Goal: Task Accomplishment & Management: Complete application form

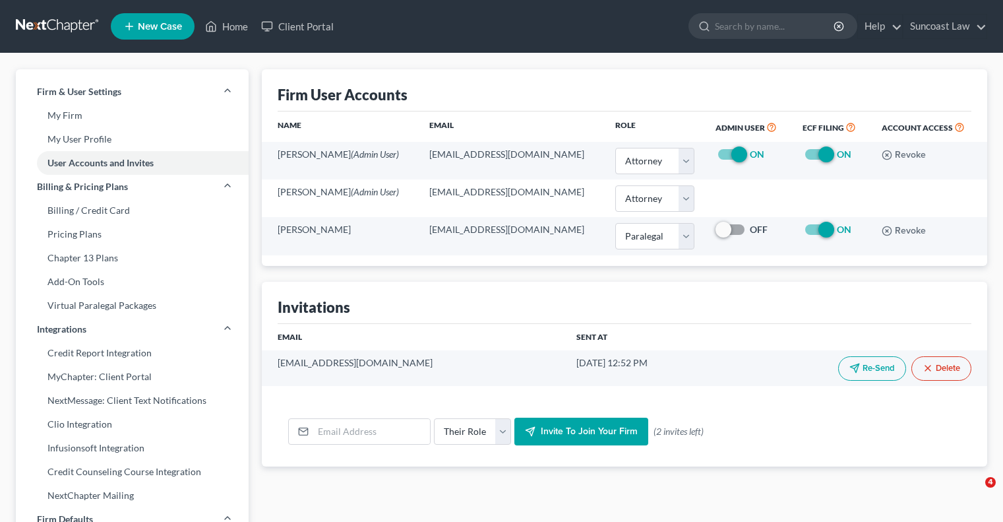
select select "0"
select select "1"
click at [232, 28] on link "Home" at bounding box center [227, 27] width 56 height 24
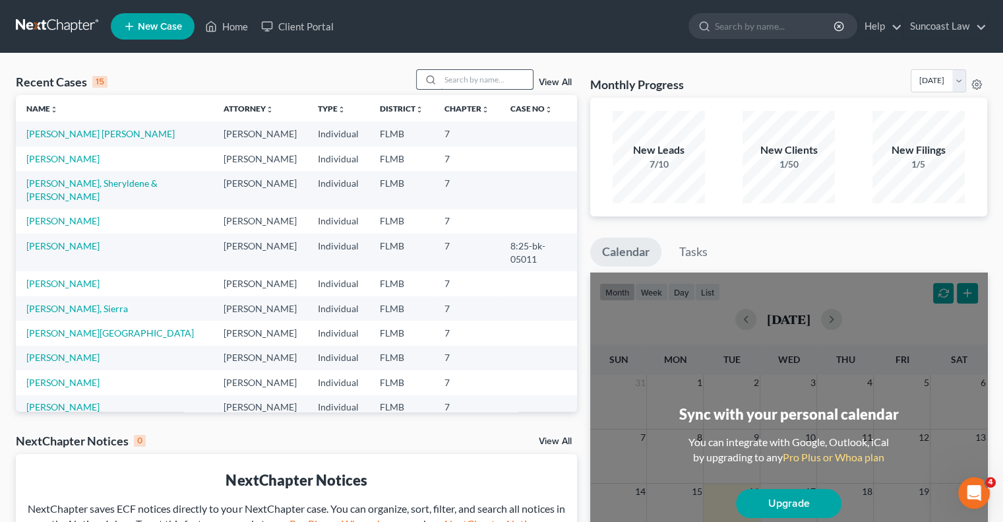
click at [489, 78] on input "search" at bounding box center [487, 79] width 92 height 19
type input "[PERSON_NAME]"
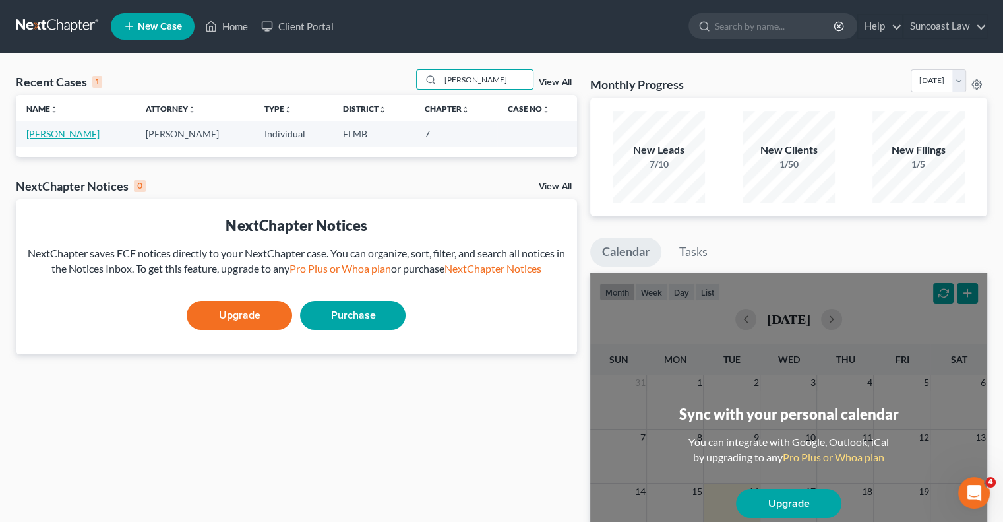
click at [74, 135] on link "[PERSON_NAME]" at bounding box center [62, 133] width 73 height 11
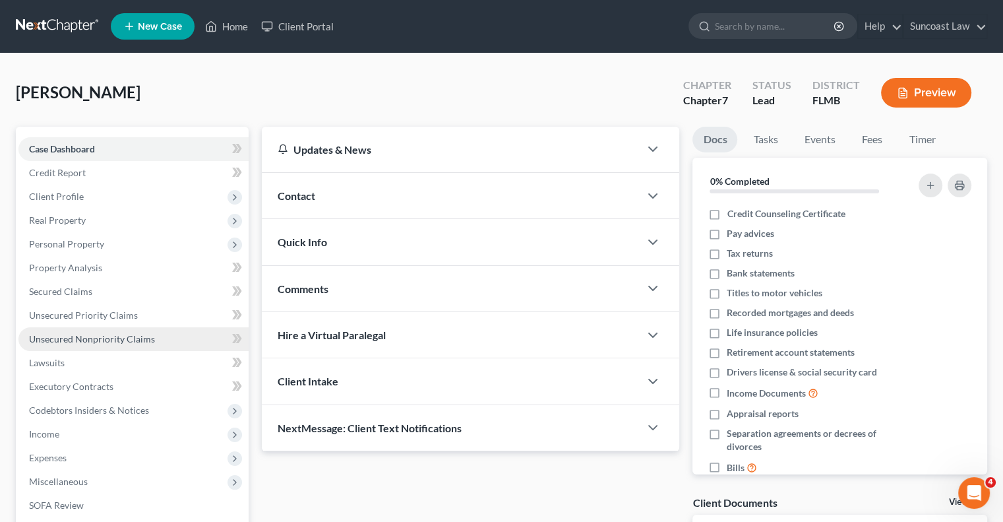
click at [120, 338] on span "Unsecured Nonpriority Claims" at bounding box center [92, 338] width 126 height 11
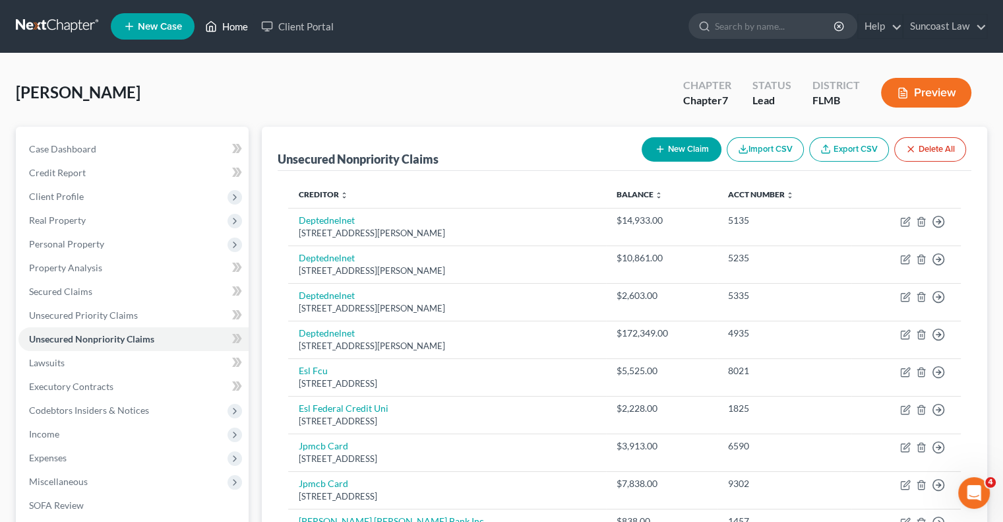
drag, startPoint x: 235, startPoint y: 23, endPoint x: 240, endPoint y: 32, distance: 10.6
click at [235, 23] on link "Home" at bounding box center [227, 27] width 56 height 24
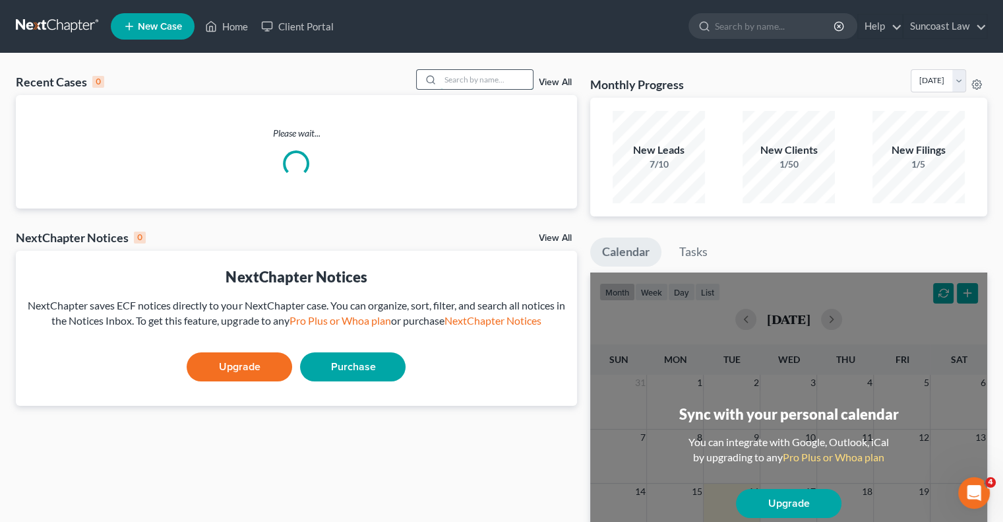
click at [480, 80] on input "search" at bounding box center [487, 79] width 92 height 19
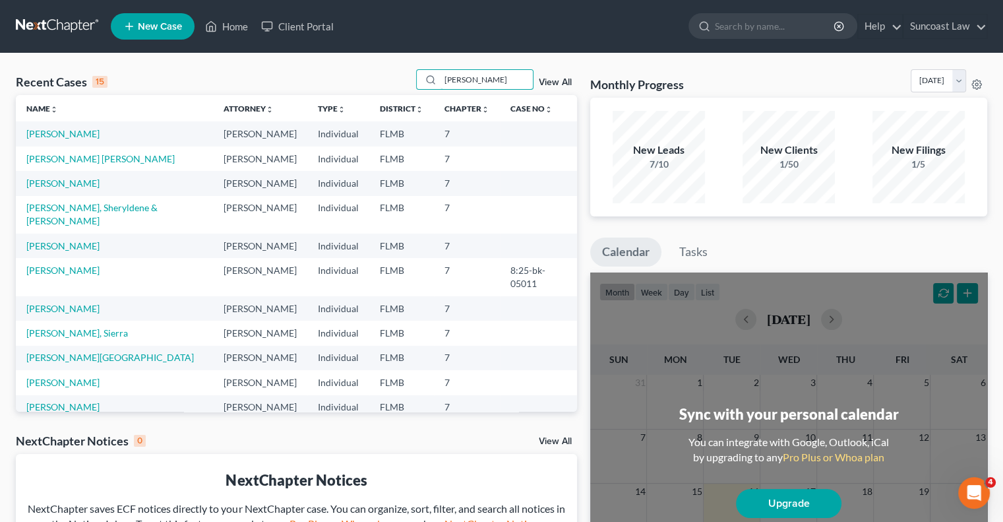
type input "[PERSON_NAME]"
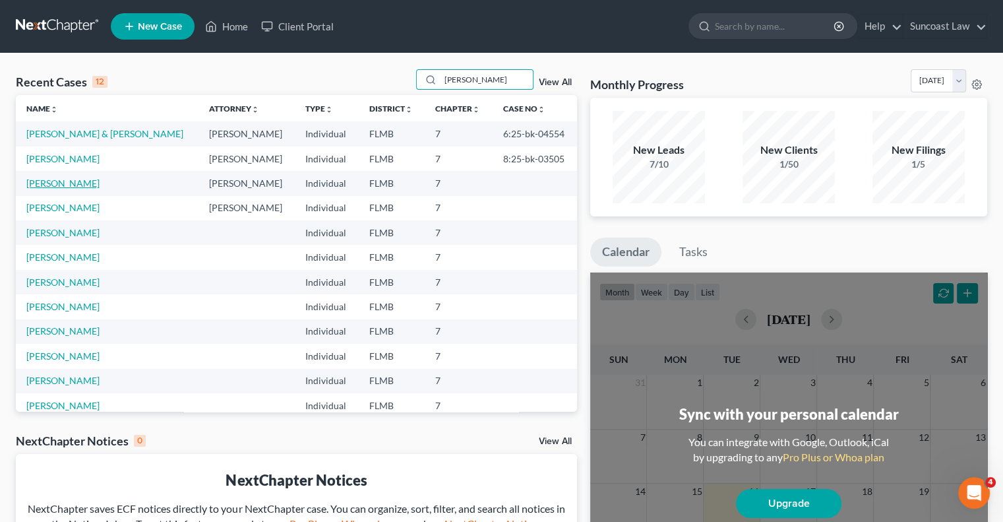
click at [71, 183] on link "[PERSON_NAME]" at bounding box center [62, 182] width 73 height 11
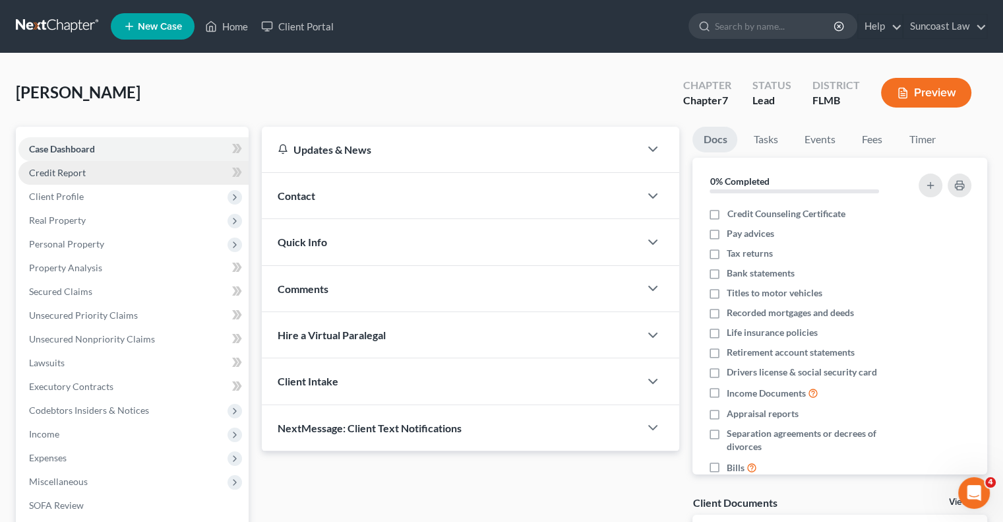
click at [114, 173] on link "Credit Report" at bounding box center [133, 173] width 230 height 24
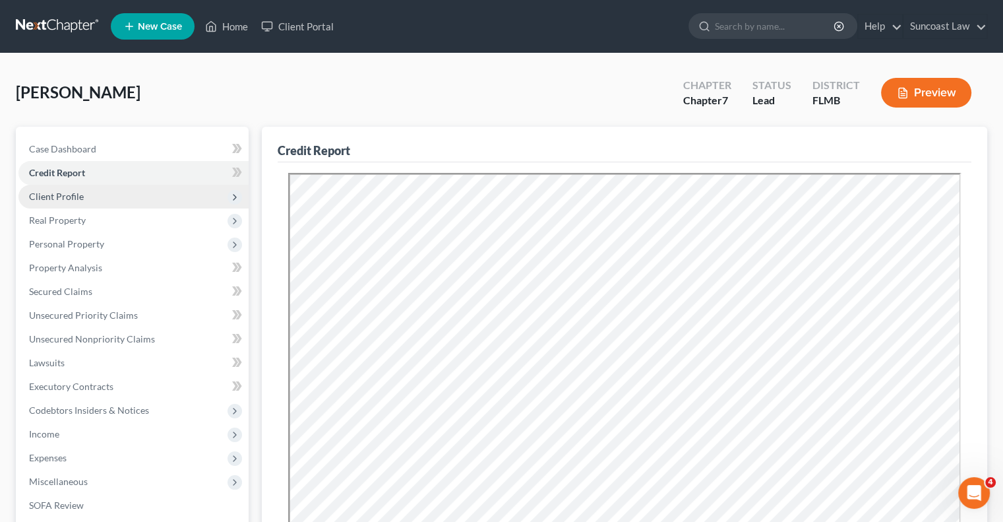
click at [122, 197] on span "Client Profile" at bounding box center [133, 197] width 230 height 24
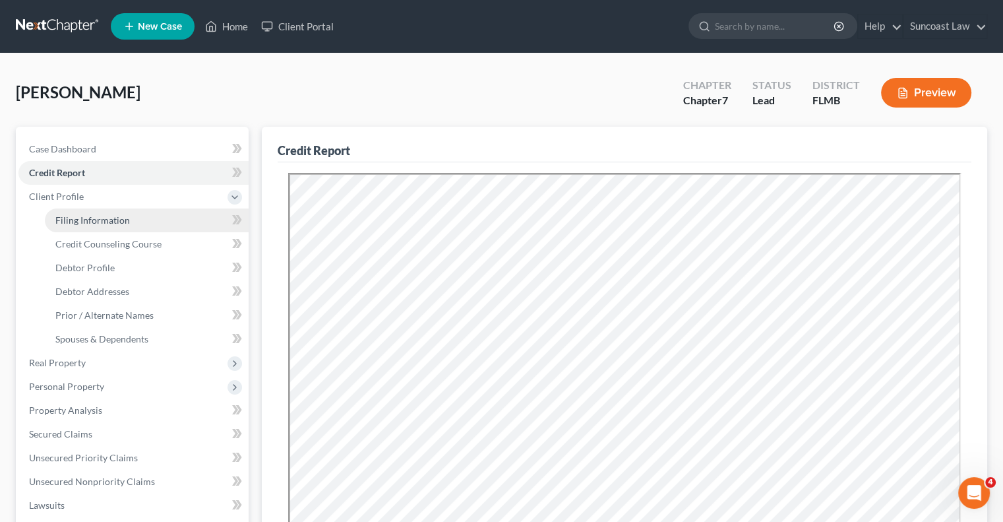
click at [96, 222] on span "Filing Information" at bounding box center [92, 219] width 75 height 11
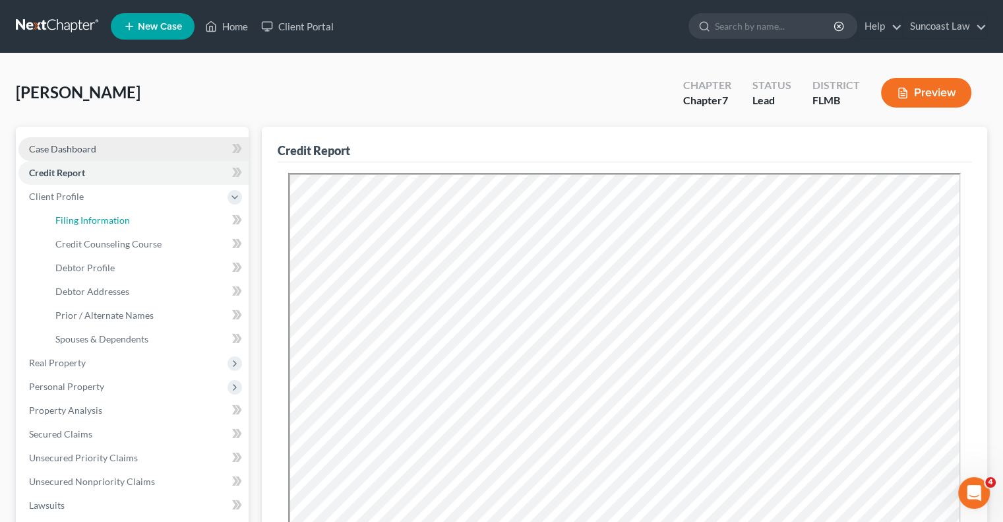
select select "1"
select select "0"
select select "15"
select select "0"
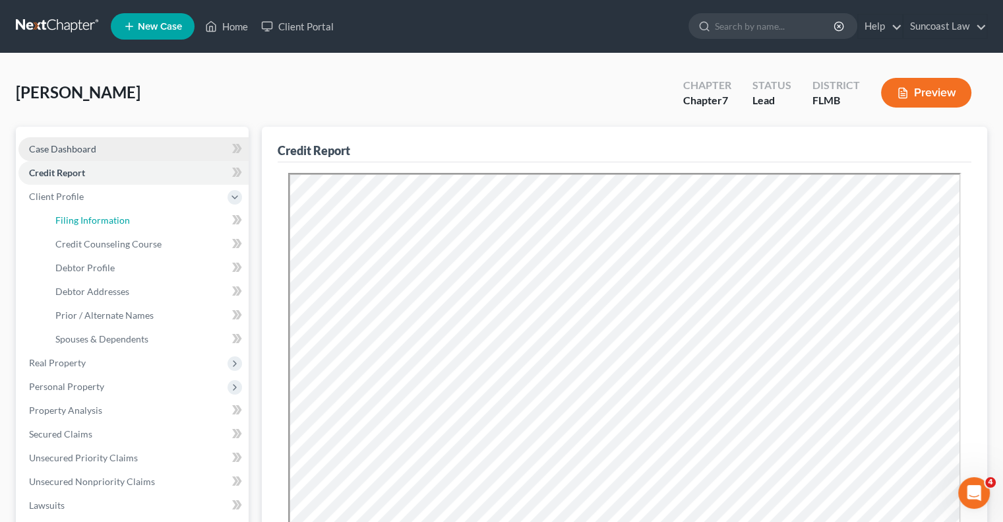
select select "9"
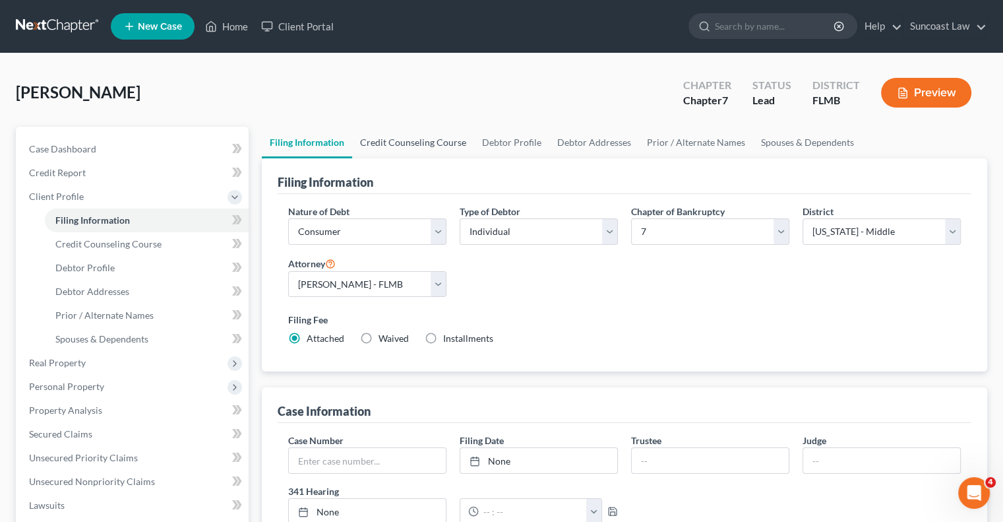
click at [434, 138] on link "Credit Counseling Course" at bounding box center [413, 143] width 122 height 32
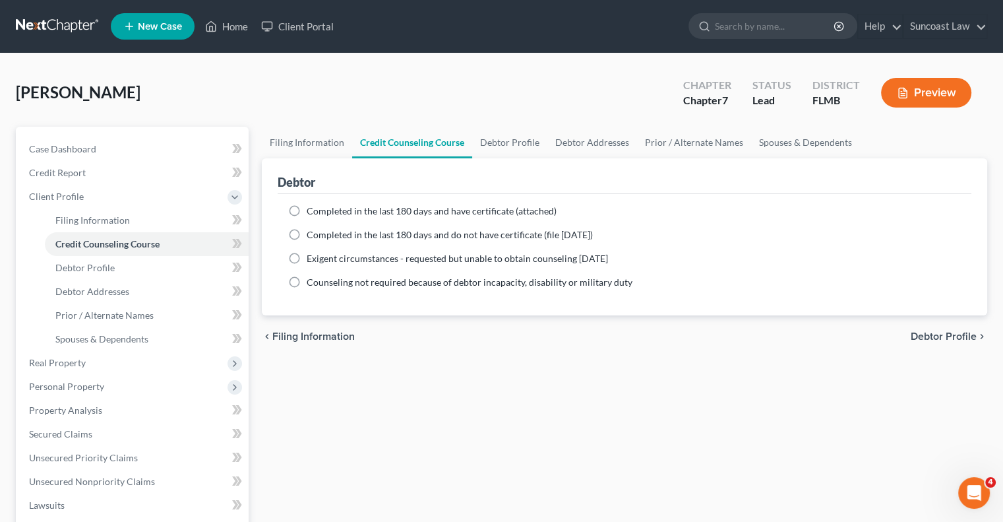
click at [307, 208] on label "Completed in the last 180 days and have certificate (attached)" at bounding box center [432, 210] width 250 height 13
click at [312, 208] on input "Completed in the last 180 days and have certificate (attached)" at bounding box center [316, 208] width 9 height 9
radio input "true"
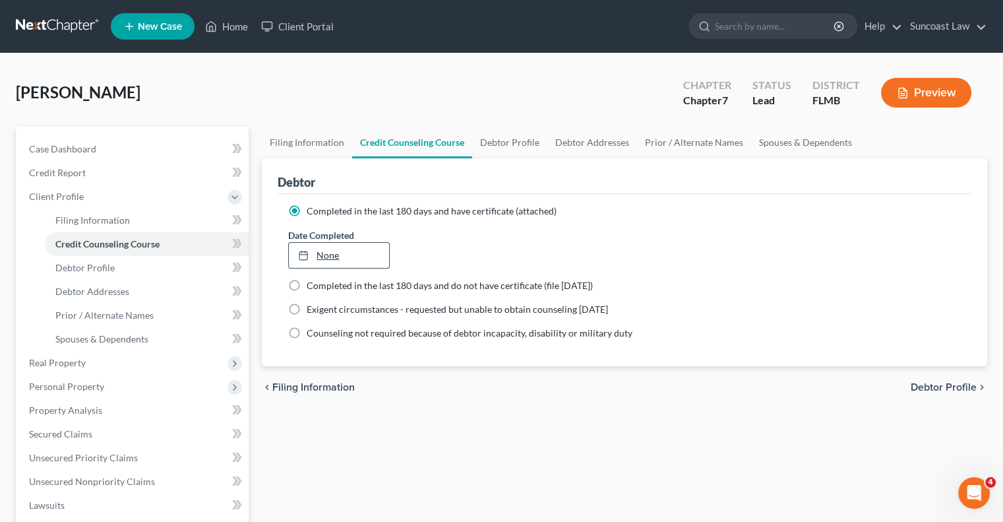
click at [323, 255] on link "None" at bounding box center [339, 255] width 100 height 25
type input "[DATE]"
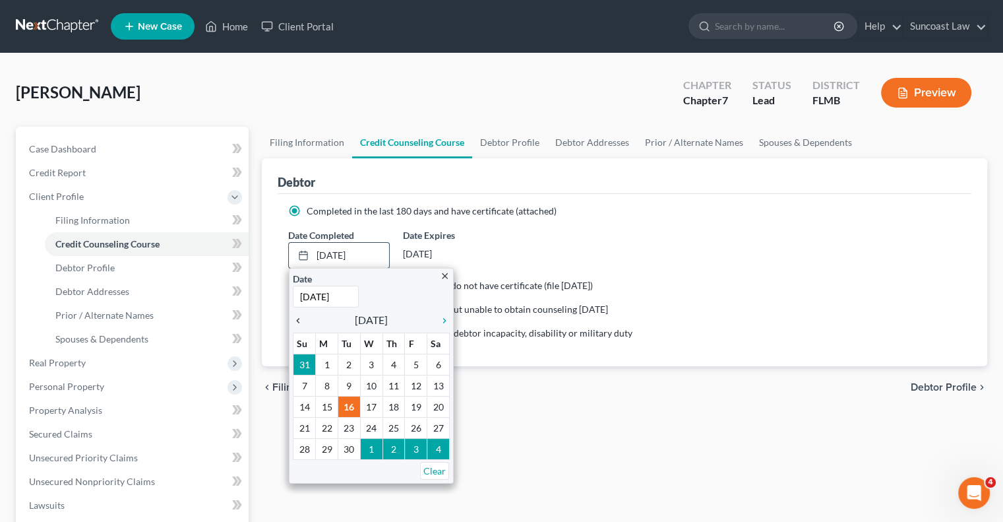
click at [301, 321] on icon "chevron_left" at bounding box center [301, 320] width 17 height 11
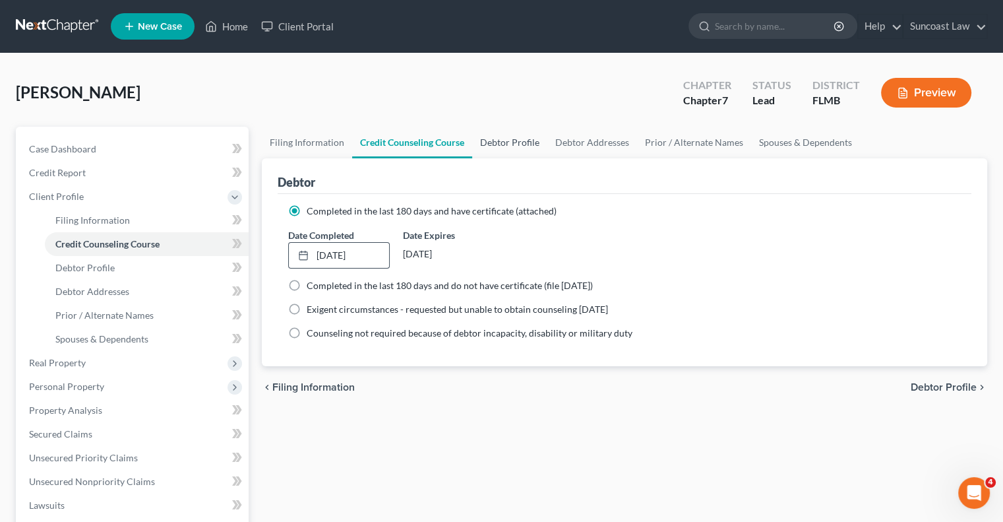
click at [521, 137] on link "Debtor Profile" at bounding box center [509, 143] width 75 height 32
select select "0"
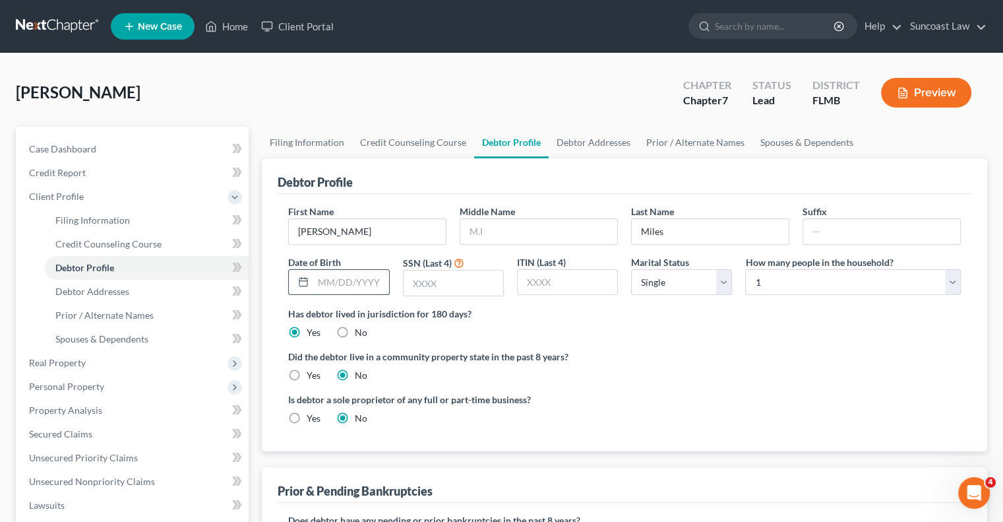
click at [336, 281] on input "text" at bounding box center [350, 282] width 75 height 25
type input "[DATE]"
click at [696, 284] on select "Select Single Married Separated Divorced Widowed" at bounding box center [681, 282] width 101 height 26
click at [631, 269] on select "Select Single Married Separated Divorced Widowed" at bounding box center [681, 282] width 101 height 26
drag, startPoint x: 691, startPoint y: 279, endPoint x: 694, endPoint y: 292, distance: 13.6
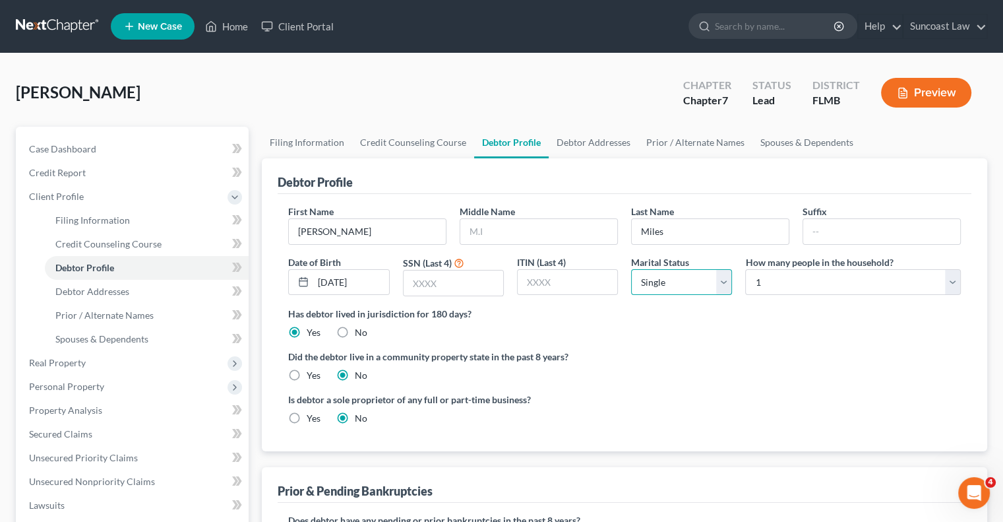
click at [691, 279] on select "Select Single Married Separated Divorced Widowed" at bounding box center [681, 282] width 101 height 26
select select "1"
click at [631, 269] on select "Select Single Married Separated Divorced Widowed" at bounding box center [681, 282] width 101 height 26
click at [826, 291] on select "Select 1 2 3 4 5 6 7 8 9 10 11 12 13 14 15 16 17 18 19 20" at bounding box center [853, 282] width 216 height 26
select select "1"
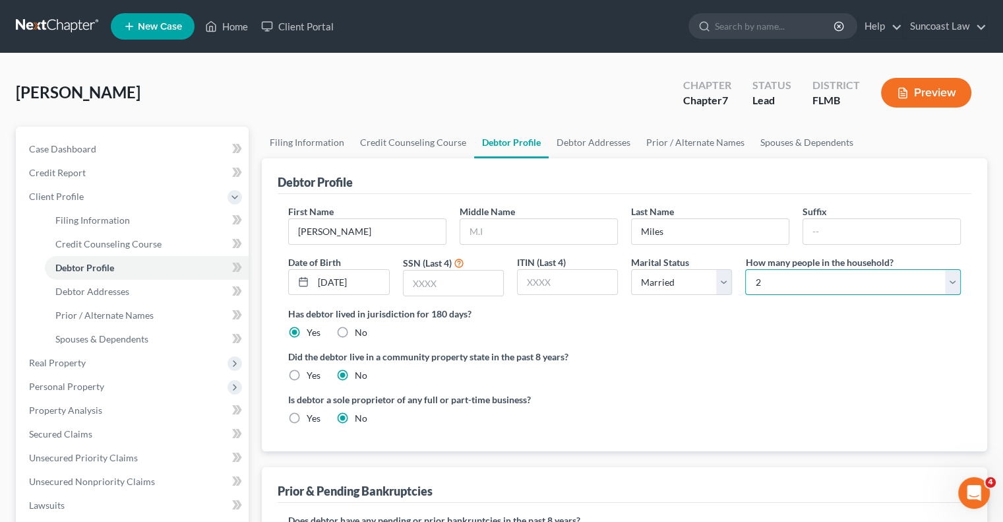
click at [745, 269] on select "Select 1 2 3 4 5 6 7 8 9 10 11 12 13 14 15 16 17 18 19 20" at bounding box center [853, 282] width 216 height 26
click at [591, 143] on link "Debtor Addresses" at bounding box center [594, 143] width 90 height 32
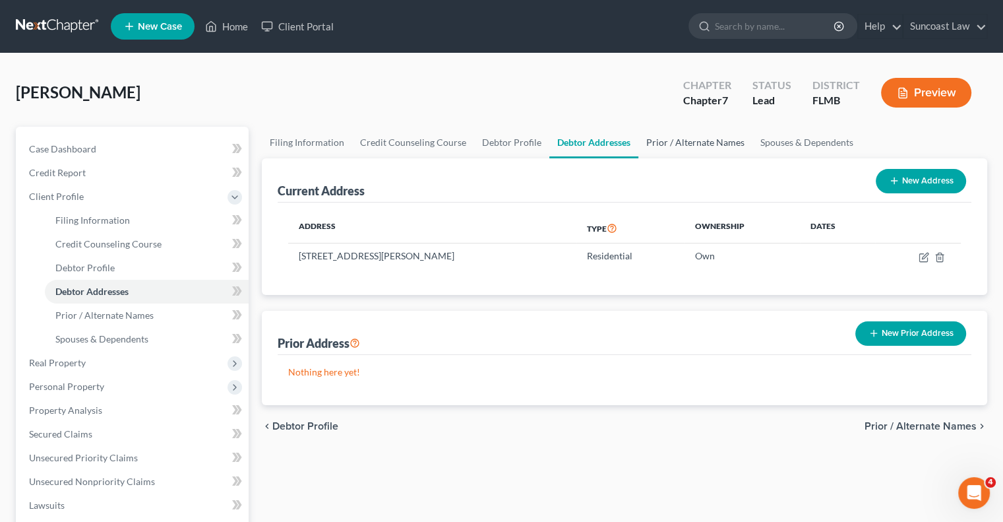
click at [670, 141] on link "Prior / Alternate Names" at bounding box center [695, 143] width 114 height 32
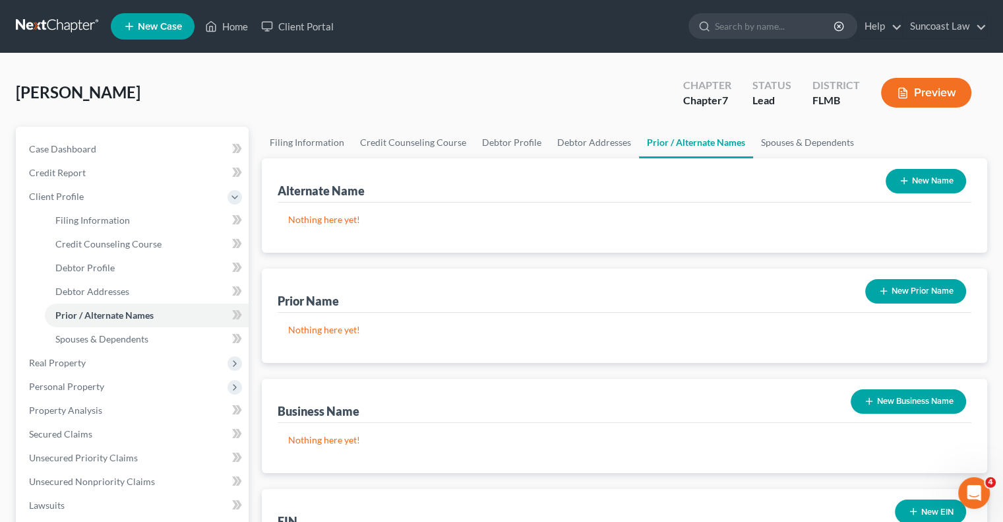
click at [929, 179] on button "New Name" at bounding box center [926, 181] width 80 height 24
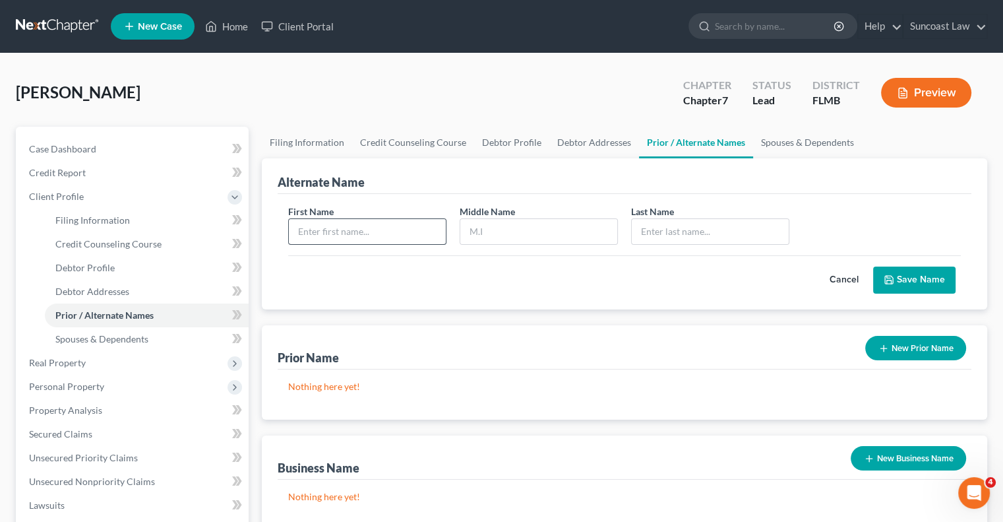
drag, startPoint x: 370, startPoint y: 216, endPoint x: 373, endPoint y: 224, distance: 7.7
click at [370, 217] on div "First Name" at bounding box center [367, 224] width 171 height 40
click at [373, 224] on input "text" at bounding box center [367, 231] width 157 height 25
type input "[PERSON_NAME]"
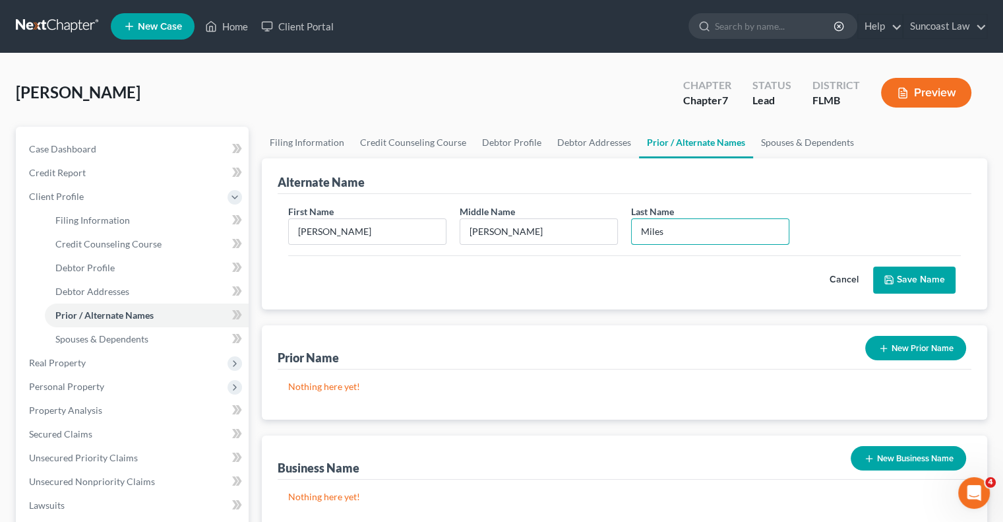
type input "Miles"
click at [925, 277] on button "Save Name" at bounding box center [914, 280] width 82 height 28
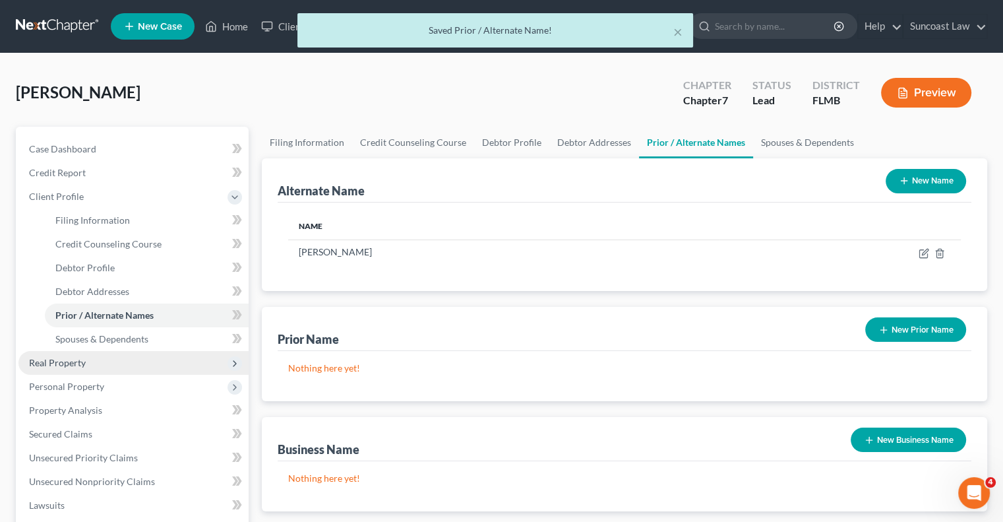
click at [82, 359] on span "Real Property" at bounding box center [57, 362] width 57 height 11
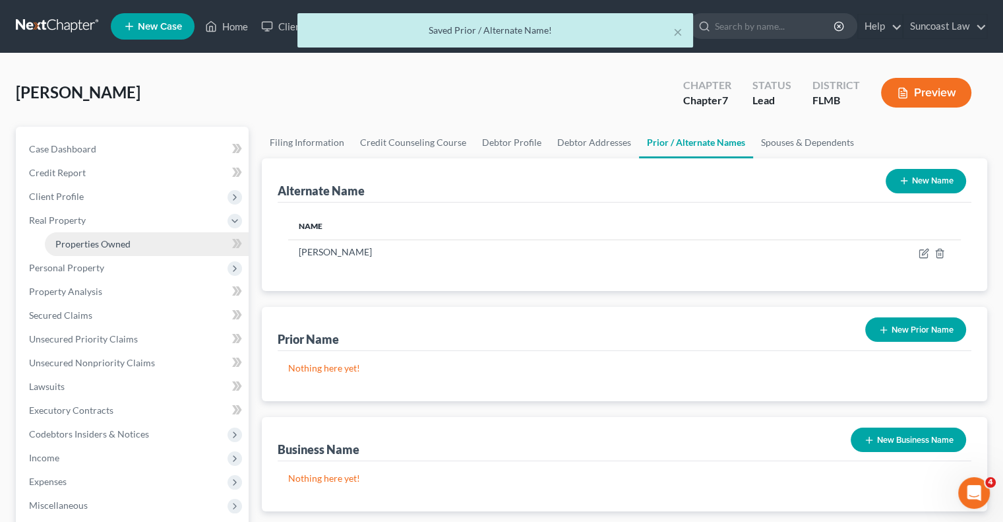
click at [106, 243] on span "Properties Owned" at bounding box center [92, 243] width 75 height 11
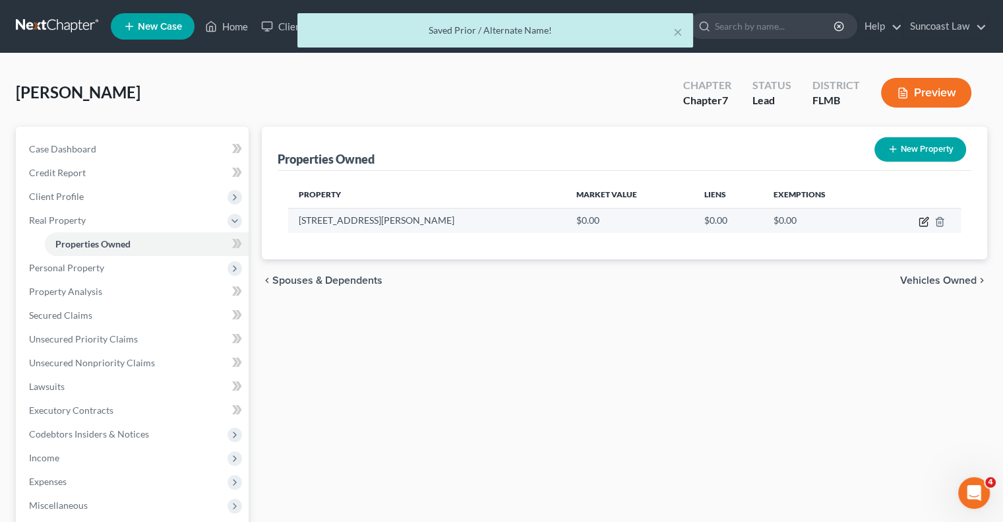
click at [925, 224] on icon "button" at bounding box center [924, 221] width 11 height 11
select select "9"
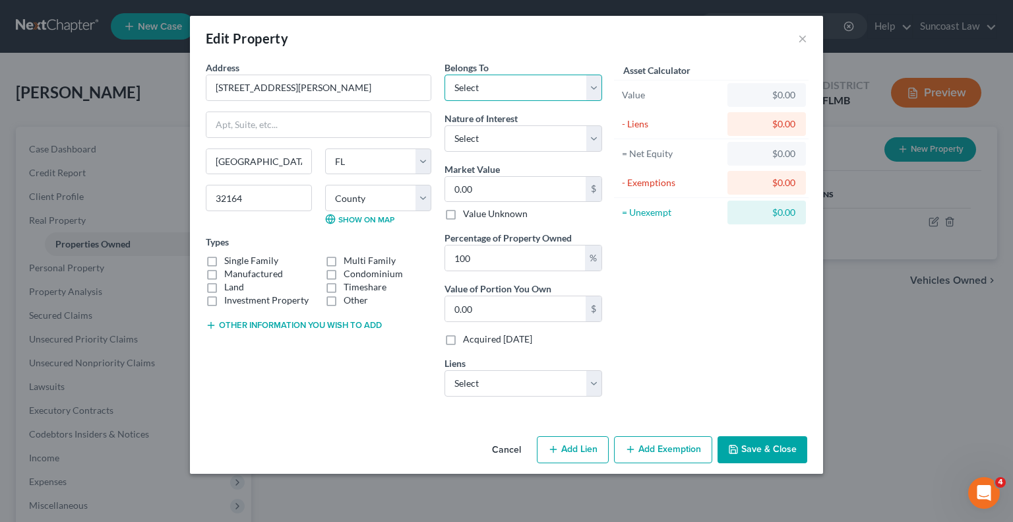
click at [511, 84] on select "Select Debtor 1 Only Debtor 2 Only Debtor 1 And Debtor 2 Only At Least One Of T…" at bounding box center [524, 88] width 158 height 26
select select "3"
click at [445, 75] on select "Select Debtor 1 Only Debtor 2 Only Debtor 1 And Debtor 2 Only At Least One Of T…" at bounding box center [524, 88] width 158 height 26
click at [503, 189] on input "0.00" at bounding box center [515, 189] width 140 height 25
type input "2"
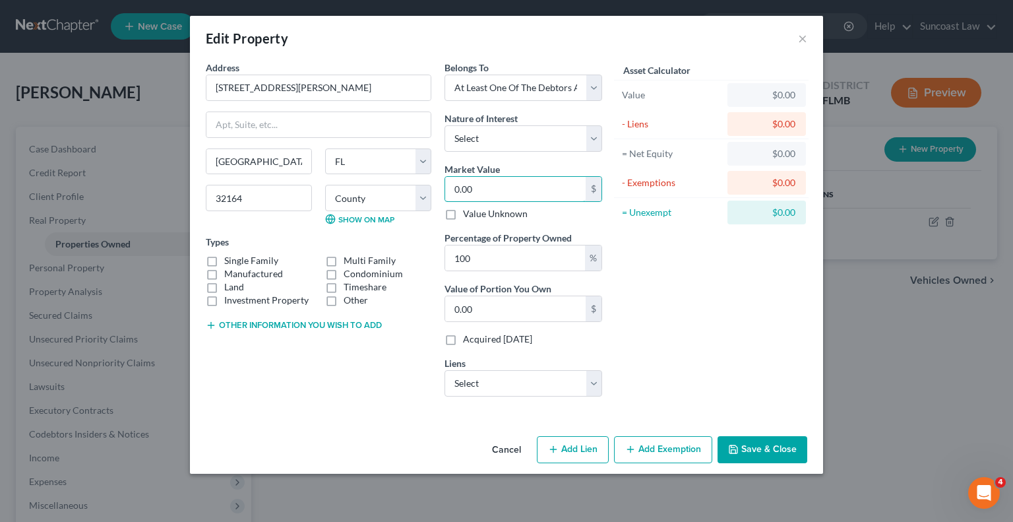
type input "2.00"
type input "25"
type input "25.00"
type input "250"
type input "250.00"
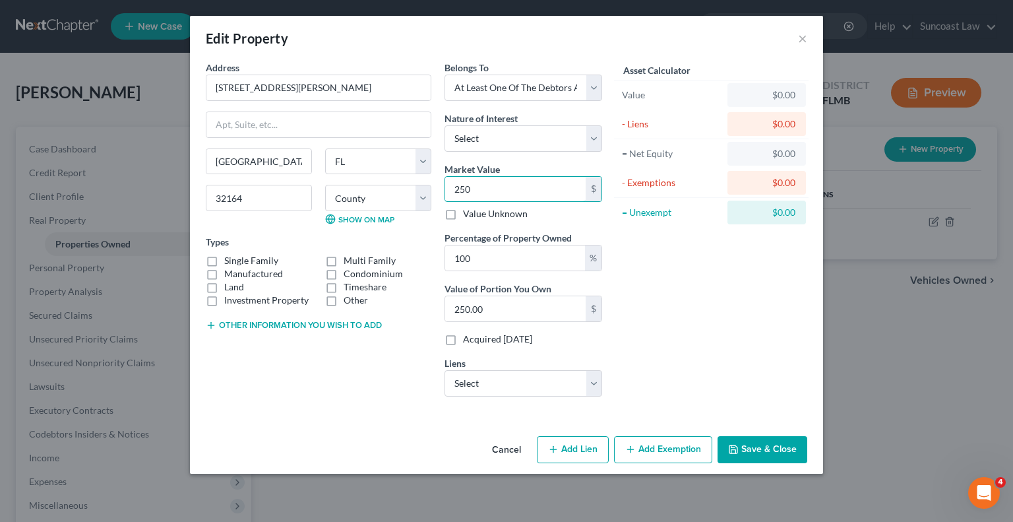
type input "2508"
type input "2,508.00"
type input "2,5085"
type input "25,085.00"
type input "2,50851"
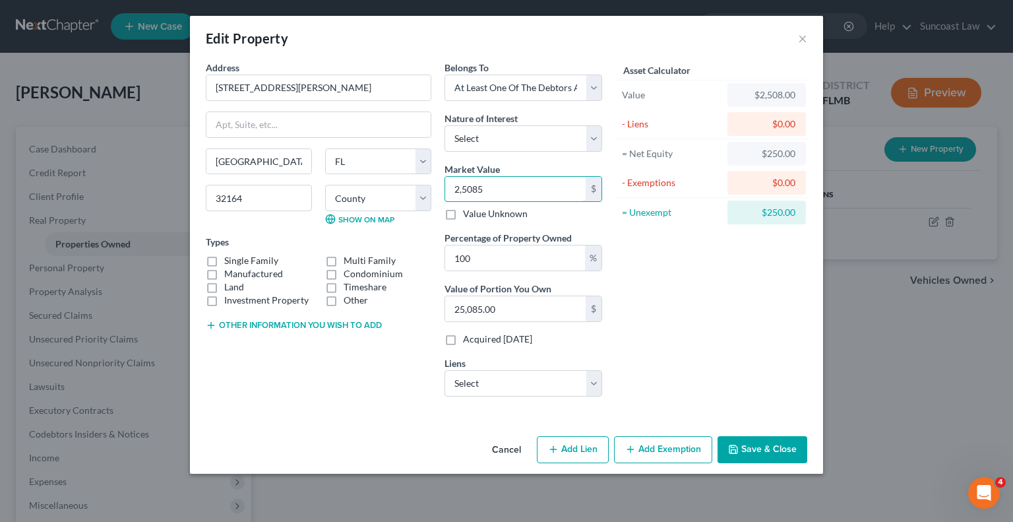
type input "250,851.00"
type input "250,851"
click at [777, 449] on button "Save & Close" at bounding box center [763, 450] width 90 height 28
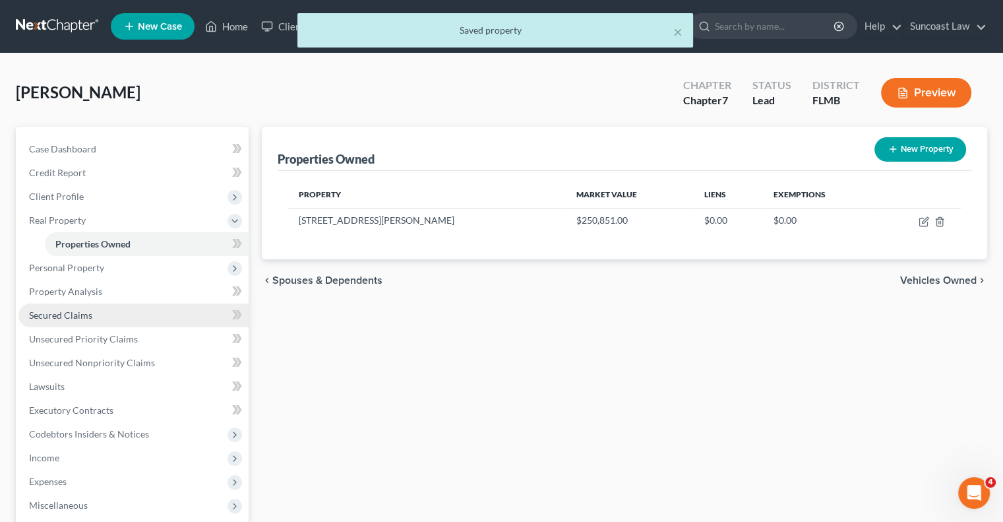
drag, startPoint x: 74, startPoint y: 311, endPoint x: 126, endPoint y: 312, distance: 52.1
click at [74, 311] on span "Secured Claims" at bounding box center [60, 314] width 63 height 11
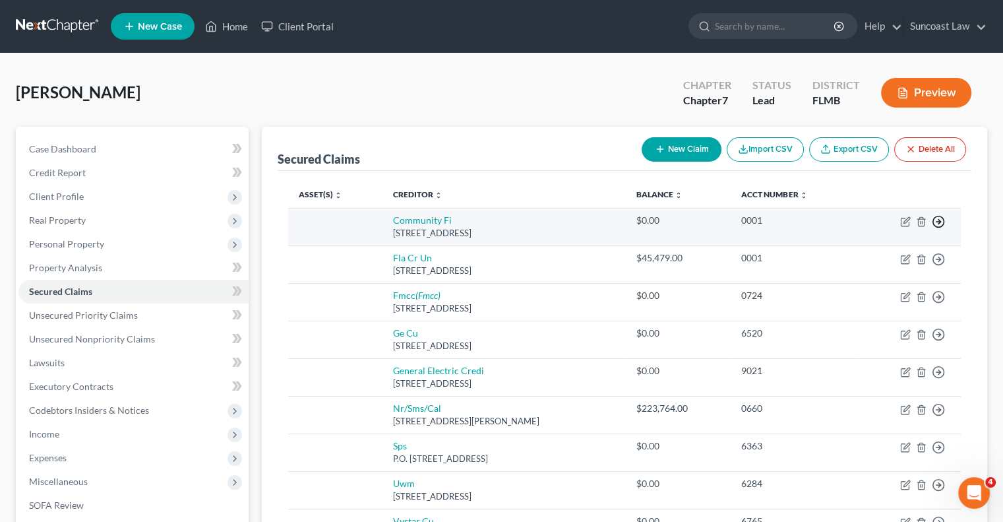
click at [938, 216] on icon "button" at bounding box center [938, 221] width 13 height 13
click at [866, 253] on link "Move to F" at bounding box center [878, 254] width 110 height 22
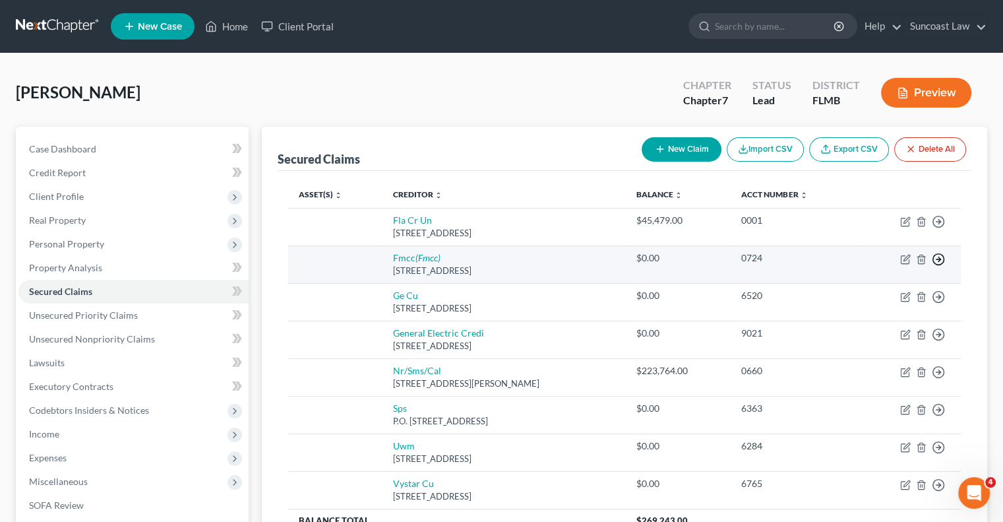
click at [937, 259] on line "button" at bounding box center [939, 259] width 5 height 0
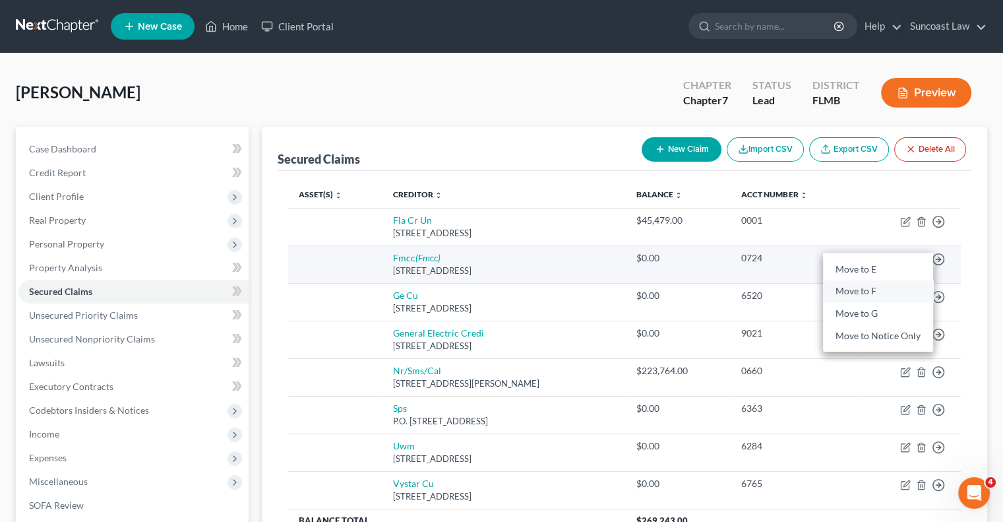
click at [867, 294] on link "Move to F" at bounding box center [878, 291] width 110 height 22
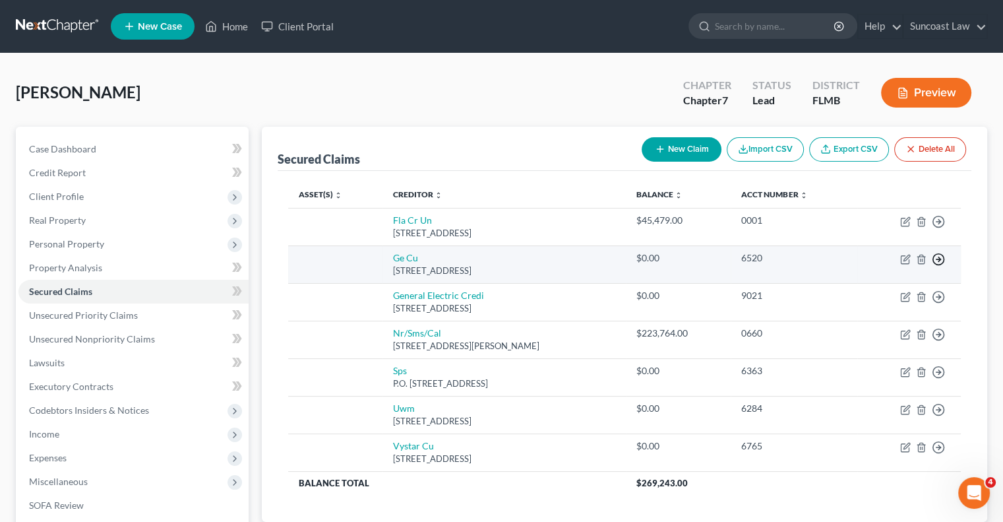
click at [937, 261] on icon "button" at bounding box center [938, 259] width 13 height 13
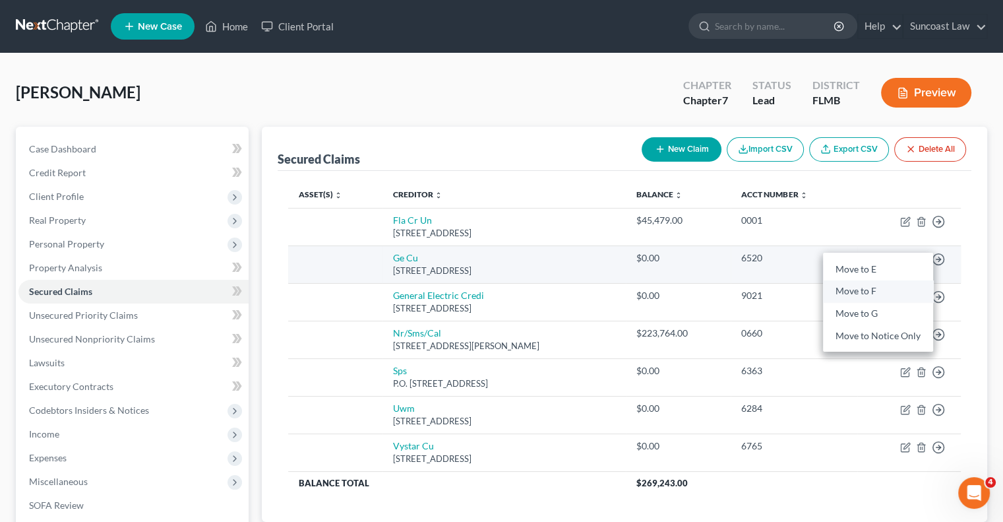
click at [873, 292] on link "Move to F" at bounding box center [878, 291] width 110 height 22
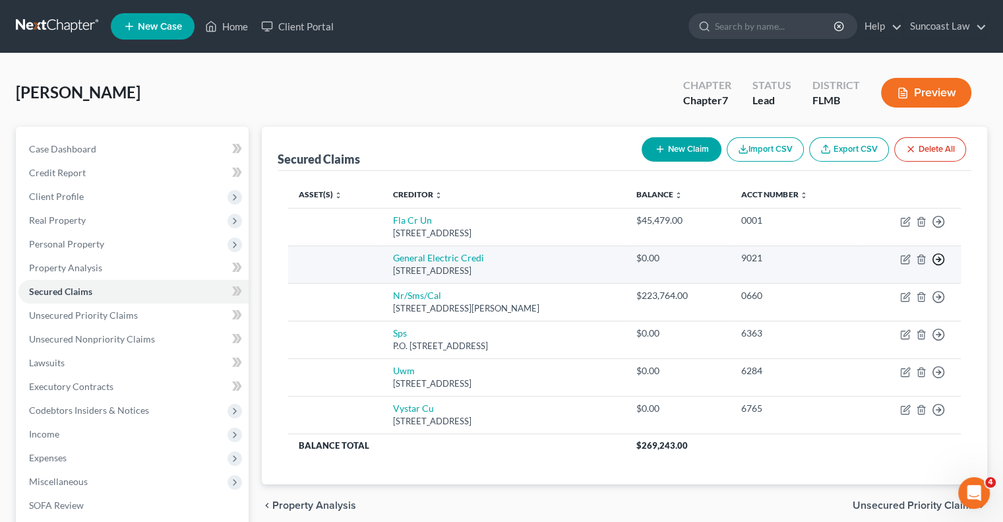
click at [939, 262] on icon "button" at bounding box center [938, 259] width 13 height 13
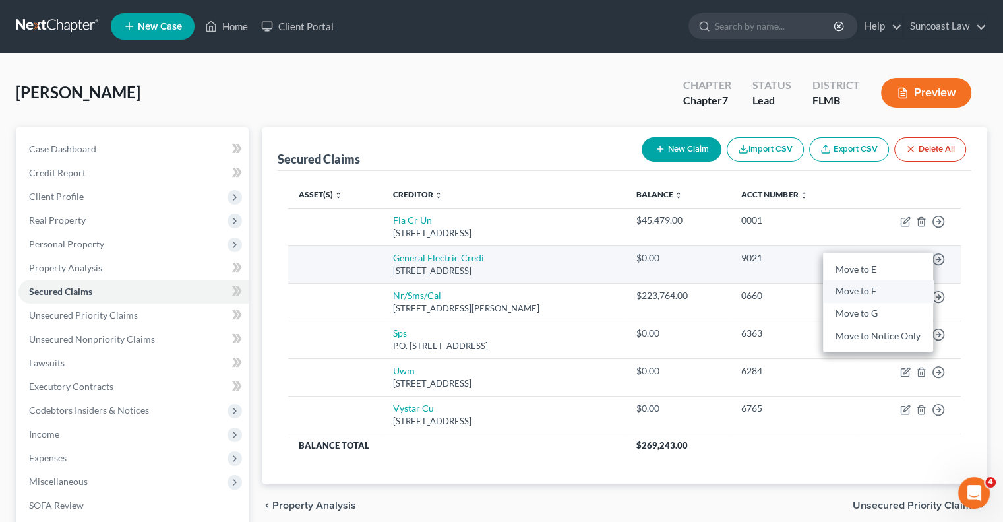
click at [874, 293] on link "Move to F" at bounding box center [878, 291] width 110 height 22
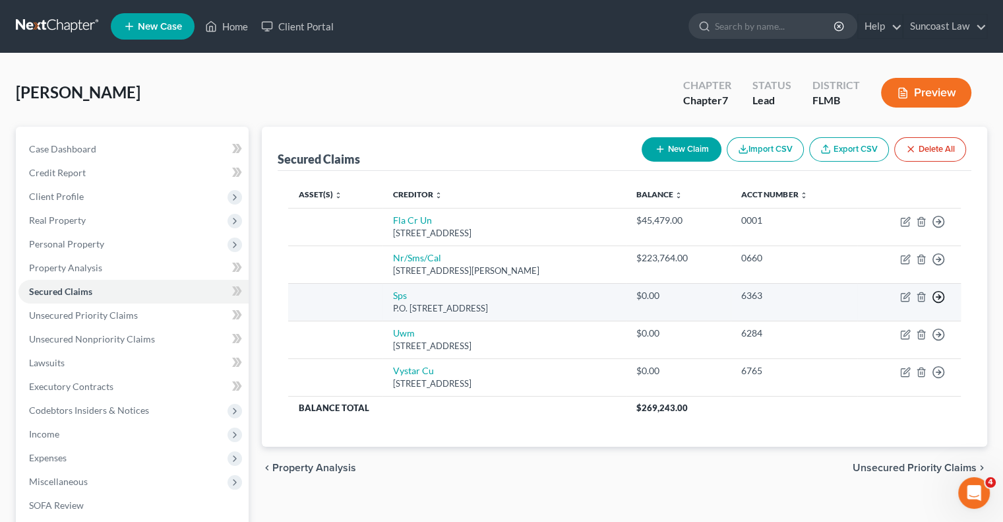
click at [937, 293] on icon "button" at bounding box center [938, 296] width 13 height 13
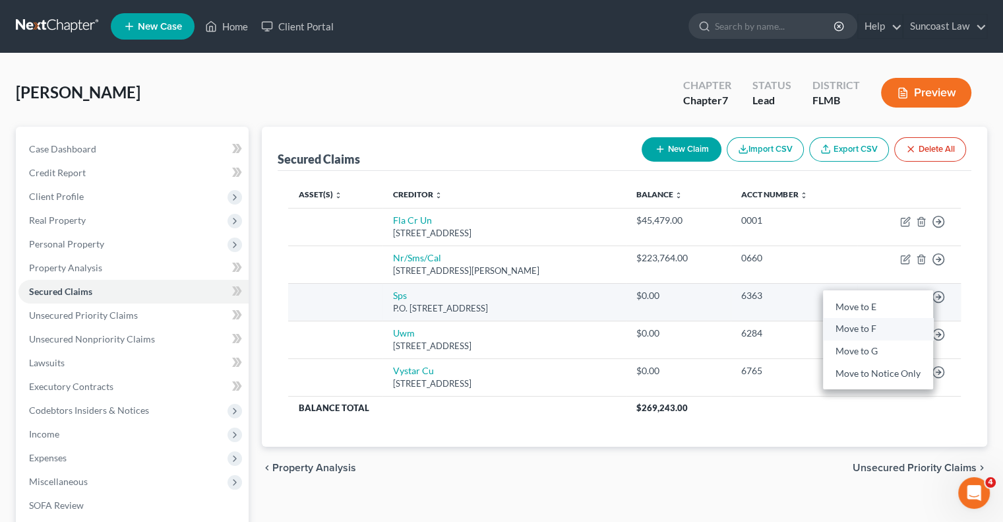
click at [873, 332] on link "Move to F" at bounding box center [878, 329] width 110 height 22
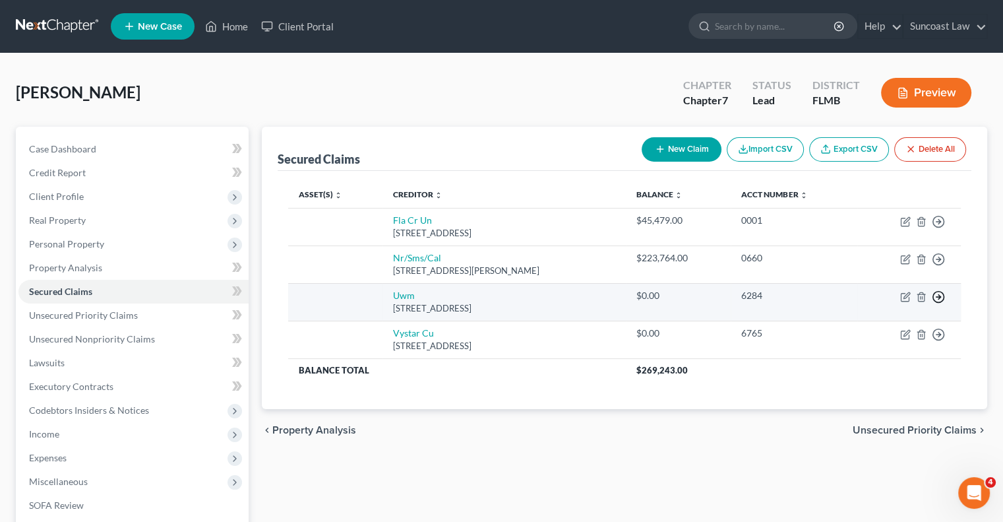
click at [937, 297] on line "button" at bounding box center [939, 297] width 5 height 0
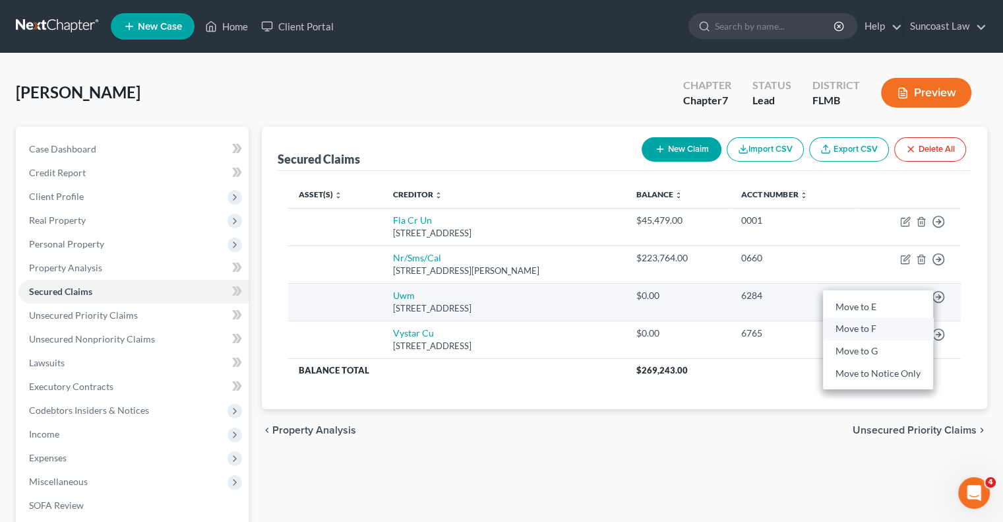
click at [873, 329] on link "Move to F" at bounding box center [878, 329] width 110 height 22
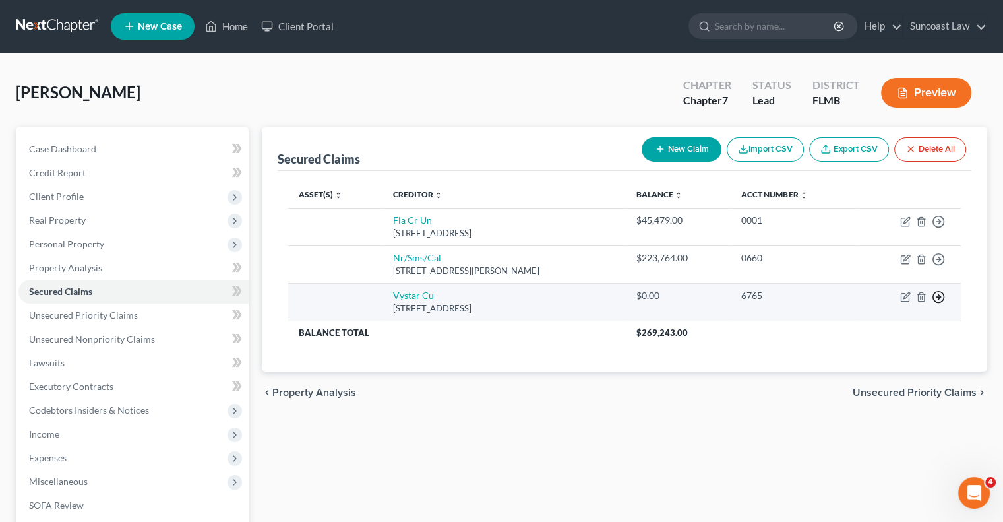
click at [941, 296] on polyline "button" at bounding box center [940, 297] width 2 height 5
click at [871, 330] on link "Move to F" at bounding box center [878, 329] width 110 height 22
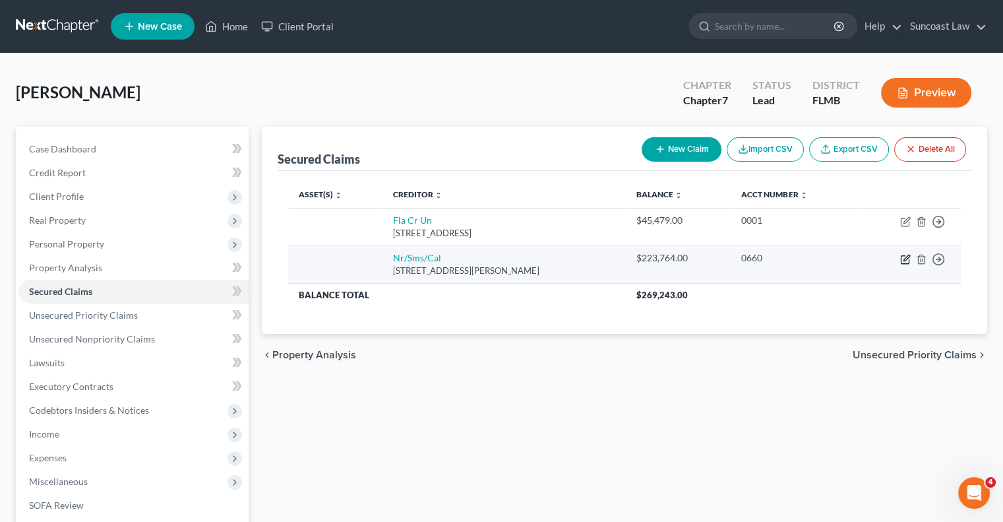
click at [902, 259] on icon "button" at bounding box center [905, 259] width 11 height 11
select select "42"
select select "0"
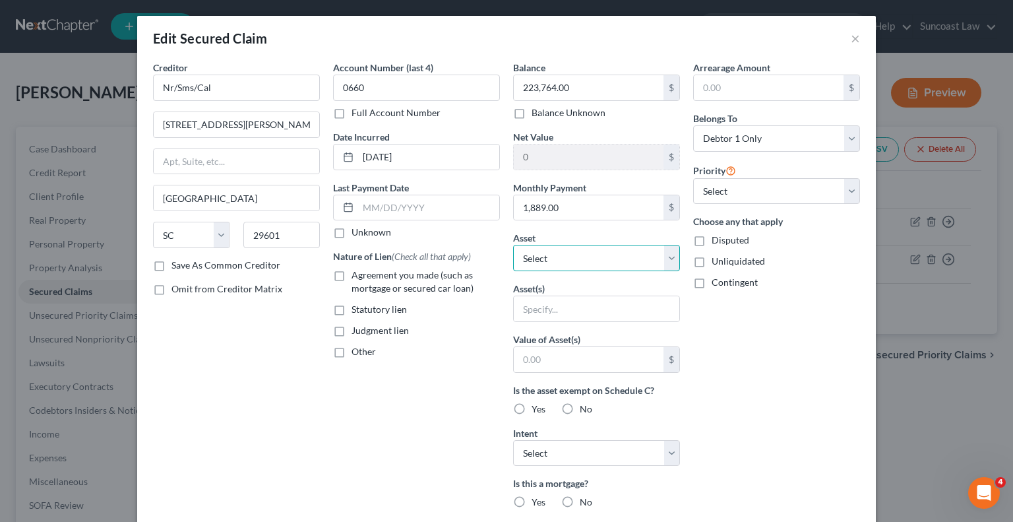
click at [571, 255] on select "Select Other Multiple Assets [STREET_ADDRESS][PERSON_NAME] - $250851.0" at bounding box center [596, 258] width 167 height 26
select select "2"
click at [513, 245] on select "Select Other Multiple Assets [STREET_ADDRESS][PERSON_NAME] - $250851.0" at bounding box center [596, 258] width 167 height 26
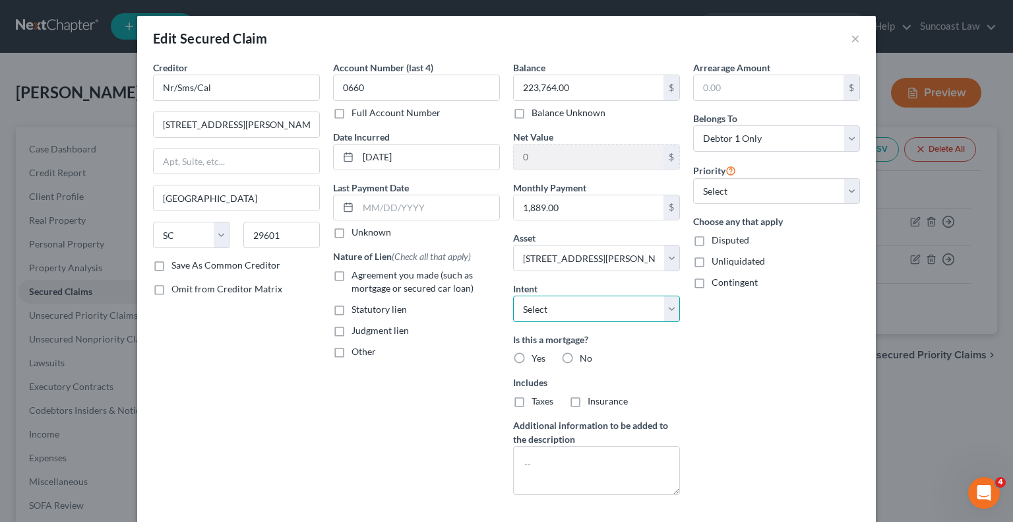
click at [573, 310] on select "Select Surrender Redeem Reaffirm Avoid Other" at bounding box center [596, 308] width 167 height 26
select select "2"
click at [513, 295] on select "Select Surrender Redeem Reaffirm Avoid Other" at bounding box center [596, 308] width 167 height 26
click at [532, 353] on label "Yes" at bounding box center [539, 358] width 14 height 13
click at [537, 353] on input "Yes" at bounding box center [541, 356] width 9 height 9
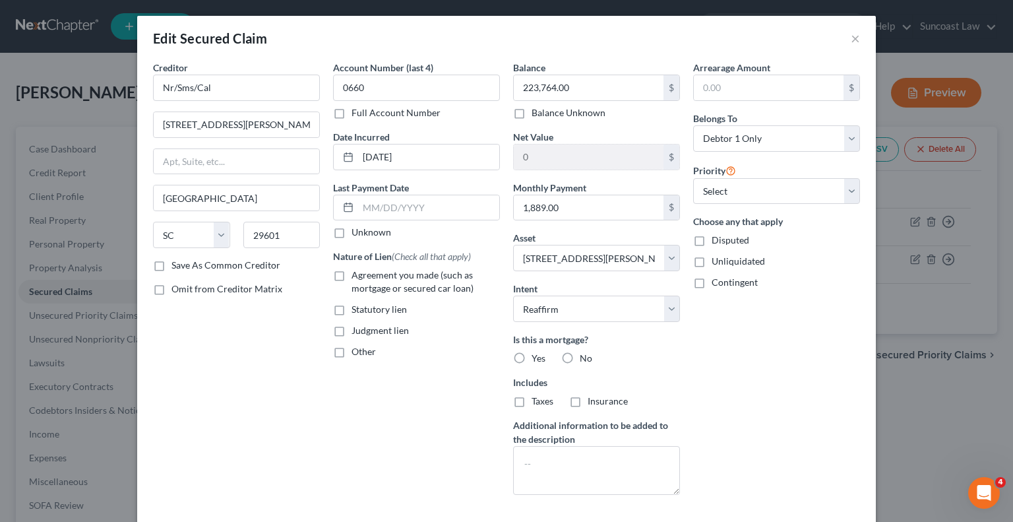
radio input "true"
click at [532, 399] on label "Taxes" at bounding box center [543, 400] width 22 height 13
click at [537, 399] on input "Taxes" at bounding box center [541, 398] width 9 height 9
checkbox input "true"
click at [588, 404] on label "Insurance" at bounding box center [608, 400] width 40 height 13
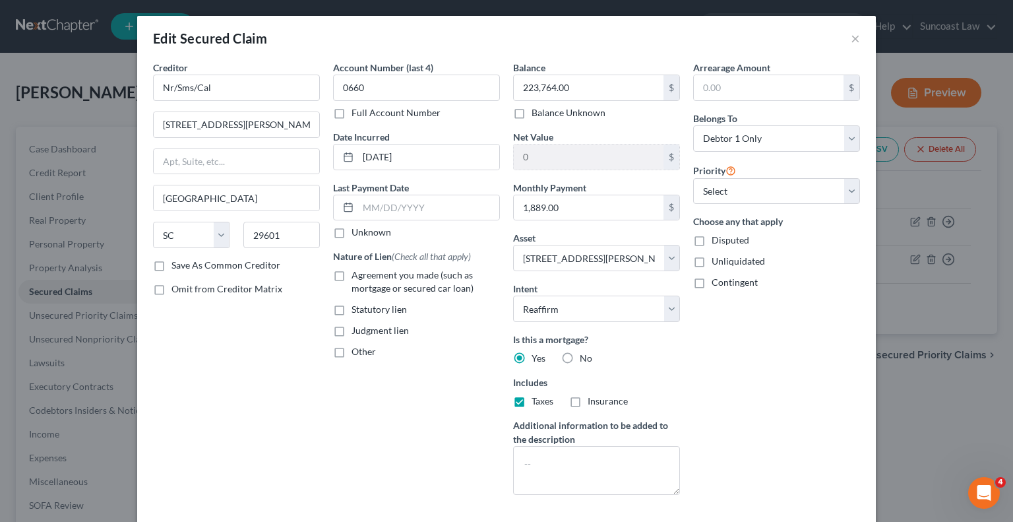
click at [593, 403] on input "Insurance" at bounding box center [597, 398] width 9 height 9
checkbox input "true"
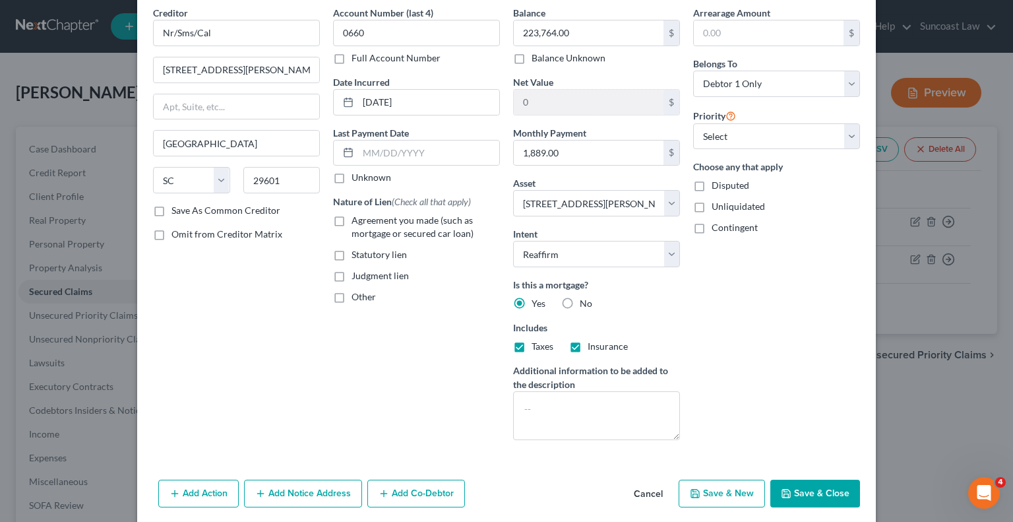
scroll to position [103, 0]
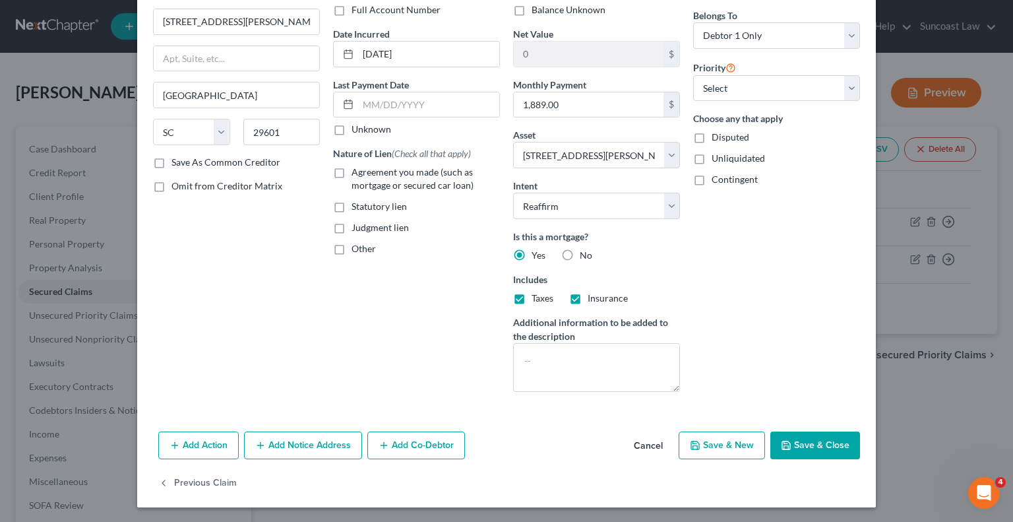
click at [794, 437] on button "Save & Close" at bounding box center [815, 445] width 90 height 28
select select
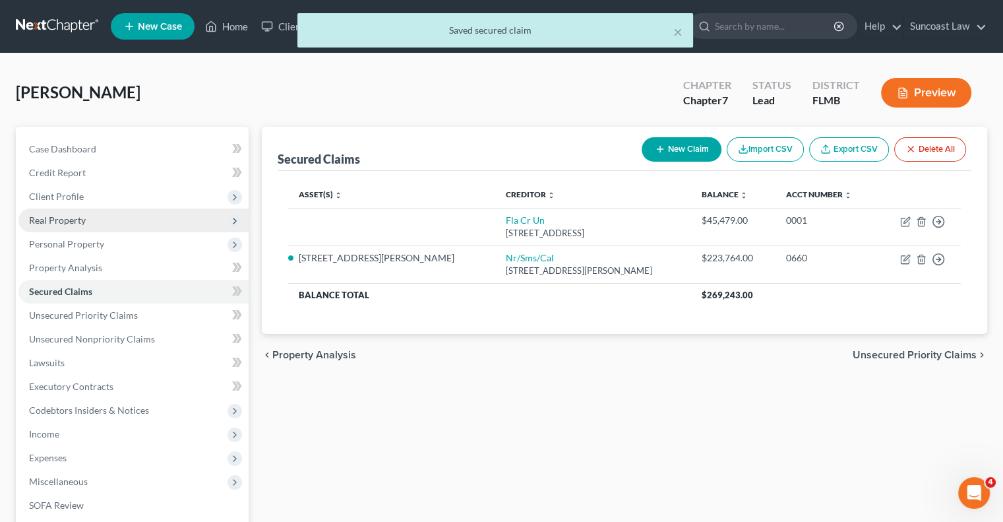
click at [84, 219] on span "Real Property" at bounding box center [57, 219] width 57 height 11
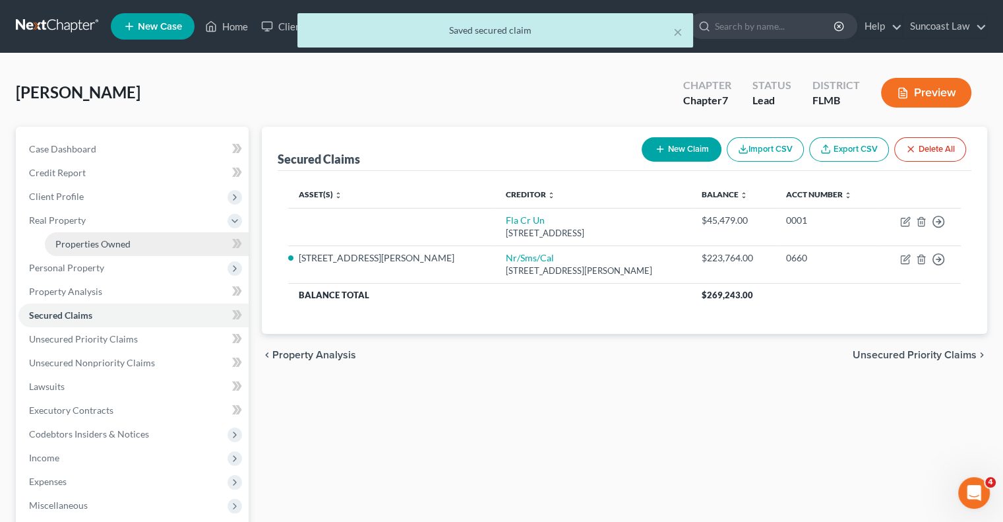
click at [103, 241] on span "Properties Owned" at bounding box center [92, 243] width 75 height 11
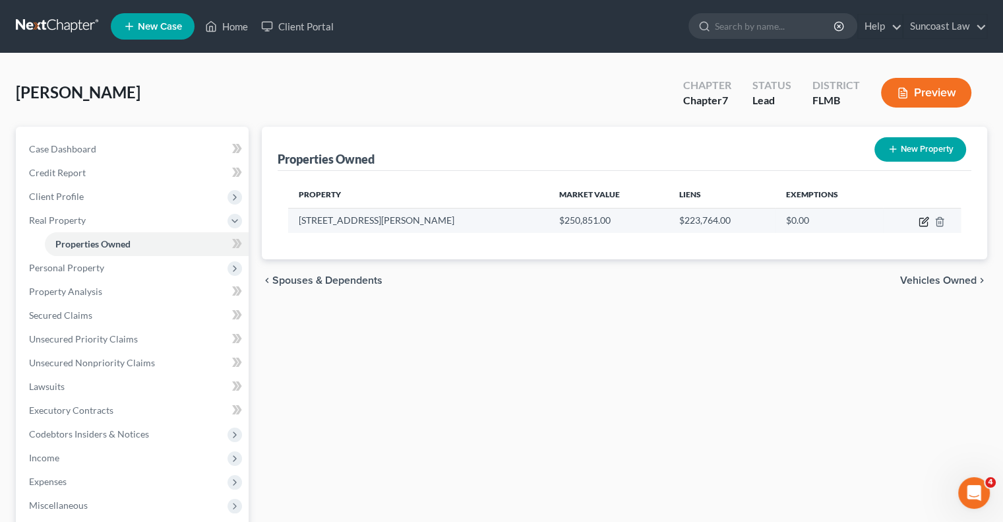
click at [923, 219] on icon "button" at bounding box center [924, 221] width 11 height 11
select select "9"
select select "16"
select select "3"
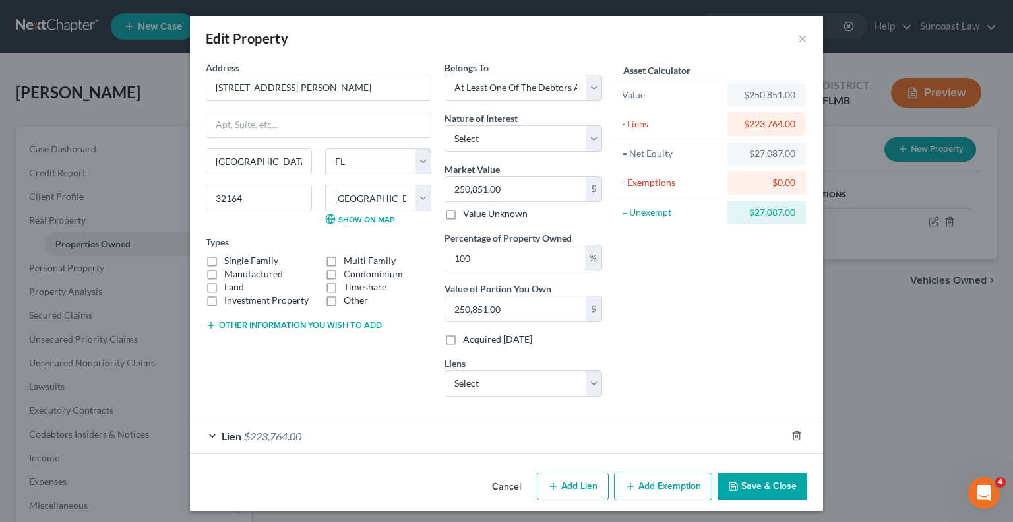
click at [652, 489] on button "Add Exemption" at bounding box center [663, 486] width 98 height 28
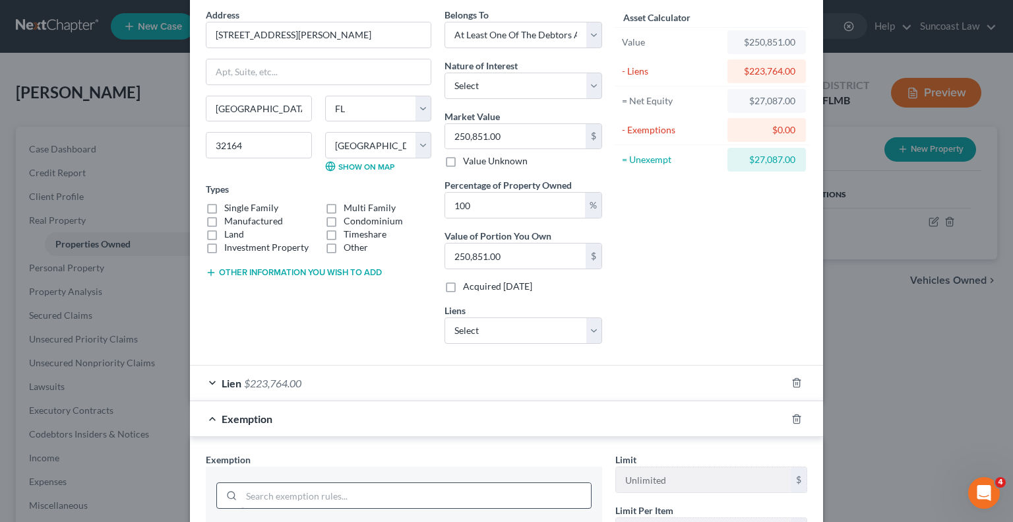
scroll to position [132, 0]
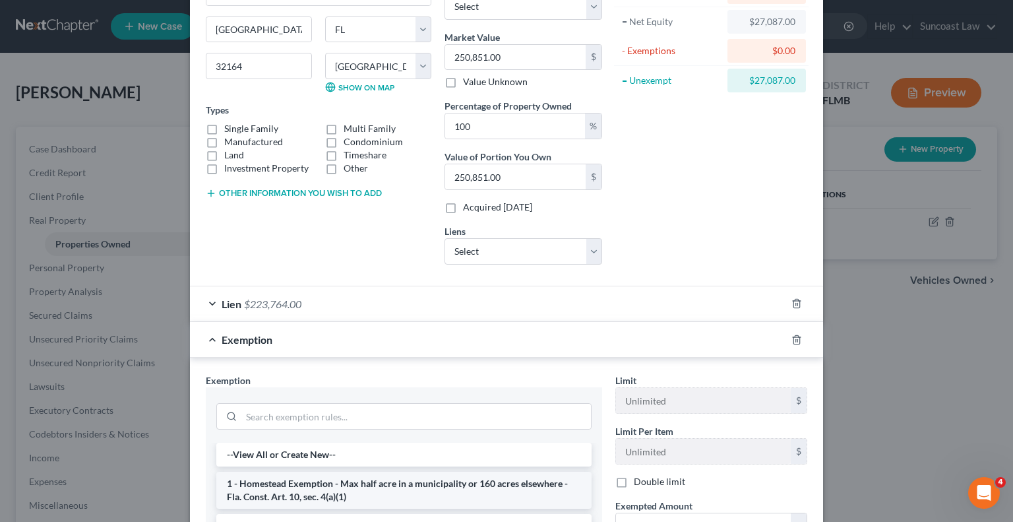
click at [446, 485] on li "1 - Homestead Exemption - Max half acre in a municipality or 160 acres elsewher…" at bounding box center [403, 490] width 375 height 37
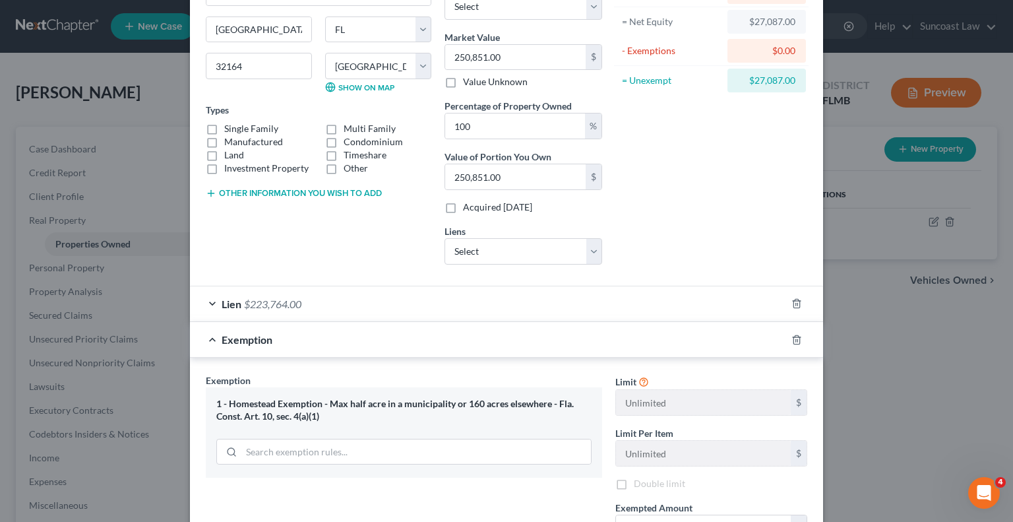
click at [446, 485] on div "Exemption Set must be selected for CA. Exemption * 1 - [GEOGRAPHIC_DATA] - Max …" at bounding box center [404, 487] width 410 height 228
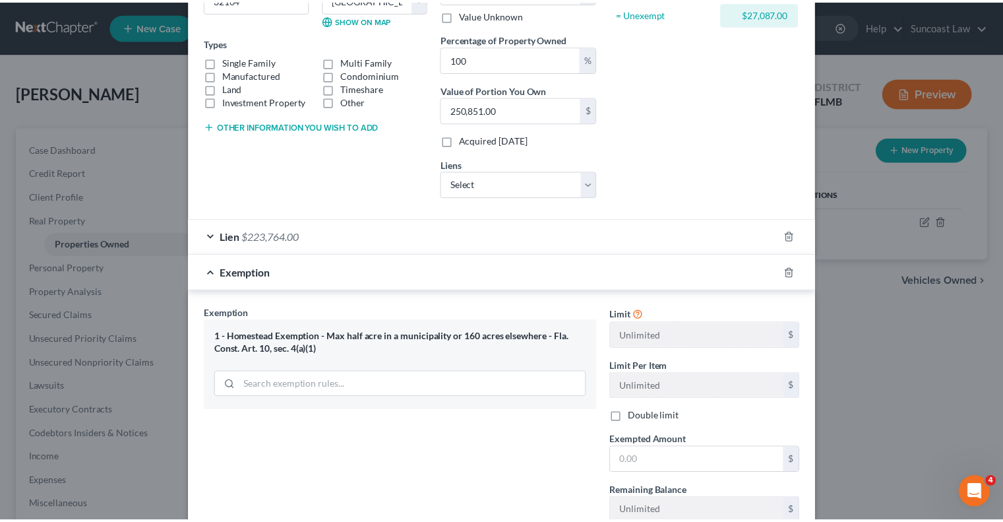
scroll to position [293, 0]
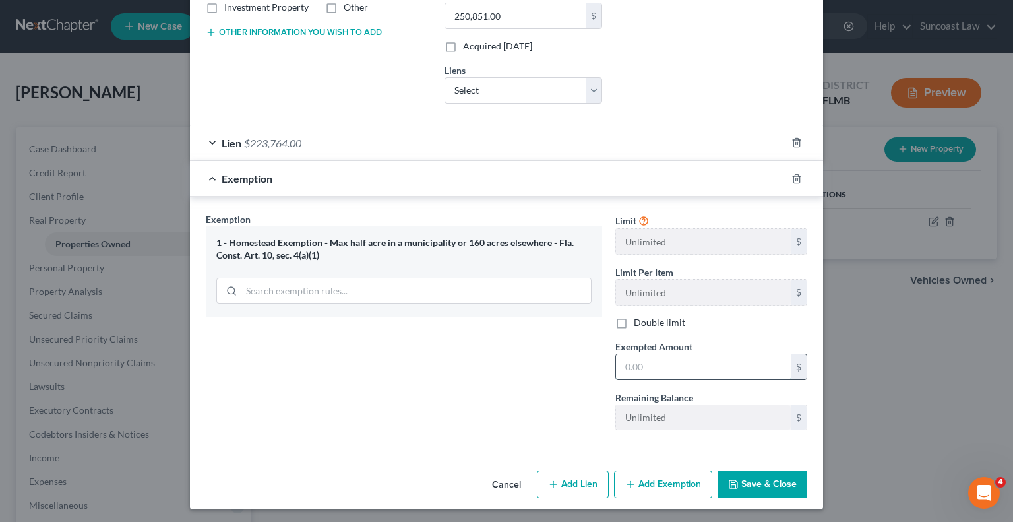
click at [689, 364] on input "text" at bounding box center [703, 366] width 175 height 25
type input "250,851"
click at [766, 476] on button "Save & Close" at bounding box center [763, 484] width 90 height 28
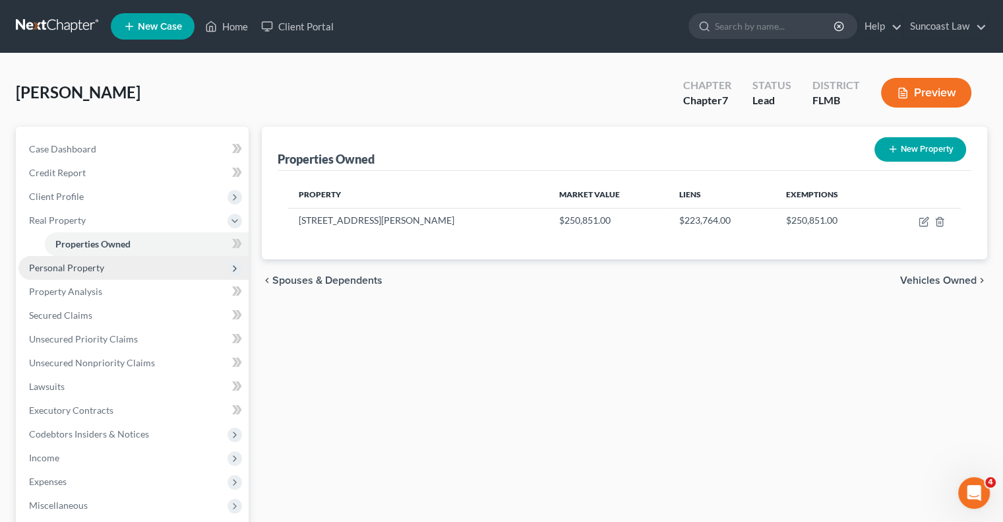
drag, startPoint x: 79, startPoint y: 261, endPoint x: 87, endPoint y: 268, distance: 10.7
click at [78, 261] on span "Personal Property" at bounding box center [133, 268] width 230 height 24
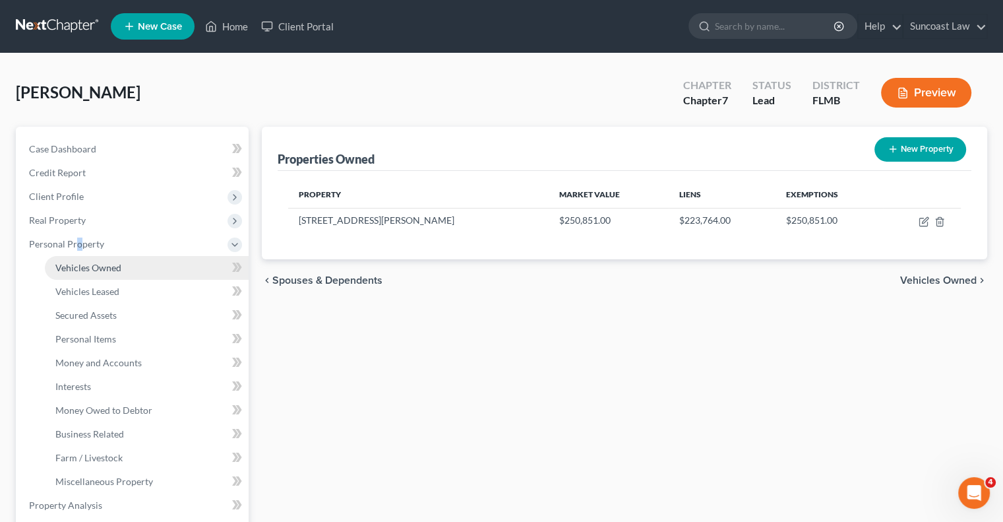
click at [103, 268] on span "Vehicles Owned" at bounding box center [88, 267] width 66 height 11
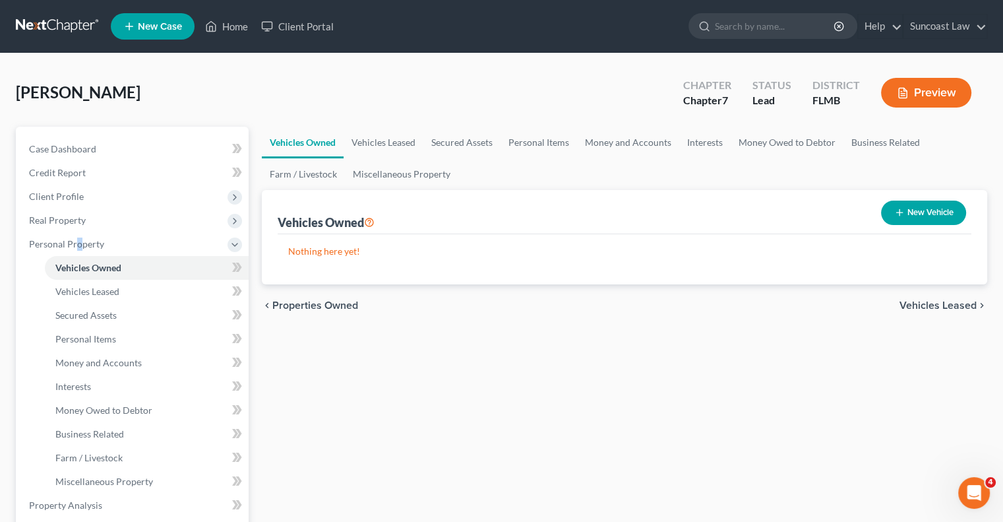
click at [909, 213] on button "New Vehicle" at bounding box center [923, 213] width 85 height 24
select select "0"
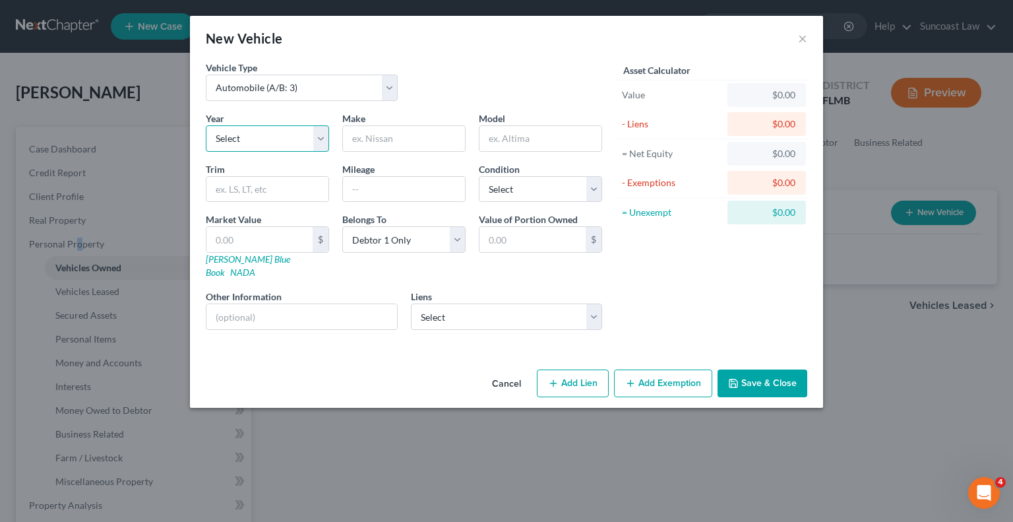
click at [299, 136] on select "Select 2026 2025 2024 2023 2022 2021 2020 2019 2018 2017 2016 2015 2014 2013 20…" at bounding box center [267, 138] width 123 height 26
select select "4"
click at [206, 125] on select "Select 2026 2025 2024 2023 2022 2021 2020 2019 2018 2017 2016 2015 2014 2013 20…" at bounding box center [267, 138] width 123 height 26
click at [377, 130] on input "text" at bounding box center [404, 138] width 122 height 25
type input "Ford"
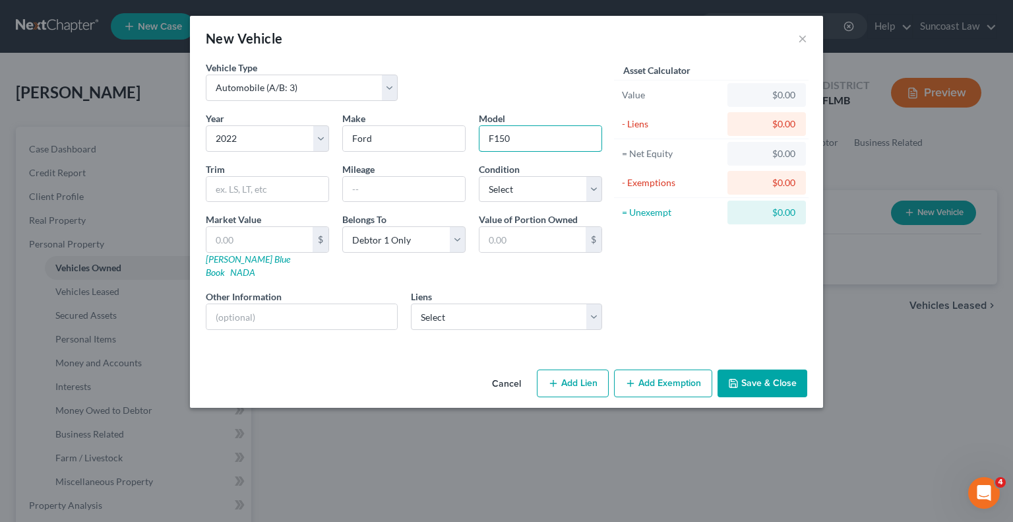
type input "F150"
type input "44946"
drag, startPoint x: 520, startPoint y: 190, endPoint x: 520, endPoint y: 197, distance: 7.3
click at [520, 190] on select "Select Excellent Very Good Good Fair Poor" at bounding box center [540, 189] width 123 height 26
select select "2"
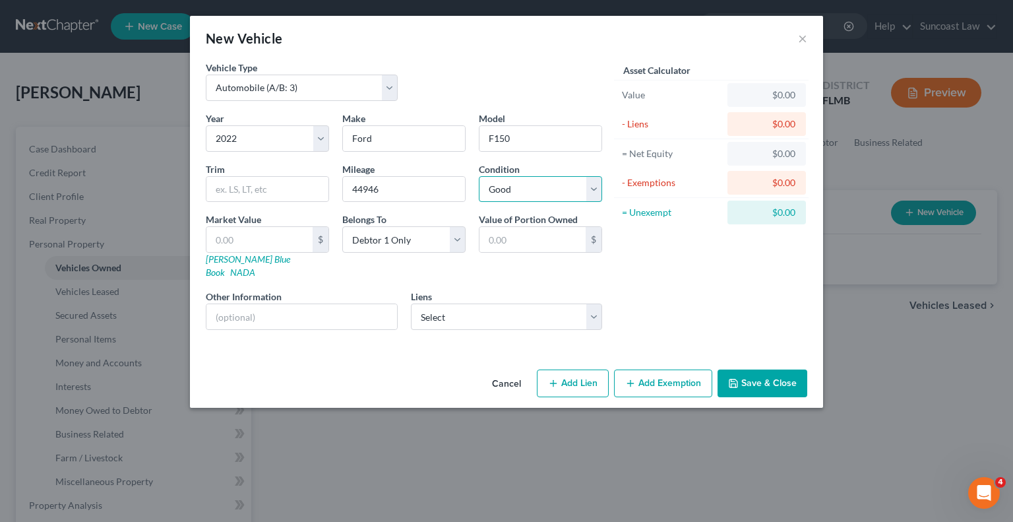
click at [479, 176] on select "Select Excellent Very Good Good Fair Poor" at bounding box center [540, 189] width 123 height 26
drag, startPoint x: 291, startPoint y: 305, endPoint x: 298, endPoint y: 287, distance: 19.2
click at [291, 305] on input "text" at bounding box center [301, 316] width 191 height 25
drag, startPoint x: 342, startPoint y: 303, endPoint x: 237, endPoint y: 292, distance: 105.5
click at [237, 304] on input "VIN: [US_VEHICLE_IDENTIFICATION_NUMBER]" at bounding box center [301, 316] width 191 height 25
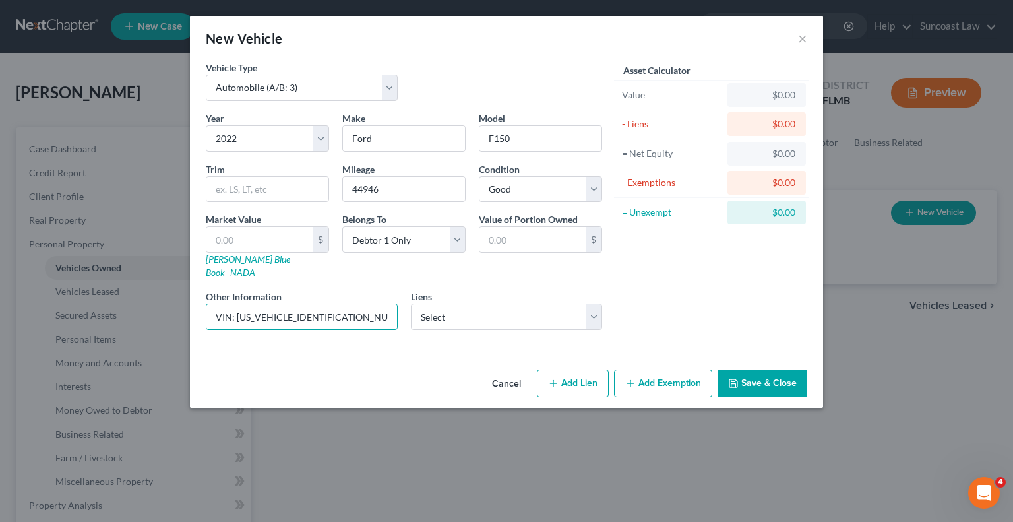
type input "VIN: [US_VEHICLE_IDENTIFICATION_NUMBER]"
drag, startPoint x: 245, startPoint y: 241, endPoint x: 261, endPoint y: 239, distance: 15.2
click at [245, 240] on input "text" at bounding box center [259, 239] width 106 height 25
type input "2"
type input "2.00"
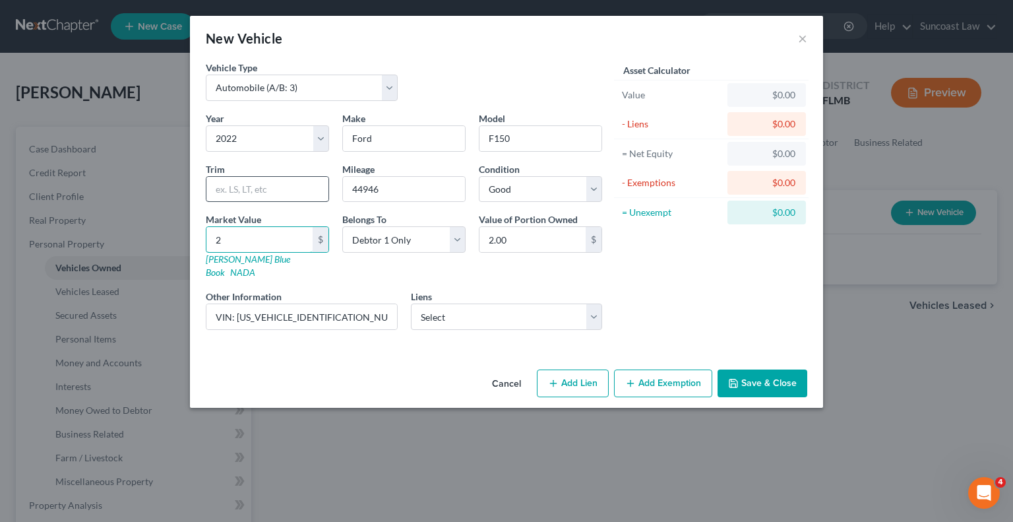
type input "28"
type input "28.00"
type input "287"
type input "287.00"
type input "2,870"
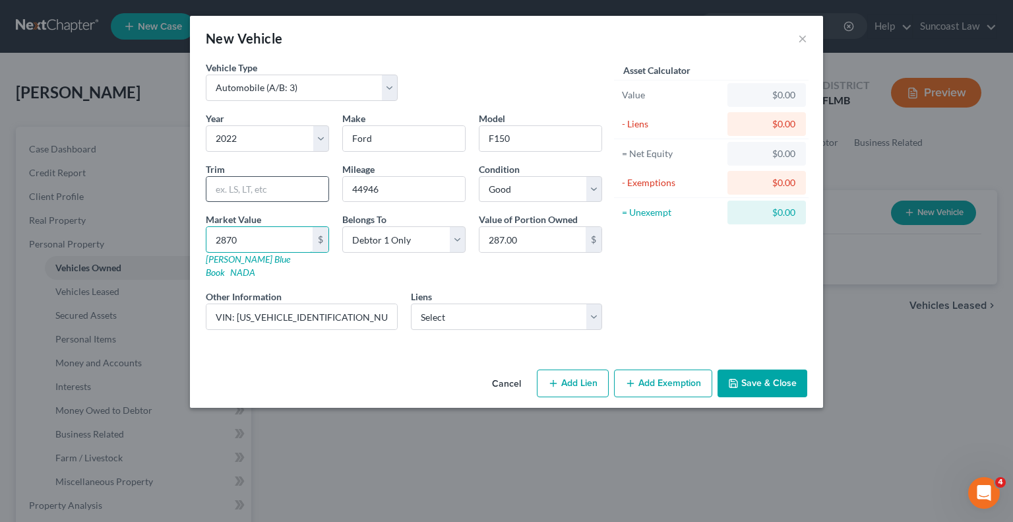
type input "2,870.00"
type input "2,8700"
type input "28,700.00"
type input "28,700"
click at [757, 374] on button "Save & Close" at bounding box center [763, 383] width 90 height 28
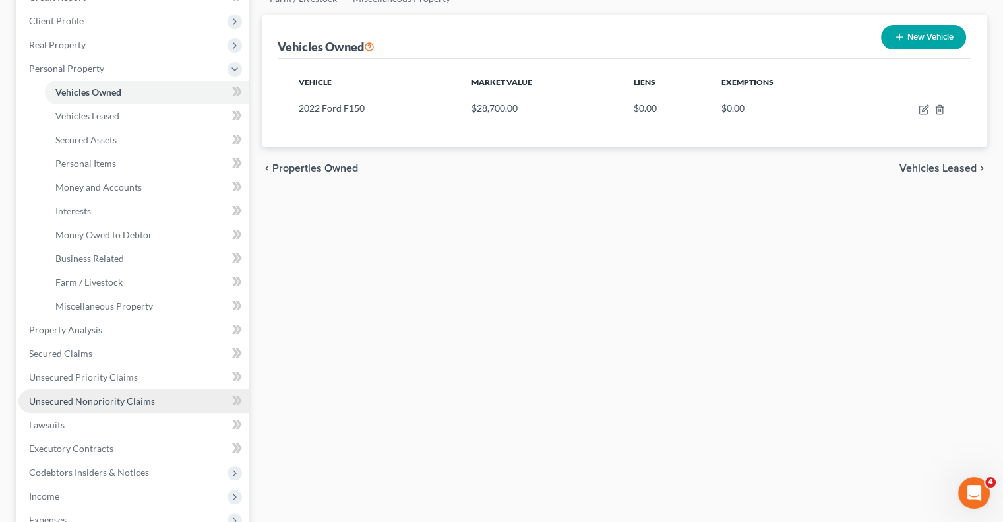
scroll to position [198, 0]
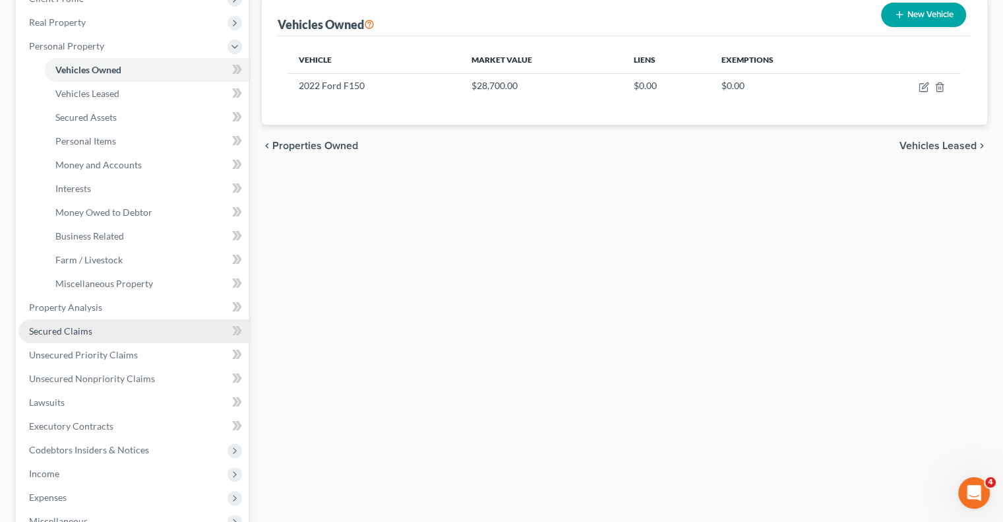
click at [103, 339] on link "Secured Claims" at bounding box center [133, 331] width 230 height 24
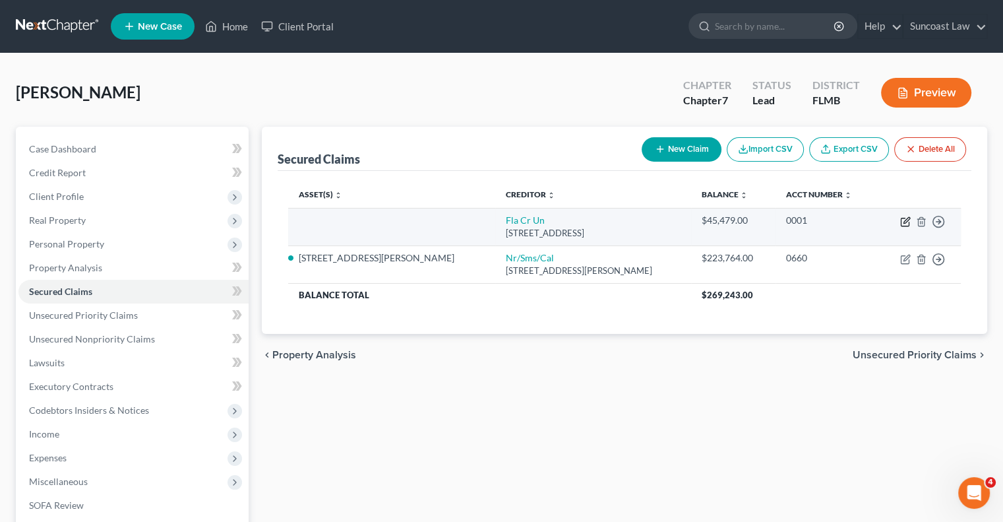
click at [905, 218] on icon "button" at bounding box center [905, 222] width 8 height 8
select select "9"
select select "0"
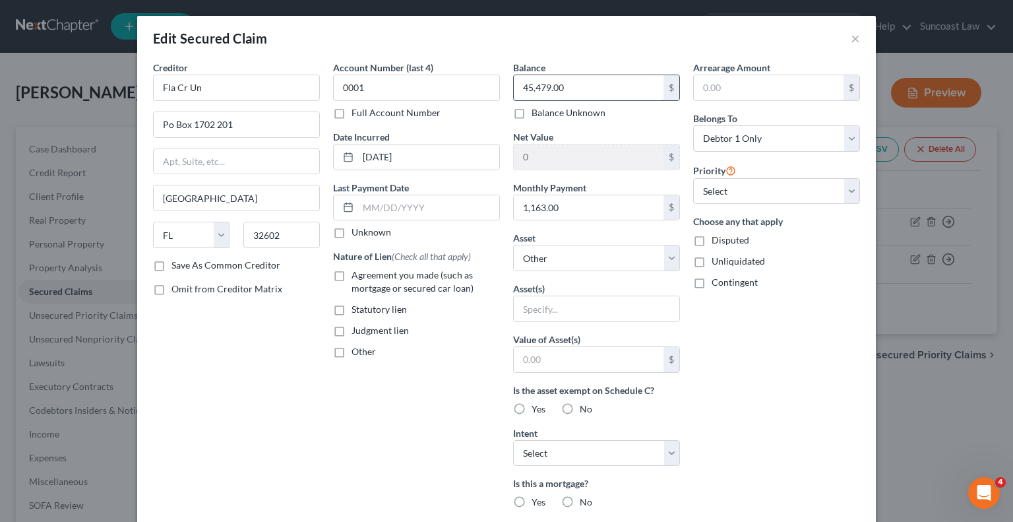
click at [609, 89] on input "45,479.00" at bounding box center [589, 87] width 150 height 25
type input "45,725.38"
click at [580, 210] on input "1,163.00" at bounding box center [589, 207] width 150 height 25
type input "1,163.37"
click at [566, 257] on select "Select Other Multiple Assets [STREET_ADDRESS][PERSON_NAME] - $250851.0 2022 For…" at bounding box center [596, 258] width 167 height 26
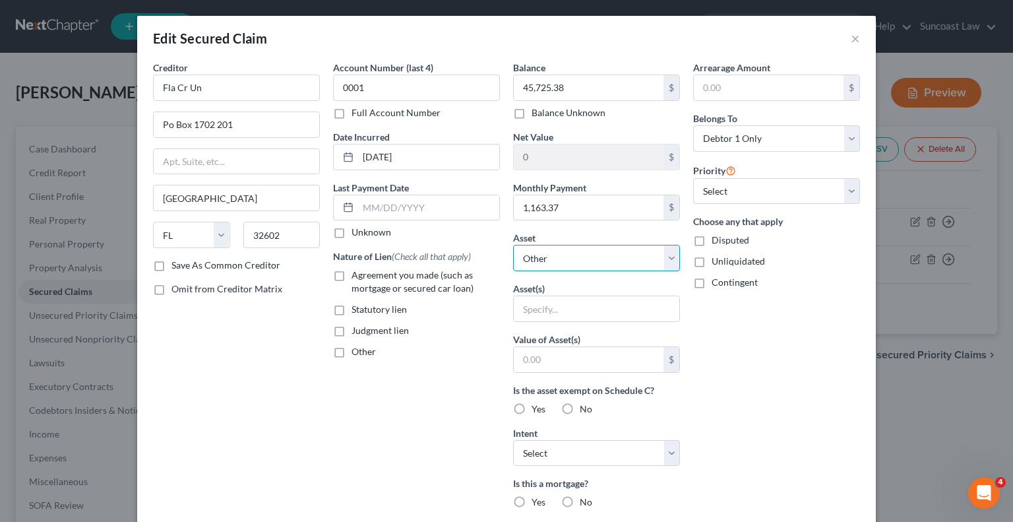
select select "3"
click at [513, 245] on select "Select Other Multiple Assets [STREET_ADDRESS][PERSON_NAME] - $250851.0 2022 For…" at bounding box center [596, 258] width 167 height 26
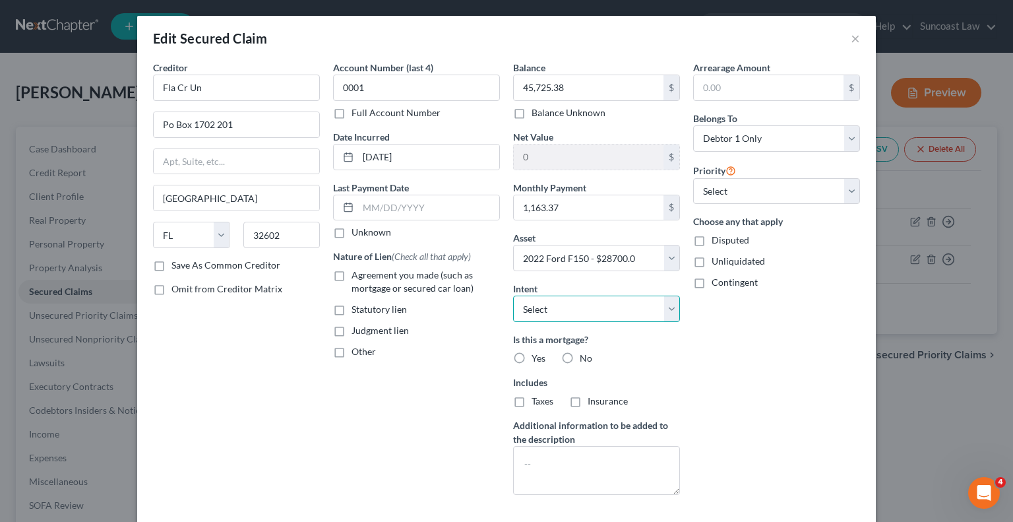
click at [567, 311] on select "Select Surrender Redeem Reaffirm Avoid Other" at bounding box center [596, 308] width 167 height 26
select select "2"
click at [513, 295] on select "Select Surrender Redeem Reaffirm Avoid Other" at bounding box center [596, 308] width 167 height 26
click at [580, 356] on label "No" at bounding box center [586, 358] width 13 height 13
click at [585, 356] on input "No" at bounding box center [589, 356] width 9 height 9
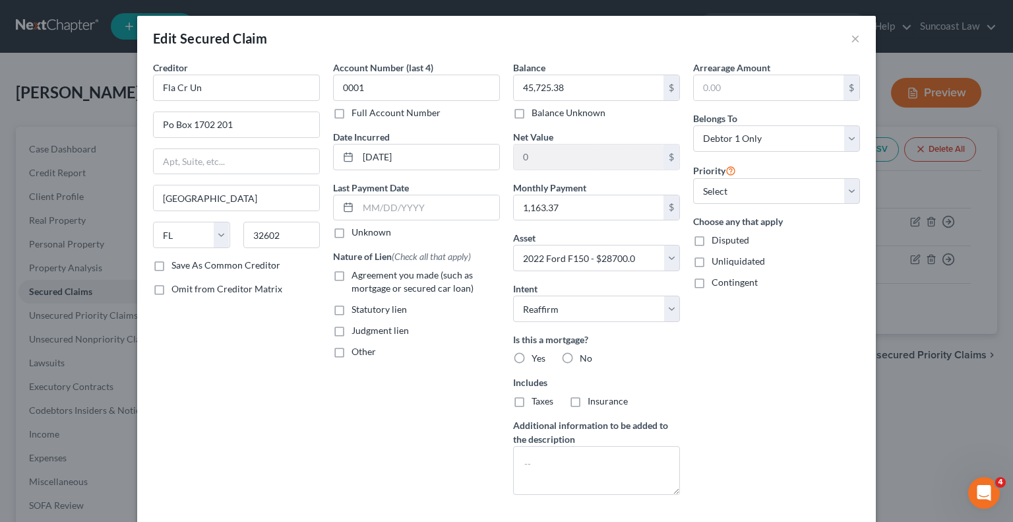
radio input "true"
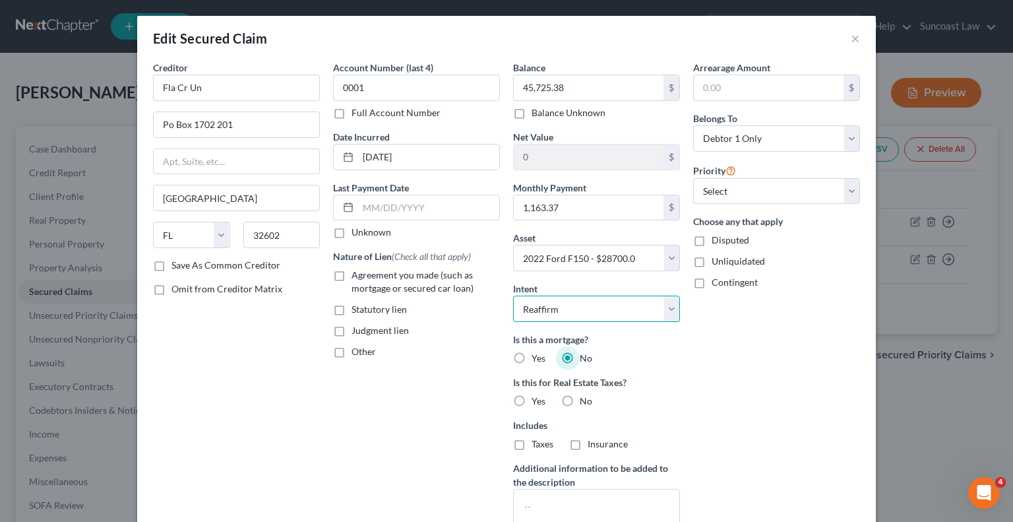
click at [588, 313] on select "Select Surrender Redeem Reaffirm Avoid Other" at bounding box center [596, 308] width 167 height 26
select select "0"
click at [513, 295] on select "Select Surrender Redeem Reaffirm Avoid Other" at bounding box center [596, 308] width 167 height 26
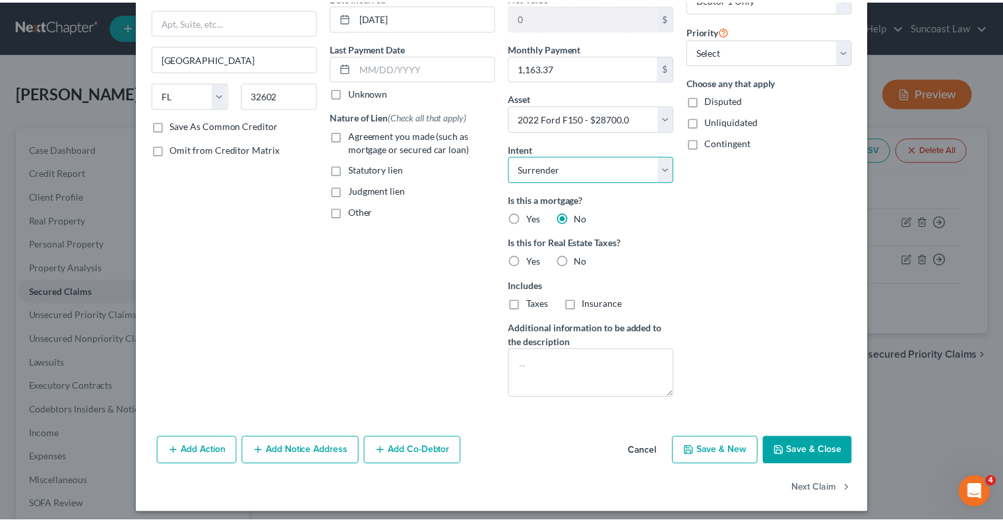
scroll to position [145, 0]
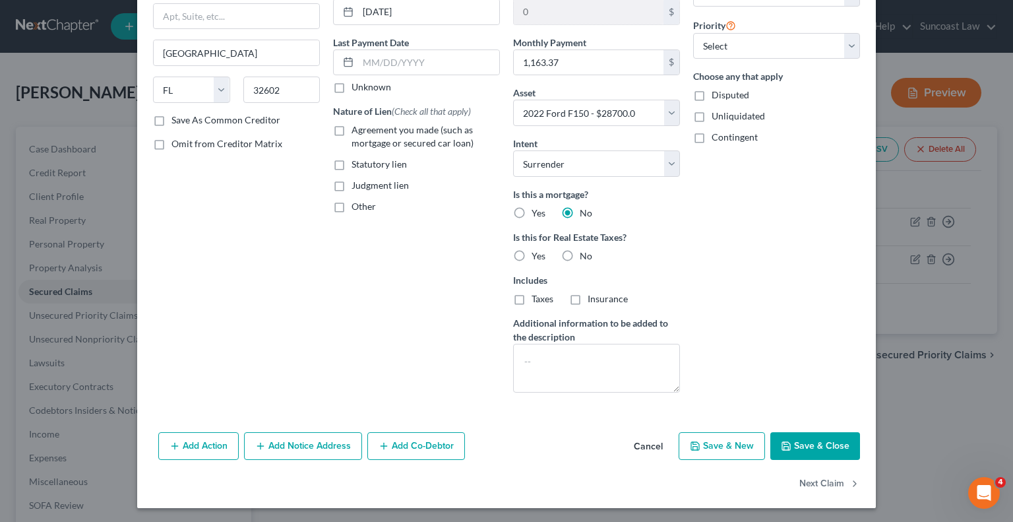
click at [811, 444] on button "Save & Close" at bounding box center [815, 446] width 90 height 28
select select
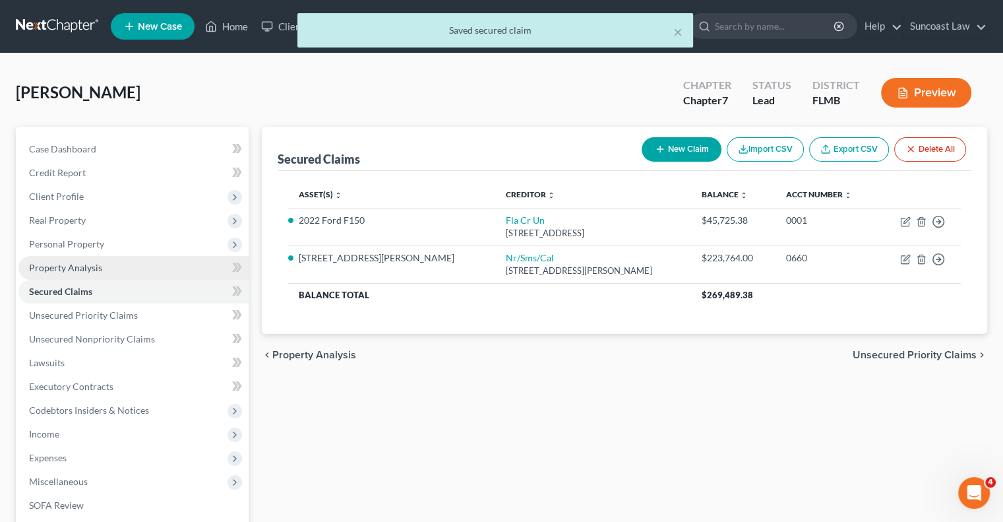
click at [87, 266] on span "Property Analysis" at bounding box center [65, 267] width 73 height 11
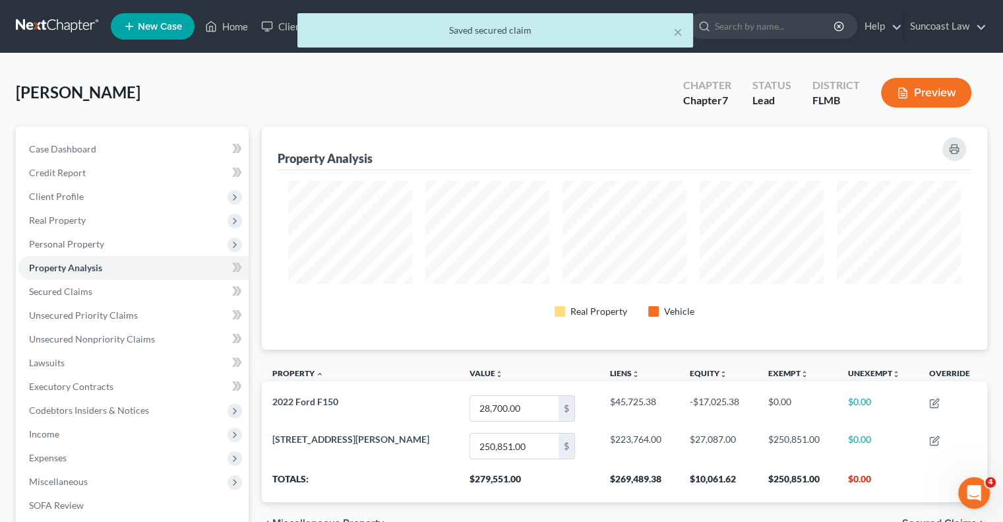
scroll to position [223, 725]
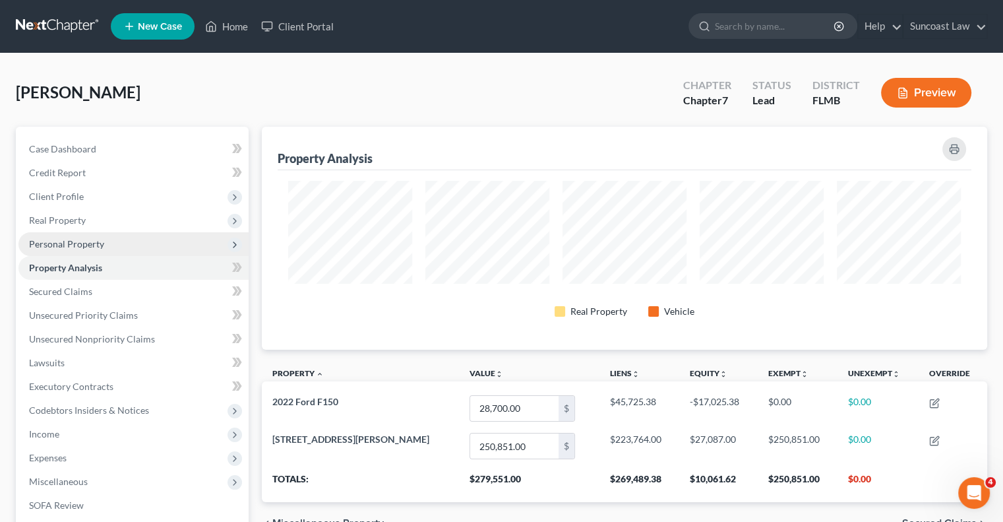
click at [91, 247] on span "Personal Property" at bounding box center [66, 243] width 75 height 11
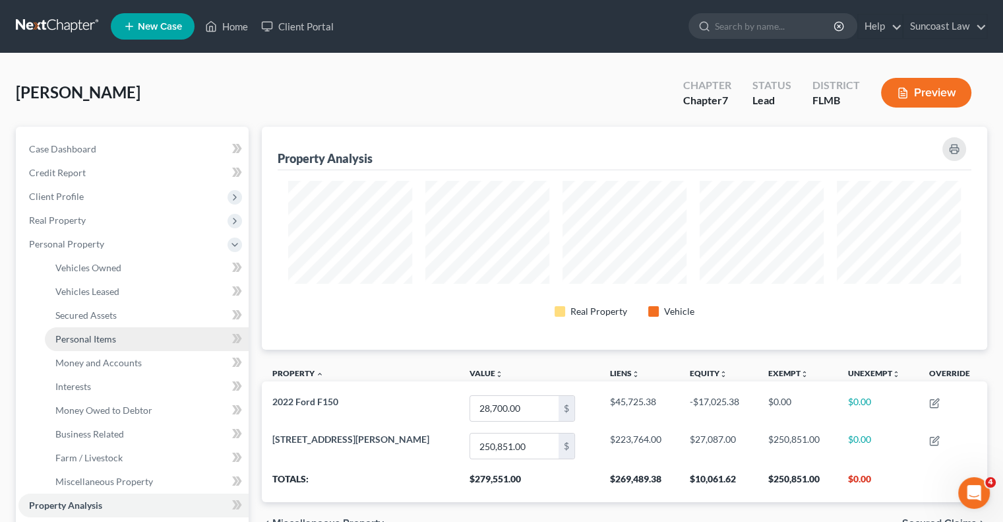
click at [116, 344] on link "Personal Items" at bounding box center [147, 339] width 204 height 24
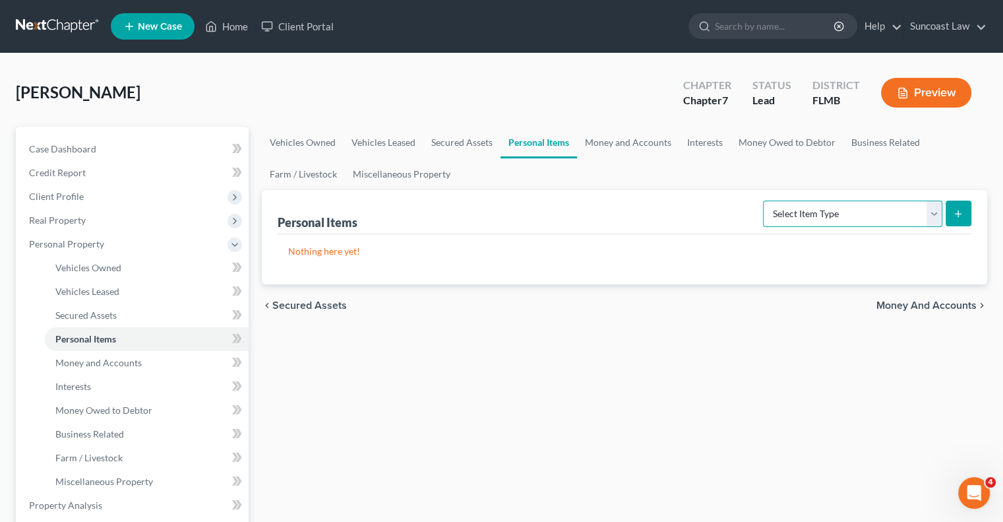
click at [857, 212] on select "Select Item Type Clothing (A/B: 11) Collectibles Of Value (A/B: 8) Electronics …" at bounding box center [852, 214] width 179 height 26
select select "clothing"
click at [765, 201] on select "Select Item Type Clothing (A/B: 11) Collectibles Of Value (A/B: 8) Electronics …" at bounding box center [852, 214] width 179 height 26
click at [953, 216] on icon "submit" at bounding box center [958, 213] width 11 height 11
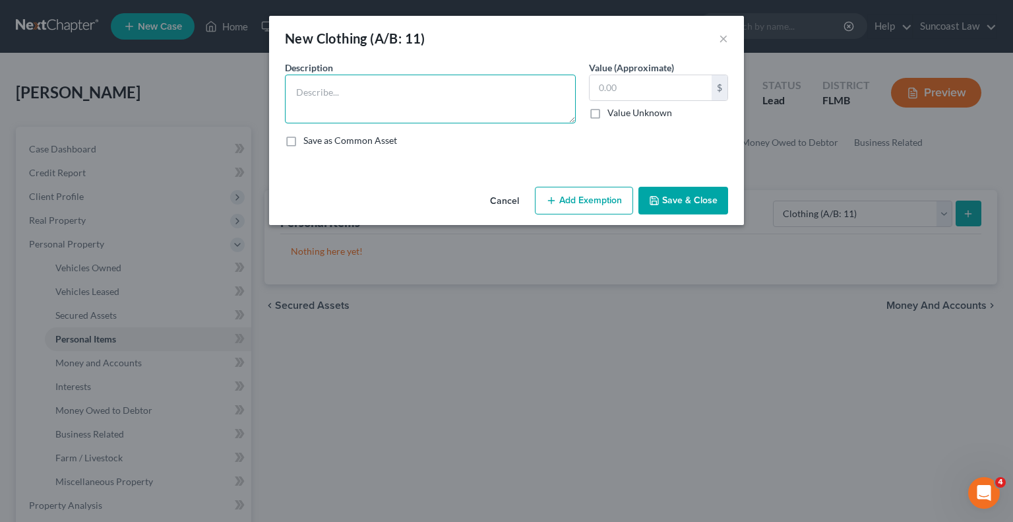
click at [414, 100] on textarea at bounding box center [430, 99] width 291 height 49
type textarea "u"
type textarea "Used clothing"
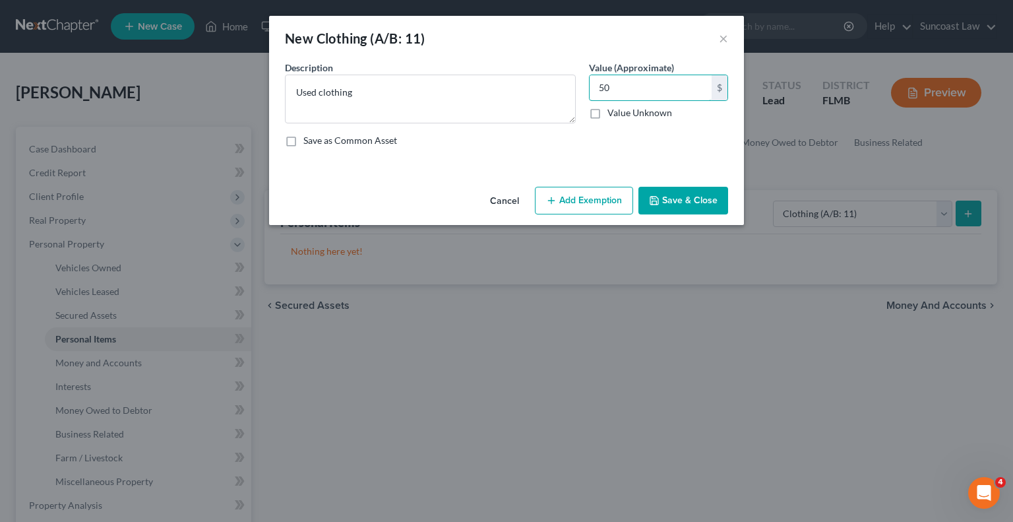
type input "50"
click at [576, 205] on button "Add Exemption" at bounding box center [584, 201] width 98 height 28
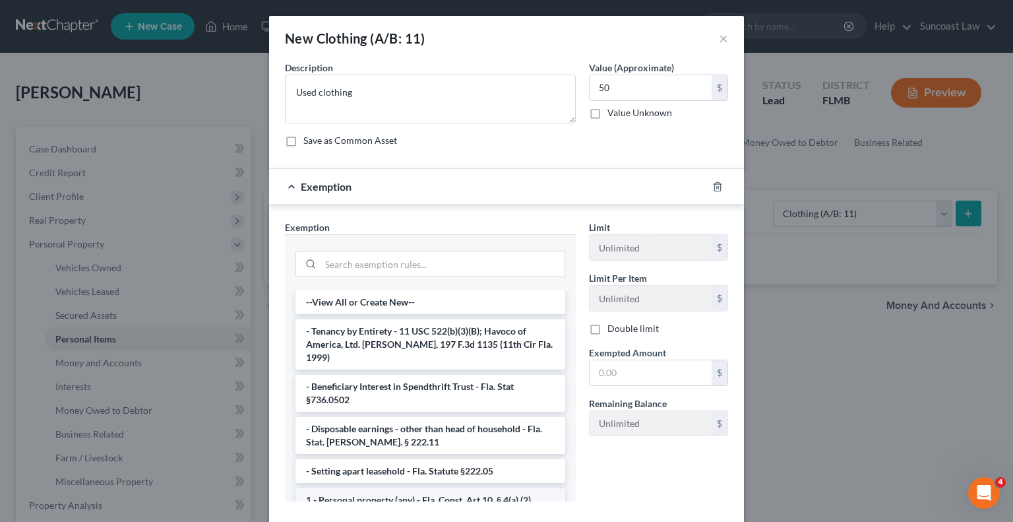
click at [433, 488] on li "1 - Personal property (any) - Fla. Const. Art.10, § 4(a) (2)" at bounding box center [430, 500] width 270 height 24
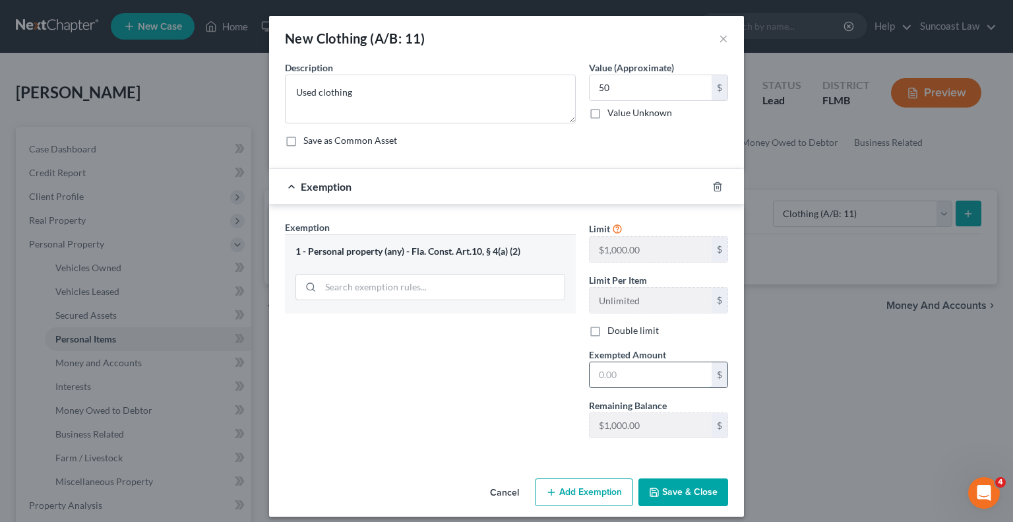
click at [644, 369] on input "text" at bounding box center [651, 374] width 122 height 25
type input "50"
click at [683, 487] on button "Save & Close" at bounding box center [683, 492] width 90 height 28
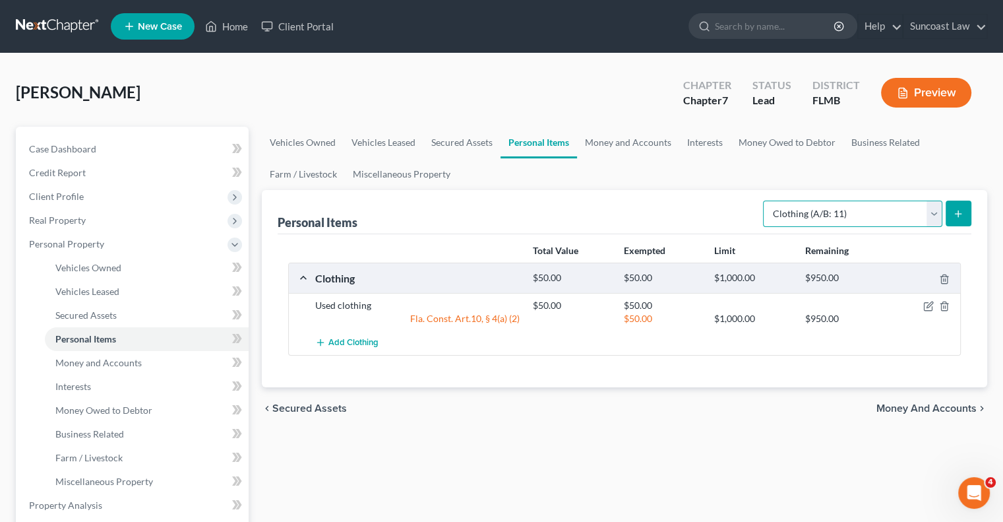
click at [894, 210] on select "Select Item Type Clothing (A/B: 11) Collectibles Of Value (A/B: 8) Electronics …" at bounding box center [852, 214] width 179 height 26
select select "household_goods"
click at [765, 201] on select "Select Item Type Clothing (A/B: 11) Collectibles Of Value (A/B: 8) Electronics …" at bounding box center [852, 214] width 179 height 26
click at [962, 208] on icon "submit" at bounding box center [958, 213] width 11 height 11
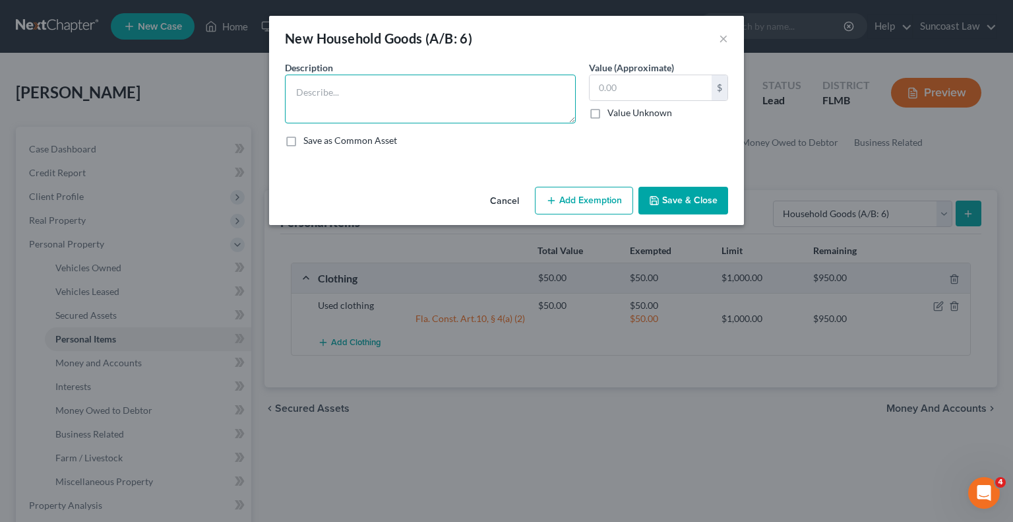
click at [409, 102] on textarea at bounding box center [430, 99] width 291 height 49
type textarea "sofa, loveseat, chair, kitchen table and chairs, 2 beds, 4 dressers, 2 desks (5…"
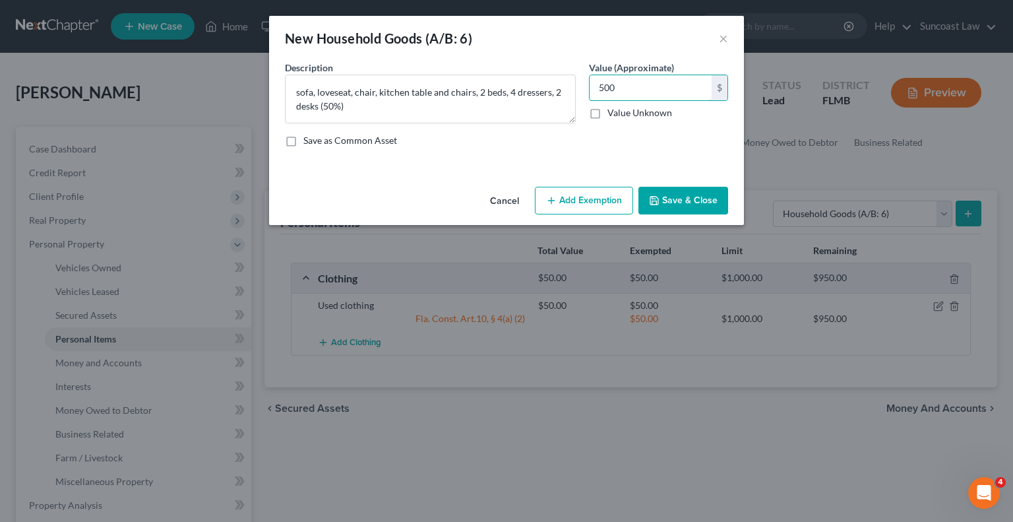
type input "500"
click at [575, 197] on button "Add Exemption" at bounding box center [584, 201] width 98 height 28
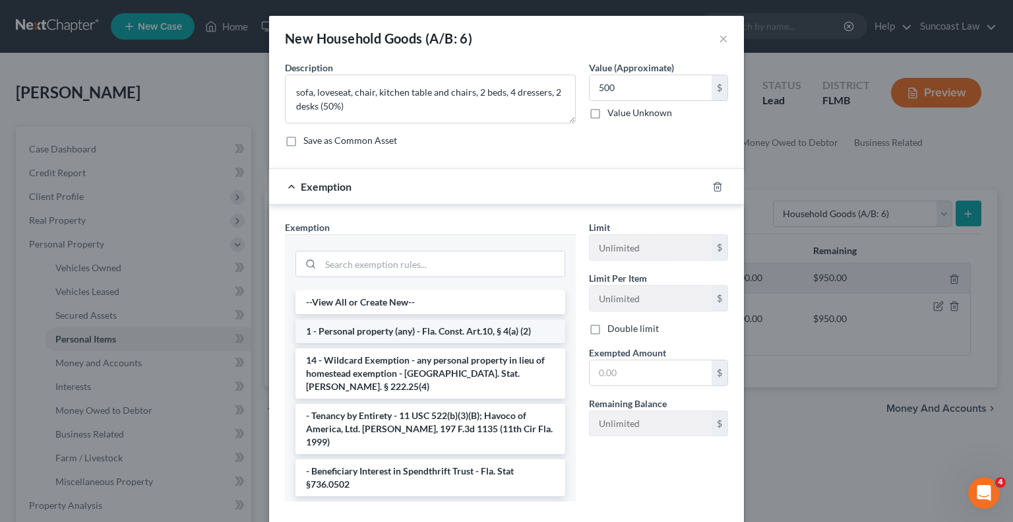
click at [421, 334] on li "1 - Personal property (any) - Fla. Const. Art.10, § 4(a) (2)" at bounding box center [430, 331] width 270 height 24
click at [421, 334] on div "Exemption Set must be selected for CA. Exemption * --View All or Create New-- 1…" at bounding box center [430, 366] width 304 height 292
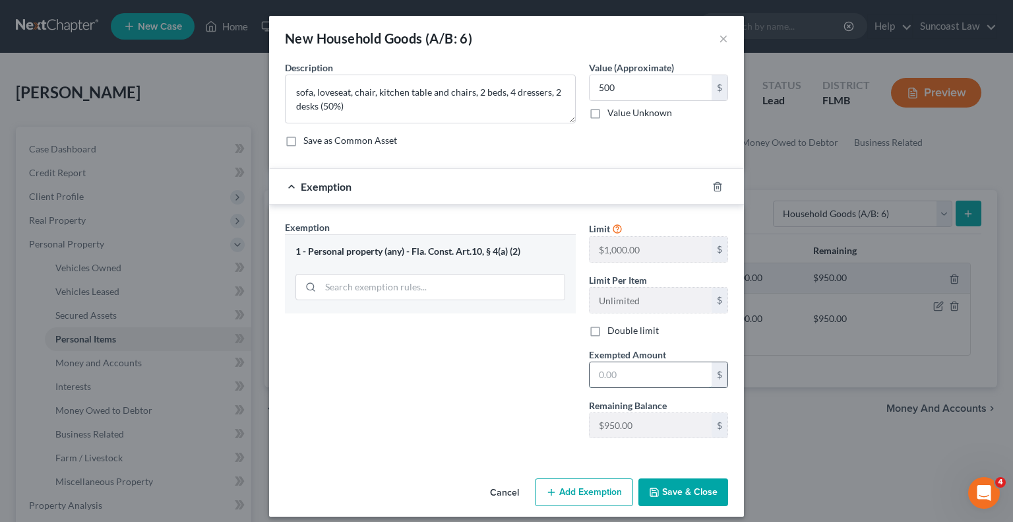
click at [685, 379] on input "text" at bounding box center [651, 374] width 122 height 25
type input "500"
click at [675, 487] on button "Save & Close" at bounding box center [683, 492] width 90 height 28
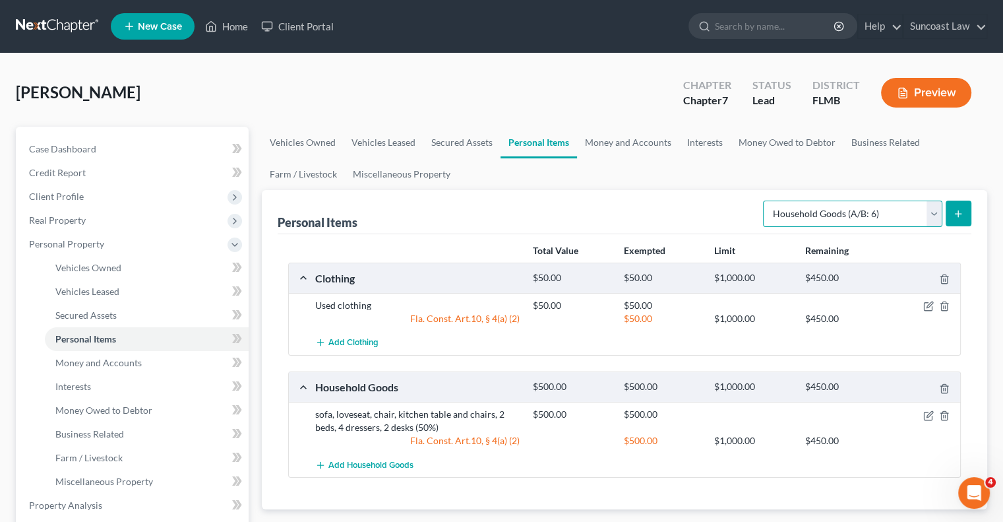
click at [875, 212] on select "Select Item Type Clothing (A/B: 11) Collectibles Of Value (A/B: 8) Electronics …" at bounding box center [852, 214] width 179 height 26
select select "electronics"
click at [765, 201] on select "Select Item Type Clothing (A/B: 11) Collectibles Of Value (A/B: 8) Electronics …" at bounding box center [852, 214] width 179 height 26
click at [955, 218] on button "submit" at bounding box center [959, 214] width 26 height 26
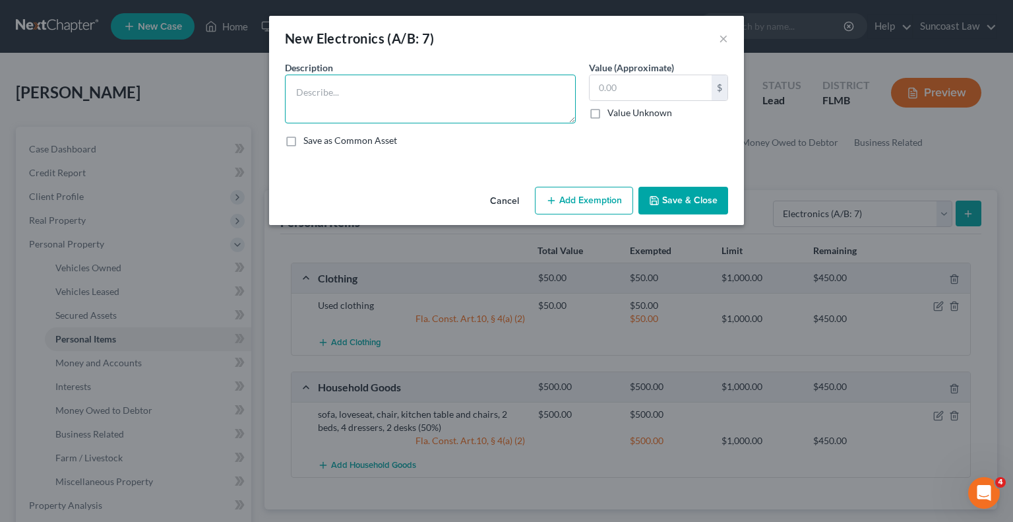
click at [445, 97] on textarea at bounding box center [430, 99] width 291 height 49
type textarea "laptop, computer, TV (50%)"
type input "200"
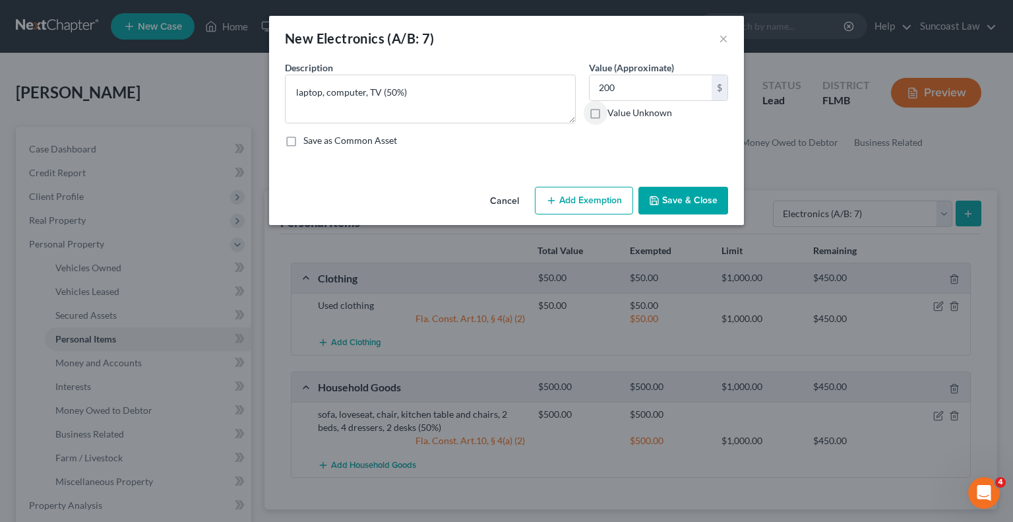
click at [581, 192] on button "Add Exemption" at bounding box center [584, 201] width 98 height 28
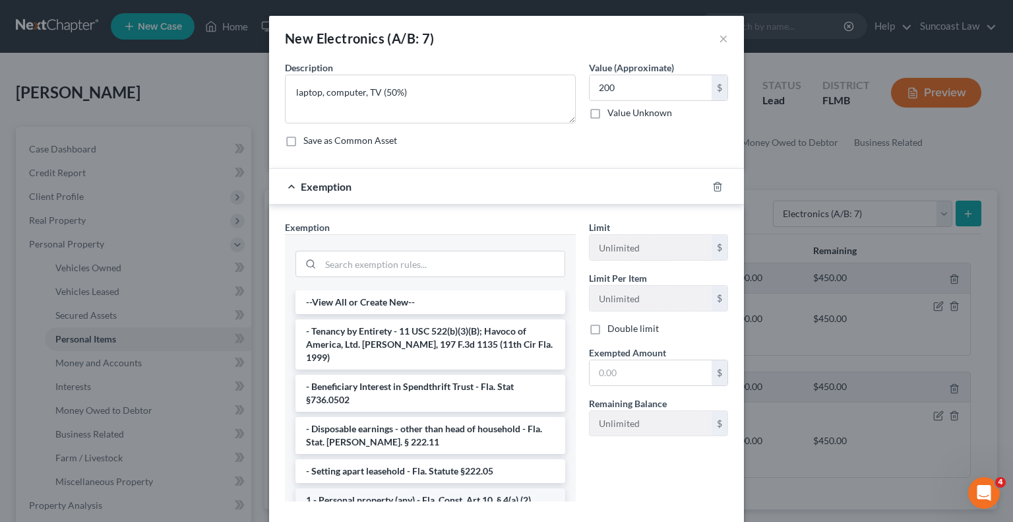
click at [456, 488] on li "1 - Personal property (any) - Fla. Const. Art.10, § 4(a) (2)" at bounding box center [430, 500] width 270 height 24
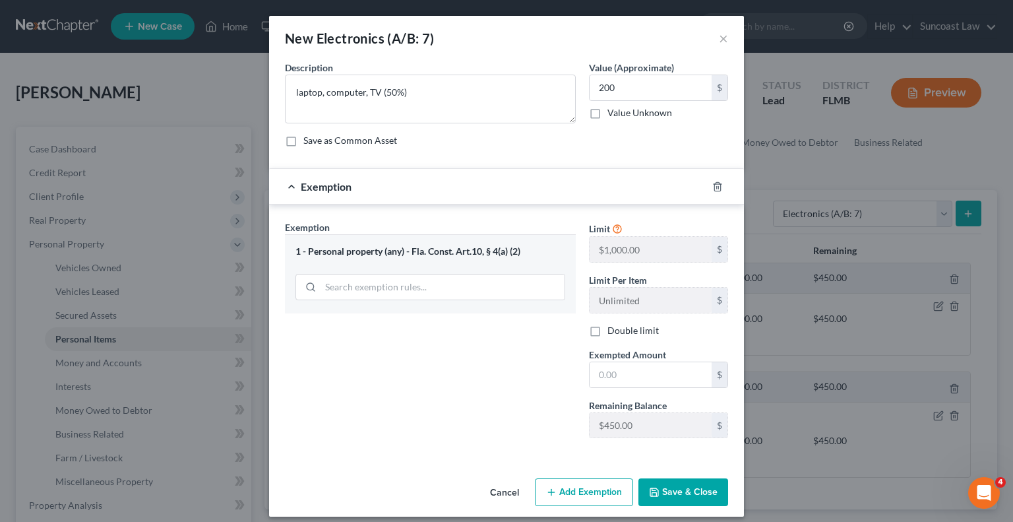
click at [456, 480] on div "Cancel Add Exemption Save & Close" at bounding box center [506, 495] width 475 height 44
click at [617, 371] on input "text" at bounding box center [651, 374] width 122 height 25
type input "200"
click at [683, 491] on button "Save & Close" at bounding box center [683, 492] width 90 height 28
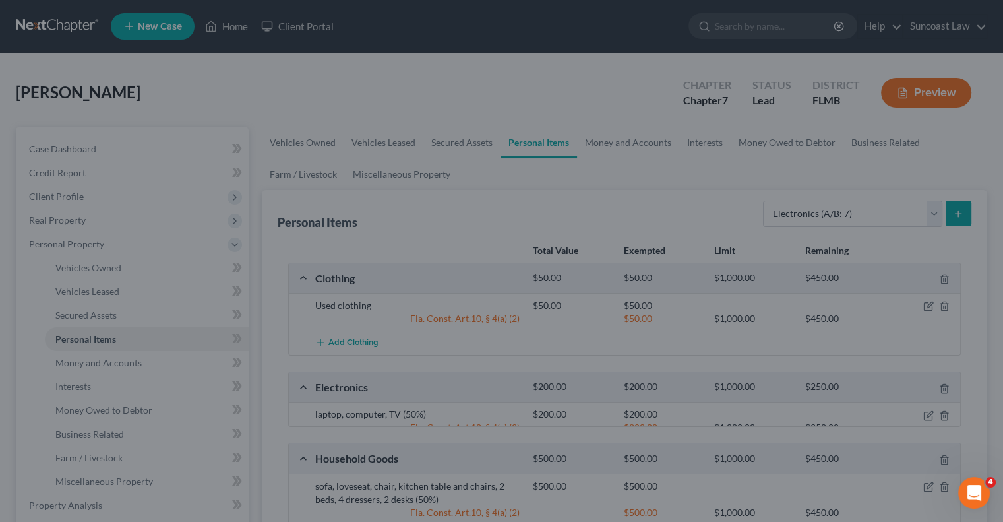
click at [683, 491] on div at bounding box center [501, 261] width 1003 height 522
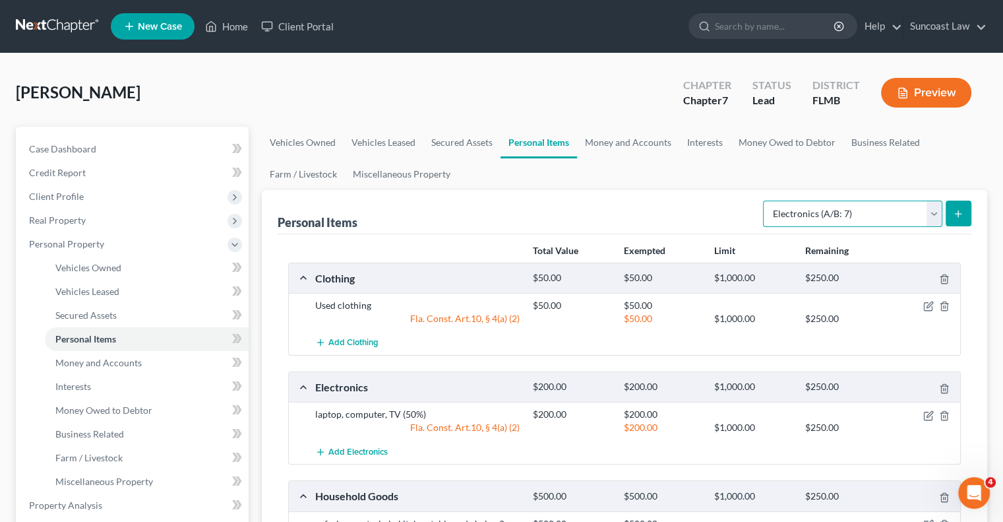
click at [876, 223] on select "Select Item Type Clothing (A/B: 11) Collectibles Of Value (A/B: 8) Electronics …" at bounding box center [852, 214] width 179 height 26
select select "jewelry"
click at [765, 201] on select "Select Item Type Clothing (A/B: 11) Collectibles Of Value (A/B: 8) Electronics …" at bounding box center [852, 214] width 179 height 26
click at [956, 216] on icon "submit" at bounding box center [958, 213] width 11 height 11
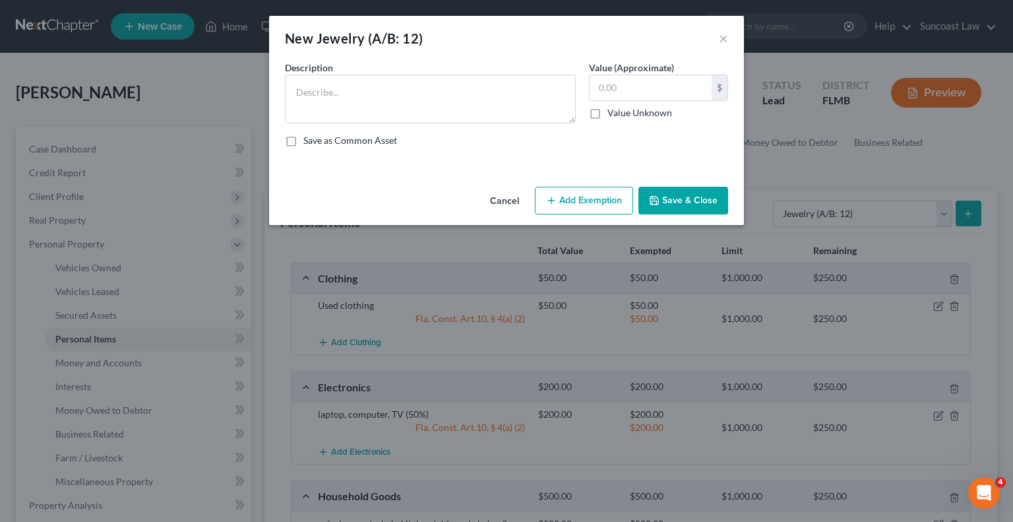
click at [474, 126] on div "Description * Value (Approximate) $ Value Unknown Balance Undetermined $ Value …" at bounding box center [506, 109] width 456 height 97
click at [464, 89] on textarea at bounding box center [430, 99] width 291 height 49
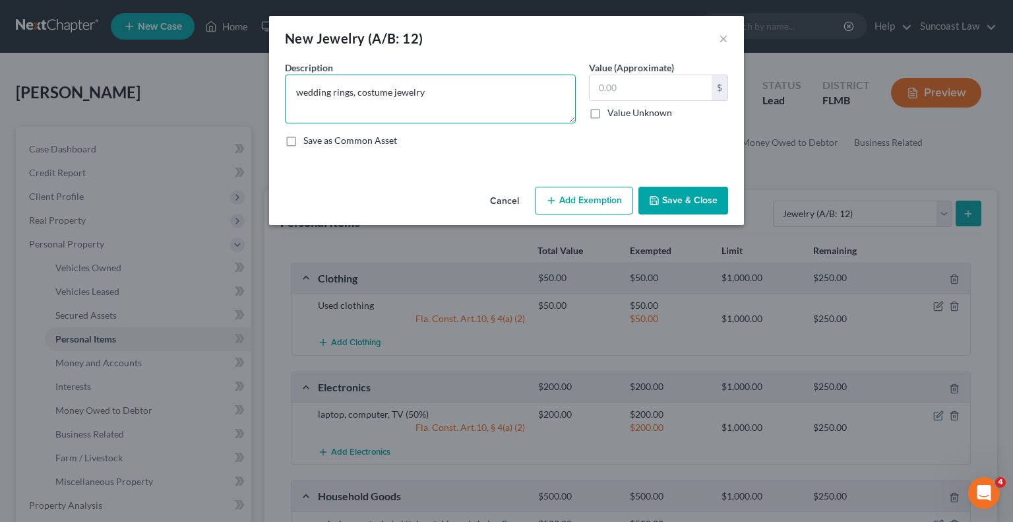
type textarea "wedding rings, costume jewelry"
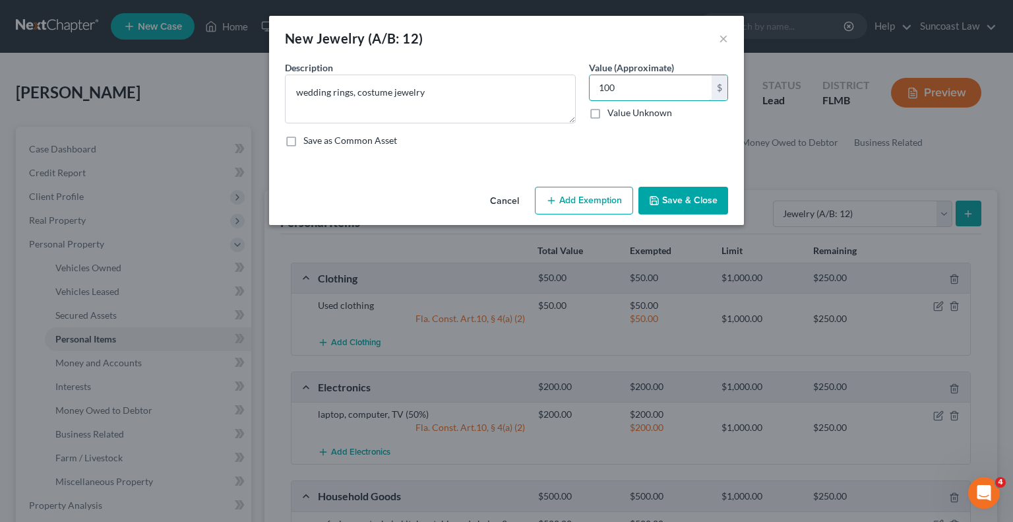
type input "100"
click at [576, 196] on button "Add Exemption" at bounding box center [584, 201] width 98 height 28
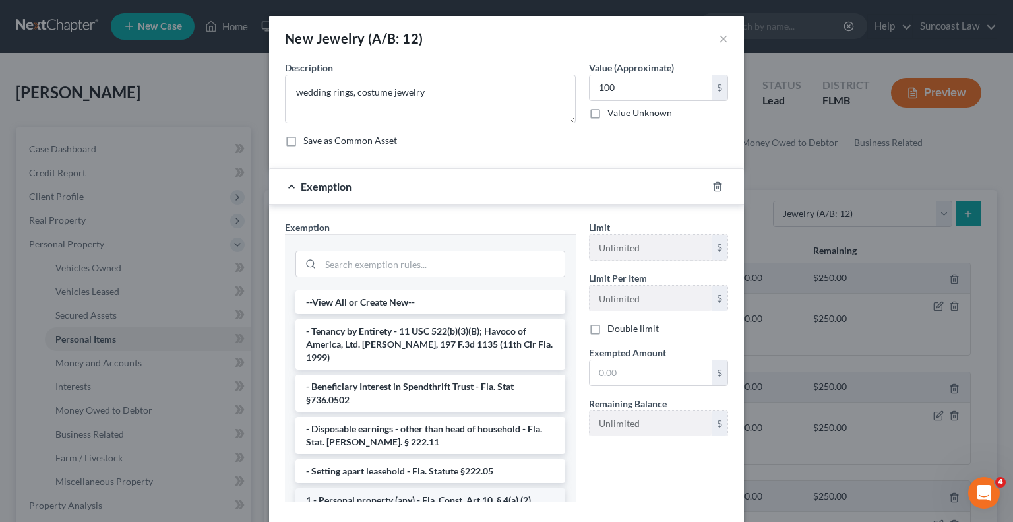
click at [470, 488] on li "1 - Personal property (any) - Fla. Const. Art.10, § 4(a) (2)" at bounding box center [430, 500] width 270 height 24
drag, startPoint x: 470, startPoint y: 485, endPoint x: 483, endPoint y: 482, distance: 13.6
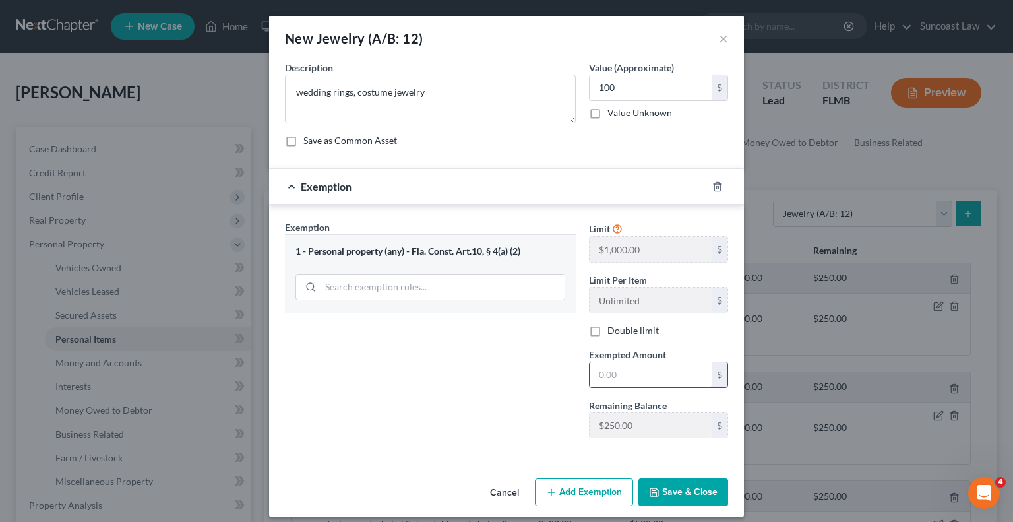
click at [672, 369] on input "text" at bounding box center [651, 374] width 122 height 25
type input "100"
click at [673, 499] on button "Save & Close" at bounding box center [683, 492] width 90 height 28
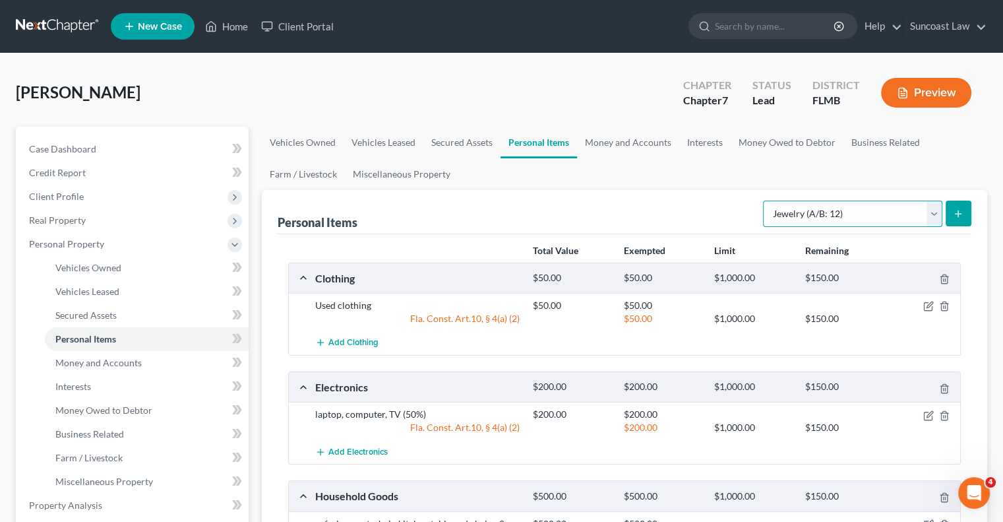
click at [825, 216] on select "Select Item Type Clothing (A/B: 11) Collectibles Of Value (A/B: 8) Electronics …" at bounding box center [852, 214] width 179 height 26
select select "sports_and_hobby_equipment"
click at [765, 201] on select "Select Item Type Clothing (A/B: 11) Collectibles Of Value (A/B: 8) Electronics …" at bounding box center [852, 214] width 179 height 26
click at [954, 217] on icon "submit" at bounding box center [958, 213] width 11 height 11
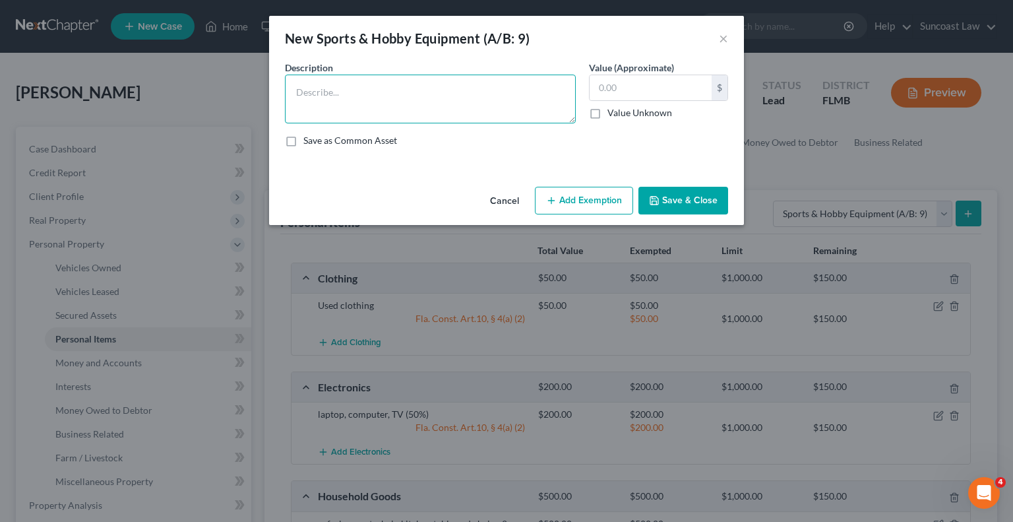
click at [474, 102] on textarea at bounding box center [430, 99] width 291 height 49
type textarea "2 electric bikes (50%)"
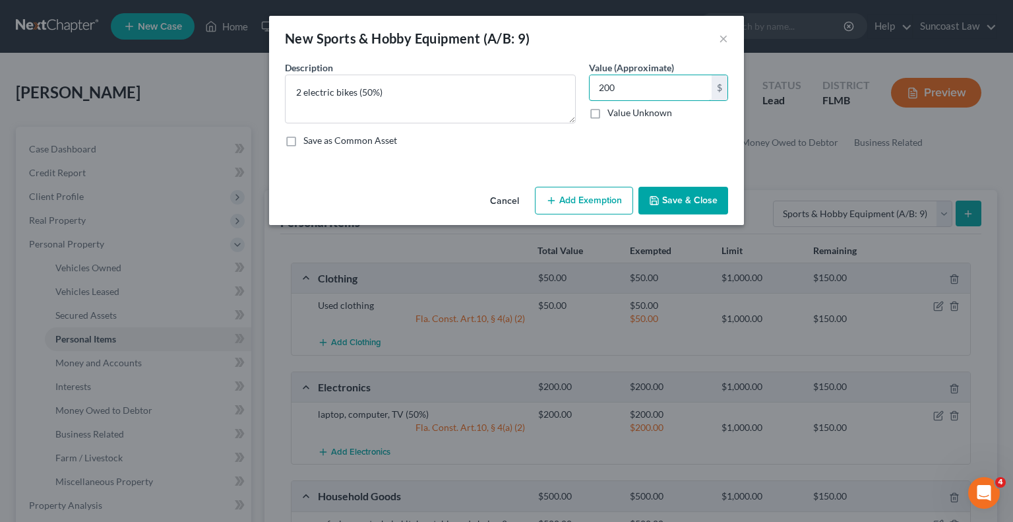
type input "200"
click at [580, 205] on button "Add Exemption" at bounding box center [584, 201] width 98 height 28
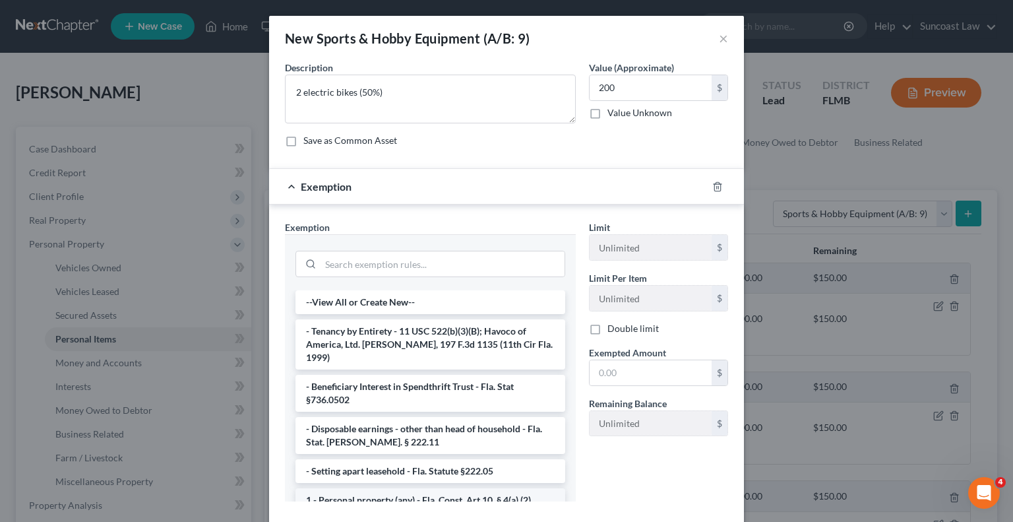
click at [427, 491] on li "1 - Personal property (any) - Fla. Const. Art.10, § 4(a) (2)" at bounding box center [430, 500] width 270 height 24
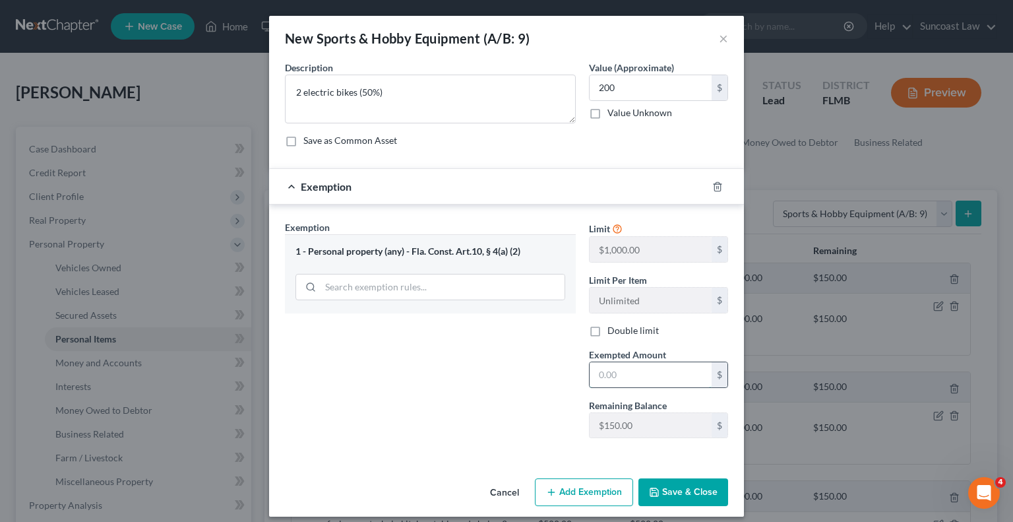
click at [615, 367] on input "text" at bounding box center [651, 374] width 122 height 25
type input "150"
click at [672, 493] on button "Save & Close" at bounding box center [683, 492] width 90 height 28
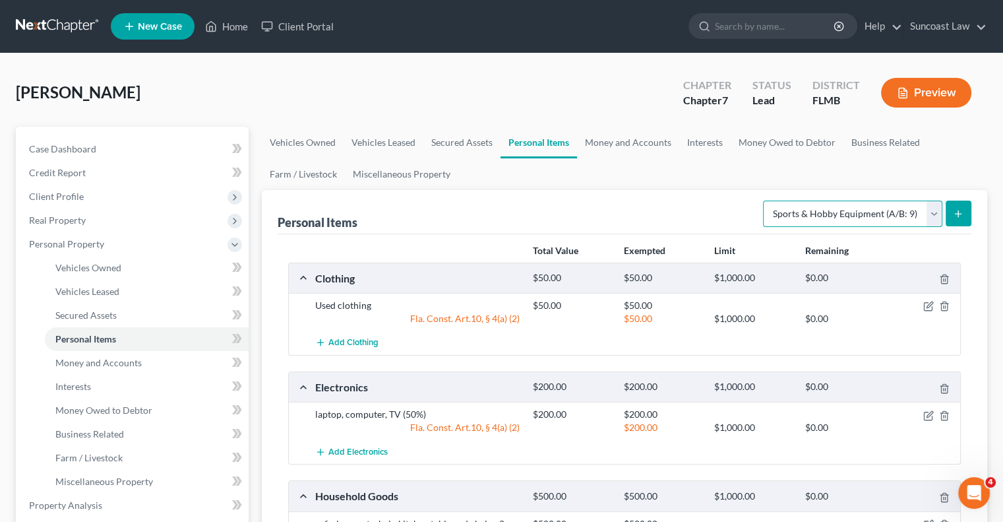
click at [834, 214] on select "Select Item Type Clothing (A/B: 11) Collectibles Of Value (A/B: 8) Electronics …" at bounding box center [852, 214] width 179 height 26
select select "other"
click at [765, 201] on select "Select Item Type Clothing (A/B: 11) Collectibles Of Value (A/B: 8) Electronics …" at bounding box center [852, 214] width 179 height 26
click at [963, 210] on icon "submit" at bounding box center [958, 213] width 11 height 11
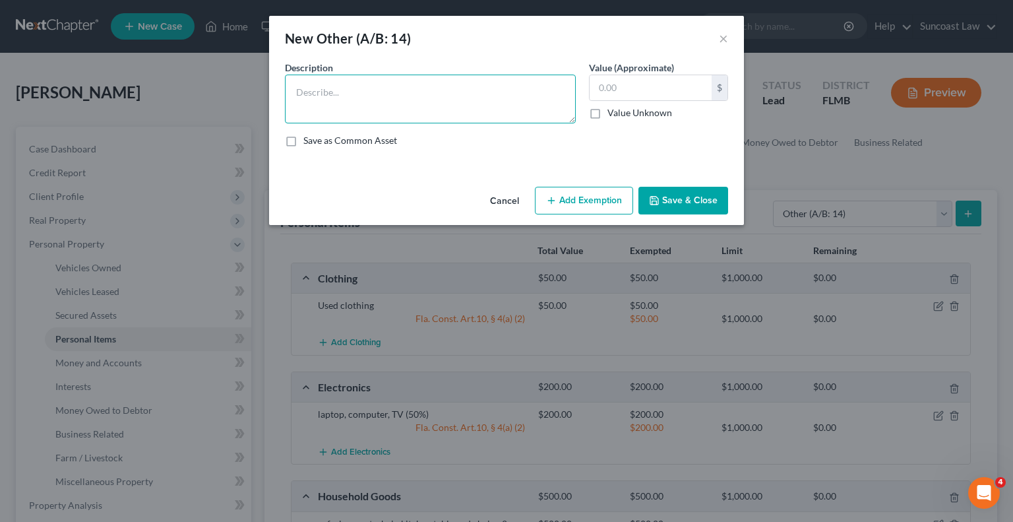
click at [381, 87] on textarea at bounding box center [430, 99] width 291 height 49
type textarea "patio furniture, 4 chairs, lawnmower, tools"
type input "100"
click at [509, 94] on textarea "patio furniture, 4 chairs, lawnmower, tools" at bounding box center [430, 99] width 291 height 49
type textarea "patio furniture, 4 chairs, lawnmower, tools (50%)"
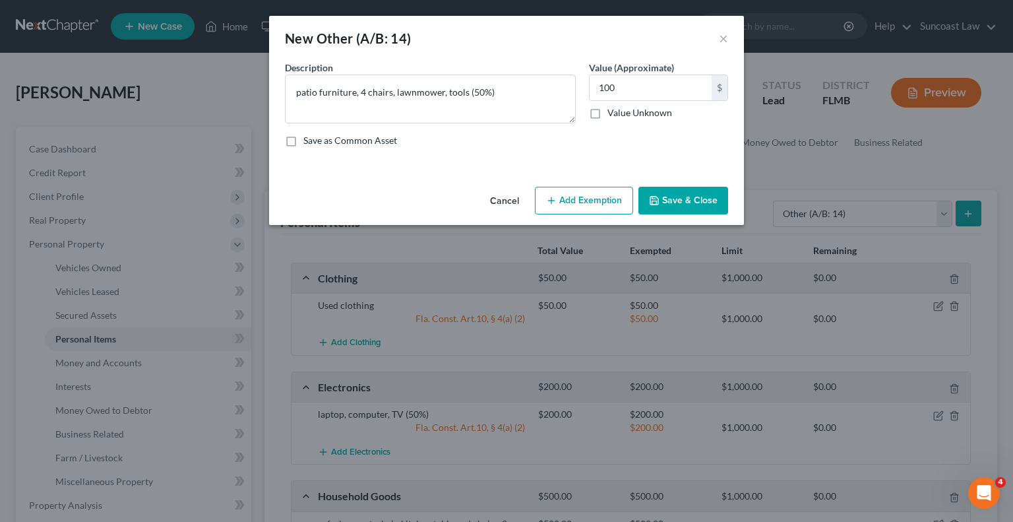
click at [692, 196] on button "Save & Close" at bounding box center [683, 201] width 90 height 28
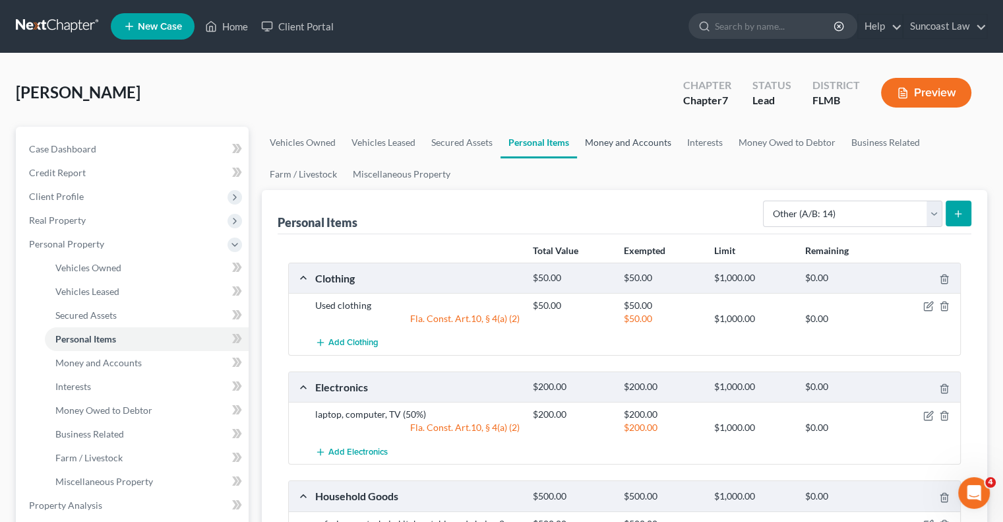
click at [637, 146] on link "Money and Accounts" at bounding box center [628, 143] width 102 height 32
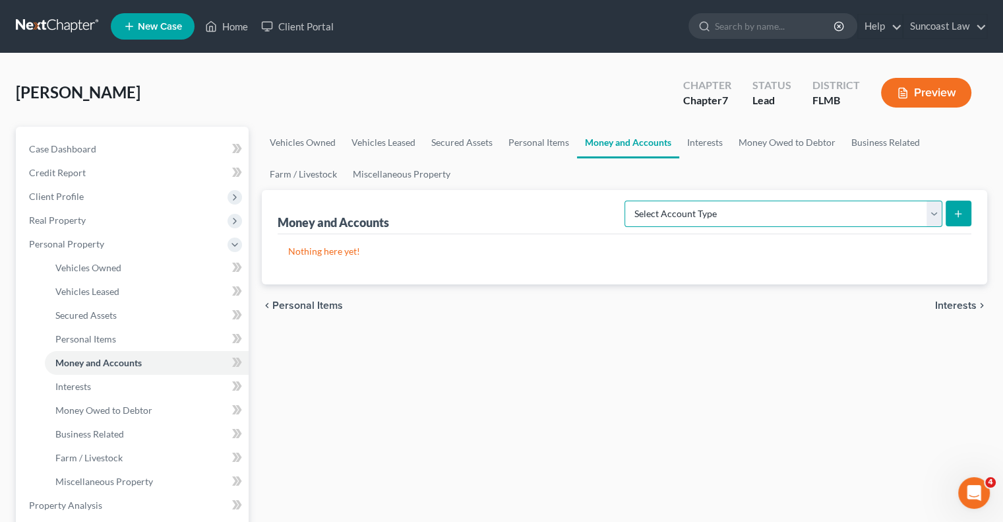
click at [747, 208] on select "Select Account Type Brokerage (A/B: 18, SOFA: 20) Cash on Hand (A/B: 16) Certif…" at bounding box center [784, 214] width 318 height 26
select select "checking"
click at [629, 201] on select "Select Account Type Brokerage (A/B: 18, SOFA: 20) Cash on Hand (A/B: 16) Certif…" at bounding box center [784, 214] width 318 height 26
click at [959, 208] on icon "submit" at bounding box center [958, 213] width 11 height 11
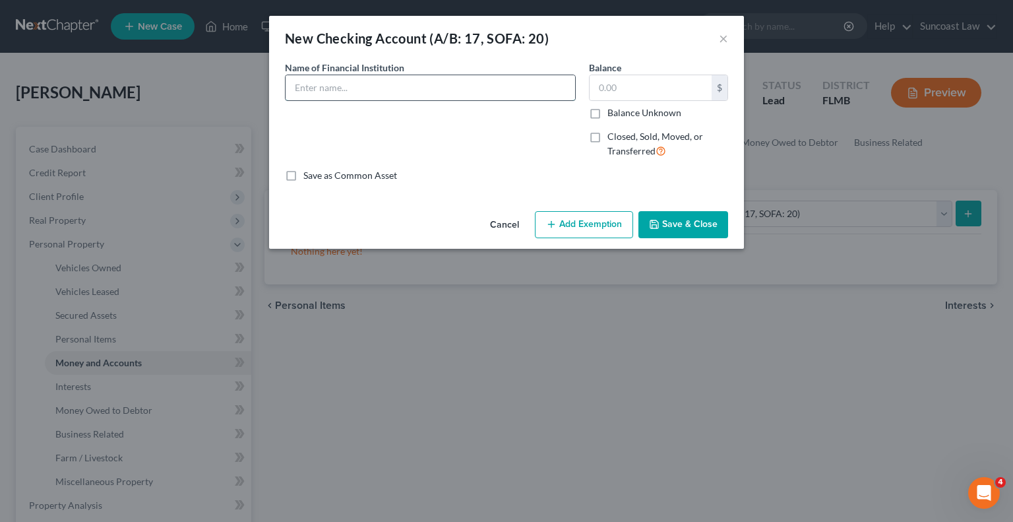
click at [409, 89] on input "text" at bounding box center [431, 87] width 290 height 25
type input "PNC *6873"
type input "16,242"
click at [589, 219] on button "Add Exemption" at bounding box center [584, 225] width 98 height 28
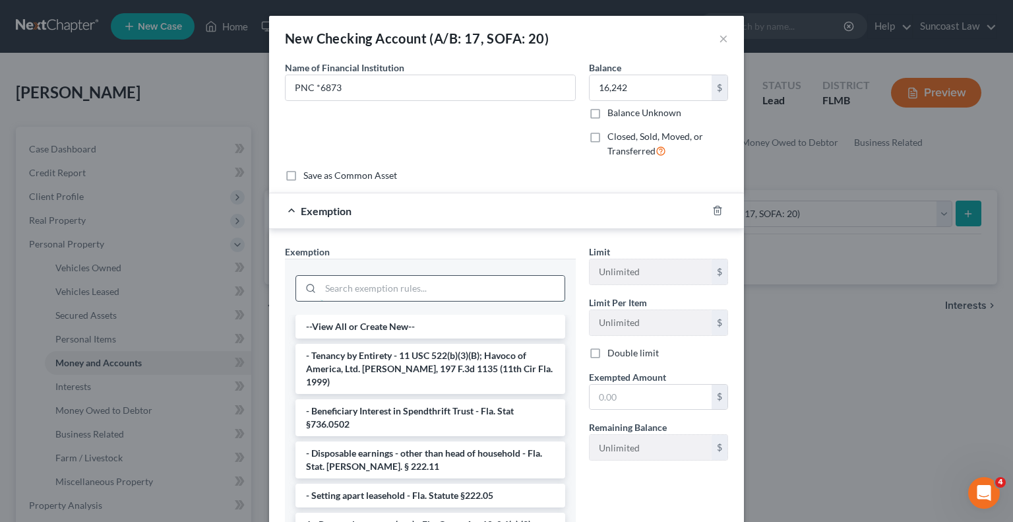
click at [449, 284] on input "search" at bounding box center [443, 288] width 244 height 25
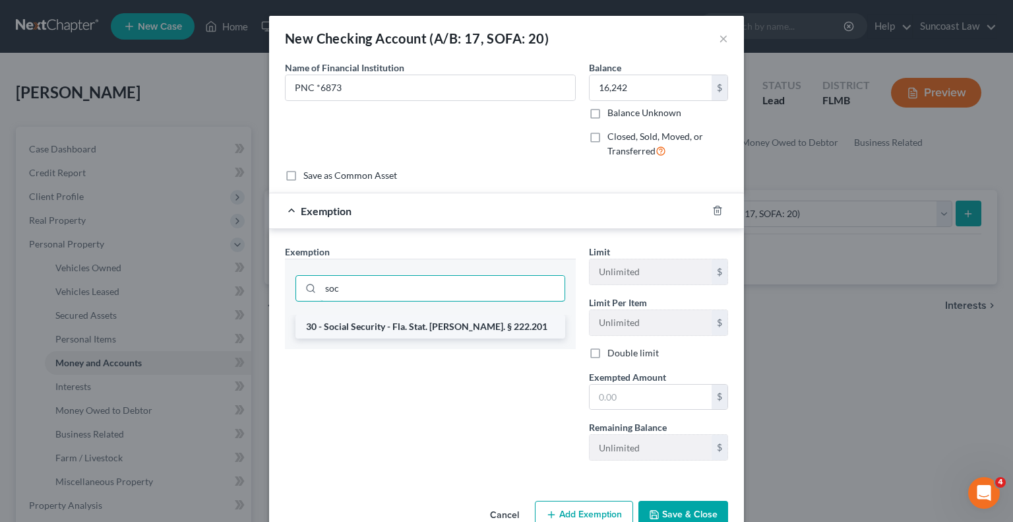
type input "soc"
click at [437, 328] on li "30 - Social Security - Fla. Stat. [PERSON_NAME]. § 222.201" at bounding box center [430, 327] width 270 height 24
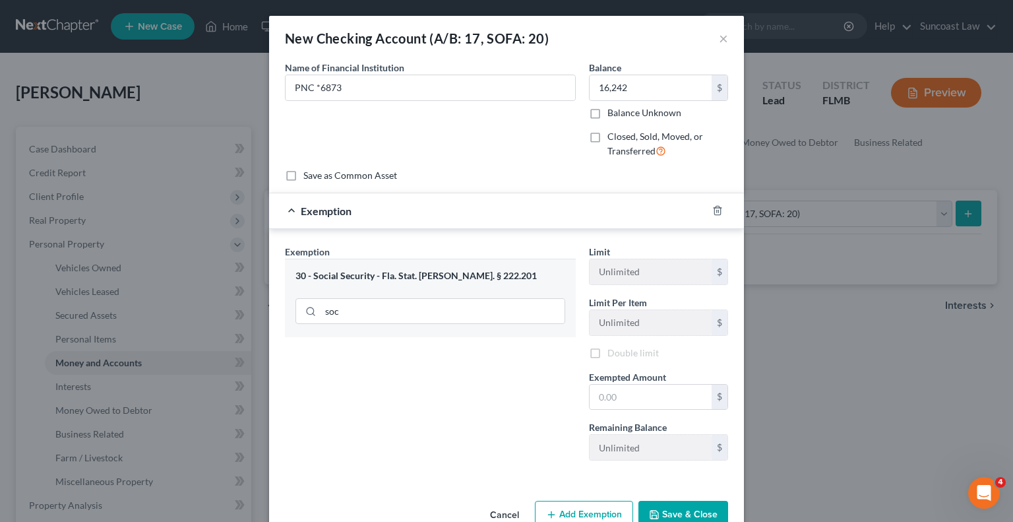
click at [437, 328] on div "30 - Social Security - Fla. Stat. [PERSON_NAME]. § 222.201 soc" at bounding box center [430, 298] width 291 height 78
click at [657, 402] on input "text" at bounding box center [651, 399] width 122 height 25
type input "16,242"
click at [431, 73] on div "Name of Financial Institution * PNC *6873" at bounding box center [430, 81] width 291 height 40
click at [483, 84] on input "PNC *6873" at bounding box center [431, 87] width 290 height 25
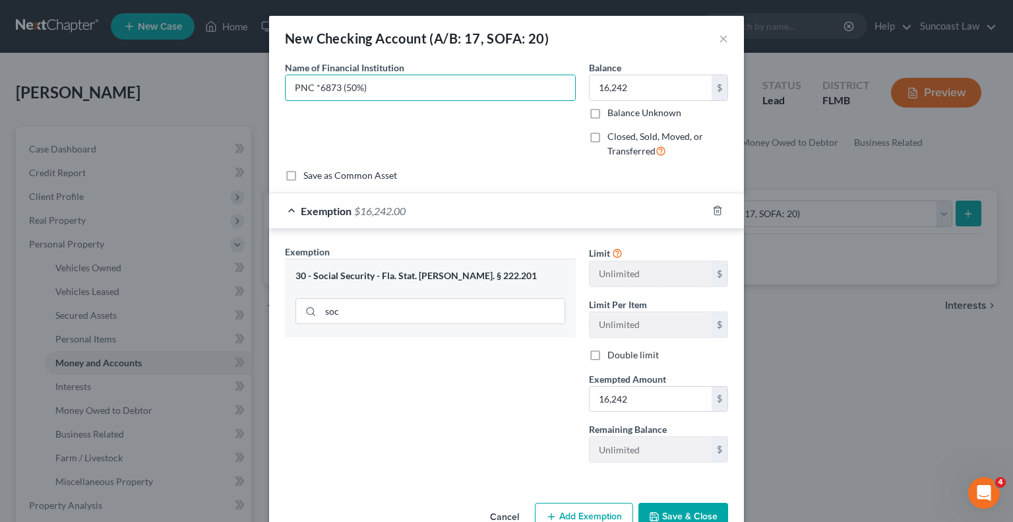
type input "PNC *6873 (50%)"
click at [681, 510] on button "Save & Close" at bounding box center [683, 517] width 90 height 28
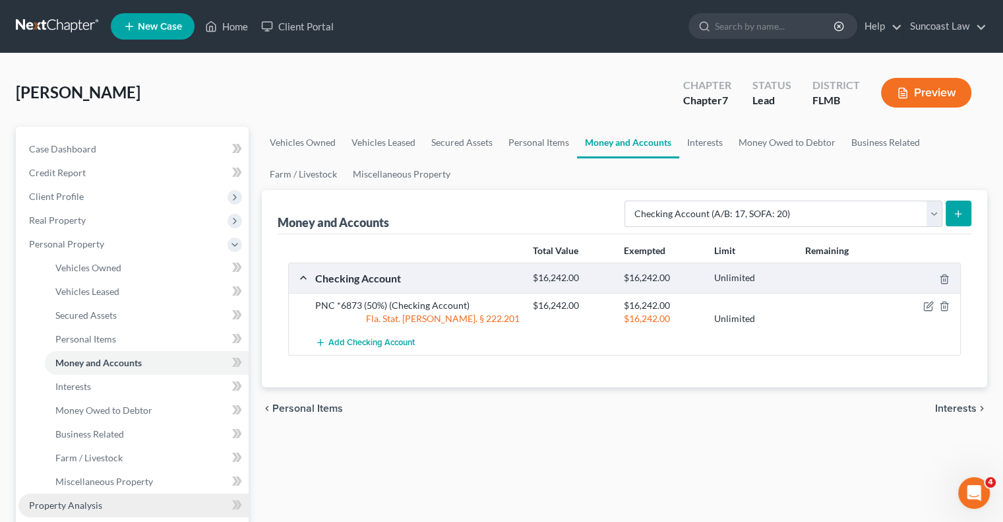
click at [116, 499] on link "Property Analysis" at bounding box center [133, 505] width 230 height 24
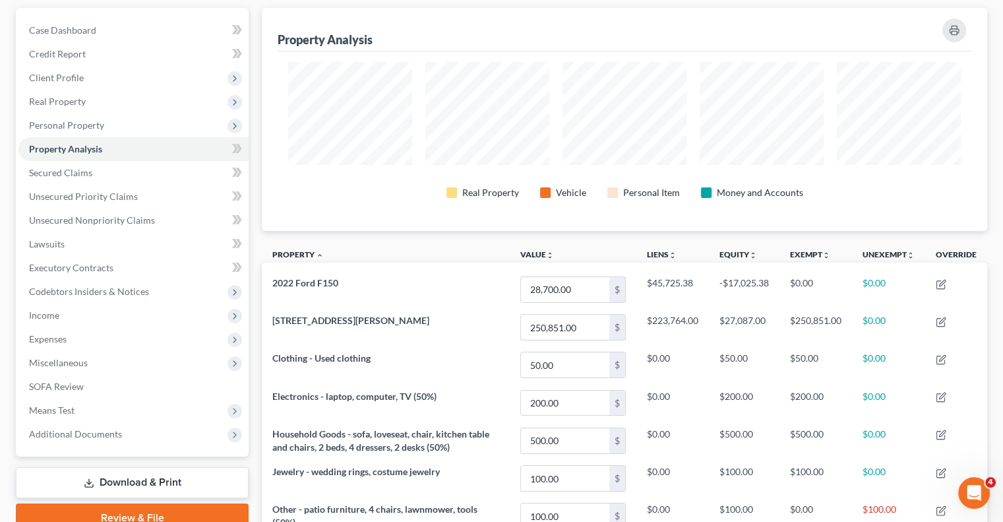
scroll to position [66, 0]
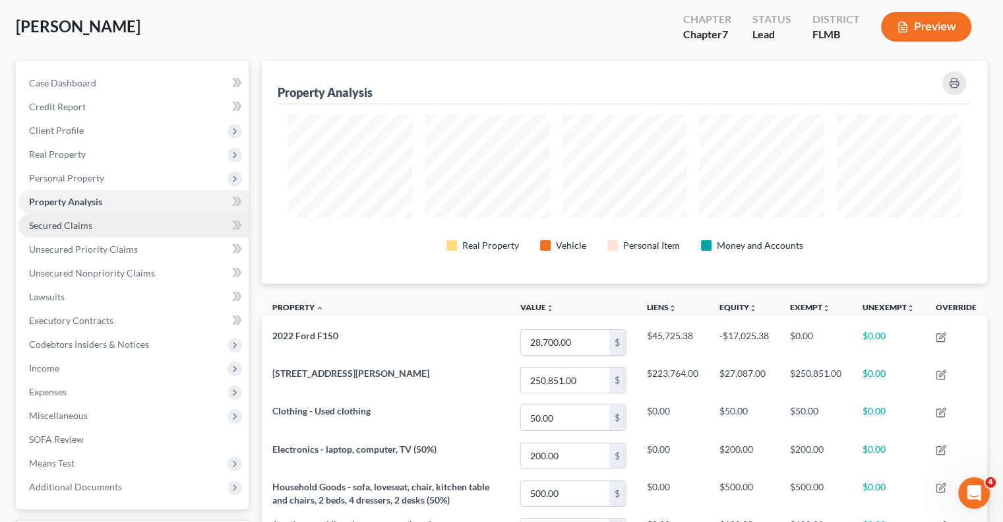
click at [82, 224] on span "Secured Claims" at bounding box center [60, 225] width 63 height 11
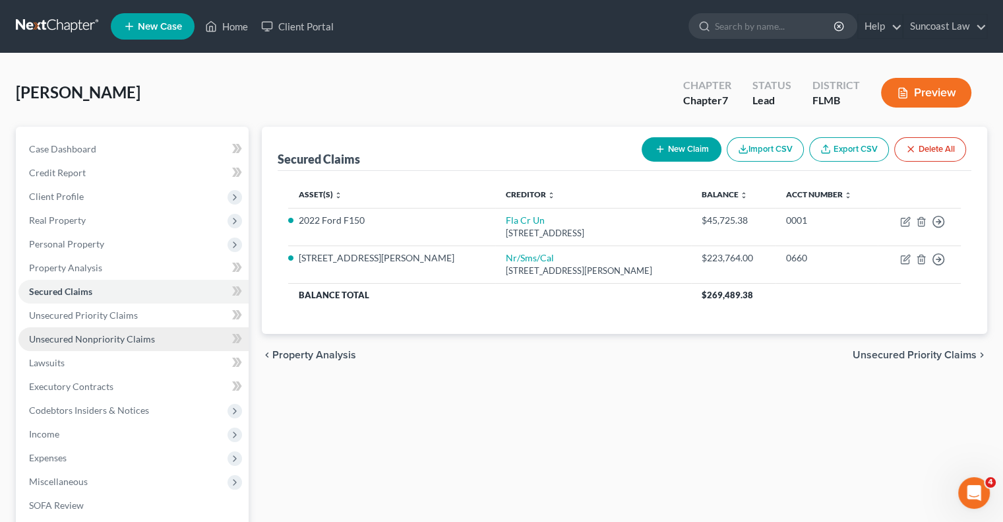
click at [140, 342] on span "Unsecured Nonpriority Claims" at bounding box center [92, 338] width 126 height 11
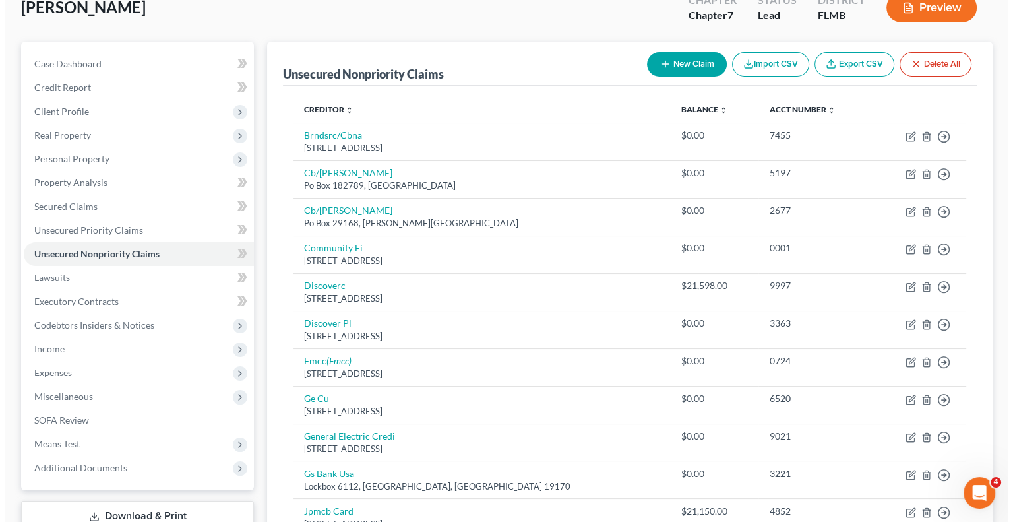
scroll to position [66, 0]
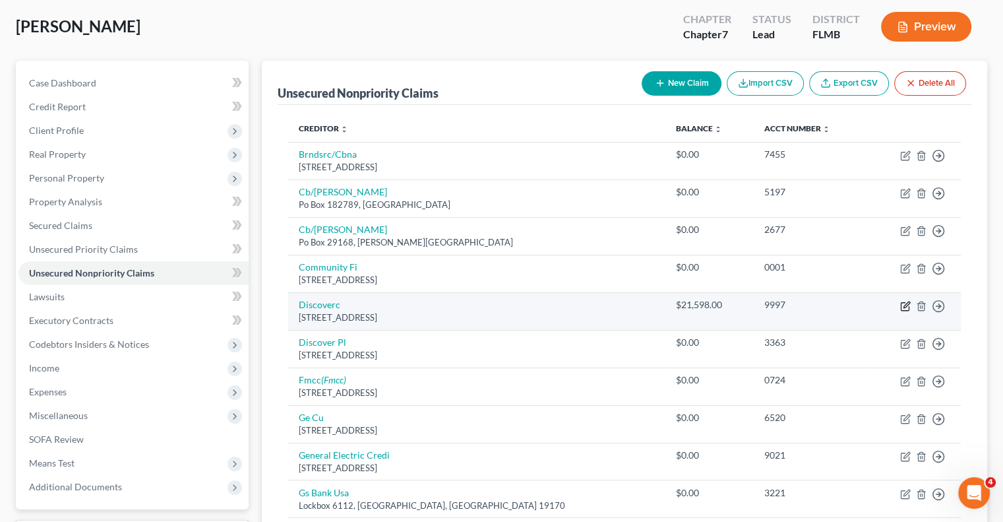
click at [904, 306] on icon "button" at bounding box center [907, 304] width 6 height 6
select select "7"
select select "2"
select select "0"
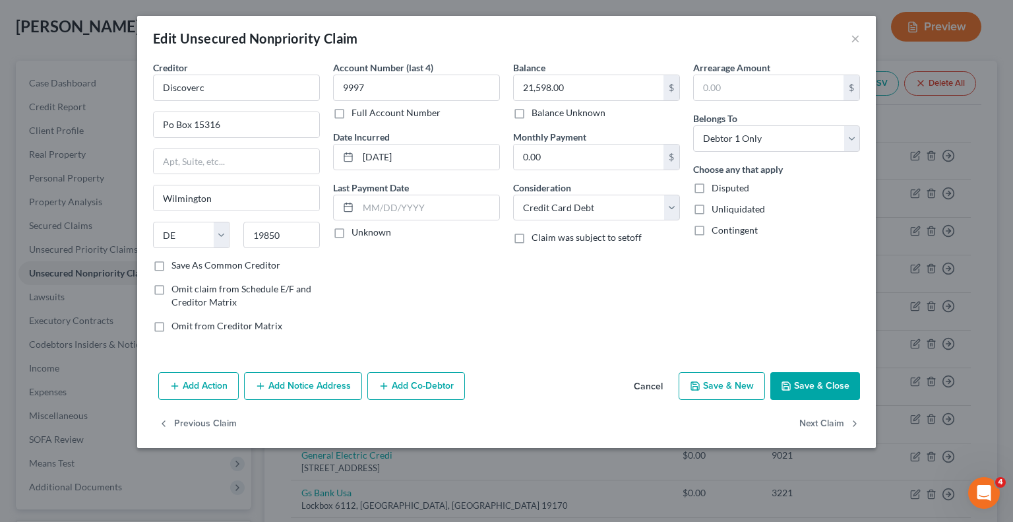
click at [314, 382] on button "Add Notice Address" at bounding box center [303, 386] width 118 height 28
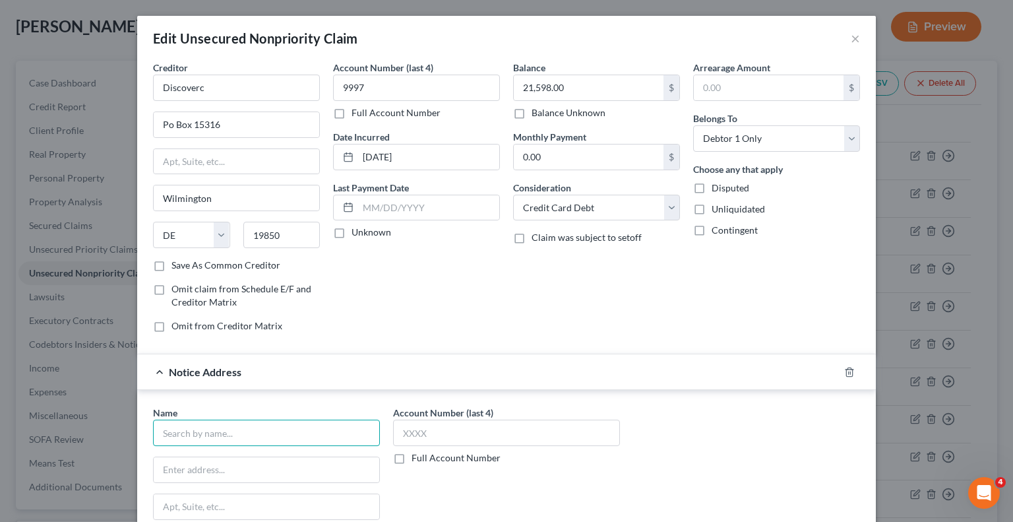
click at [269, 434] on input "text" at bounding box center [266, 432] width 227 height 26
type input "Discover"
click at [501, 441] on input "text" at bounding box center [506, 432] width 227 height 26
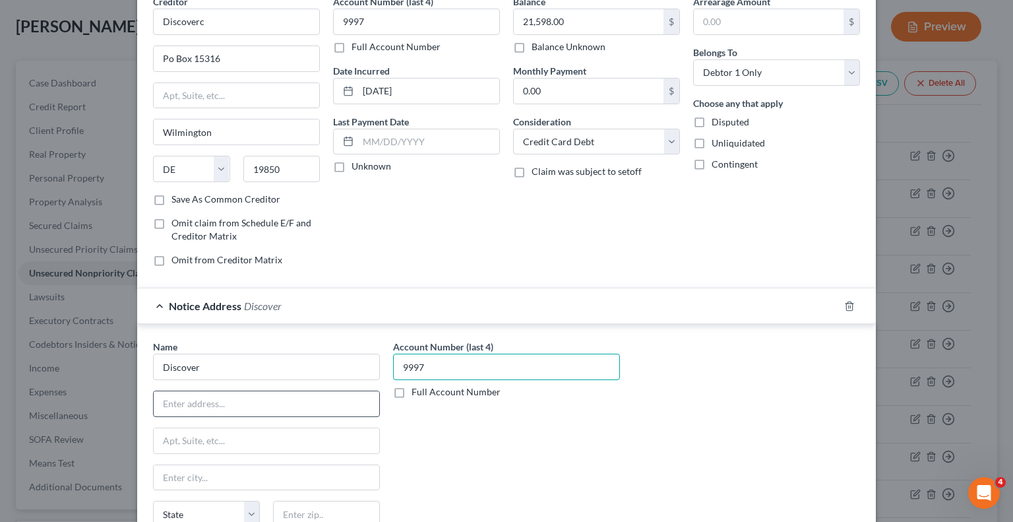
type input "9997"
drag, startPoint x: 227, startPoint y: 400, endPoint x: 226, endPoint y: 393, distance: 7.3
click at [227, 401] on input "text" at bounding box center [267, 403] width 226 height 25
type input "PO Box 30954"
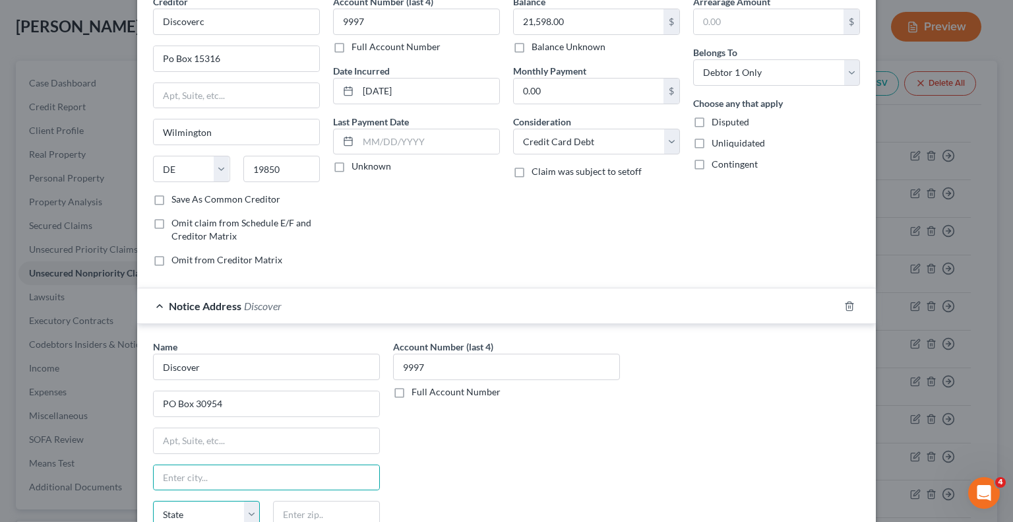
scroll to position [69, 0]
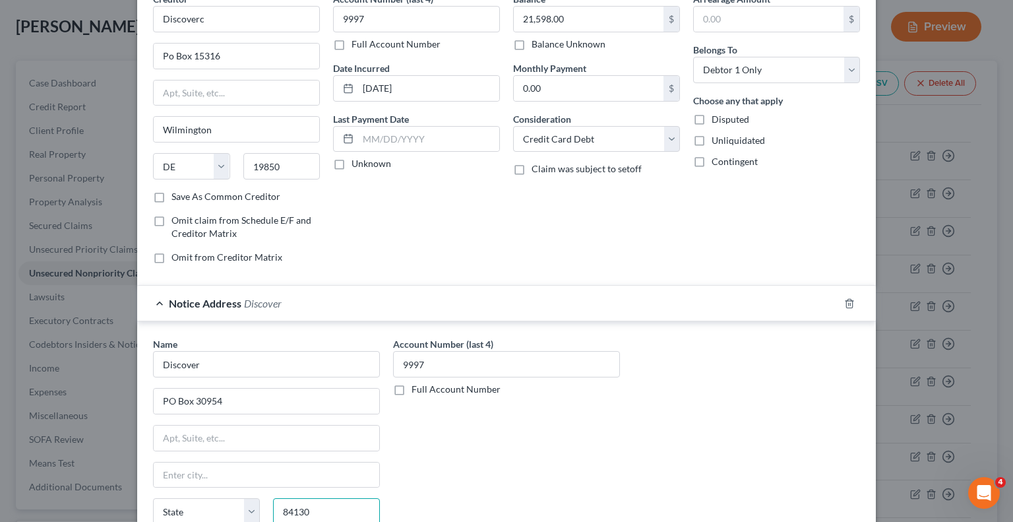
type input "84130"
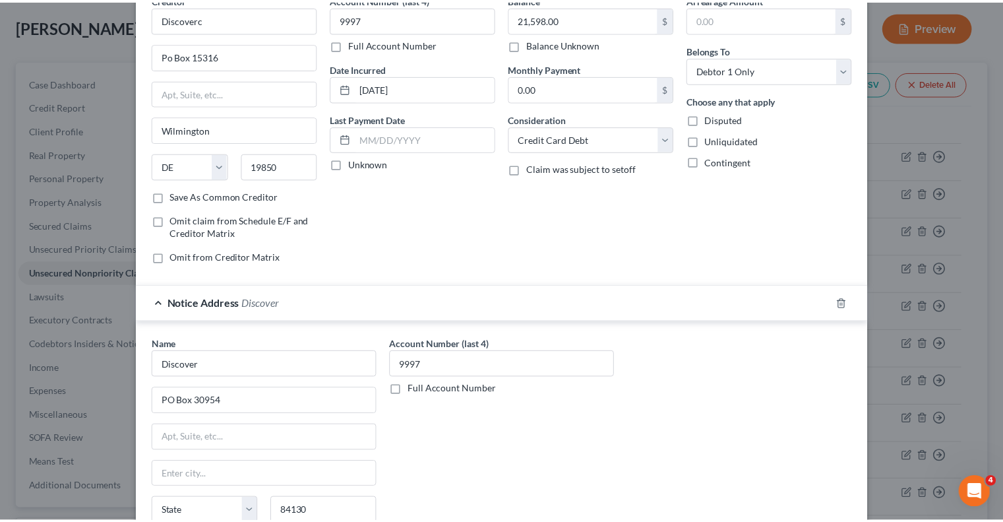
scroll to position [224, 0]
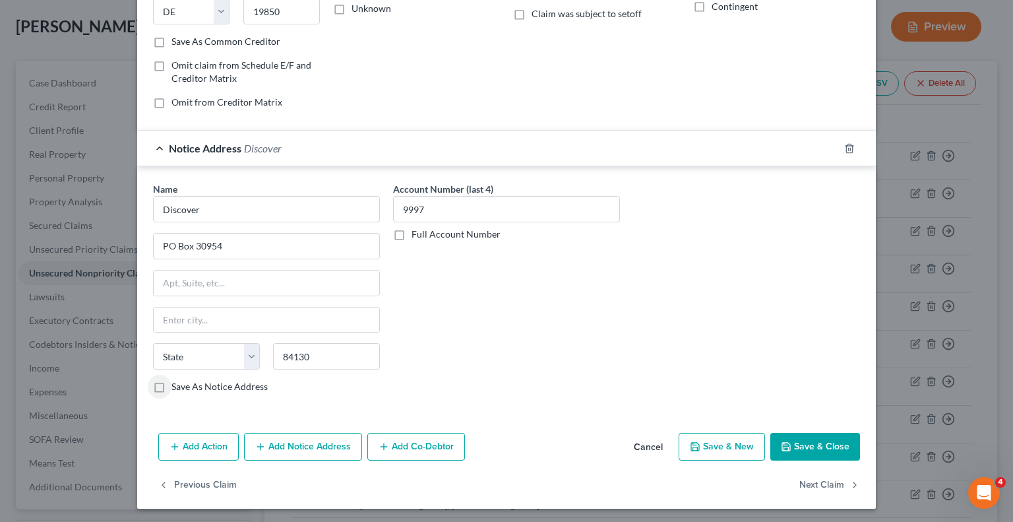
type input "[GEOGRAPHIC_DATA]"
select select "46"
click at [799, 446] on button "Save & Close" at bounding box center [815, 447] width 90 height 28
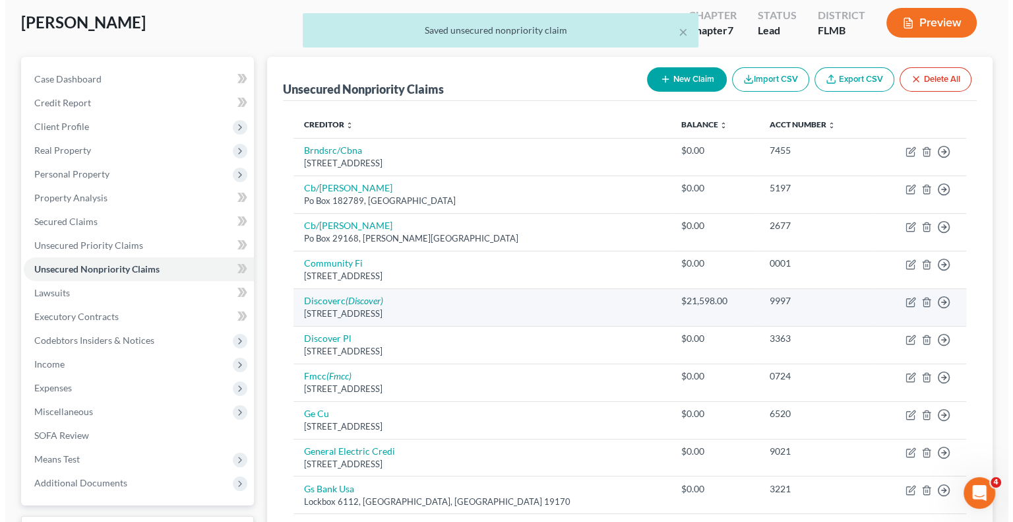
scroll to position [198, 0]
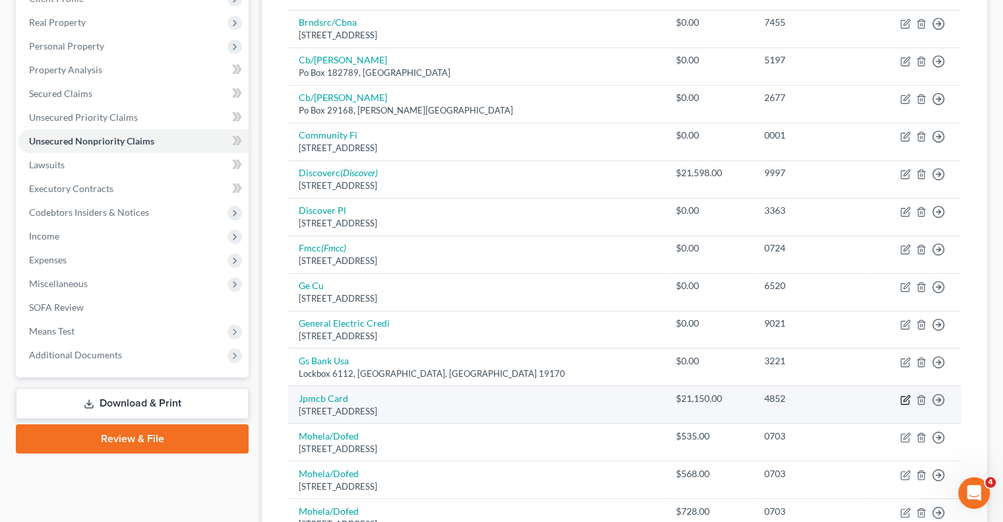
click at [901, 400] on icon "button" at bounding box center [905, 400] width 8 height 8
select select "7"
select select "0"
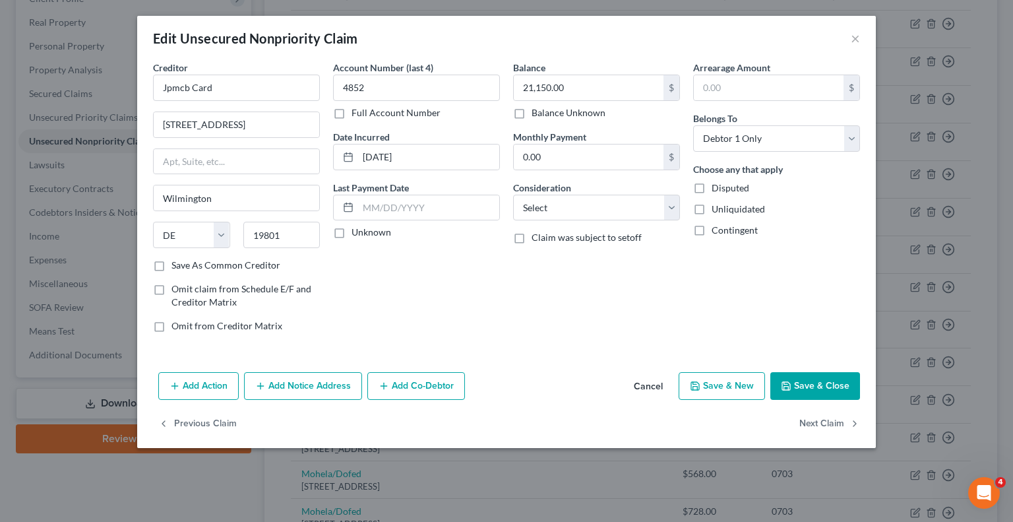
click at [297, 387] on button "Add Notice Address" at bounding box center [303, 386] width 118 height 28
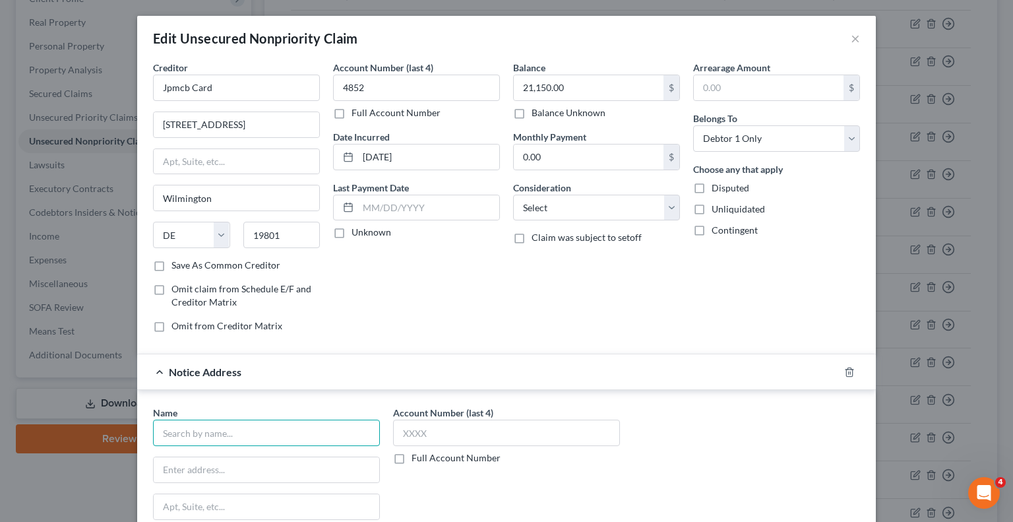
click at [290, 433] on input "text" at bounding box center [266, 432] width 227 height 26
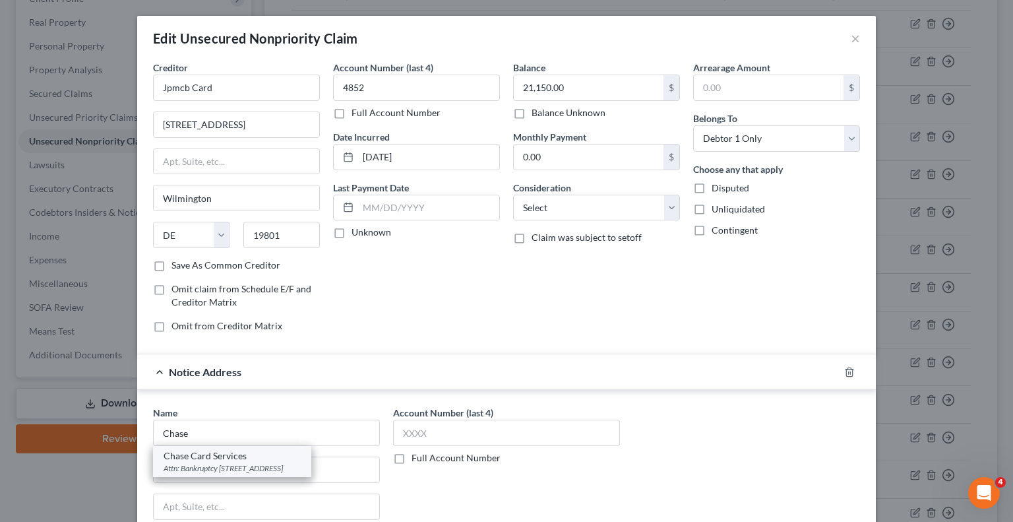
click at [263, 464] on div "Attn: Bankruptcy [STREET_ADDRESS]" at bounding box center [232, 467] width 137 height 11
type input "Chase Card Services"
type input "Attn: Bankruptcy"
type input "P.O. 15298"
type input "Wilmington"
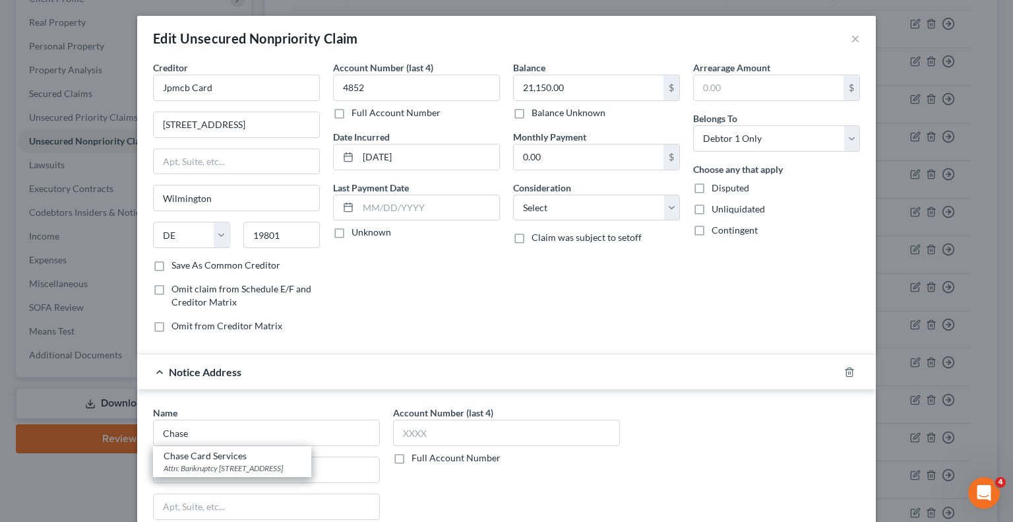
select select "7"
type input "19850"
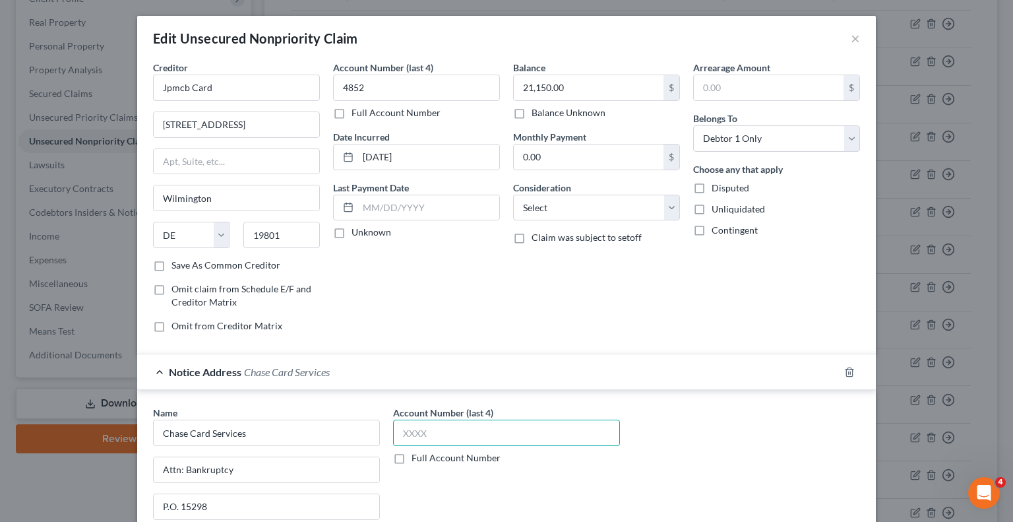
click at [437, 431] on input "text" at bounding box center [506, 432] width 227 height 26
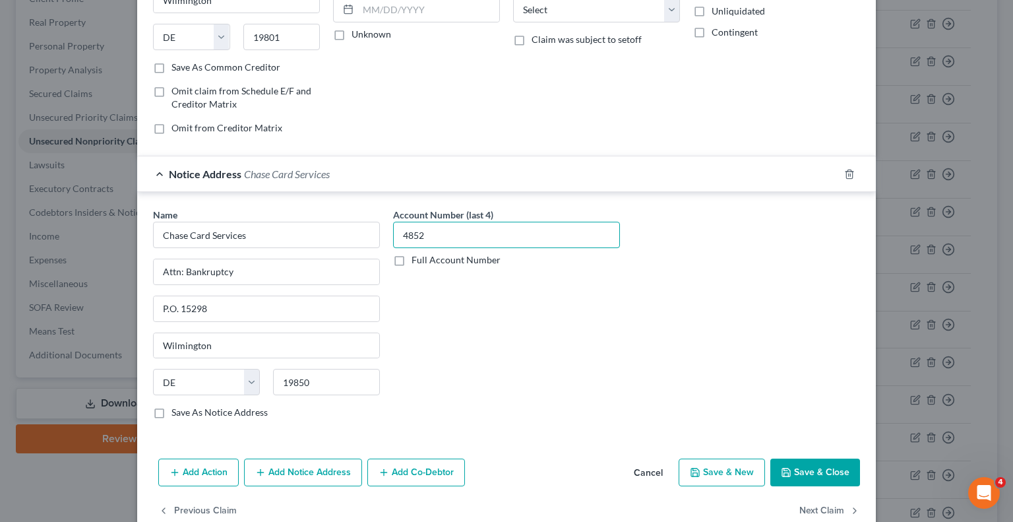
type input "4852"
click at [824, 469] on button "Save & Close" at bounding box center [815, 472] width 90 height 28
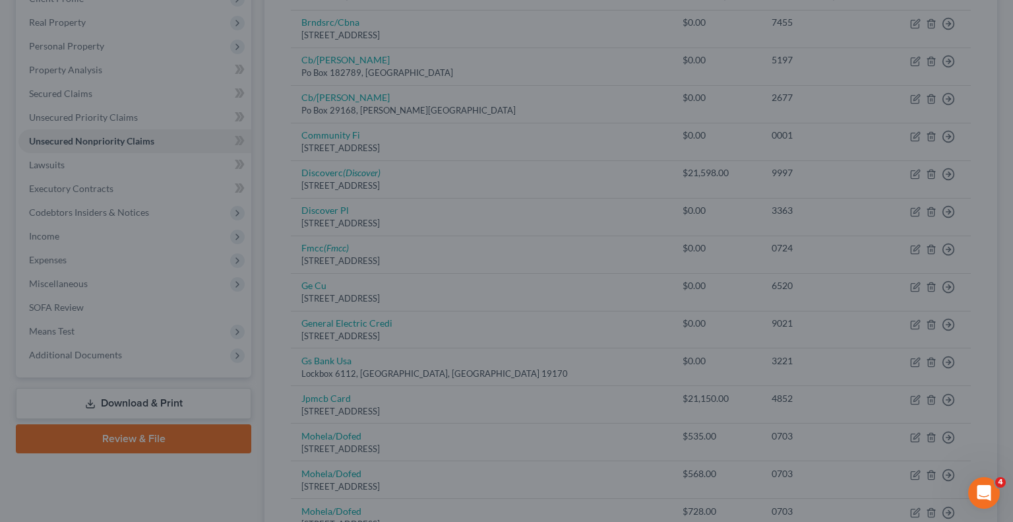
type input "0"
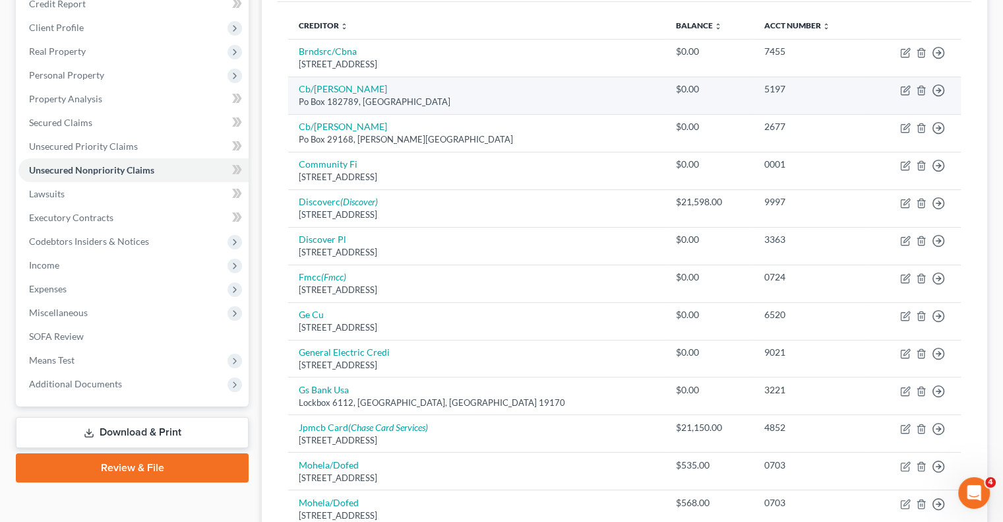
scroll to position [0, 0]
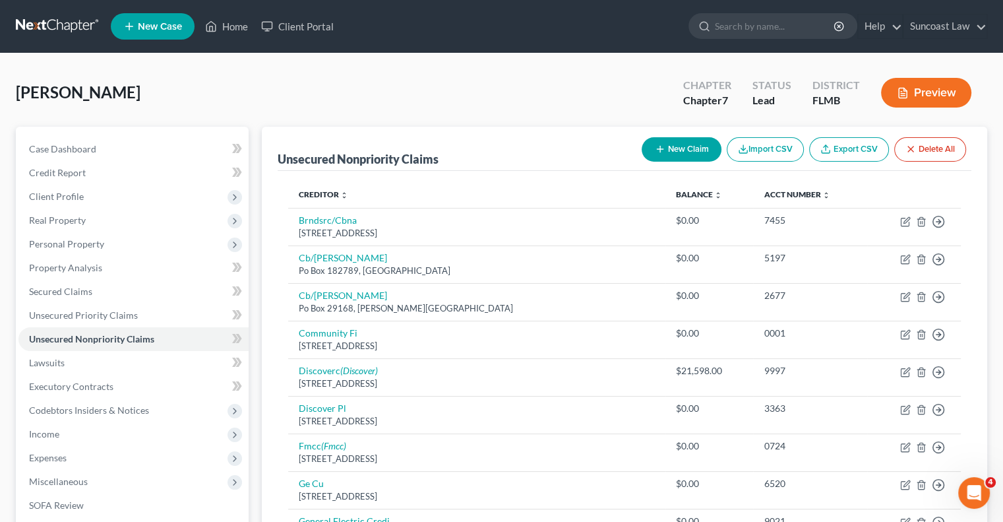
click at [682, 149] on button "New Claim" at bounding box center [682, 149] width 80 height 24
select select "0"
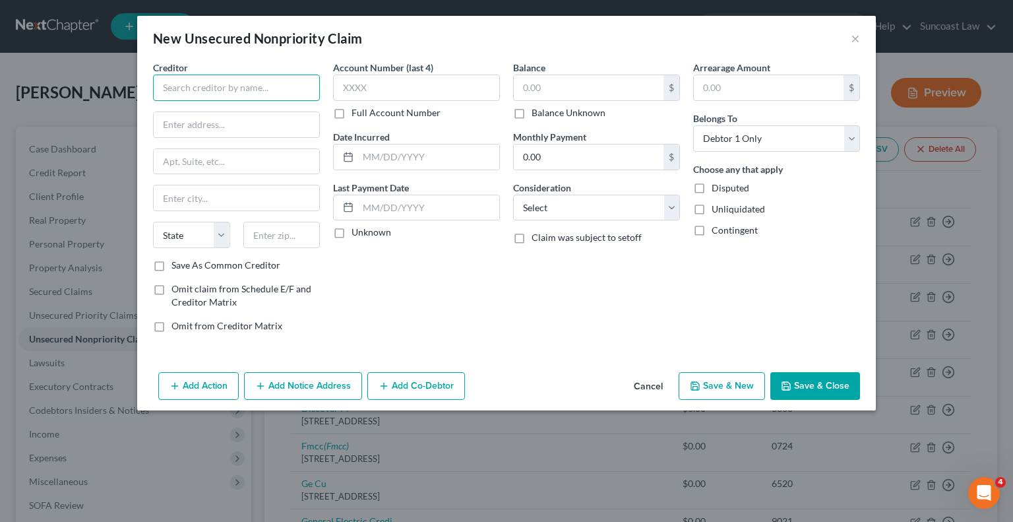
click at [235, 88] on input "text" at bounding box center [236, 88] width 167 height 26
type input "Advent Health"
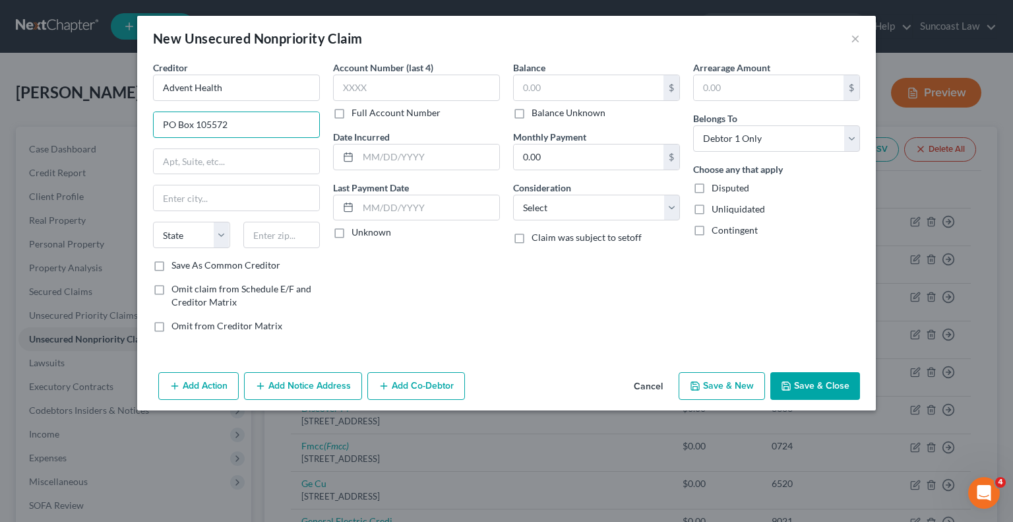
type input "PO Box 105572"
type input "30348"
type input "[GEOGRAPHIC_DATA]"
select select "10"
click at [352, 114] on label "Full Account Number" at bounding box center [396, 112] width 89 height 13
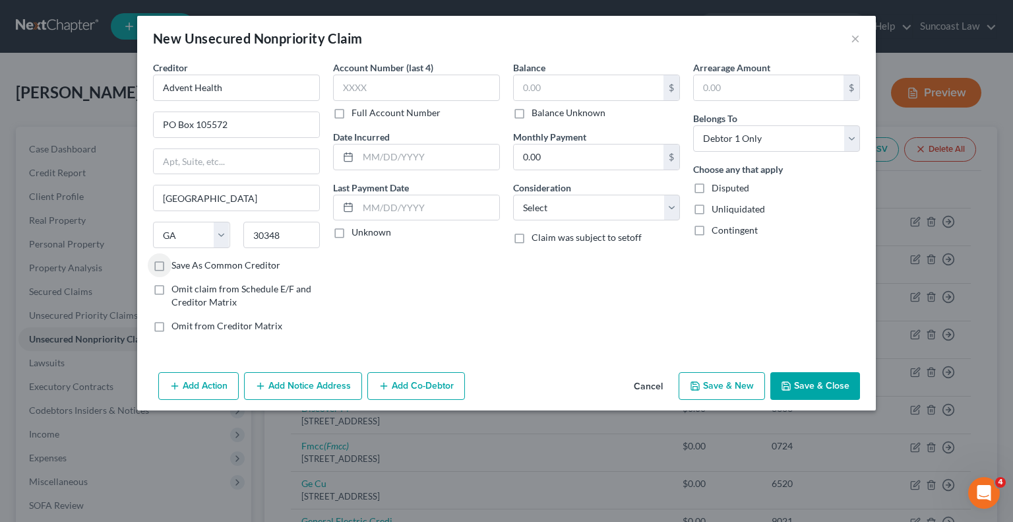
click at [357, 114] on input "Full Account Number" at bounding box center [361, 110] width 9 height 9
click at [401, 93] on input "text" at bounding box center [416, 88] width 167 height 26
type input "14055254"
click at [625, 81] on input "text" at bounding box center [589, 87] width 150 height 25
type input "3,061.55"
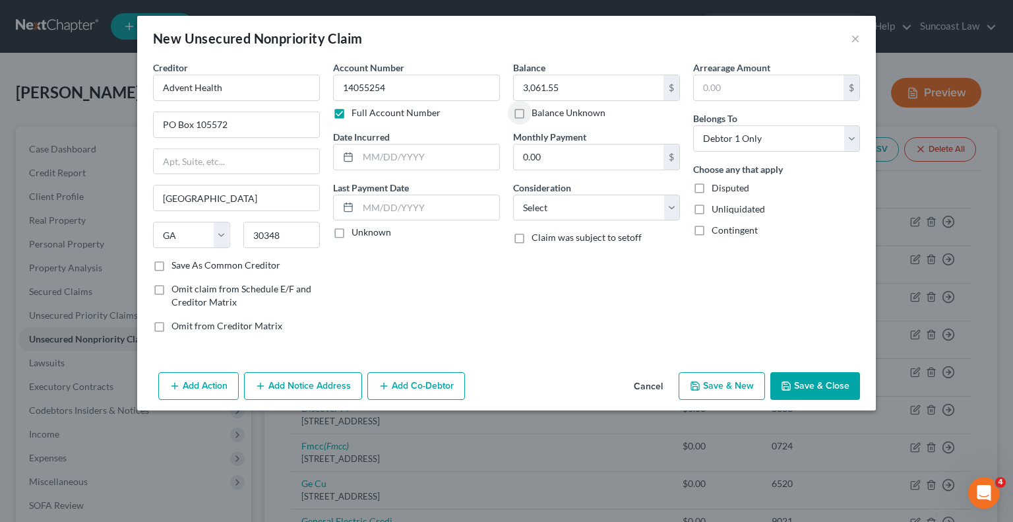
click at [794, 378] on button "Save & Close" at bounding box center [815, 386] width 90 height 28
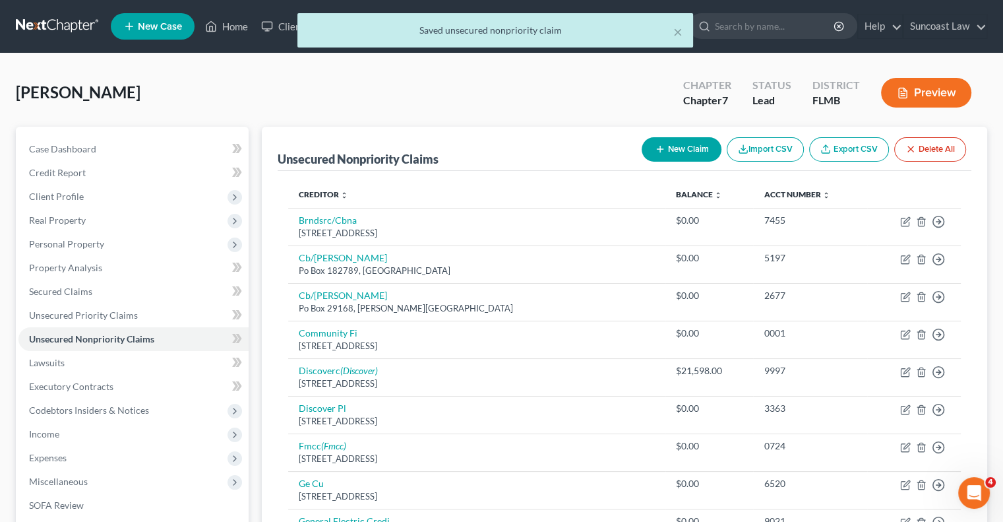
click at [680, 150] on button "New Claim" at bounding box center [682, 149] width 80 height 24
select select "0"
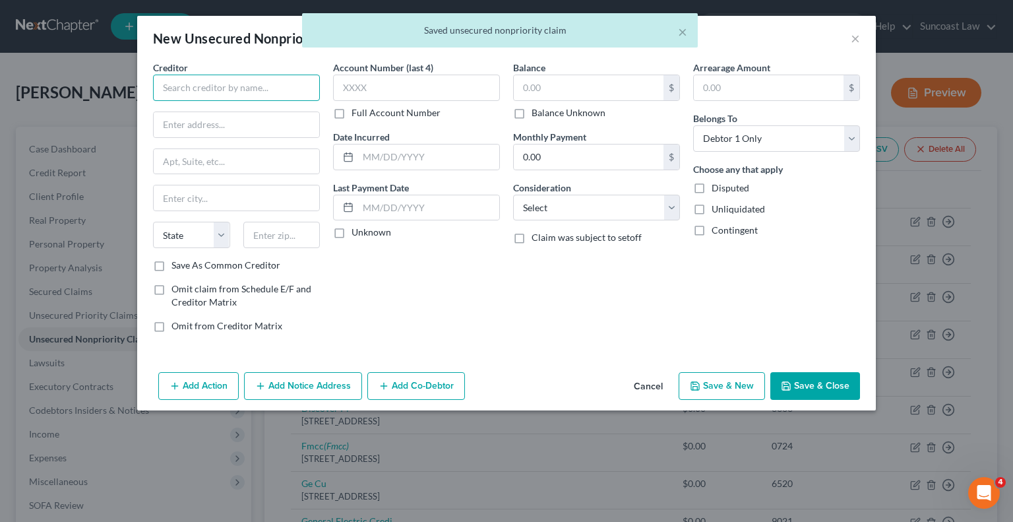
click at [247, 97] on input "text" at bounding box center [236, 88] width 167 height 26
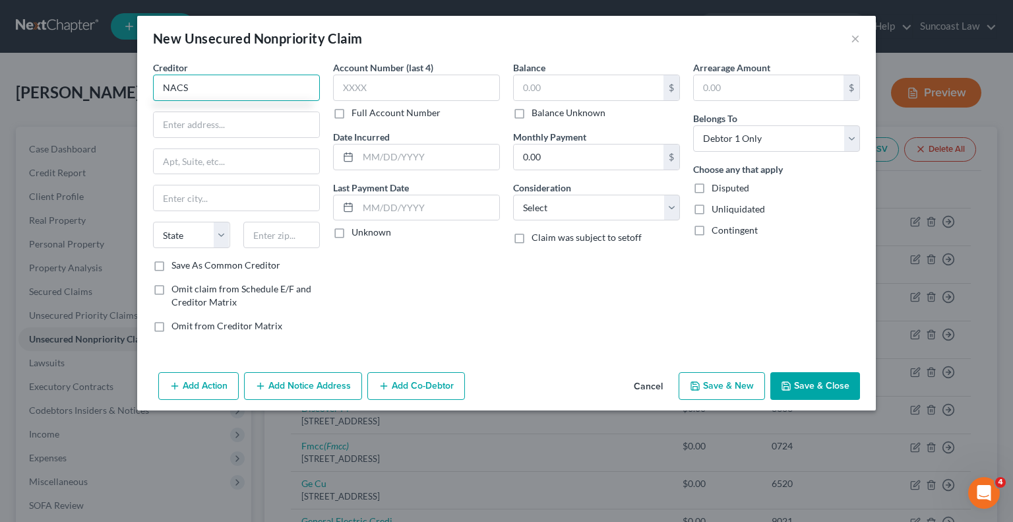
type input "NACS"
type input "[STREET_ADDRESS][PERSON_NAME]"
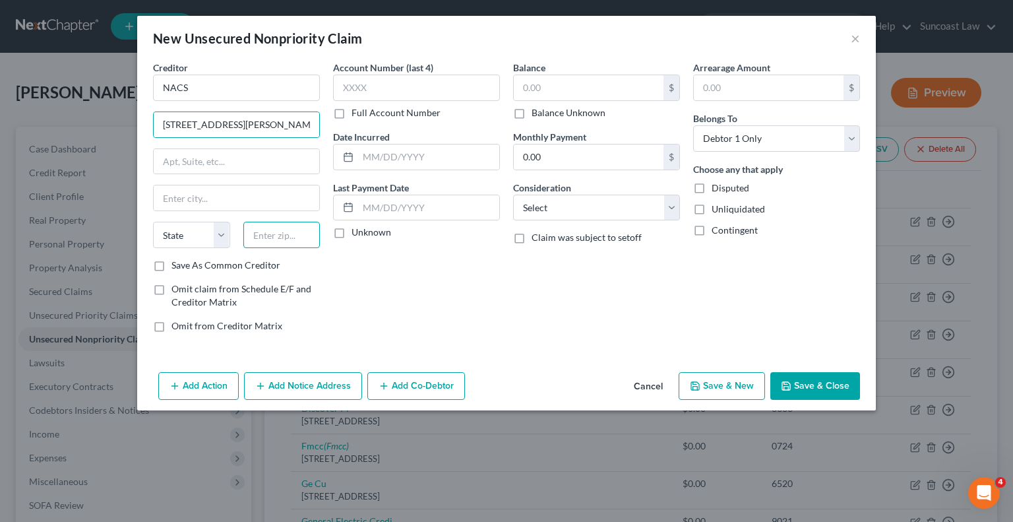
drag, startPoint x: 295, startPoint y: 229, endPoint x: 303, endPoint y: 232, distance: 9.2
click at [295, 229] on input "text" at bounding box center [281, 235] width 77 height 26
type input "37421"
type input "Chattanooga"
select select "44"
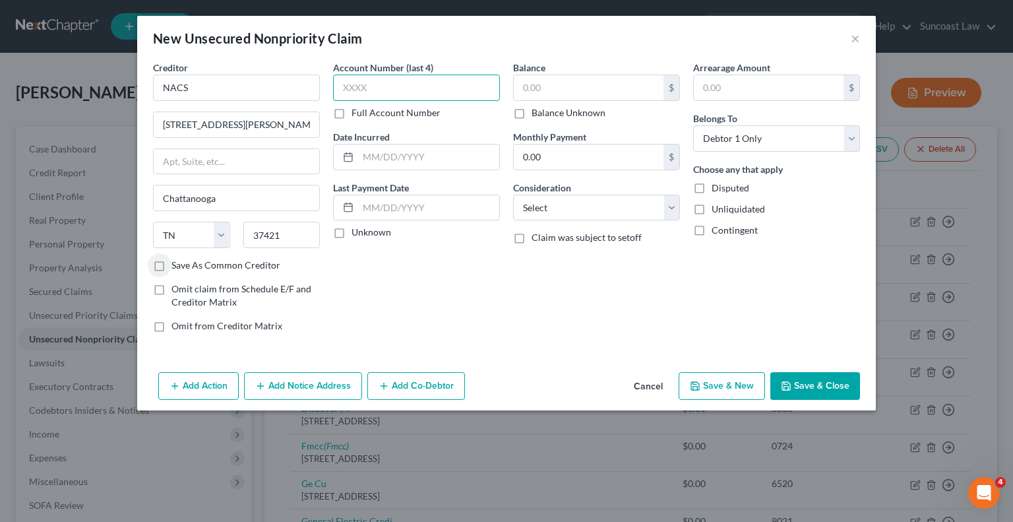
drag, startPoint x: 367, startPoint y: 92, endPoint x: 379, endPoint y: 3, distance: 89.8
click at [366, 86] on input "text" at bounding box center [416, 88] width 167 height 26
type input "4348"
click at [532, 112] on label "Balance Unknown" at bounding box center [569, 112] width 74 height 13
click at [537, 112] on input "Balance Unknown" at bounding box center [541, 110] width 9 height 9
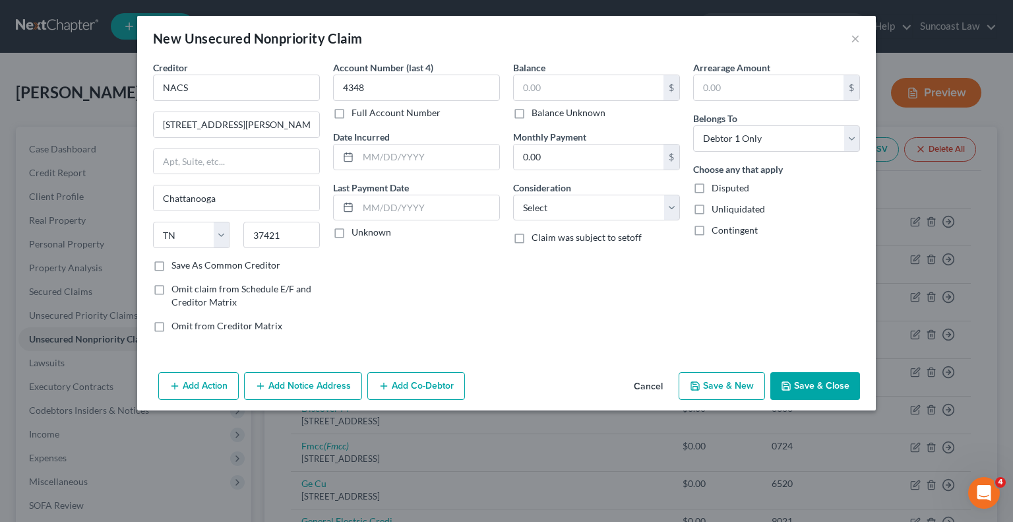
checkbox input "true"
type input "0.00"
click at [824, 385] on button "Save & Close" at bounding box center [815, 386] width 90 height 28
click at [823, 385] on button "Save & Close" at bounding box center [815, 386] width 90 height 28
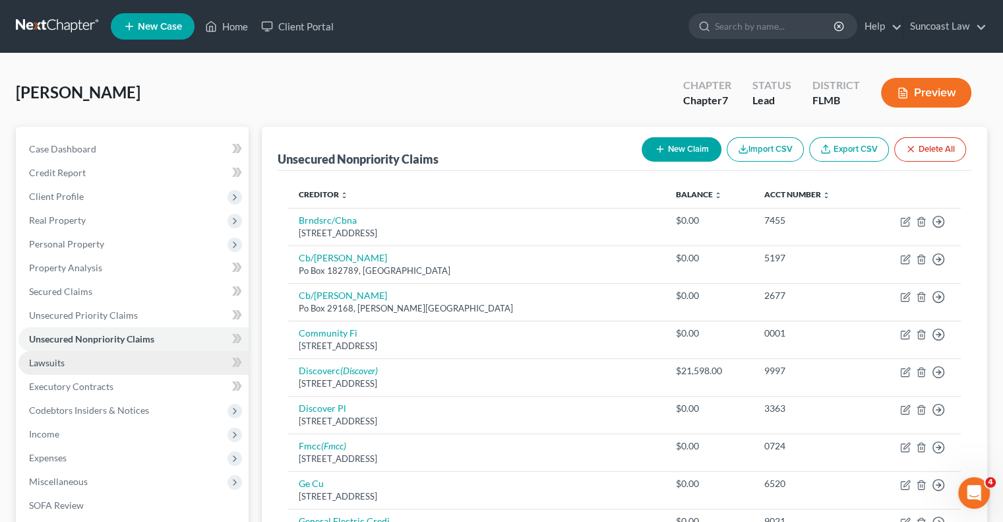
click at [102, 363] on link "Lawsuits" at bounding box center [133, 363] width 230 height 24
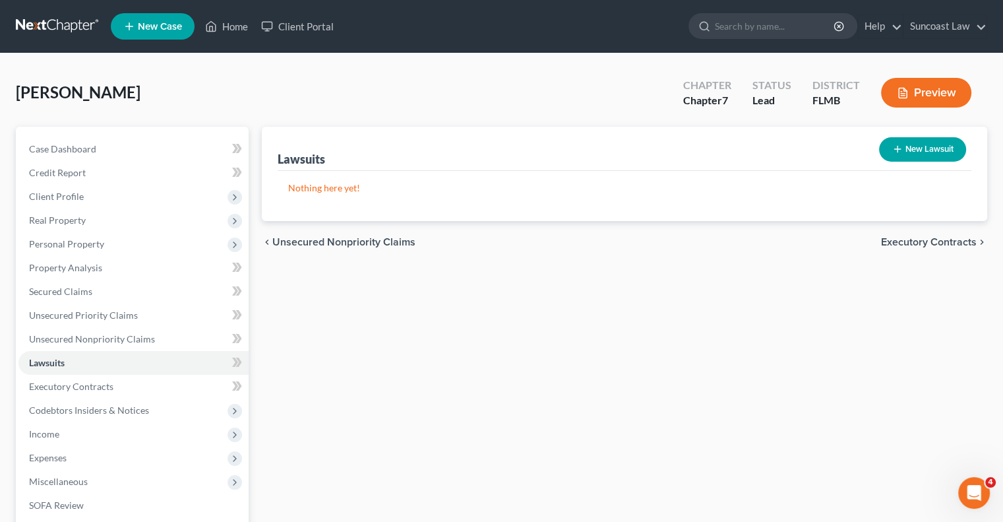
click at [927, 155] on button "New Lawsuit" at bounding box center [922, 149] width 87 height 24
select select "0"
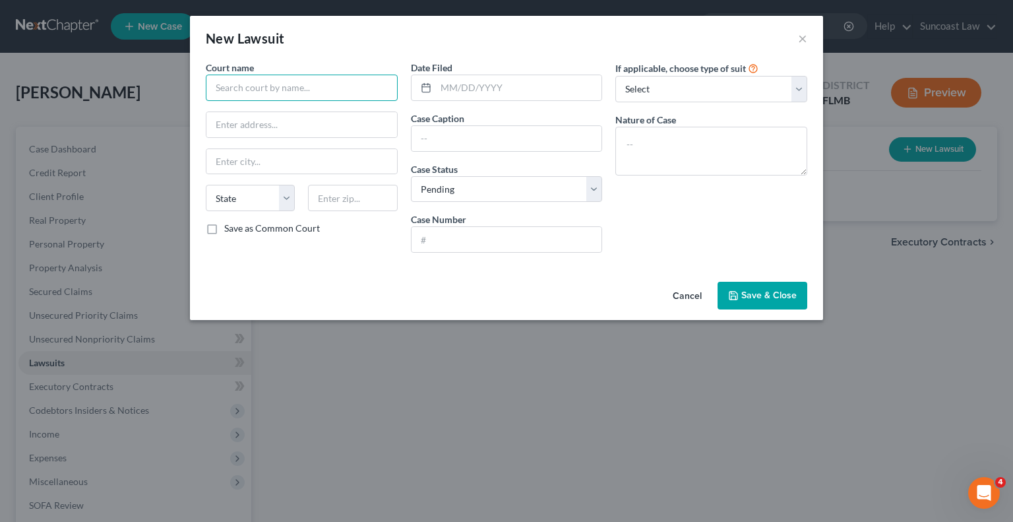
click at [350, 90] on input "text" at bounding box center [302, 88] width 192 height 26
type input "[GEOGRAPHIC_DATA]"
click at [572, 239] on input "text" at bounding box center [507, 239] width 191 height 25
paste input "2025 CC 000854"
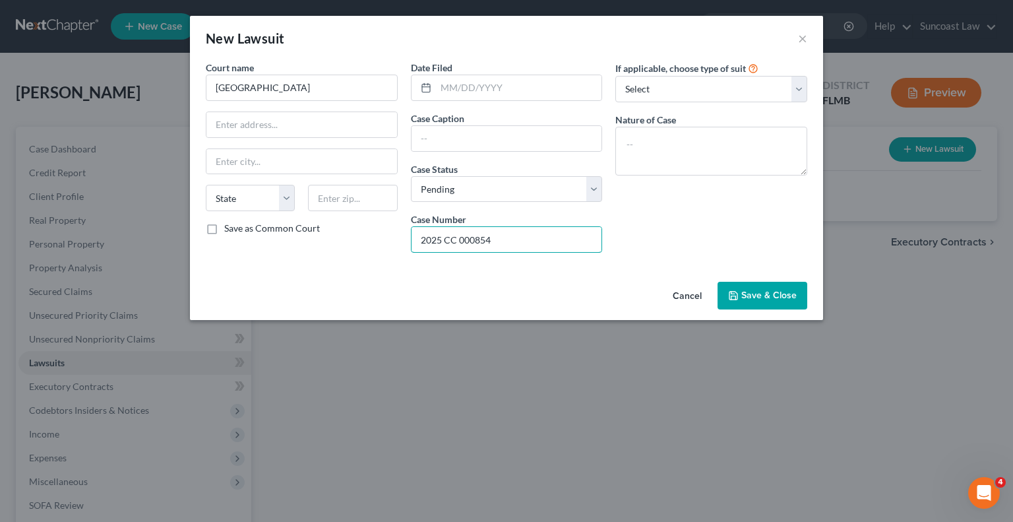
type input "2025 CC 000854"
click at [532, 135] on input "text" at bounding box center [507, 138] width 191 height 25
paste input "JPMORGAN CHASE BANK"
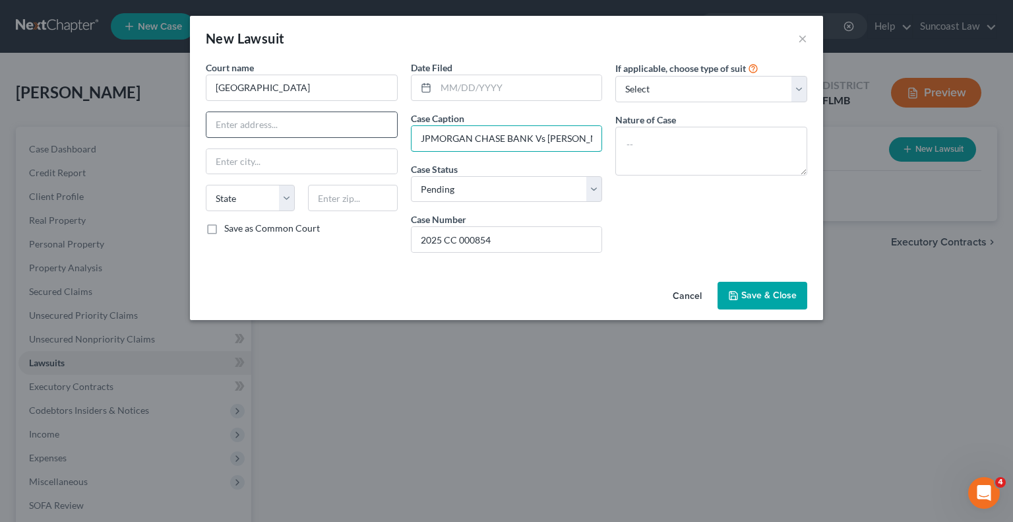
drag, startPoint x: 596, startPoint y: 133, endPoint x: 277, endPoint y: 127, distance: 319.3
click at [277, 127] on div "Court name * Flagler County State [US_STATE] AK AR AZ CA CO [GEOGRAPHIC_DATA] D…" at bounding box center [506, 162] width 615 height 202
type input "JPMORGAN CHASE BANK Vs [PERSON_NAME]"
click at [689, 134] on textarea at bounding box center [711, 151] width 192 height 49
paste textarea "JPMORGAN CHASE BANK Vs [PERSON_NAME]"
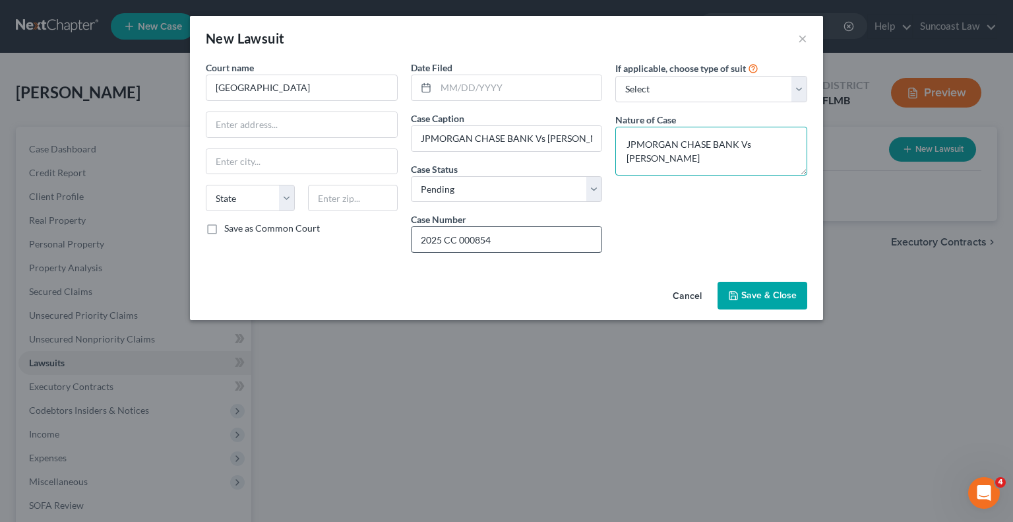
type textarea "JPMORGAN CHASE BANK Vs [PERSON_NAME]"
drag, startPoint x: 541, startPoint y: 245, endPoint x: 307, endPoint y: 238, distance: 233.6
click at [307, 238] on div "Court name * Flagler County State [US_STATE] AK AR AZ CA CO [GEOGRAPHIC_DATA] D…" at bounding box center [506, 162] width 615 height 202
click at [740, 301] on button "Save & Close" at bounding box center [763, 296] width 90 height 28
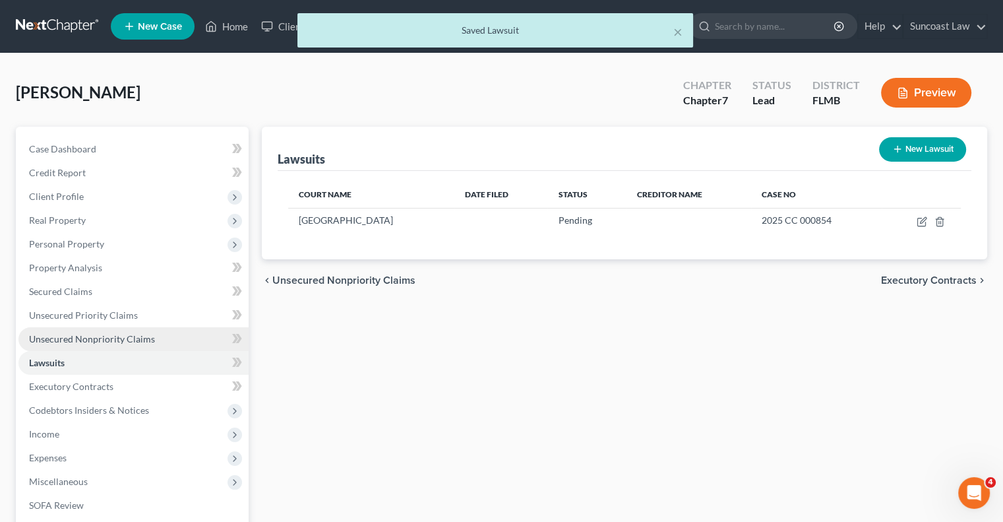
click at [109, 337] on span "Unsecured Nonpriority Claims" at bounding box center [92, 338] width 126 height 11
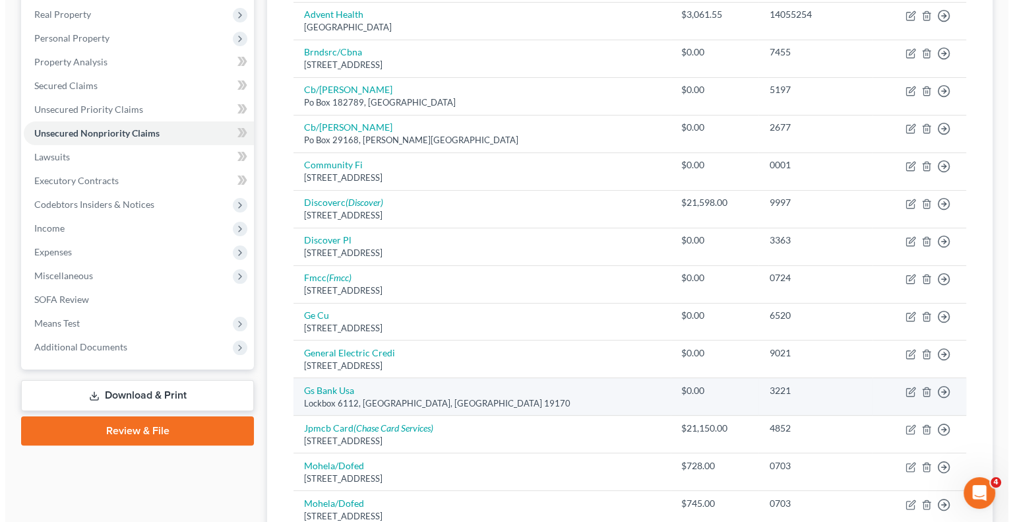
scroll to position [264, 0]
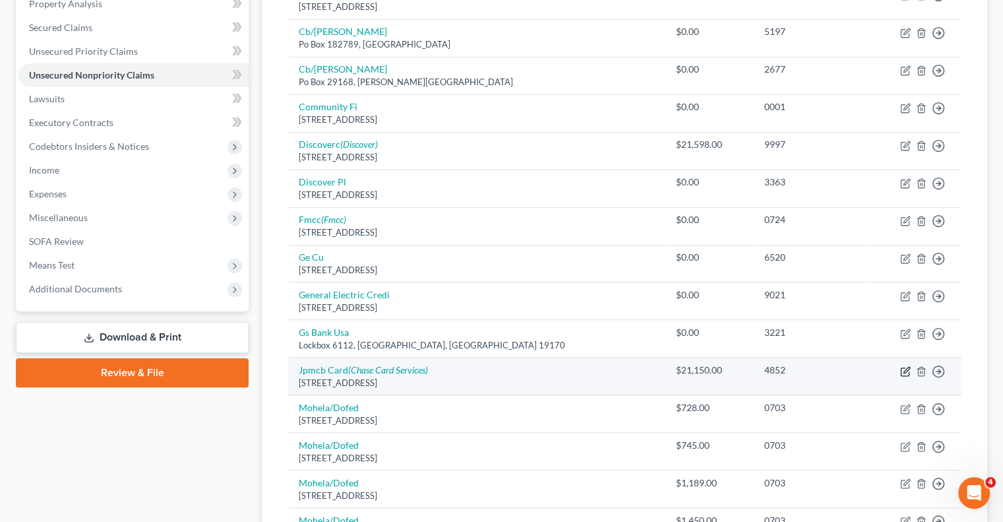
click at [904, 373] on icon "button" at bounding box center [905, 371] width 8 height 8
select select "7"
select select "0"
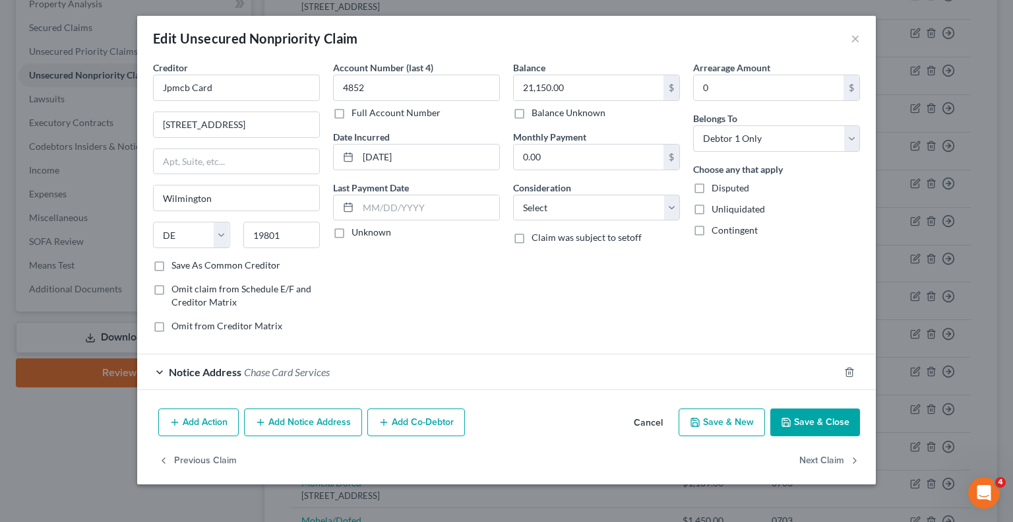
click at [319, 416] on button "Add Notice Address" at bounding box center [303, 422] width 118 height 28
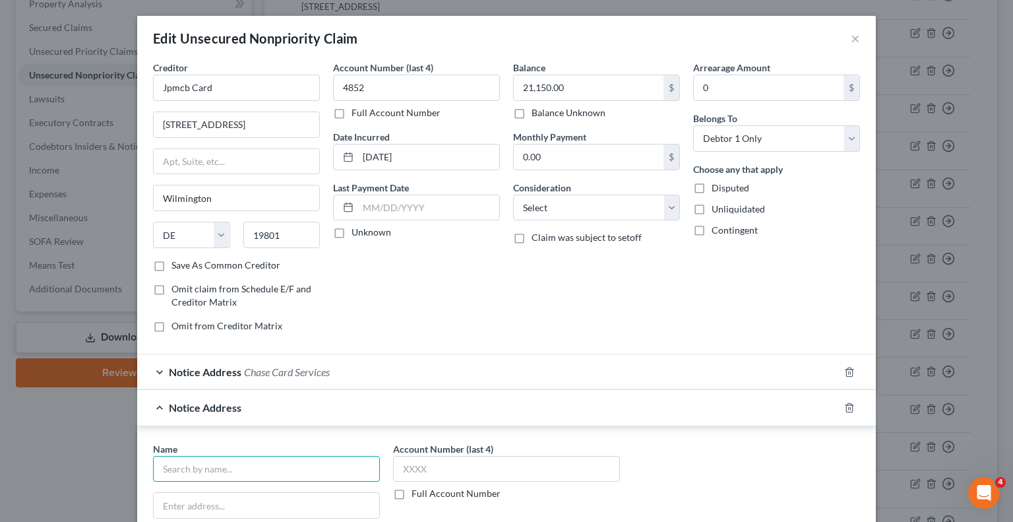
click at [278, 464] on input "text" at bounding box center [266, 469] width 227 height 26
type input "N"
click at [255, 490] on div "[PERSON_NAME] [PERSON_NAME]" at bounding box center [238, 491] width 148 height 13
type input "[PERSON_NAME] [PERSON_NAME]"
type input "[STREET_ADDRESS]"
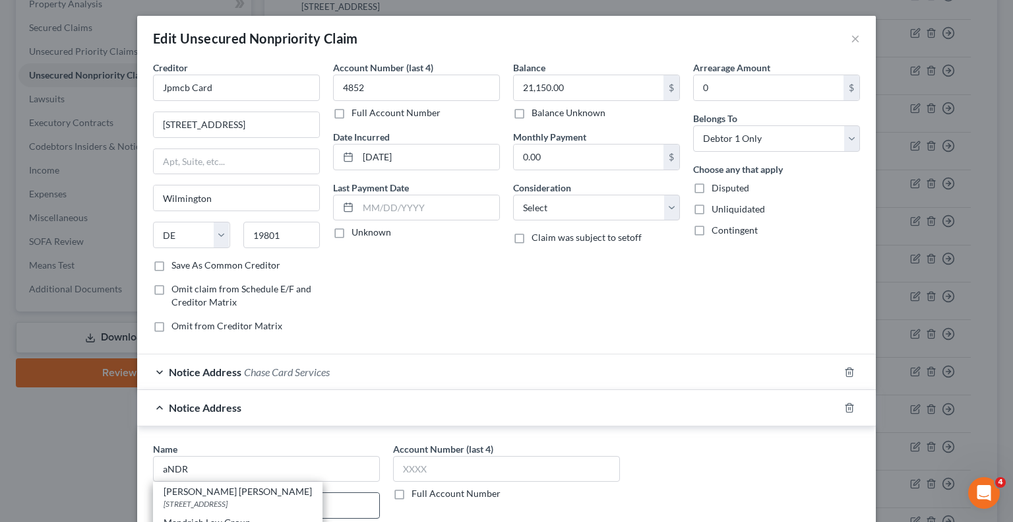
type input "Suite 401"
type input "[GEOGRAPHIC_DATA]"
select select "9"
type input "33126"
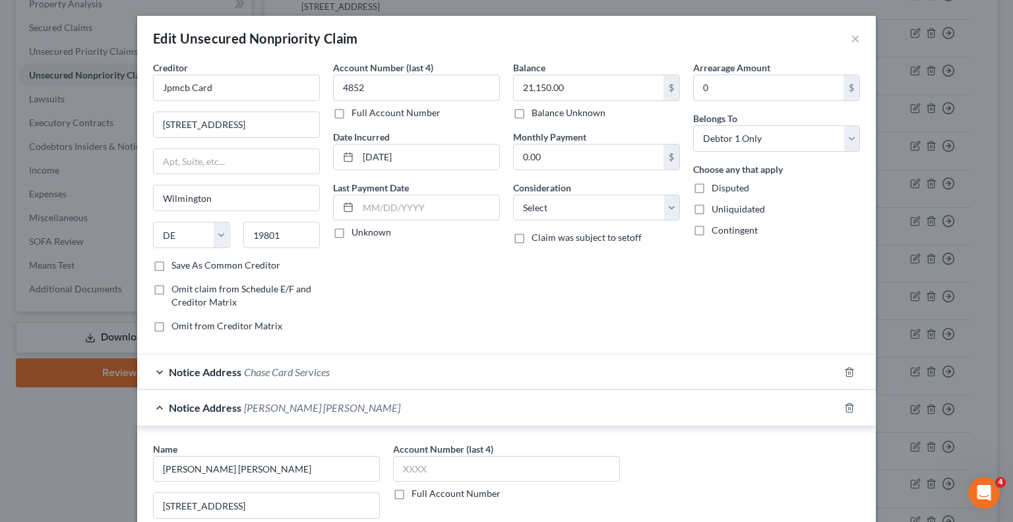
click at [412, 491] on label "Full Account Number" at bounding box center [456, 493] width 89 height 13
click at [417, 491] on input "Full Account Number" at bounding box center [421, 491] width 9 height 9
click at [467, 462] on input "text" at bounding box center [506, 469] width 227 height 26
paste input "2025 CC 000854"
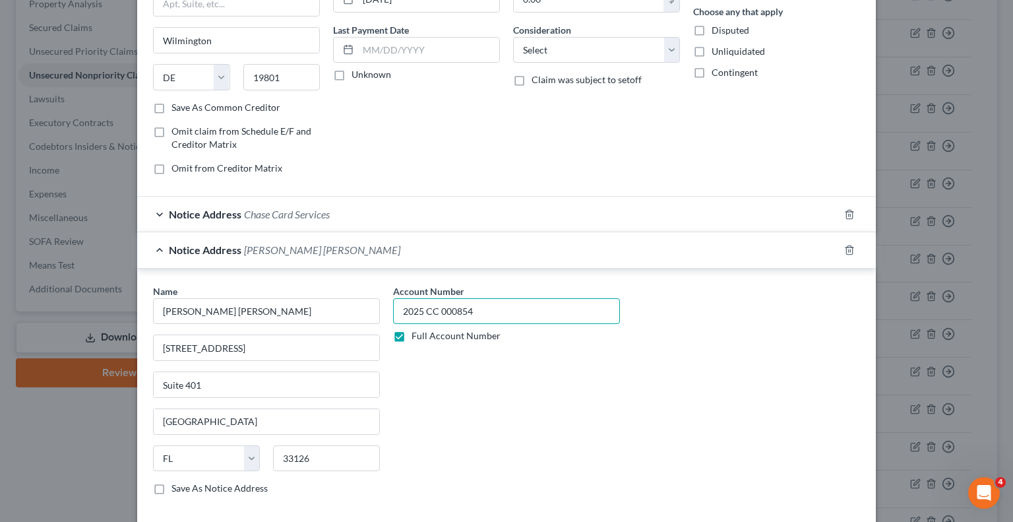
scroll to position [259, 0]
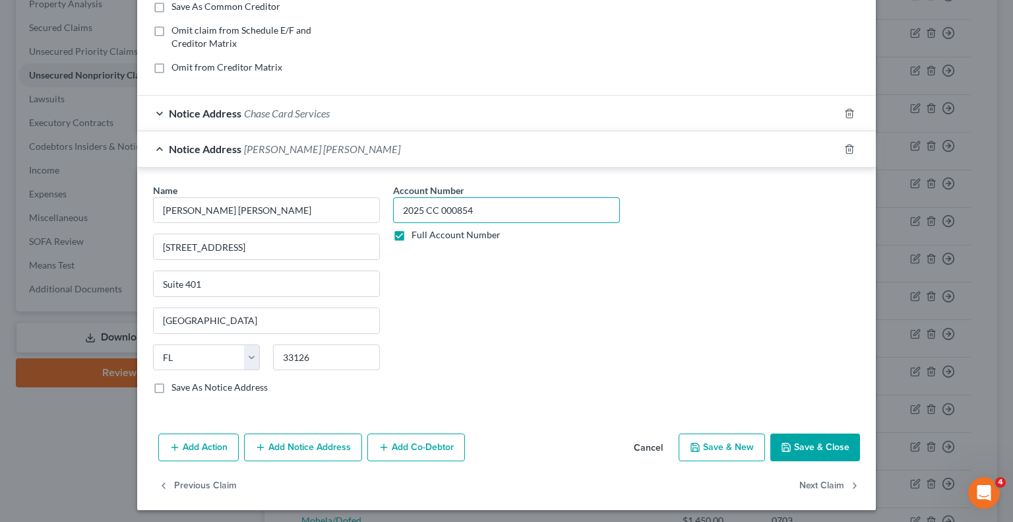
type input "2025 CC 000854"
click at [806, 445] on button "Save & Close" at bounding box center [815, 447] width 90 height 28
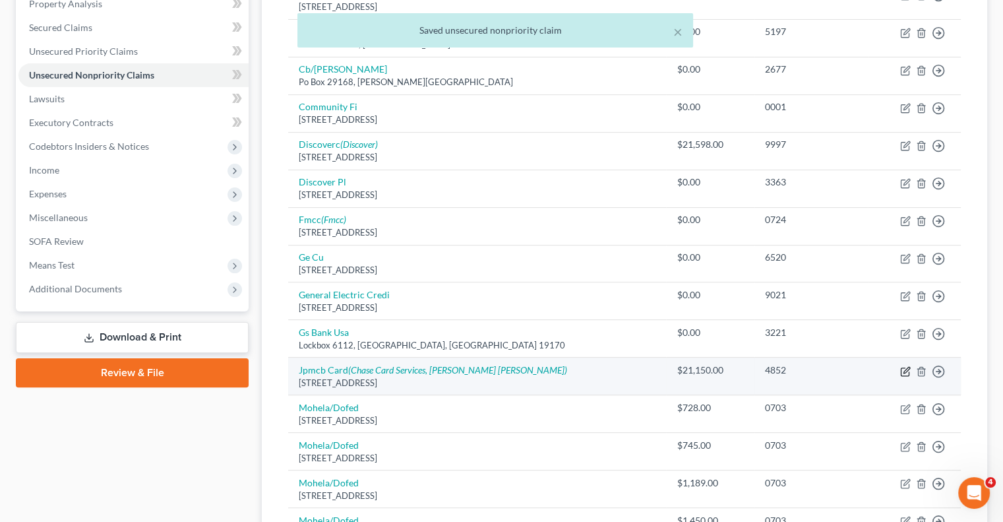
click at [903, 369] on icon "button" at bounding box center [905, 371] width 11 height 11
select select "7"
select select "0"
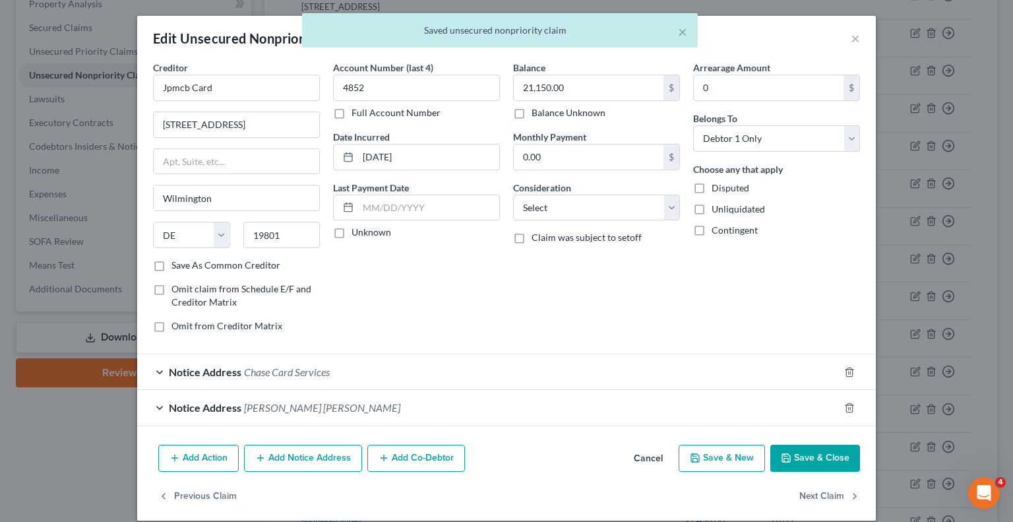
click at [317, 464] on button "Add Notice Address" at bounding box center [303, 459] width 118 height 28
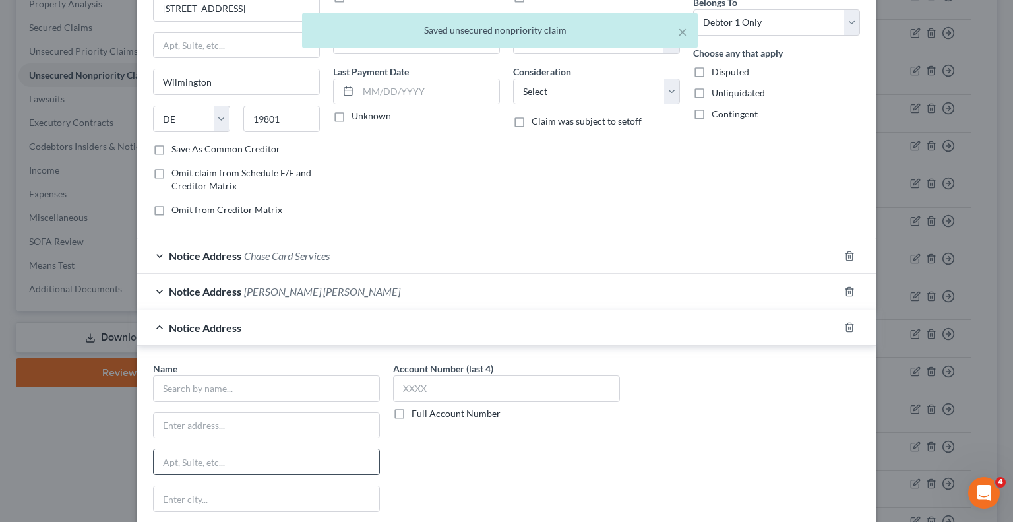
scroll to position [132, 0]
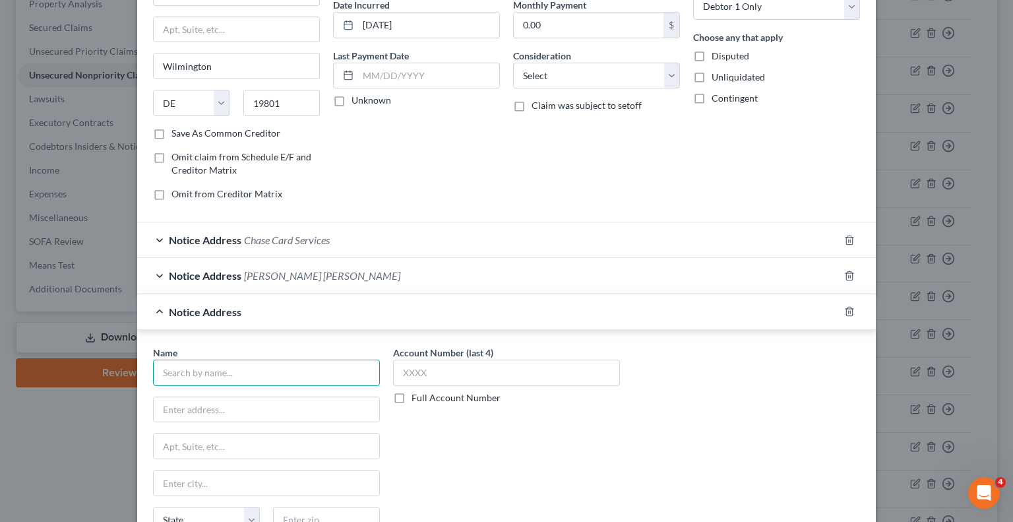
click at [256, 367] on input "text" at bounding box center [266, 372] width 227 height 26
type input "Chase"
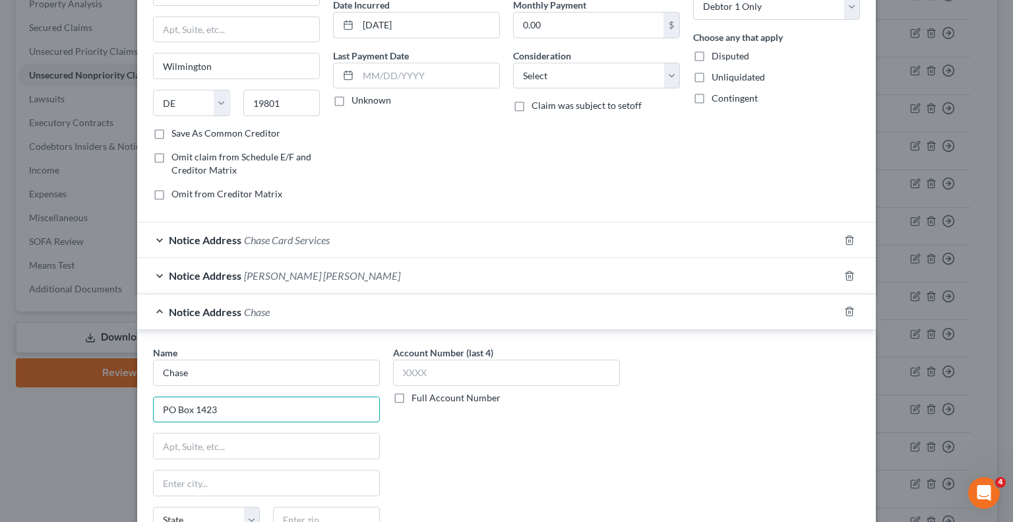
type input "PO Box 1423"
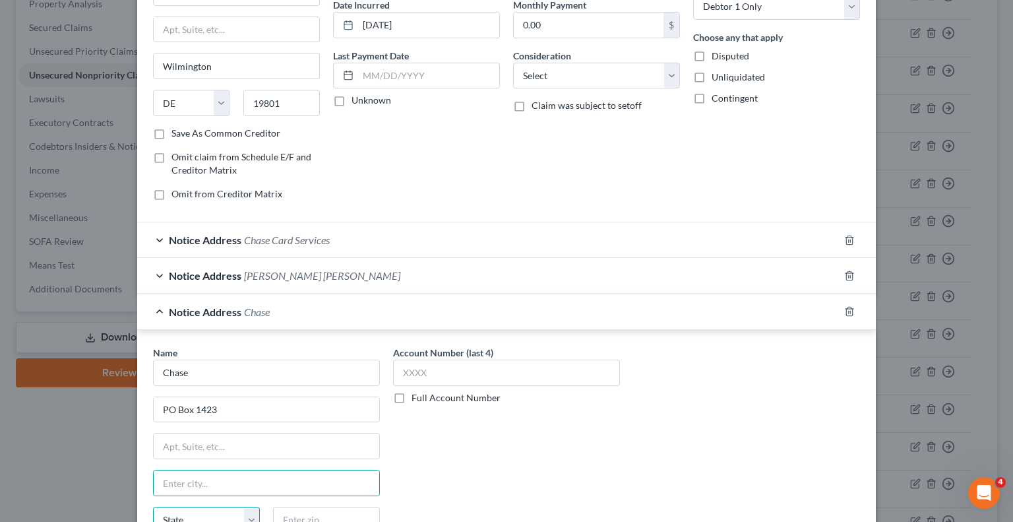
scroll to position [140, 0]
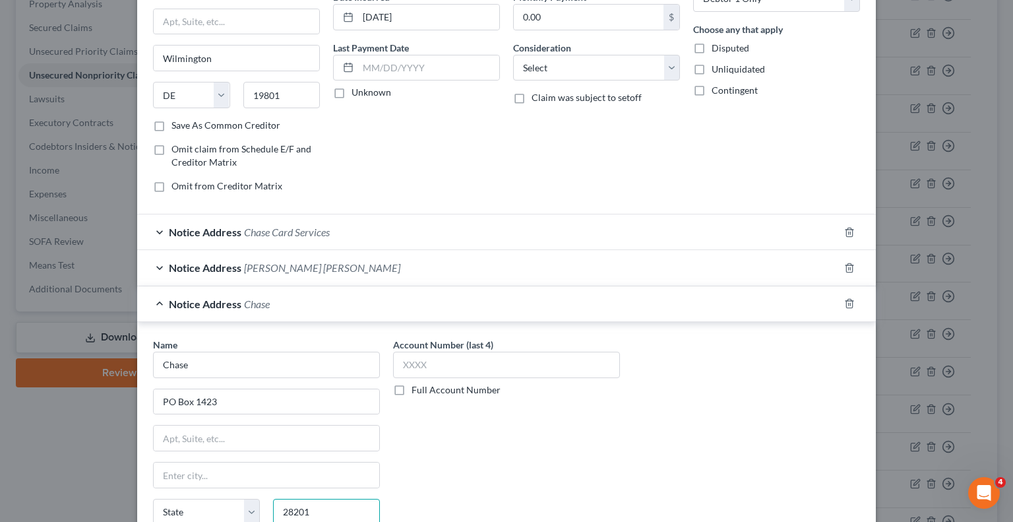
type input "28201"
type input "Charlotte"
select select "28"
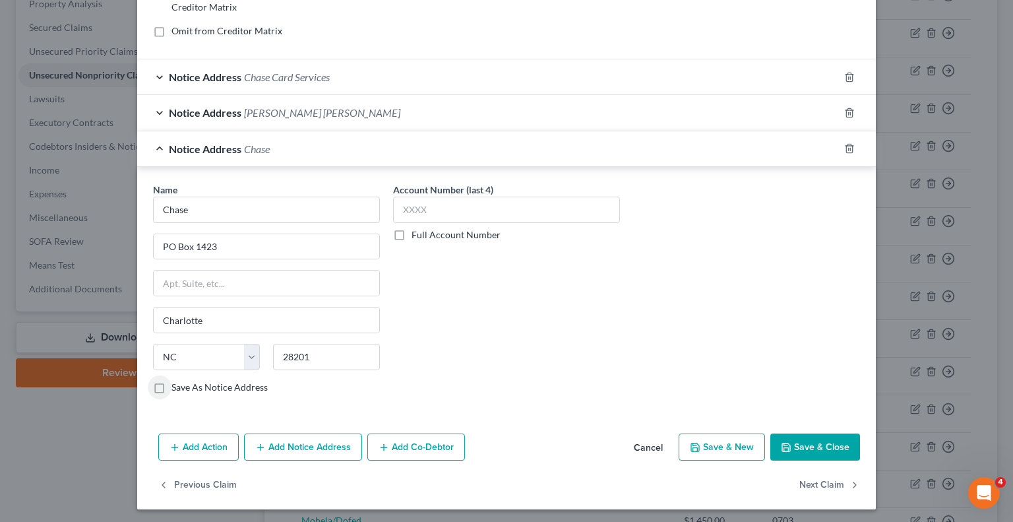
click at [412, 232] on label "Full Account Number" at bounding box center [456, 234] width 89 height 13
click at [417, 232] on input "Full Account Number" at bounding box center [421, 232] width 9 height 9
click at [412, 234] on label "Full Account Number" at bounding box center [456, 234] width 89 height 13
click at [417, 234] on input "Full Account Number" at bounding box center [421, 232] width 9 height 9
click at [446, 212] on input "text" at bounding box center [506, 210] width 227 height 26
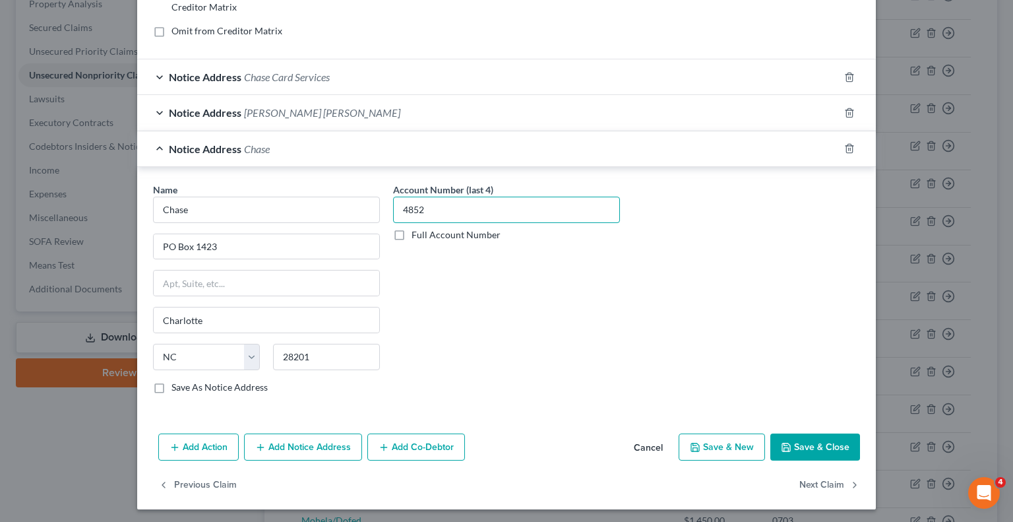
type input "4852"
click at [820, 443] on button "Save & Close" at bounding box center [815, 447] width 90 height 28
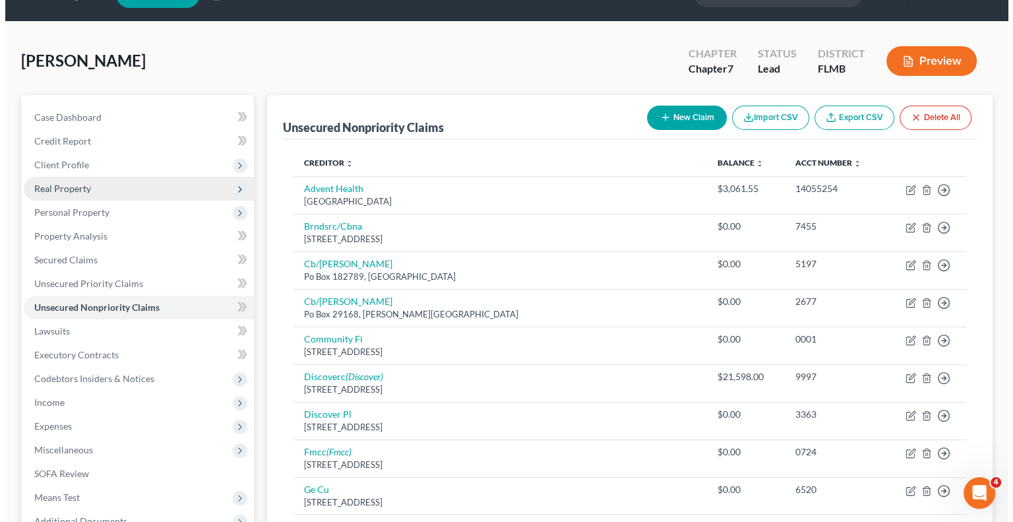
scroll to position [0, 0]
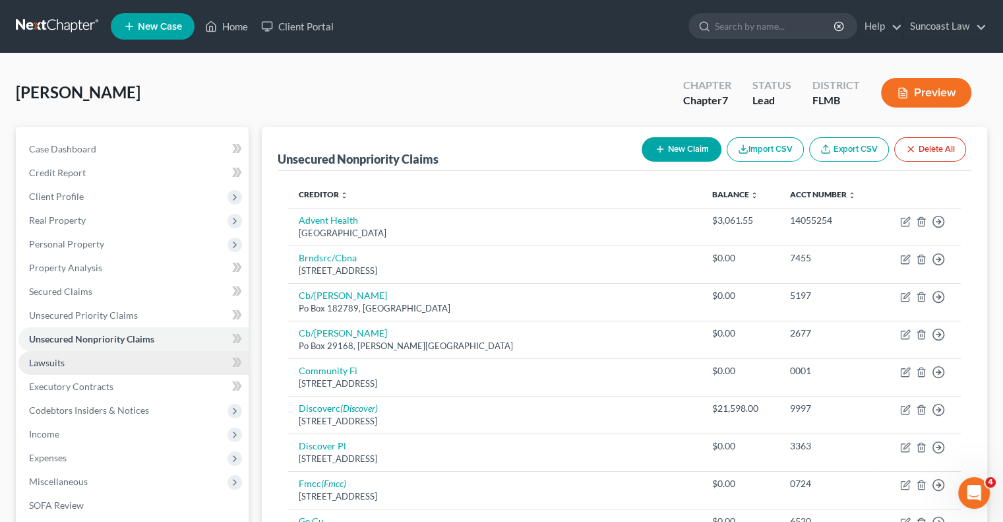
click at [73, 356] on link "Lawsuits" at bounding box center [133, 363] width 230 height 24
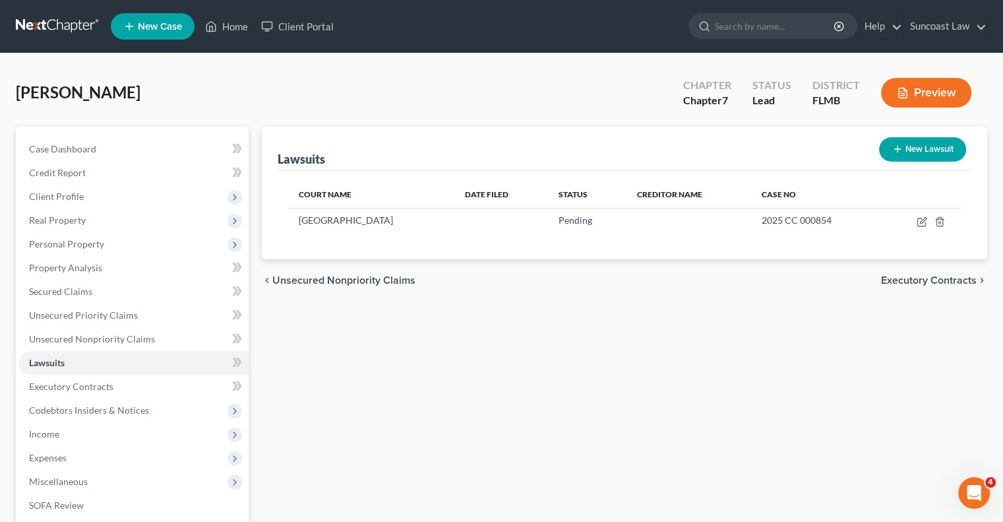
click at [902, 147] on button "New Lawsuit" at bounding box center [922, 149] width 87 height 24
select select "0"
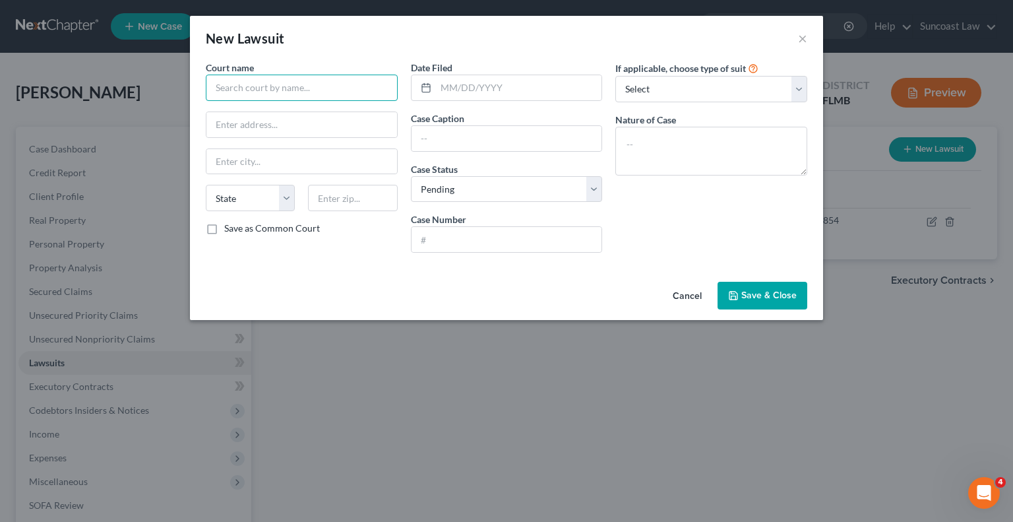
click at [359, 90] on input "text" at bounding box center [302, 88] width 192 height 26
type input "[GEOGRAPHIC_DATA]"
click at [525, 239] on input "text" at bounding box center [507, 239] width 191 height 25
paste input "2025 CC 000663"
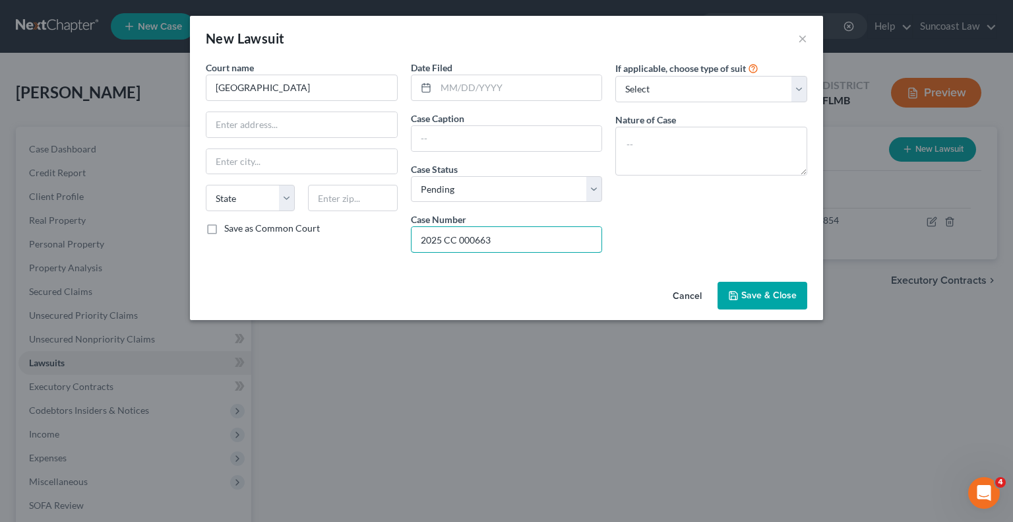
type input "2025 CC 000663"
click at [480, 139] on input "text" at bounding box center [507, 138] width 191 height 25
paste input "CAPITAL ONE, N.A., SUCCESSOR BY MERGER TO DISCOVER BANK"
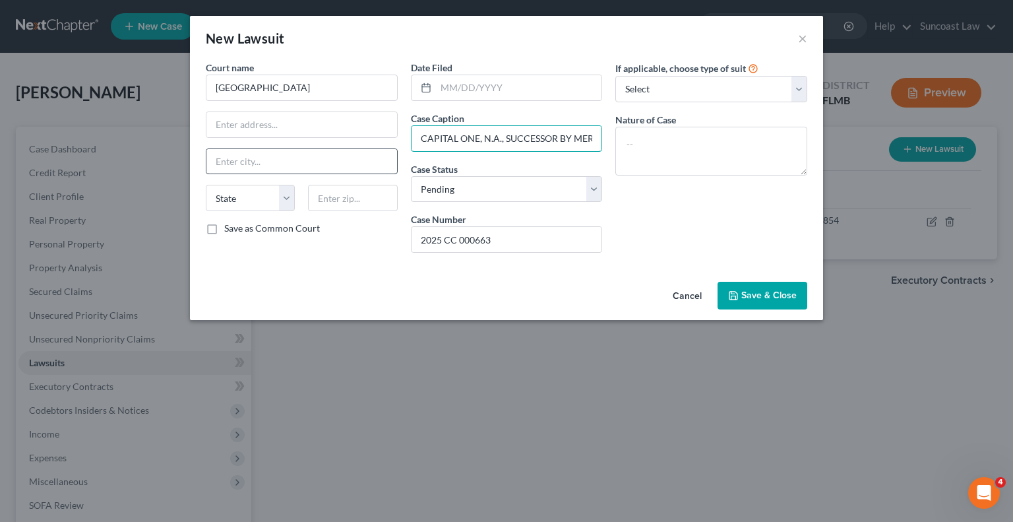
drag, startPoint x: 596, startPoint y: 137, endPoint x: 385, endPoint y: 148, distance: 211.4
click at [385, 148] on div "Court name * Flagler County State [US_STATE] AK AR AZ CA CO CT DE DC [GEOGRAPHI…" at bounding box center [506, 162] width 615 height 202
type input "CAPITAL ONE, N.A., SUCCESSOR BY MERGER TO DISCOVER BANK Vs [PERSON_NAME]"
click at [704, 146] on textarea at bounding box center [711, 151] width 192 height 49
paste textarea "CAPITAL ONE, N.A., SUCCESSOR BY MERGER TO DISCOVER BANK Vs [PERSON_NAME]"
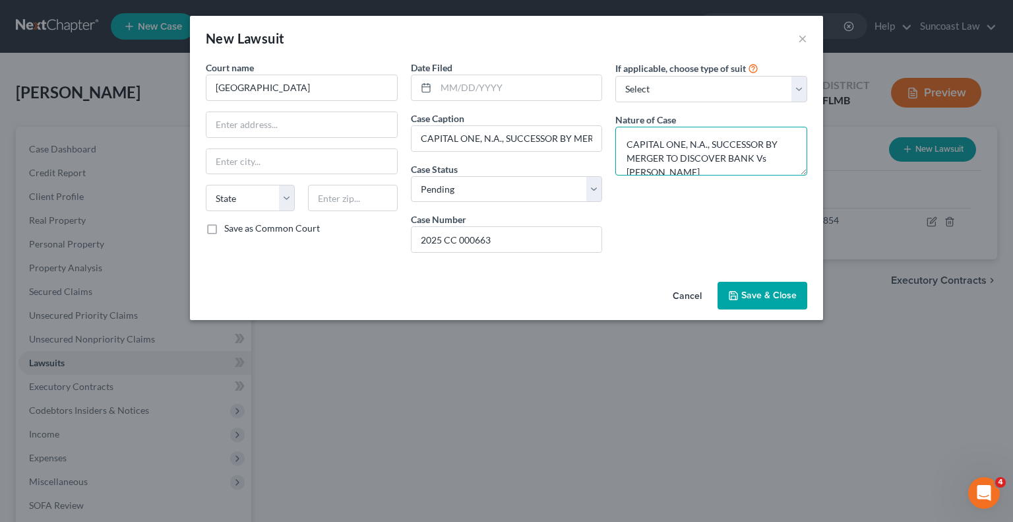
scroll to position [2, 0]
type textarea "CAPITAL ONE, N.A., SUCCESSOR BY MERGER TO DISCOVER BANK Vs [PERSON_NAME]"
drag, startPoint x: 454, startPoint y: 243, endPoint x: 368, endPoint y: 246, distance: 86.4
click at [368, 246] on div "Court name * Flagler County State [US_STATE] AK AR AZ CA CO CT DE DC [GEOGRAPHI…" at bounding box center [506, 162] width 615 height 202
click at [770, 290] on span "Save & Close" at bounding box center [768, 295] width 55 height 11
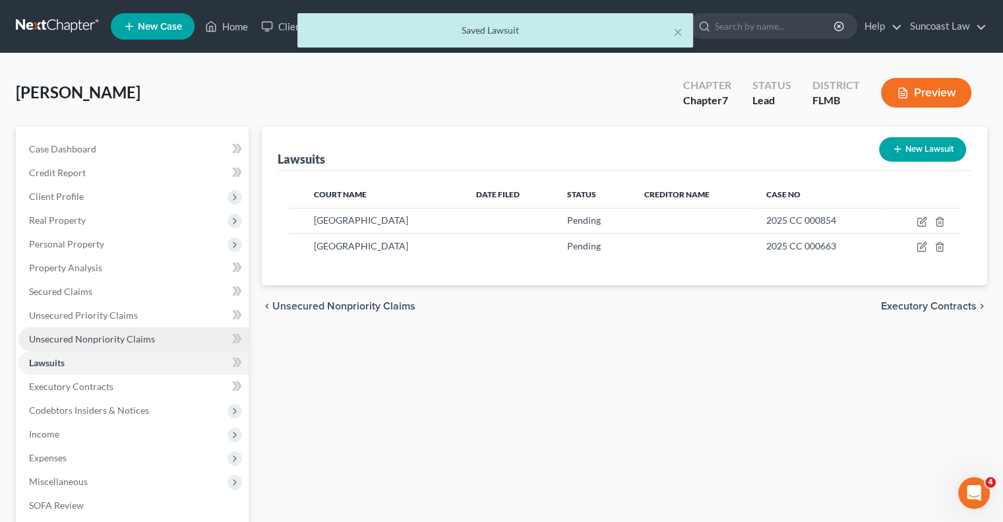
drag, startPoint x: 118, startPoint y: 340, endPoint x: 157, endPoint y: 344, distance: 39.1
click at [118, 340] on span "Unsecured Nonpriority Claims" at bounding box center [92, 338] width 126 height 11
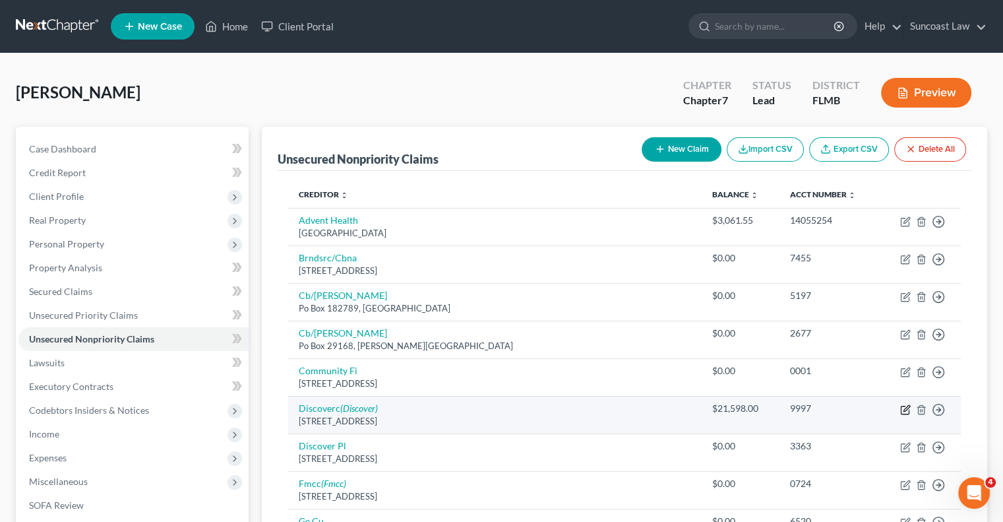
click at [903, 408] on icon "button" at bounding box center [905, 409] width 11 height 11
select select "7"
select select "2"
select select "0"
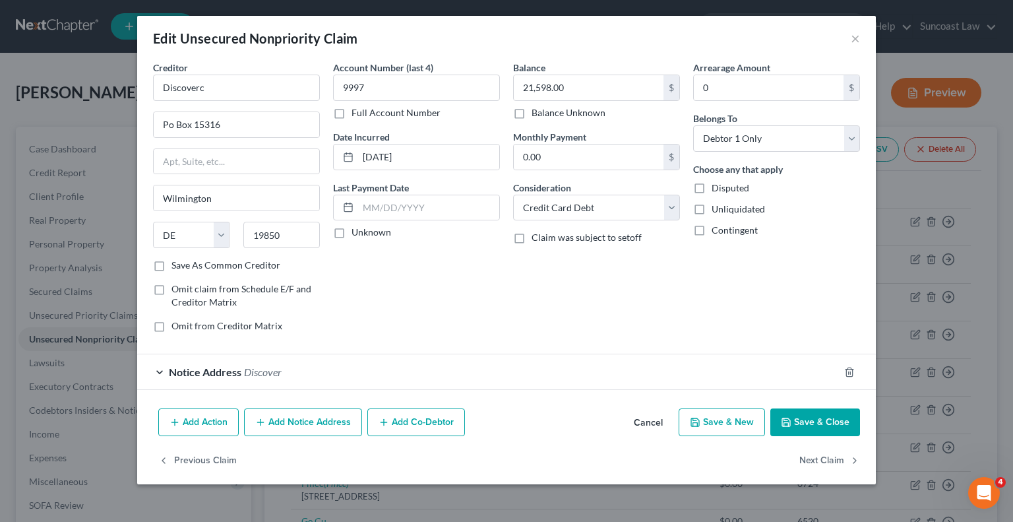
click at [312, 426] on button "Add Notice Address" at bounding box center [303, 422] width 118 height 28
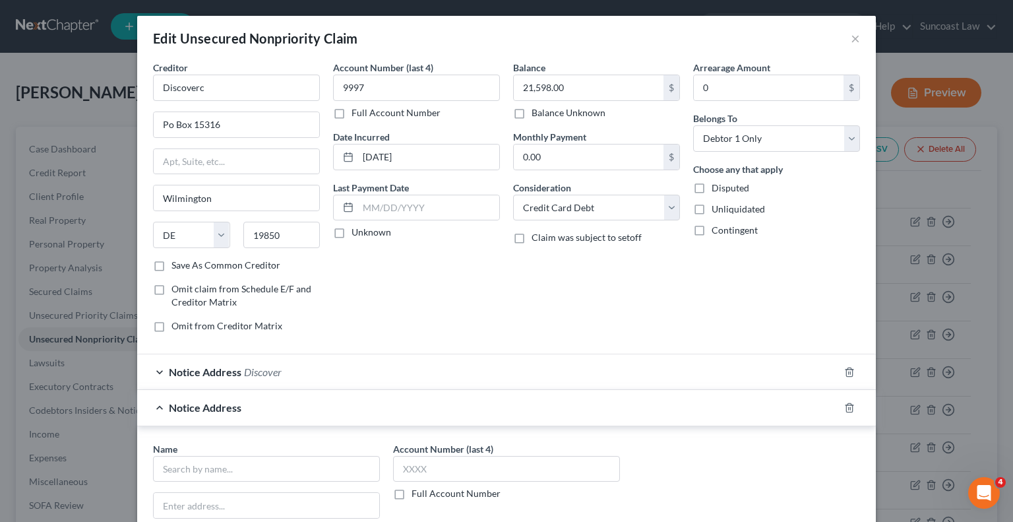
click at [412, 491] on label "Full Account Number" at bounding box center [456, 493] width 89 height 13
click at [417, 491] on input "Full Account Number" at bounding box center [421, 491] width 9 height 9
click at [441, 461] on input "text" at bounding box center [506, 469] width 227 height 26
paste input "2025 CC 000663"
type input "2025 CC 000663"
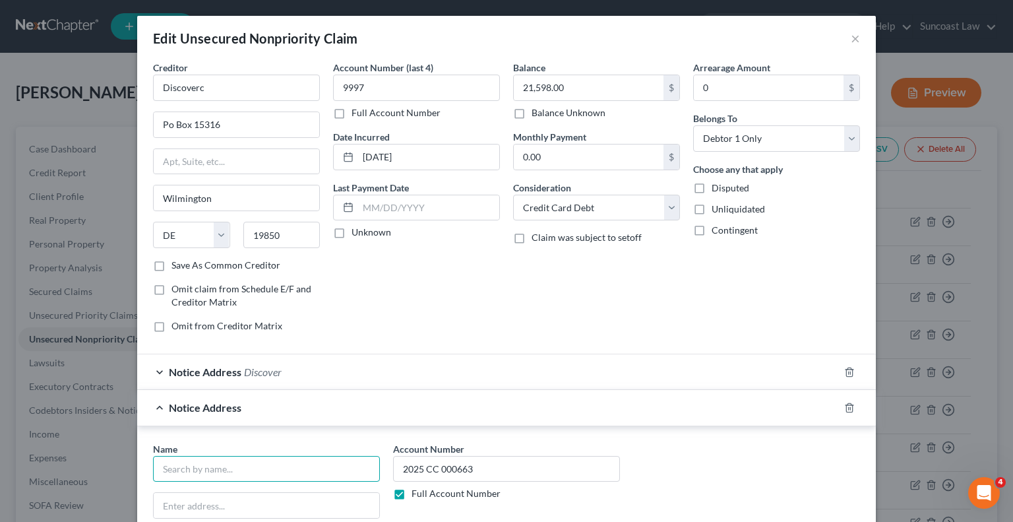
drag, startPoint x: 236, startPoint y: 461, endPoint x: 243, endPoint y: 460, distance: 7.3
click at [237, 461] on input "text" at bounding box center [266, 469] width 227 height 26
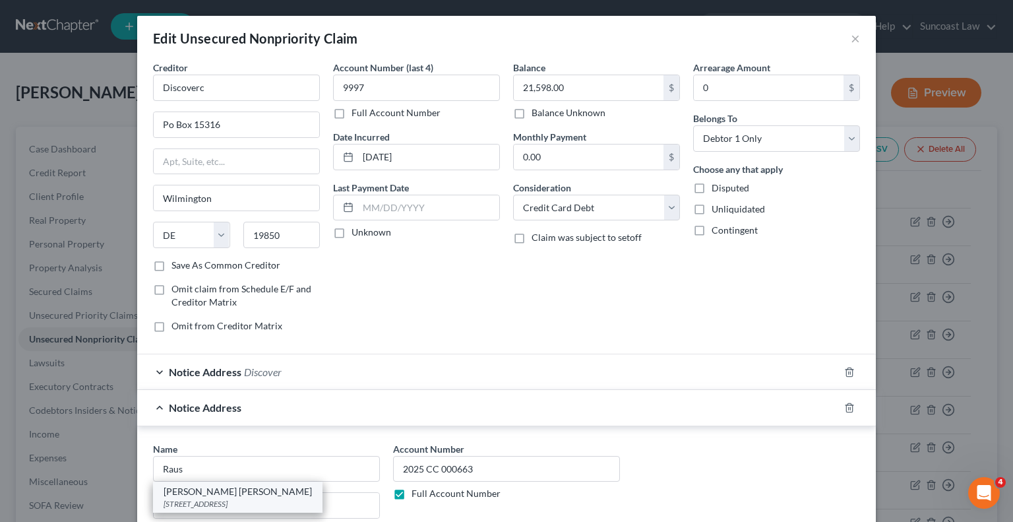
click at [249, 493] on div "[PERSON_NAME] [PERSON_NAME]" at bounding box center [238, 491] width 148 height 13
type input "[PERSON_NAME] [PERSON_NAME]"
type input "[STREET_ADDRESS]"
type input "Suite 306S"
type input "[GEOGRAPHIC_DATA]"
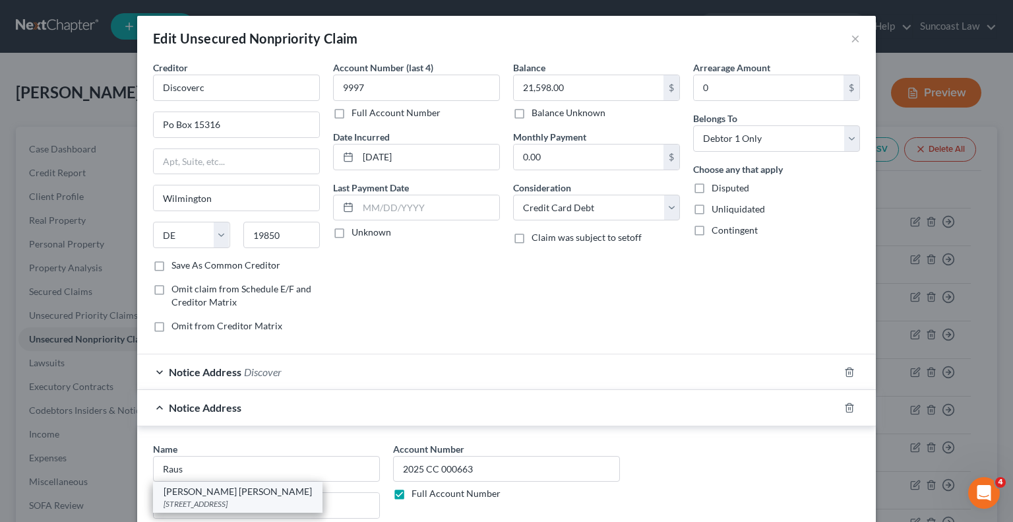
select select "9"
type input "33701"
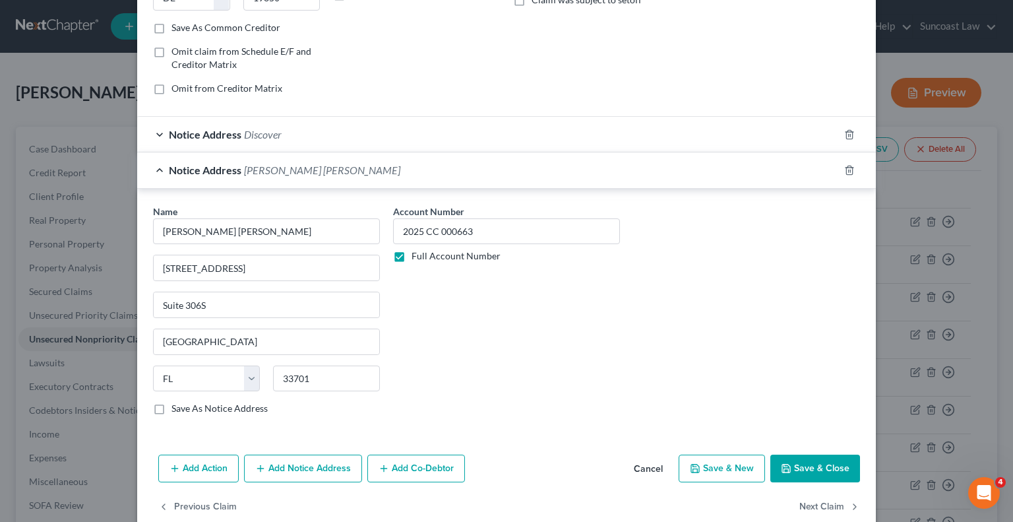
scroll to position [259, 0]
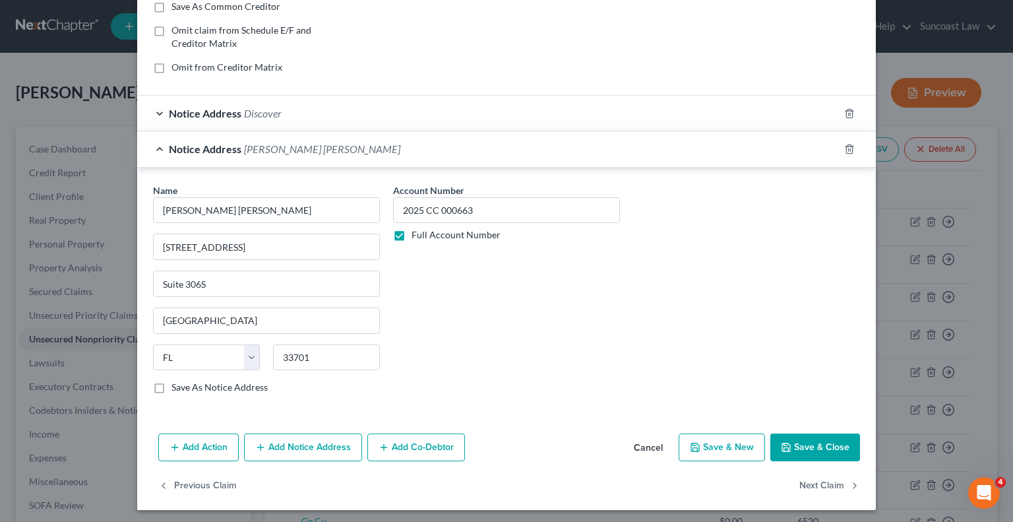
click at [837, 443] on button "Save & Close" at bounding box center [815, 447] width 90 height 28
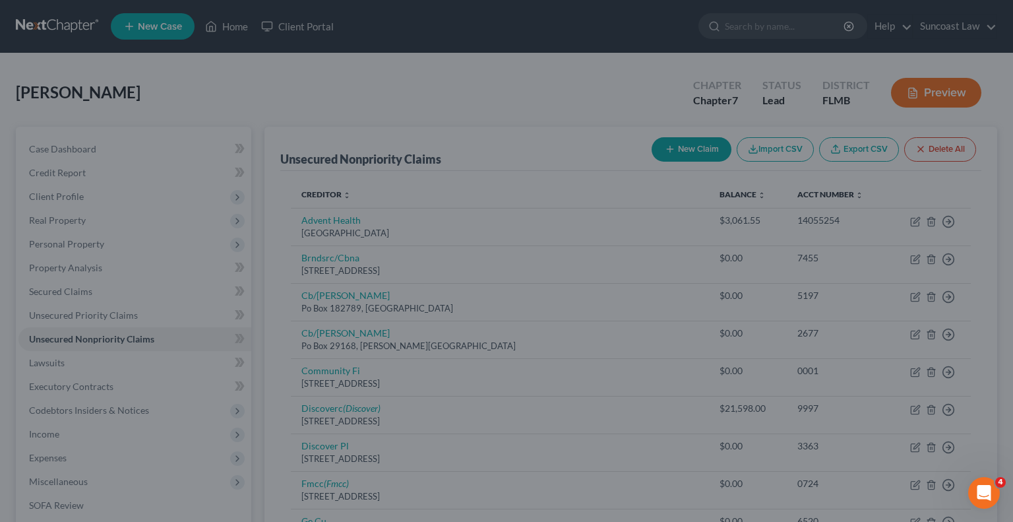
scroll to position [0, 0]
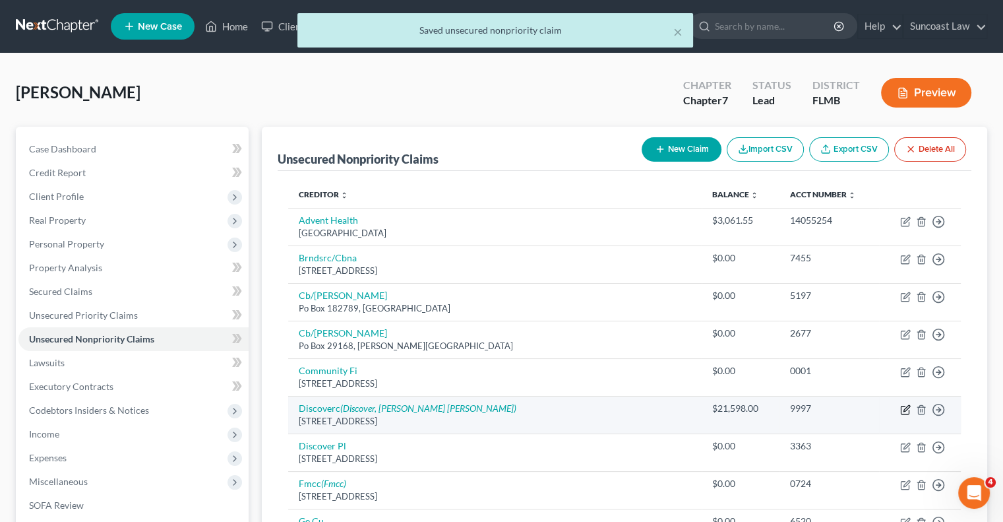
click at [905, 411] on icon "button" at bounding box center [905, 409] width 11 height 11
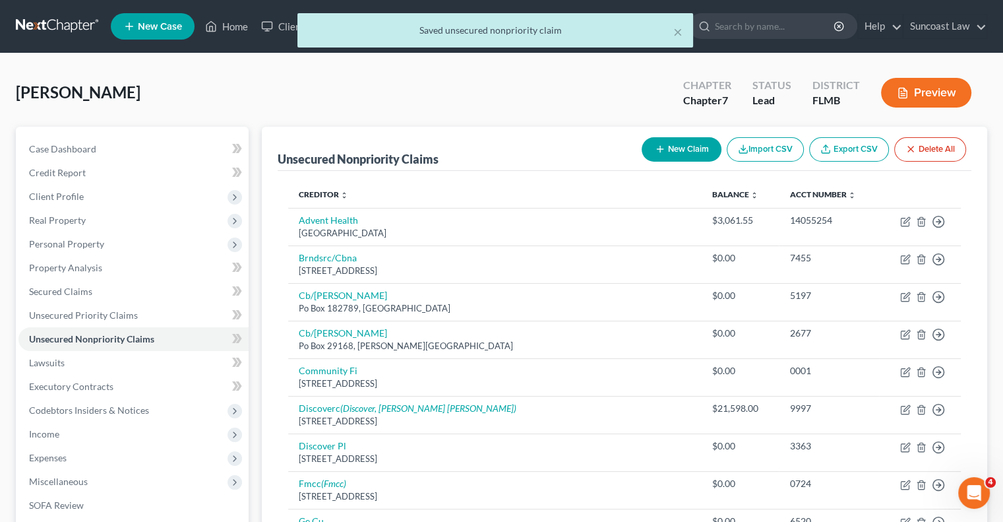
select select "7"
select select "2"
select select "0"
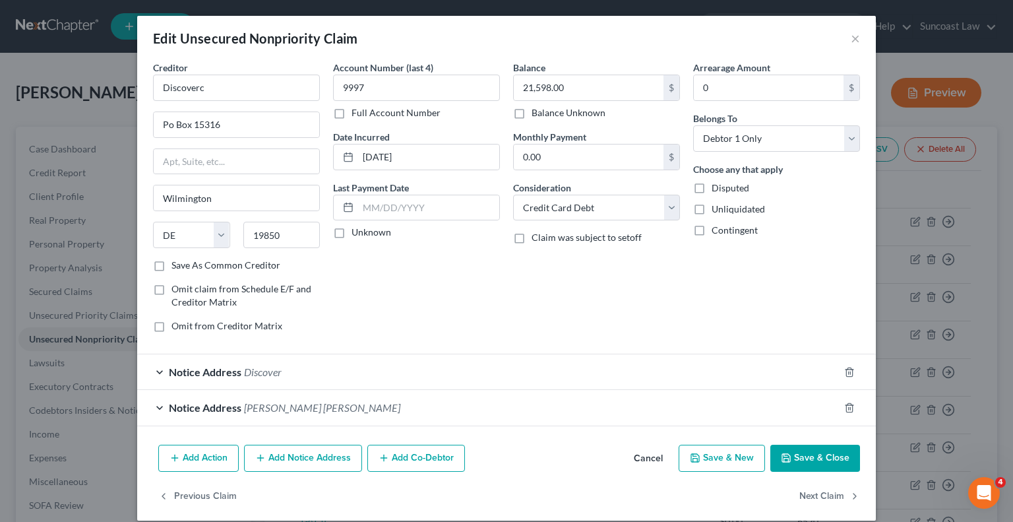
click at [307, 462] on button "Add Notice Address" at bounding box center [303, 459] width 118 height 28
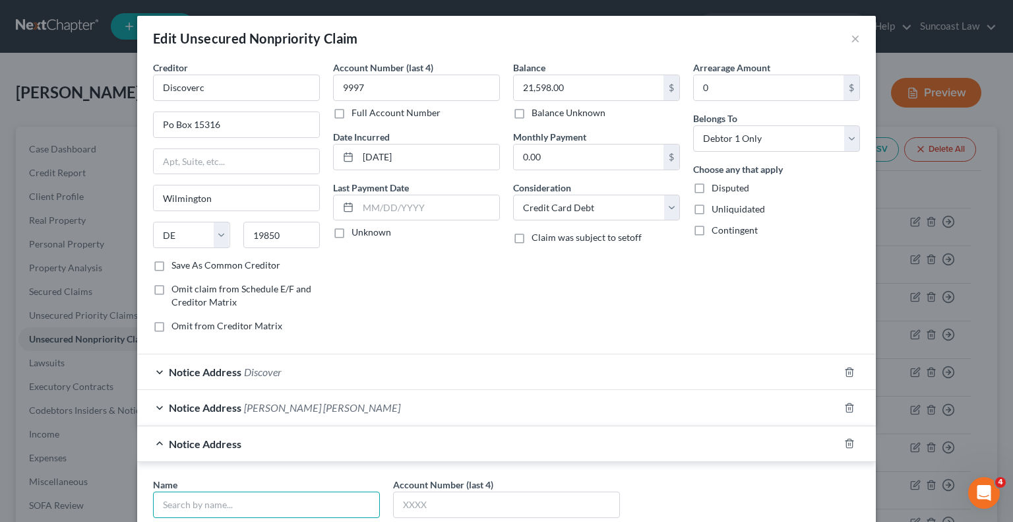
click at [290, 496] on input "text" at bounding box center [266, 504] width 227 height 26
type input "Discover"
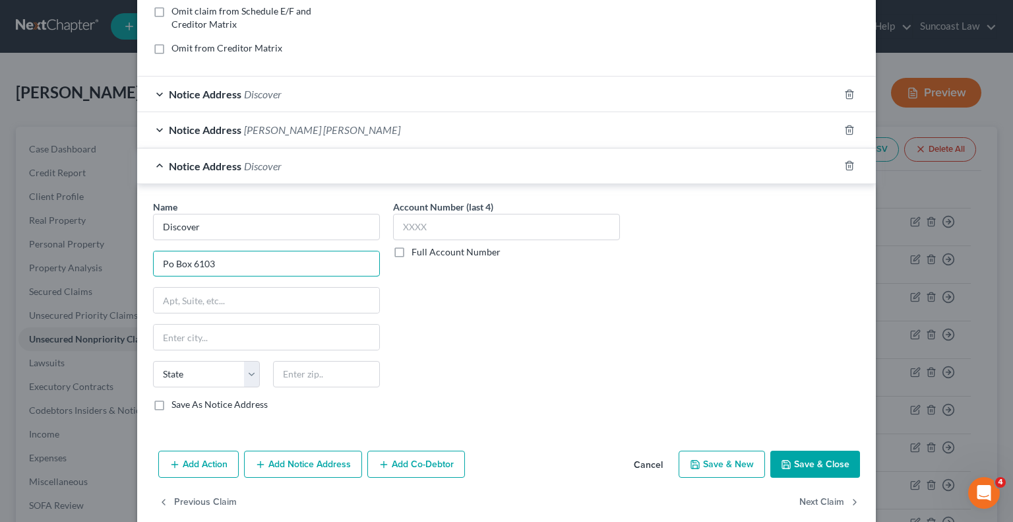
type input "Po Box 6103"
type input "60197"
type input "[PERSON_NAME] Stream"
select select "14"
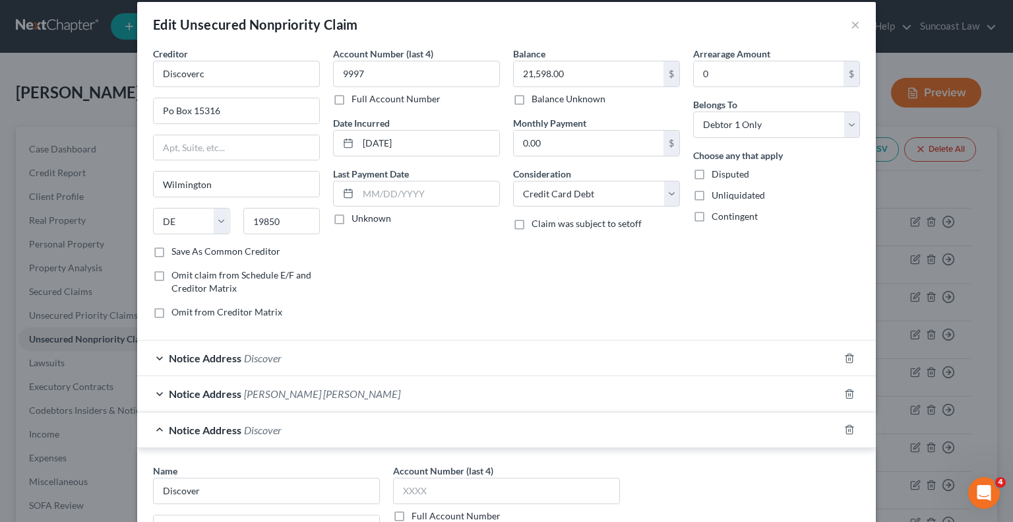
scroll to position [212, 0]
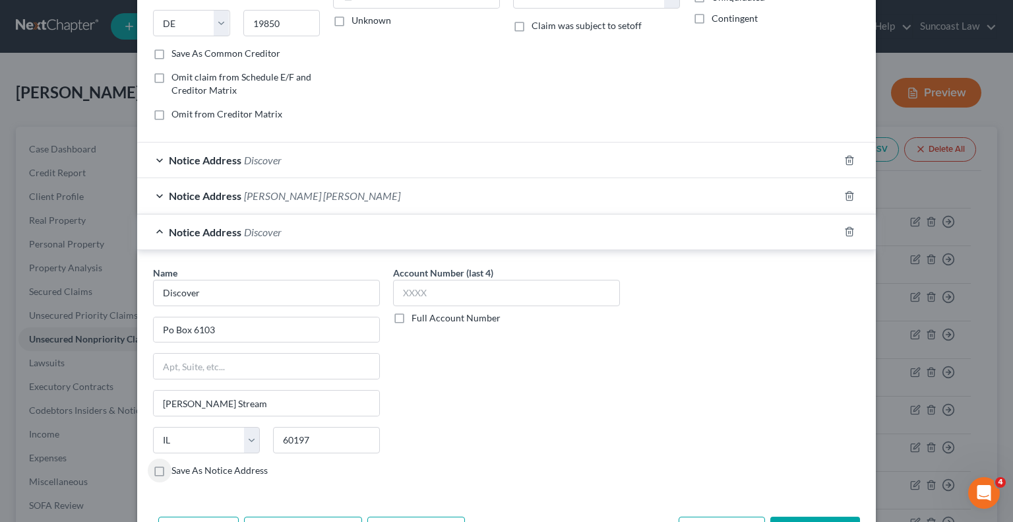
click at [450, 276] on label "Account Number (last 4)" at bounding box center [443, 273] width 100 height 14
drag, startPoint x: 451, startPoint y: 295, endPoint x: 457, endPoint y: 288, distance: 8.9
click at [451, 294] on input "text" at bounding box center [506, 293] width 227 height 26
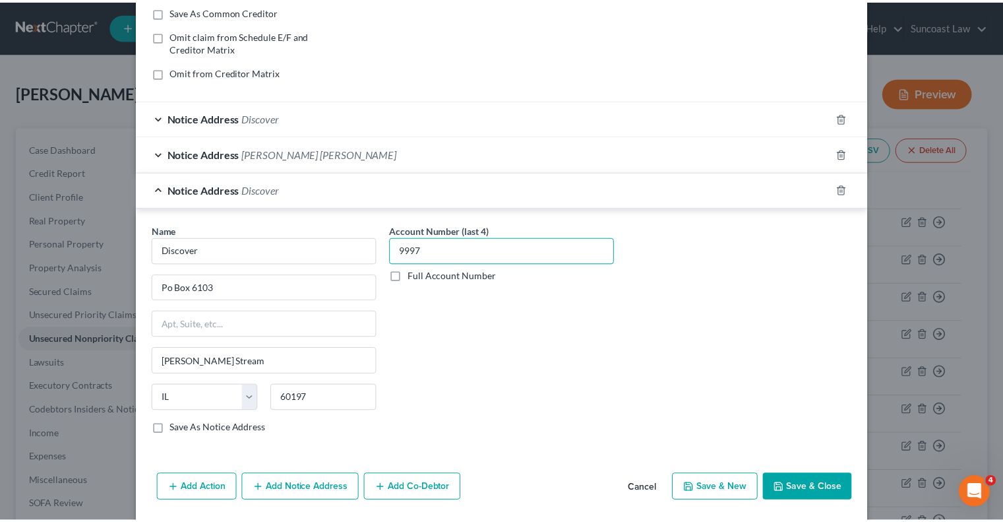
scroll to position [295, 0]
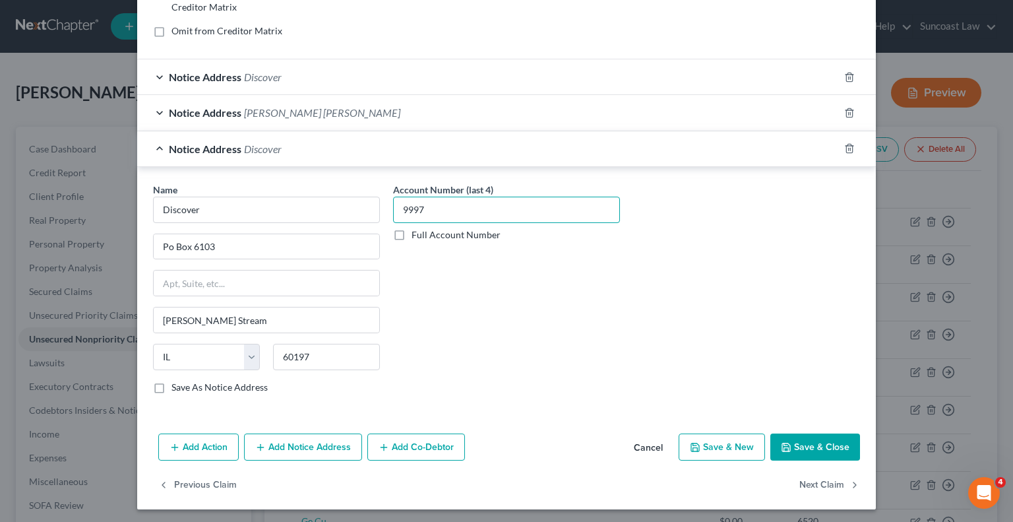
type input "9997"
click at [796, 439] on button "Save & Close" at bounding box center [815, 447] width 90 height 28
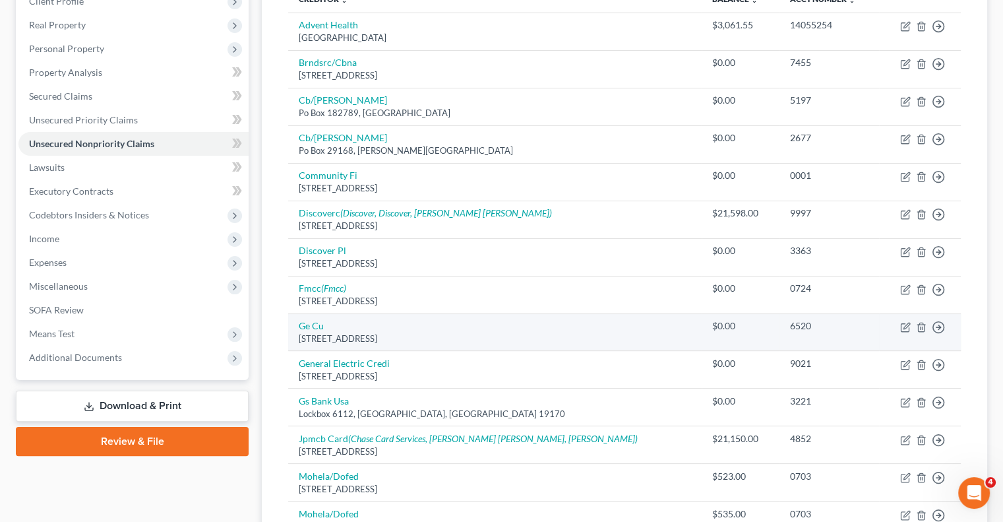
scroll to position [198, 0]
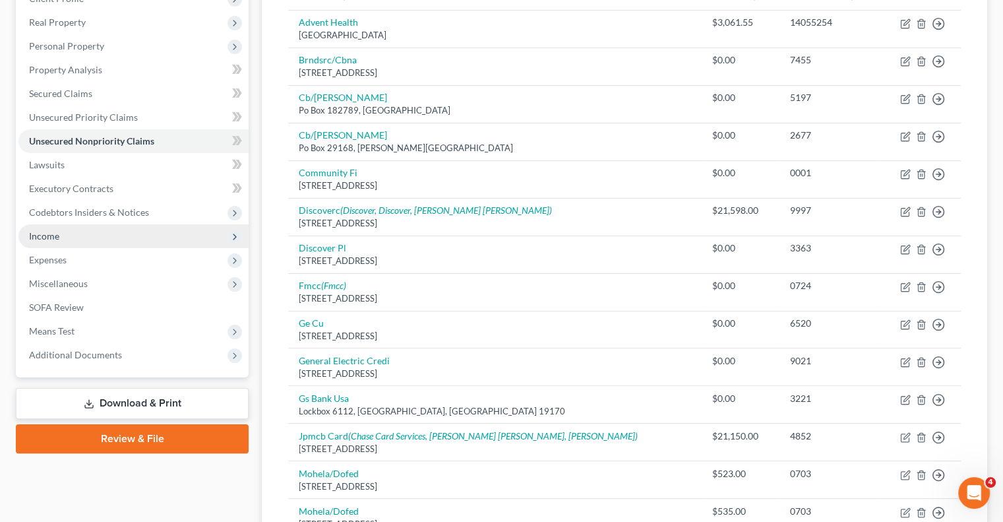
click at [84, 238] on span "Income" at bounding box center [133, 236] width 230 height 24
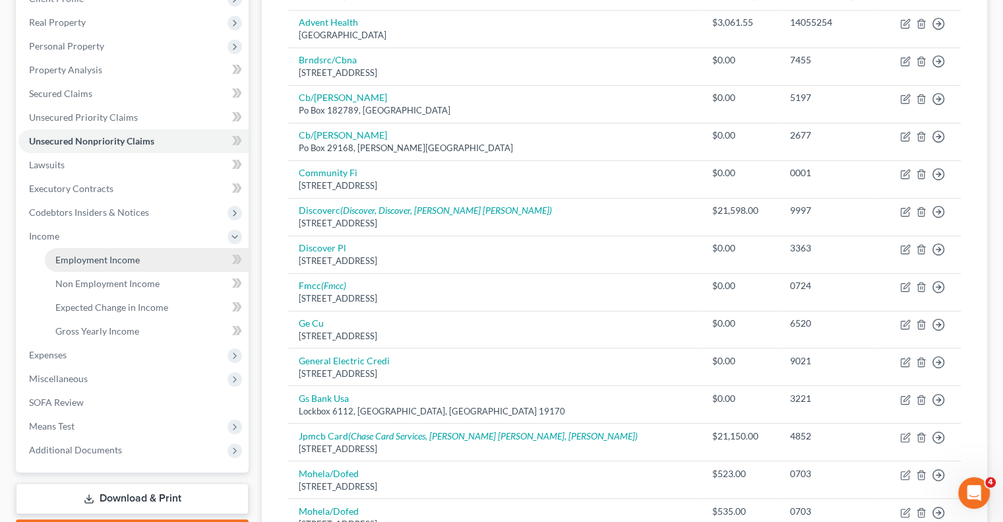
click at [156, 259] on link "Employment Income" at bounding box center [147, 260] width 204 height 24
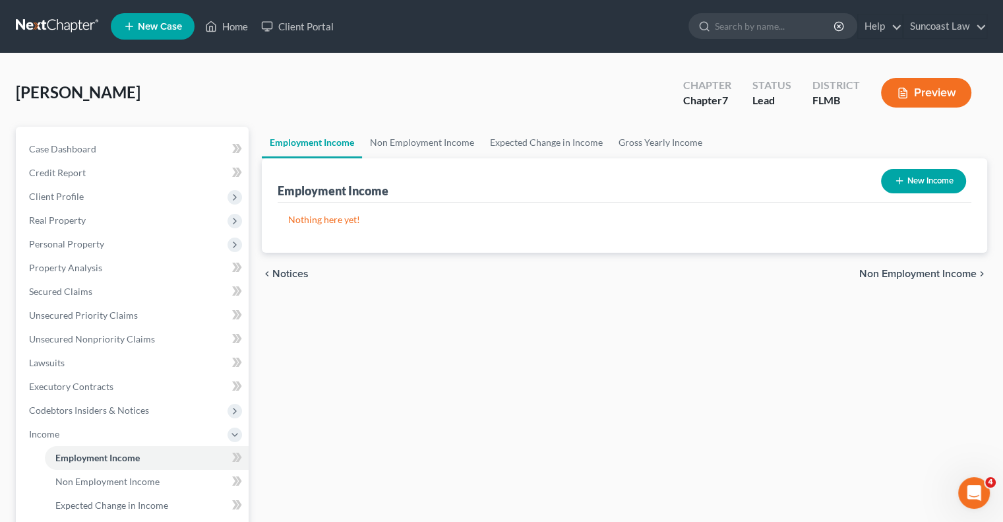
click at [940, 187] on button "New Income" at bounding box center [923, 181] width 85 height 24
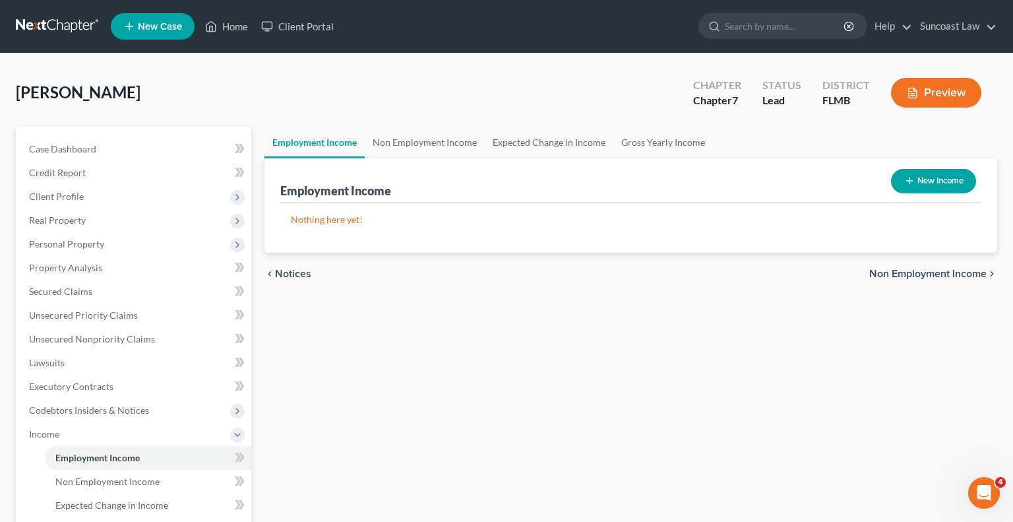
select select "0"
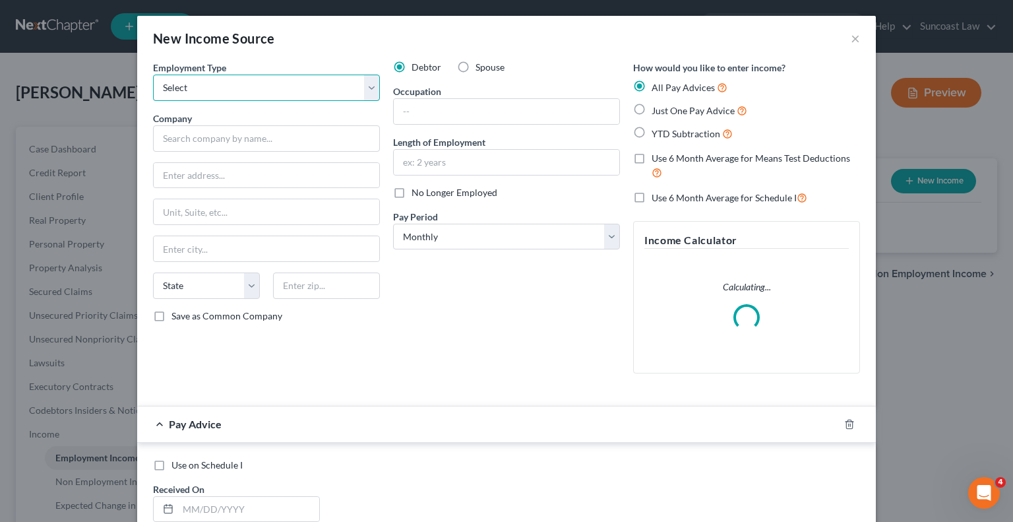
click at [315, 86] on select "Select Full or [DEMOGRAPHIC_DATA] Employment Self Employment" at bounding box center [266, 88] width 227 height 26
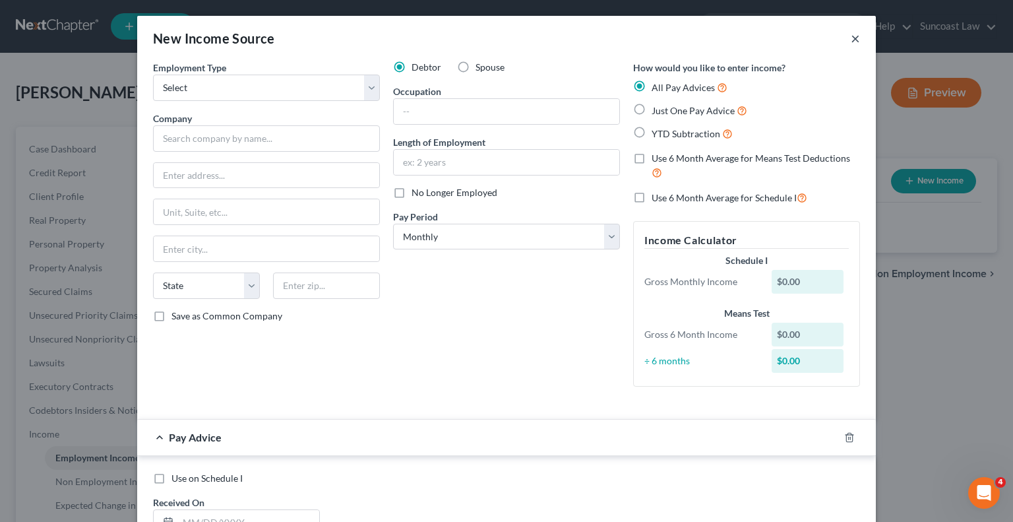
click at [851, 39] on button "×" at bounding box center [855, 38] width 9 height 16
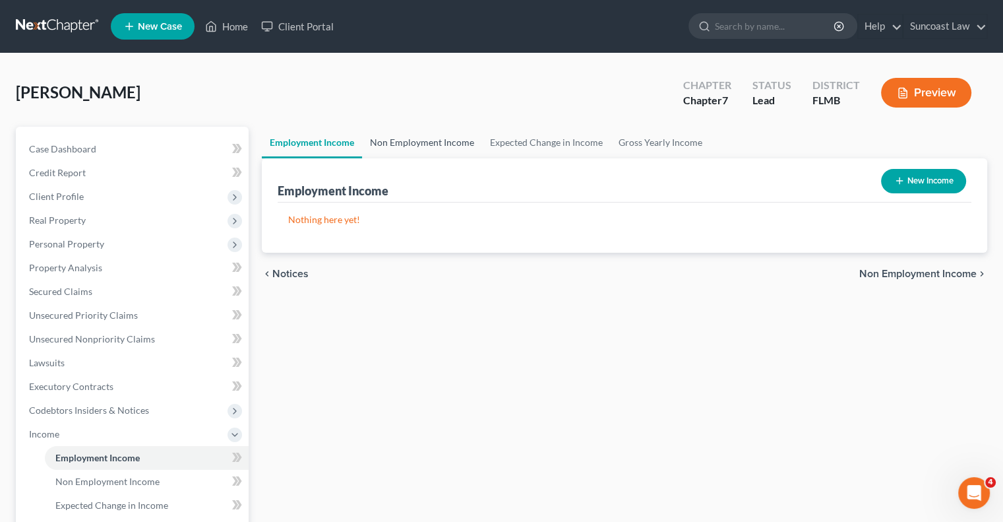
click at [428, 137] on link "Non Employment Income" at bounding box center [422, 143] width 120 height 32
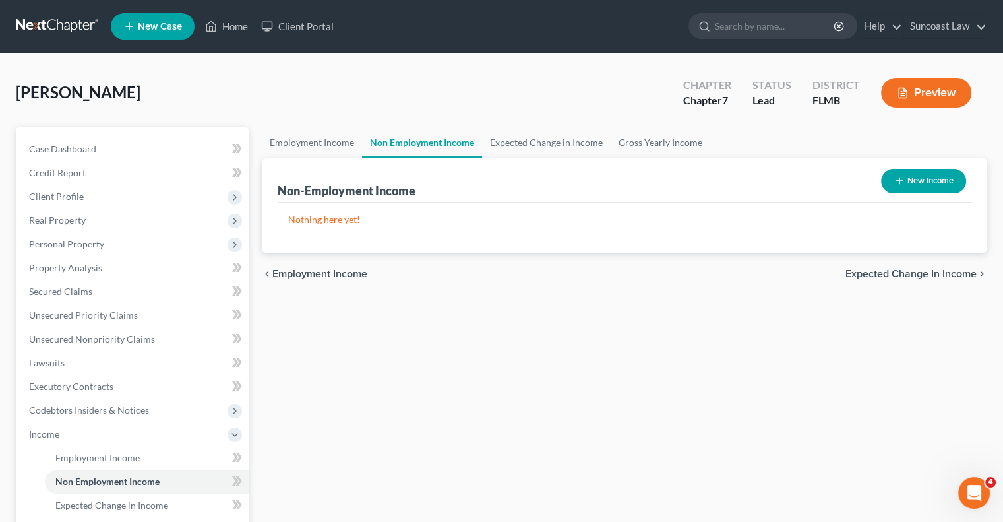
click at [919, 183] on button "New Income" at bounding box center [923, 181] width 85 height 24
select select "0"
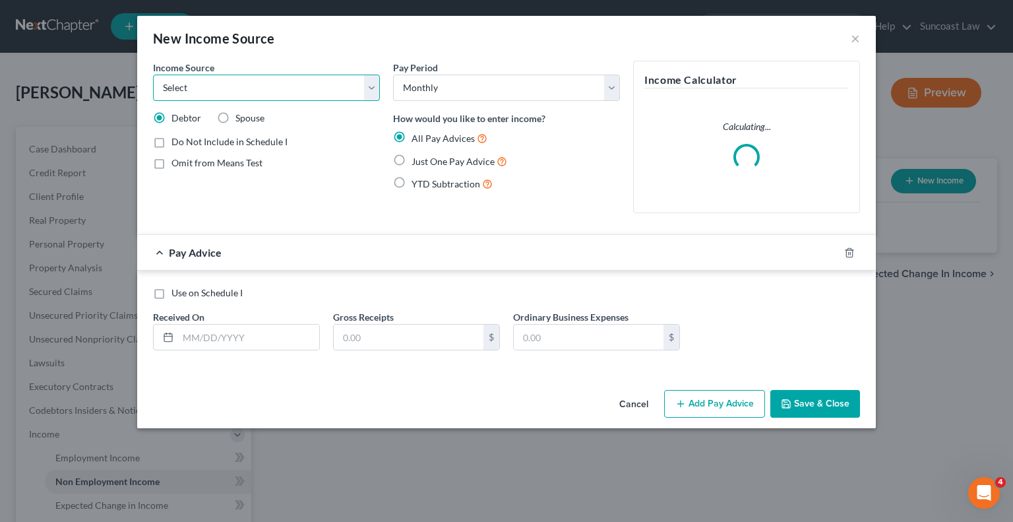
click at [300, 94] on select "Select Unemployment Disability (from employer) Pension Retirement Social Securi…" at bounding box center [266, 88] width 227 height 26
select select "4"
click at [153, 75] on select "Select Unemployment Disability (from employer) Pension Retirement Social Securi…" at bounding box center [266, 88] width 227 height 26
click at [412, 158] on label "Just One Pay Advice" at bounding box center [460, 161] width 96 height 15
click at [417, 158] on input "Just One Pay Advice" at bounding box center [421, 158] width 9 height 9
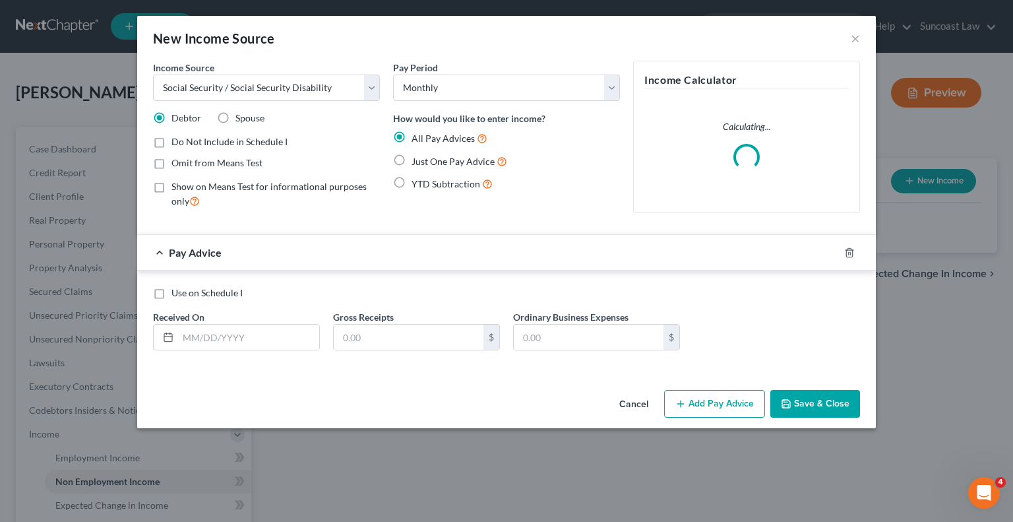
radio input "true"
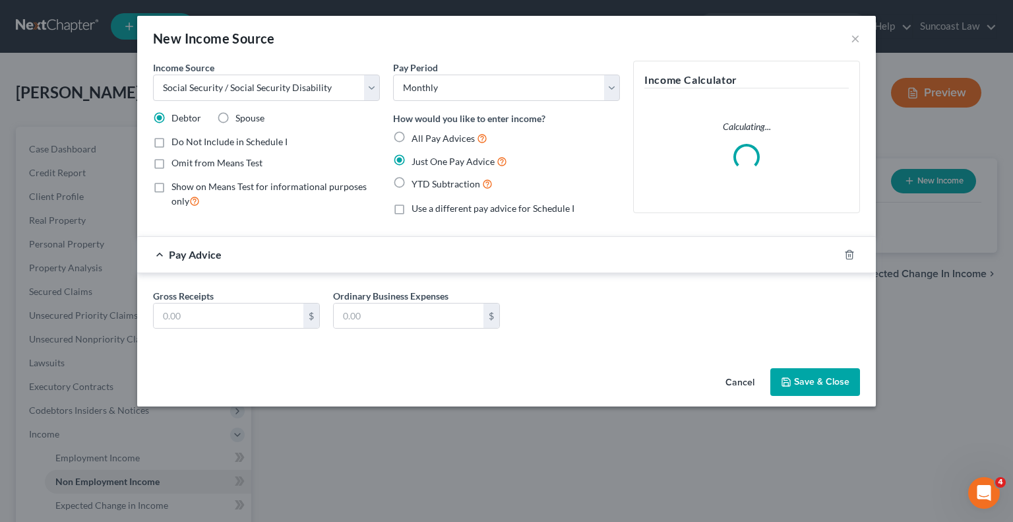
click at [171, 163] on label "Omit from Means Test" at bounding box center [216, 162] width 91 height 13
click at [177, 163] on input "Omit from Means Test" at bounding box center [181, 160] width 9 height 9
checkbox input "true"
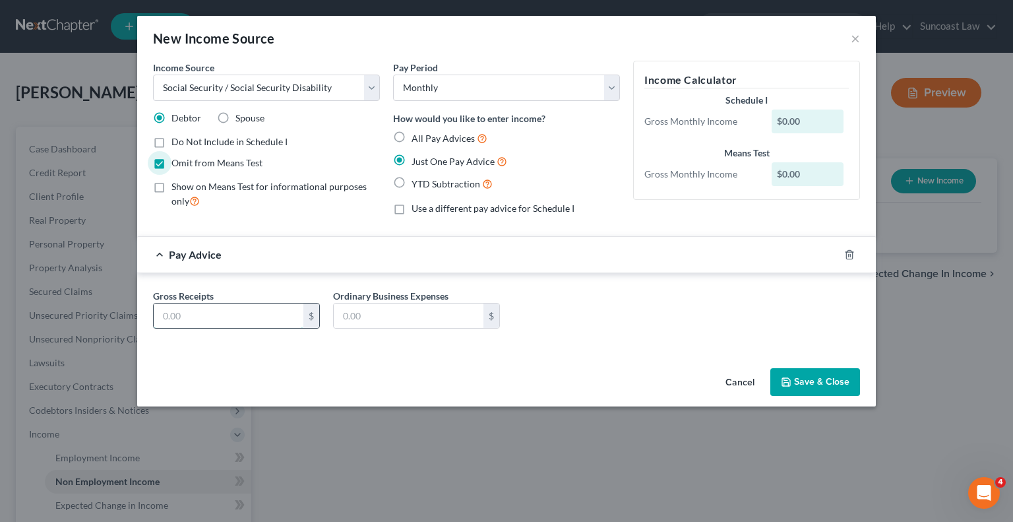
click at [232, 312] on input "text" at bounding box center [229, 315] width 150 height 25
type input "2,667"
click at [836, 381] on button "Save & Close" at bounding box center [815, 382] width 90 height 28
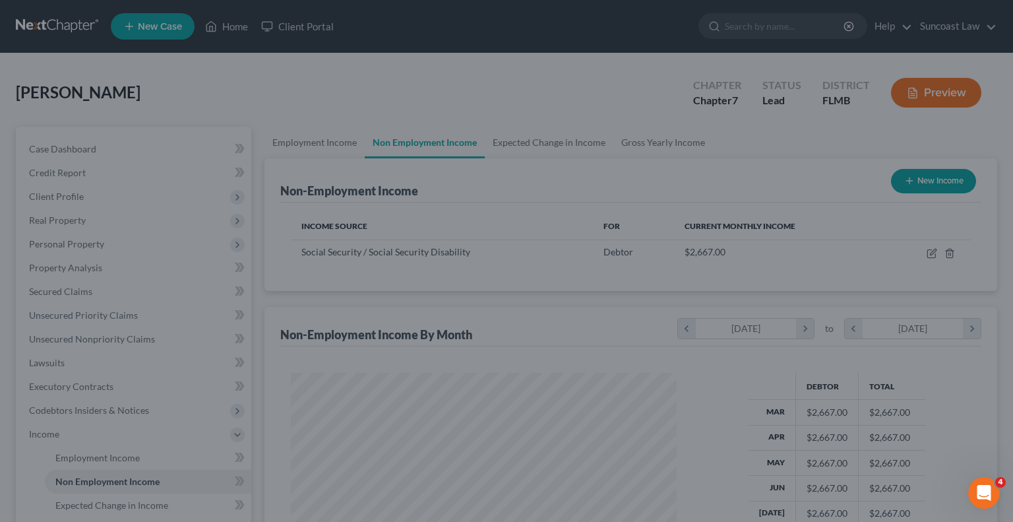
scroll to position [235, 407]
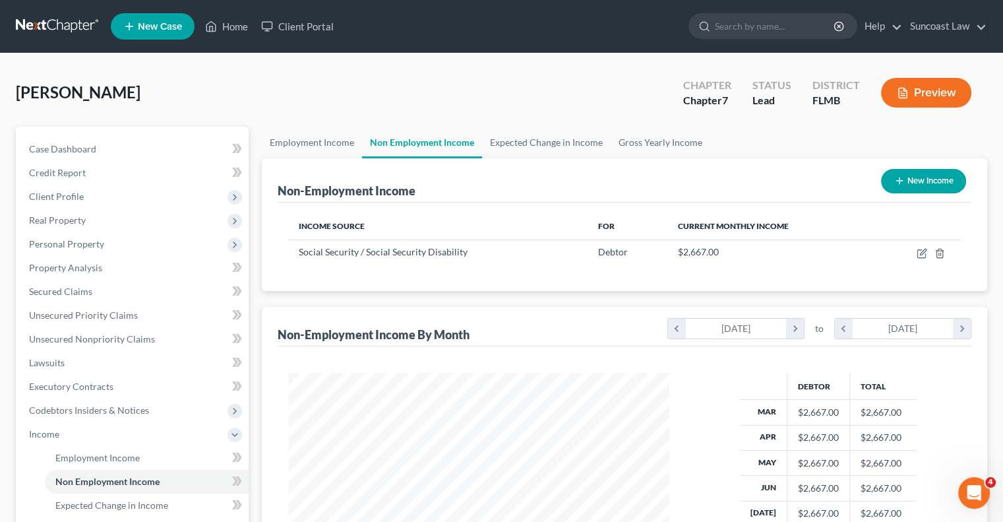
drag, startPoint x: 923, startPoint y: 186, endPoint x: 894, endPoint y: 181, distance: 29.5
click at [894, 181] on button "New Income" at bounding box center [923, 181] width 85 height 24
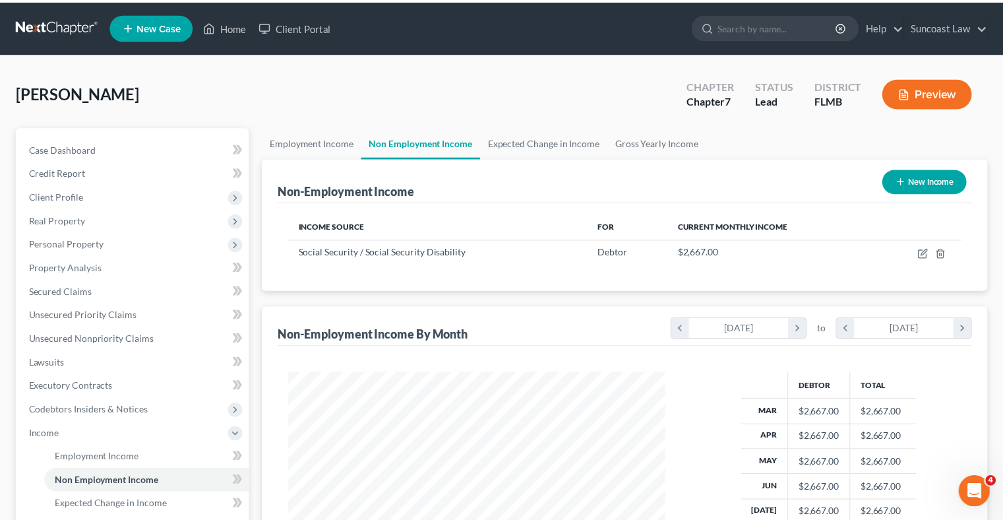
scroll to position [235, 412]
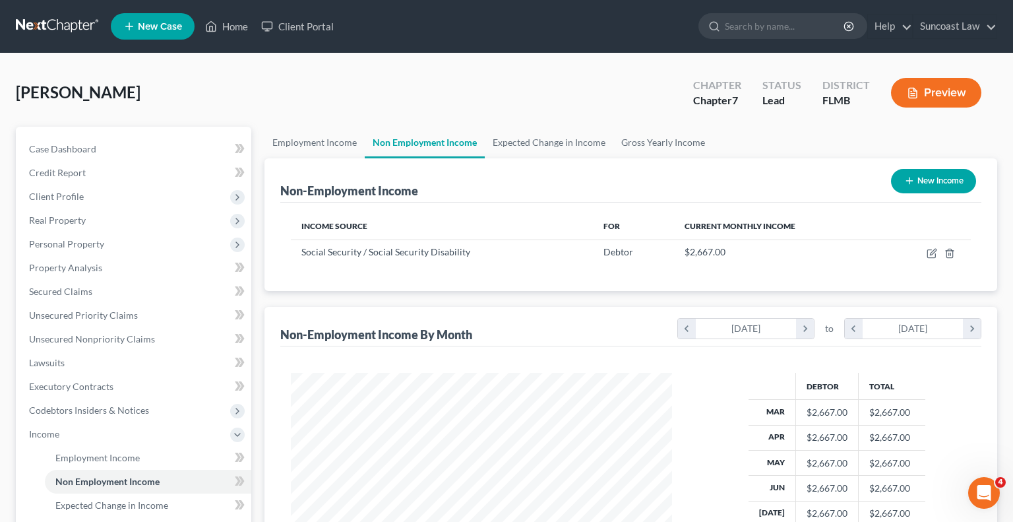
select select "0"
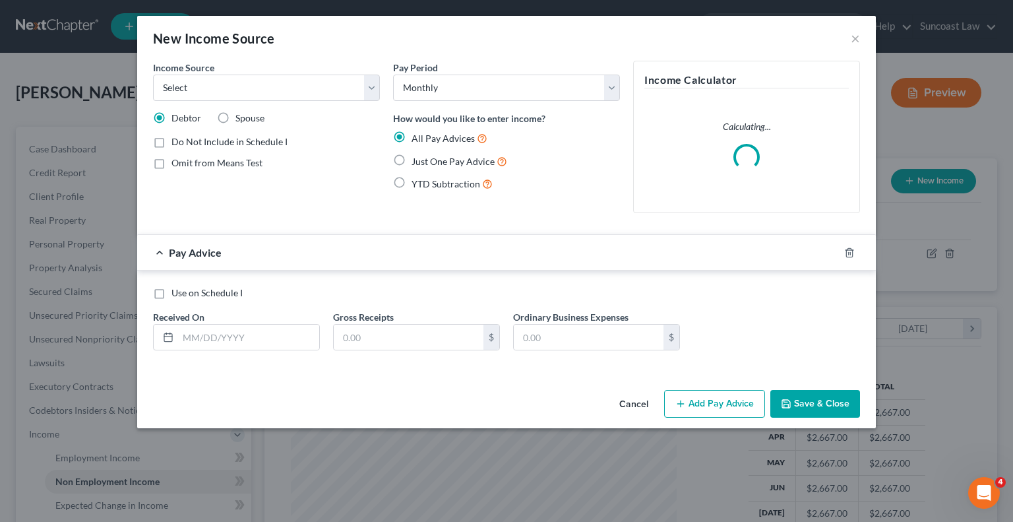
click at [253, 116] on span "Spouse" at bounding box center [249, 117] width 29 height 11
click at [249, 116] on input "Spouse" at bounding box center [245, 115] width 9 height 9
radio input "true"
click at [299, 88] on select "Select Unemployment Disability (from employer) Pension Retirement Social Securi…" at bounding box center [266, 88] width 227 height 26
select select "4"
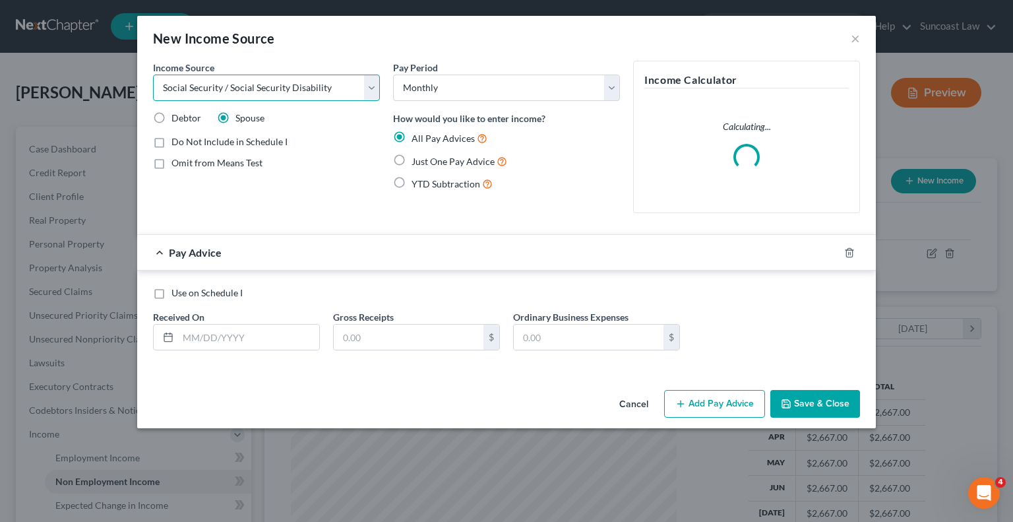
click at [153, 75] on select "Select Unemployment Disability (from employer) Pension Retirement Social Securi…" at bounding box center [266, 88] width 227 height 26
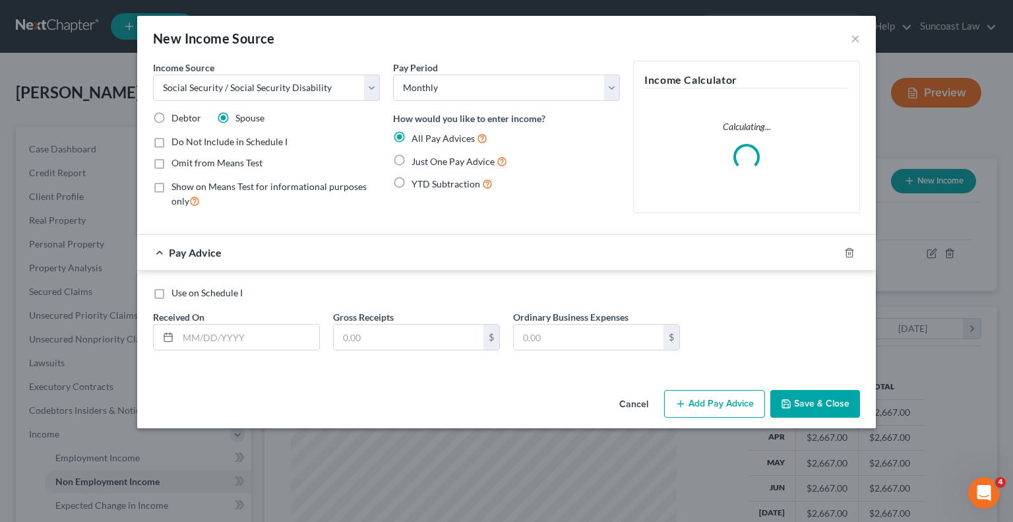
click at [412, 158] on label "Just One Pay Advice" at bounding box center [460, 161] width 96 height 15
click at [417, 158] on input "Just One Pay Advice" at bounding box center [421, 158] width 9 height 9
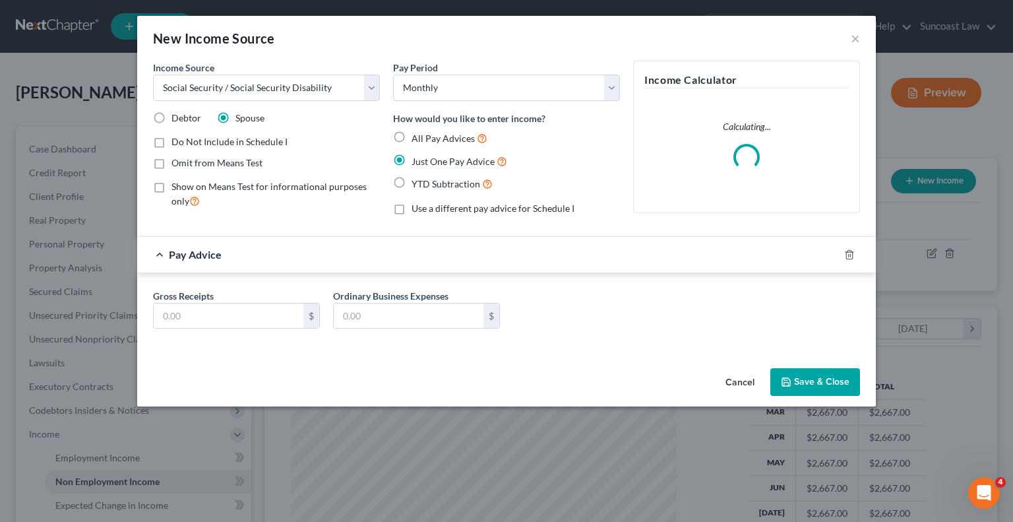
click at [171, 161] on label "Omit from Means Test" at bounding box center [216, 162] width 91 height 13
click at [177, 161] on input "Omit from Means Test" at bounding box center [181, 160] width 9 height 9
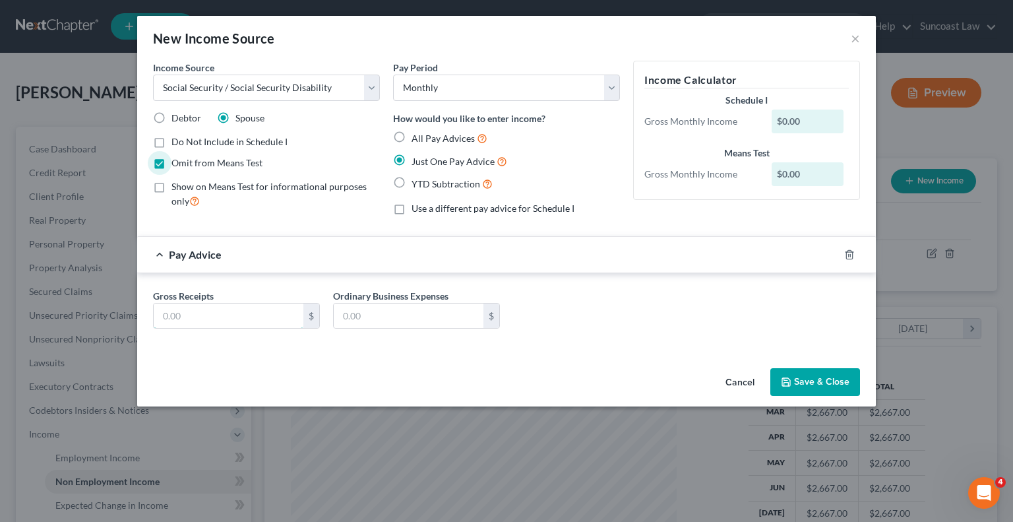
drag, startPoint x: 211, startPoint y: 317, endPoint x: 282, endPoint y: 246, distance: 100.7
click at [211, 317] on input "text" at bounding box center [229, 315] width 150 height 25
drag, startPoint x: 816, startPoint y: 385, endPoint x: 824, endPoint y: 386, distance: 8.7
click at [817, 385] on button "Save & Close" at bounding box center [815, 382] width 90 height 28
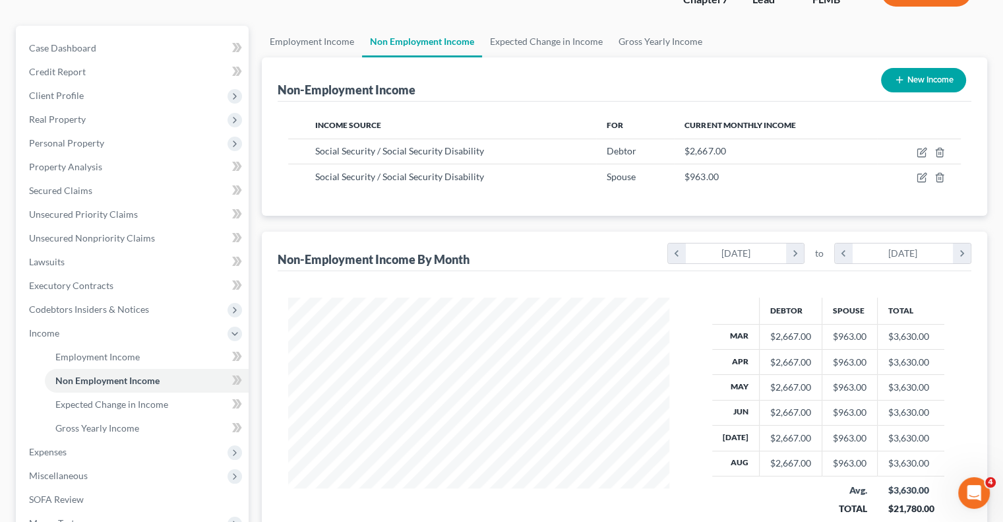
scroll to position [0, 0]
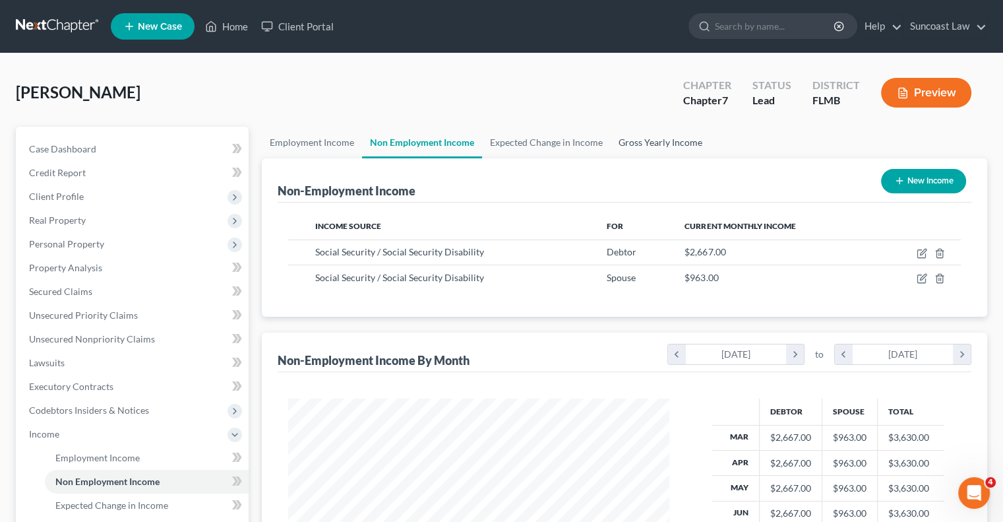
click at [668, 144] on link "Gross Yearly Income" at bounding box center [661, 143] width 100 height 32
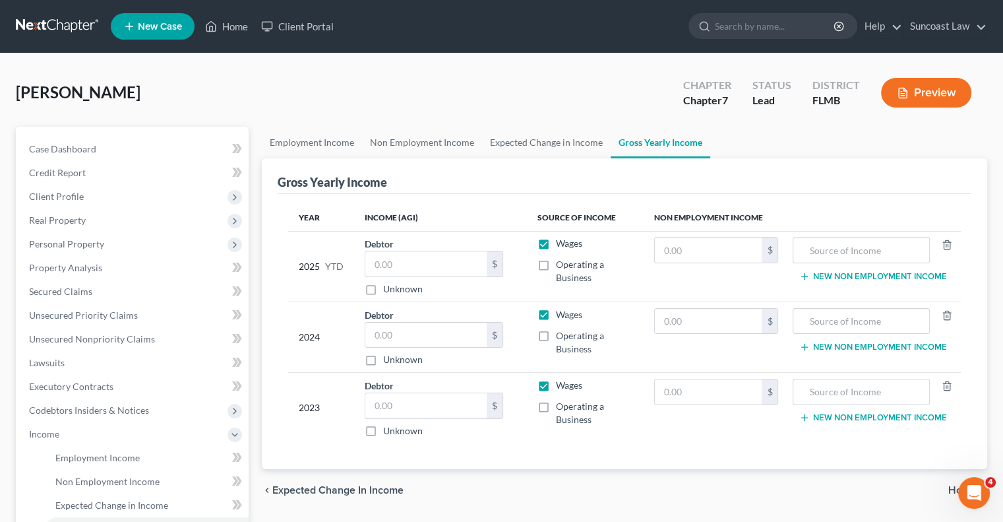
click at [462, 248] on div "Debtor $ Unknown Balance Undetermined $ Unknown" at bounding box center [441, 266] width 152 height 59
click at [449, 270] on input "text" at bounding box center [425, 263] width 121 height 25
click at [556, 240] on label "Wages" at bounding box center [569, 243] width 26 height 13
click at [561, 240] on input "Wages" at bounding box center [565, 241] width 9 height 9
click at [556, 314] on label "Wages" at bounding box center [569, 314] width 26 height 13
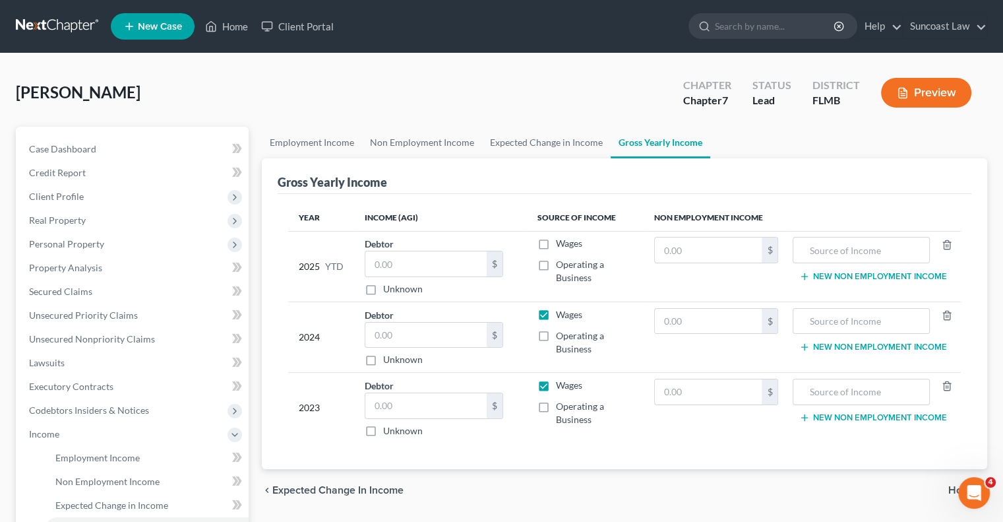
click at [561, 314] on input "Wages" at bounding box center [565, 312] width 9 height 9
click at [556, 382] on label "Wages" at bounding box center [569, 385] width 26 height 13
click at [561, 382] on input "Wages" at bounding box center [565, 383] width 9 height 9
click at [846, 247] on input "text" at bounding box center [861, 249] width 122 height 25
drag, startPoint x: 881, startPoint y: 250, endPoint x: 770, endPoint y: 237, distance: 112.2
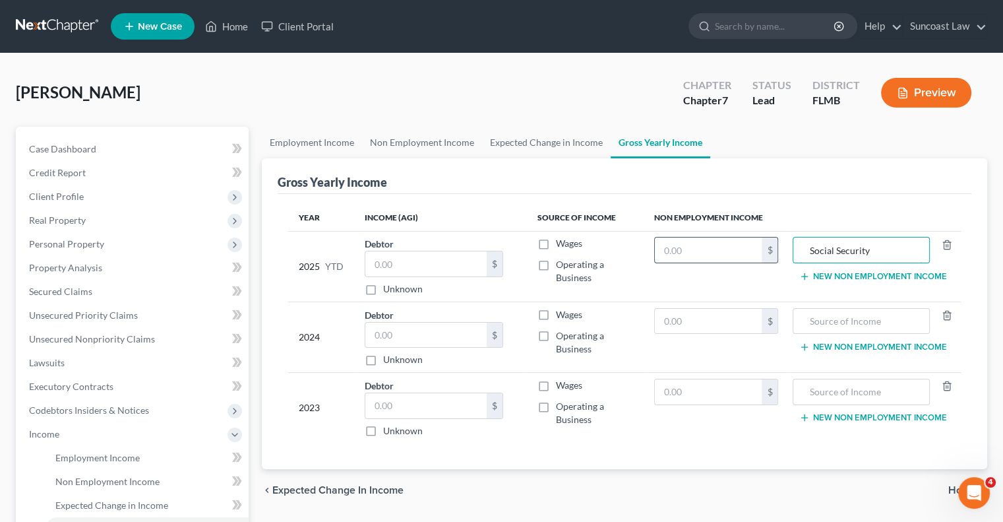
click at [770, 237] on tr "2025 YTD Debtor $ Unknown Balance Undetermined $ Unknown Wages Operating a Busi…" at bounding box center [624, 266] width 673 height 71
click at [858, 322] on input "text" at bounding box center [861, 321] width 122 height 25
paste input "Social Security"
click at [866, 381] on input "text" at bounding box center [861, 391] width 122 height 25
paste input "Social Security"
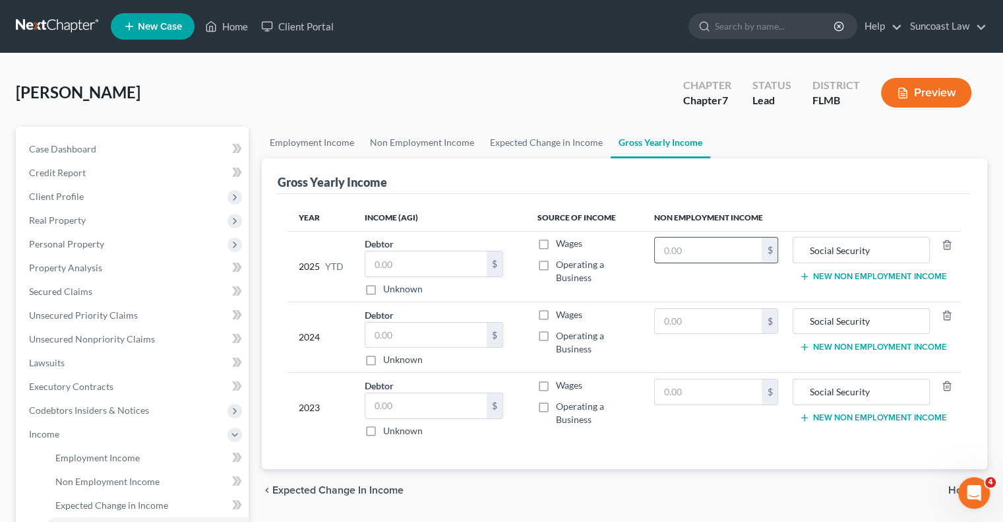
click at [731, 247] on input "text" at bounding box center [709, 249] width 108 height 25
click at [726, 326] on input "text" at bounding box center [709, 321] width 108 height 25
drag, startPoint x: 439, startPoint y: 398, endPoint x: 445, endPoint y: 406, distance: 9.8
click at [439, 398] on input "text" at bounding box center [425, 405] width 121 height 25
click at [556, 381] on label "Wages" at bounding box center [569, 385] width 26 height 13
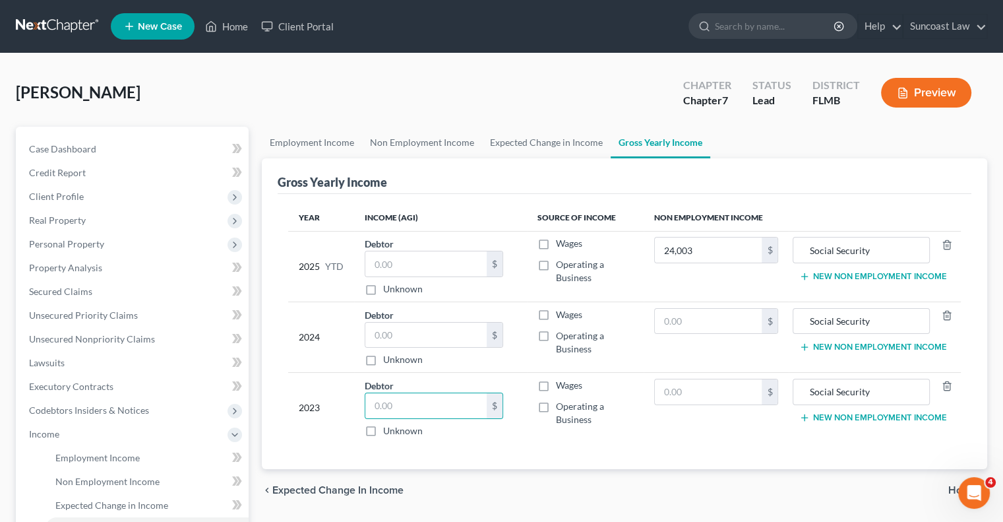
click at [561, 381] on input "Wages" at bounding box center [565, 383] width 9 height 9
click at [423, 413] on input "text" at bounding box center [425, 405] width 121 height 25
drag, startPoint x: 895, startPoint y: 391, endPoint x: 805, endPoint y: 389, distance: 89.7
click at [805, 389] on input "Social Security" at bounding box center [861, 391] width 122 height 25
drag, startPoint x: 884, startPoint y: 313, endPoint x: 802, endPoint y: 319, distance: 82.0
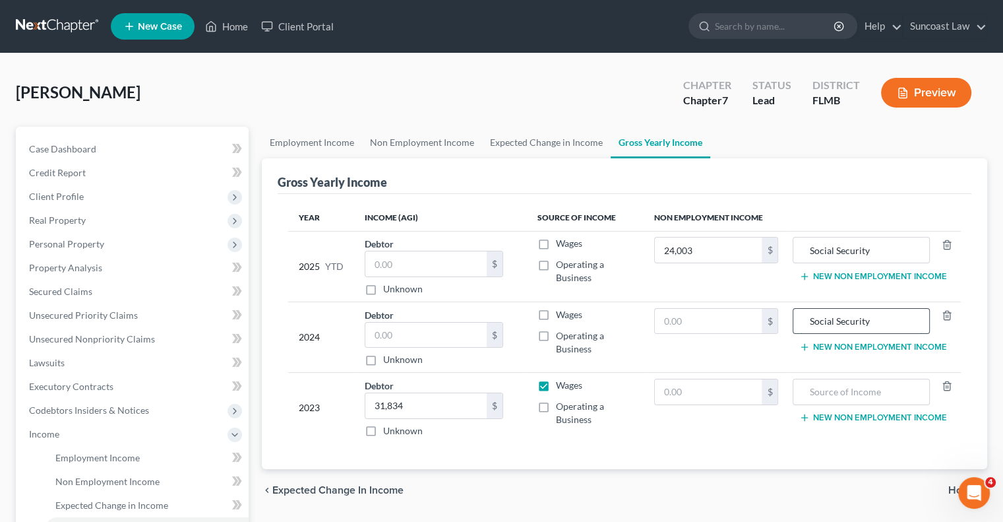
click at [802, 319] on input "Social Security" at bounding box center [861, 321] width 122 height 25
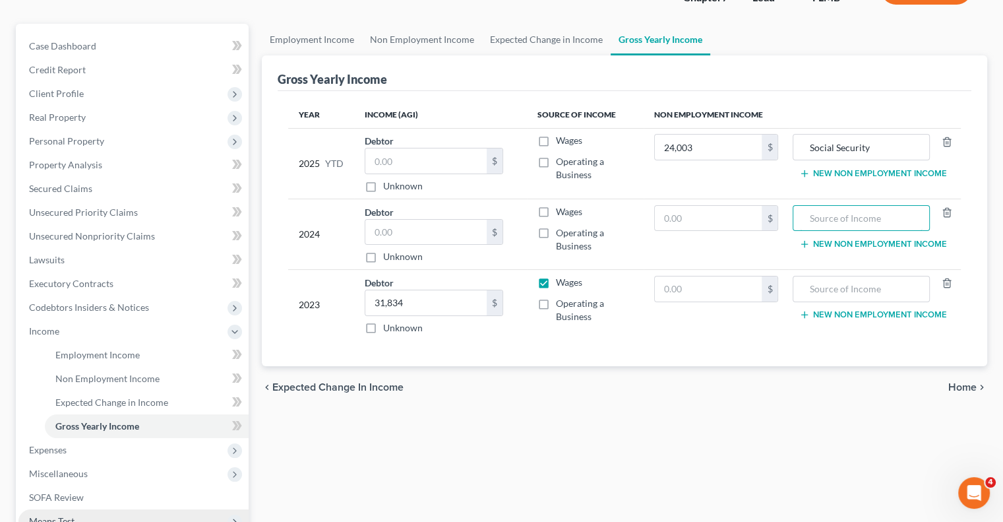
scroll to position [264, 0]
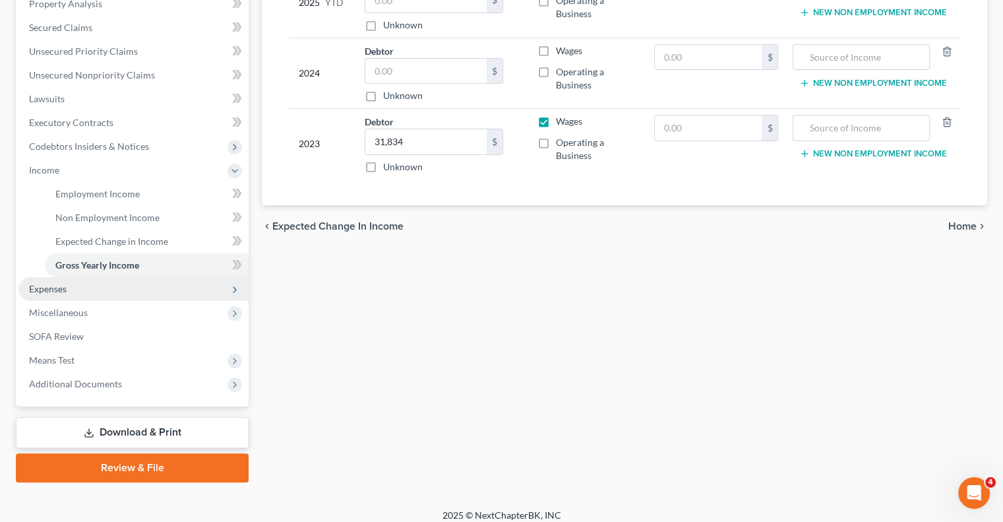
click at [69, 295] on span "Expenses" at bounding box center [133, 289] width 230 height 24
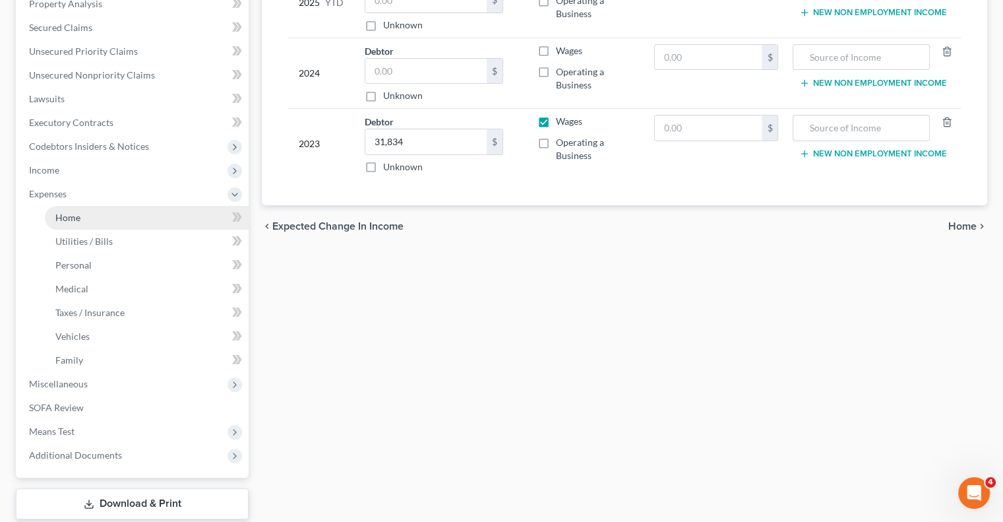
click at [121, 224] on link "Home" at bounding box center [147, 218] width 204 height 24
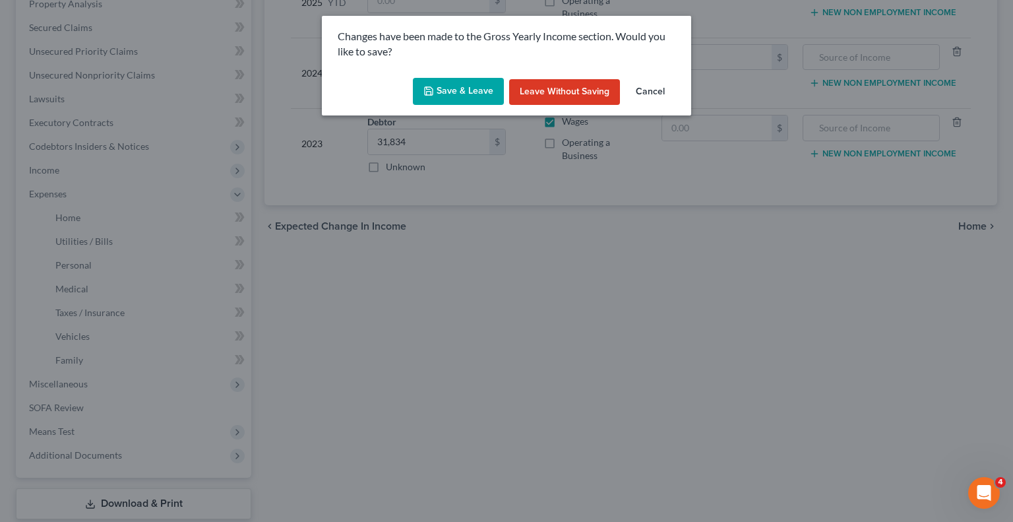
click at [481, 90] on button "Save & Leave" at bounding box center [458, 92] width 91 height 28
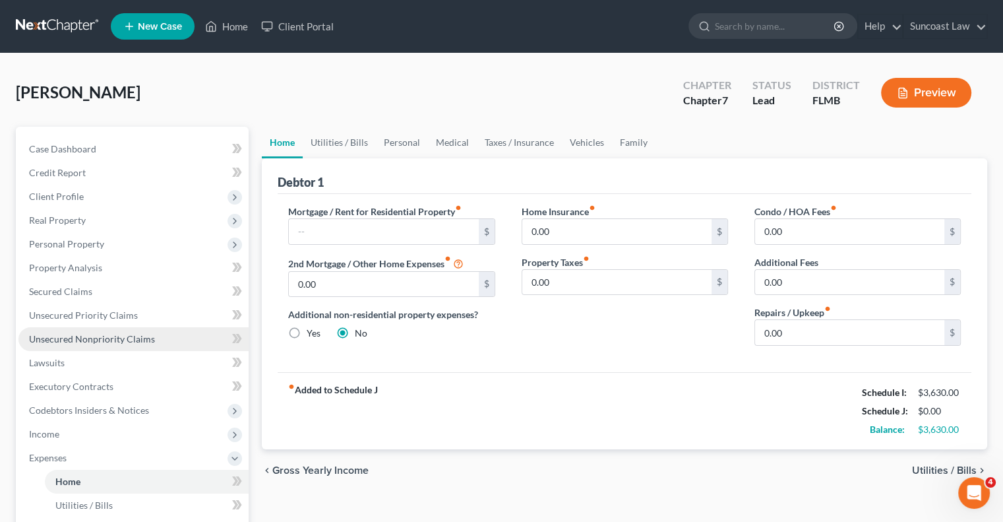
click at [104, 340] on span "Unsecured Nonpriority Claims" at bounding box center [92, 338] width 126 height 11
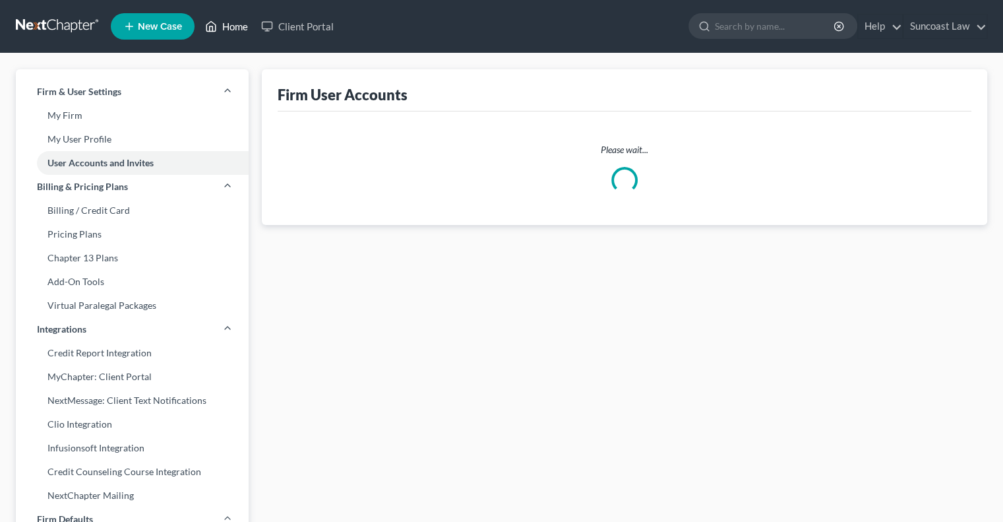
click at [233, 24] on link "Home" at bounding box center [227, 27] width 56 height 24
select select "0"
select select "1"
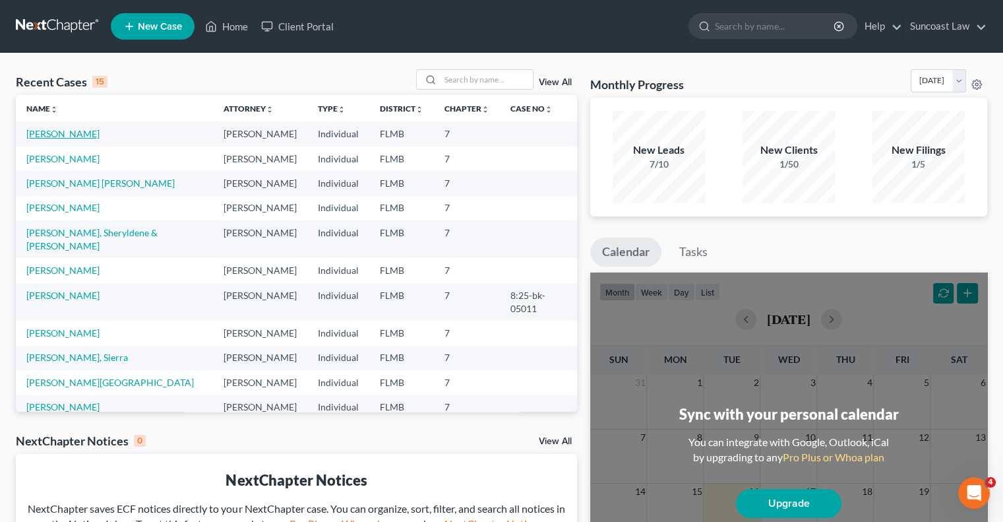
click at [65, 133] on link "[PERSON_NAME]" at bounding box center [62, 133] width 73 height 11
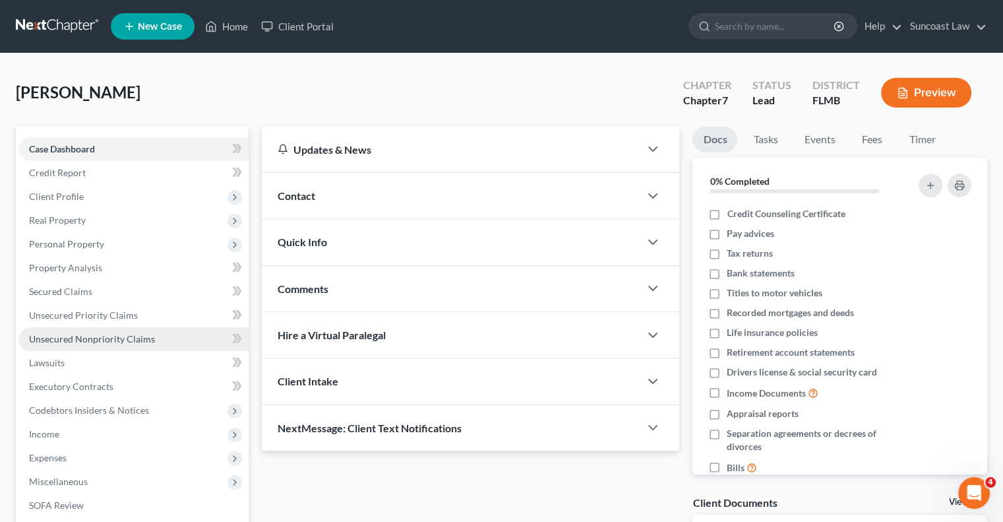
click at [137, 338] on span "Unsecured Nonpriority Claims" at bounding box center [92, 338] width 126 height 11
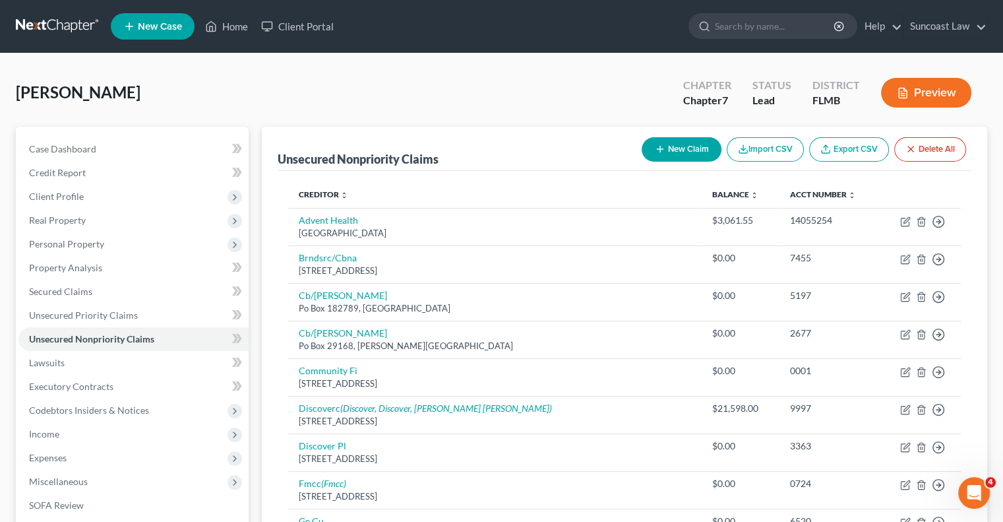
click at [675, 151] on button "New Claim" at bounding box center [682, 149] width 80 height 24
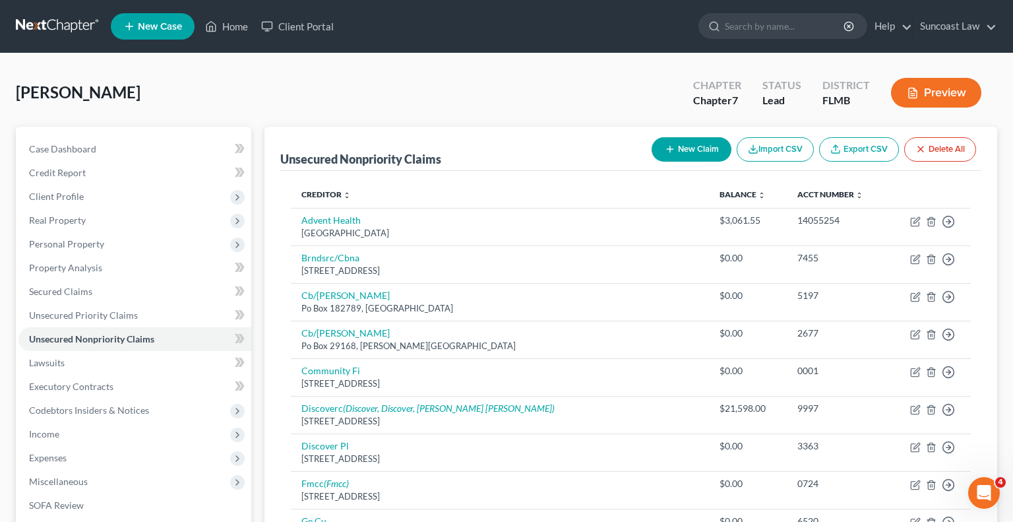
select select "0"
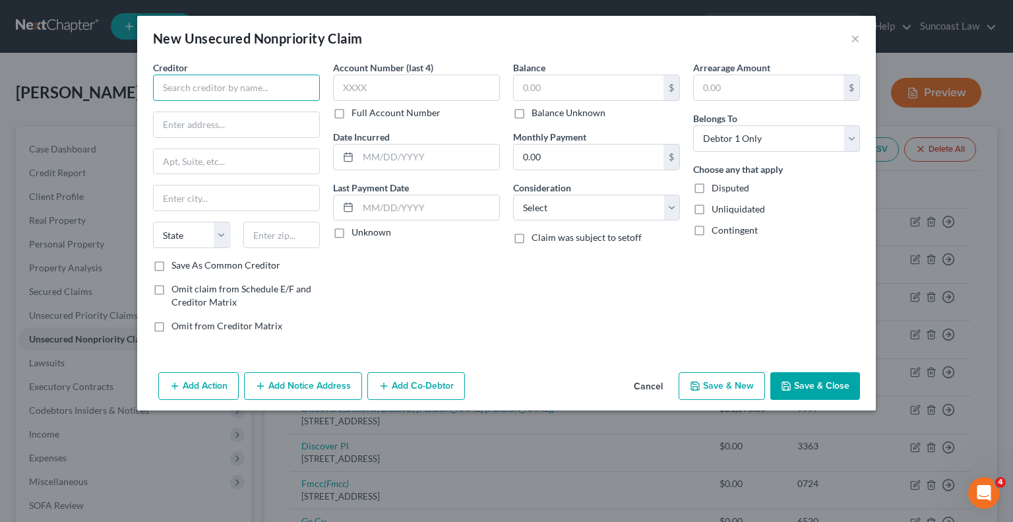
click at [214, 92] on input "text" at bounding box center [236, 88] width 167 height 26
type input "[PERSON_NAME] [PERSON_NAME]"
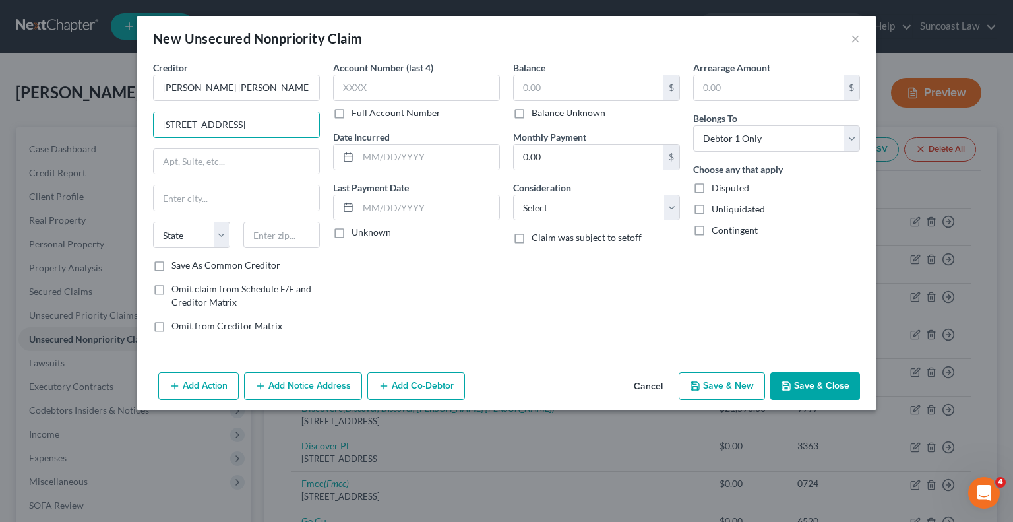
type input "300 N Executive Drive"
type input "Suite 200"
type input "53005"
type input "Brookfield"
select select "52"
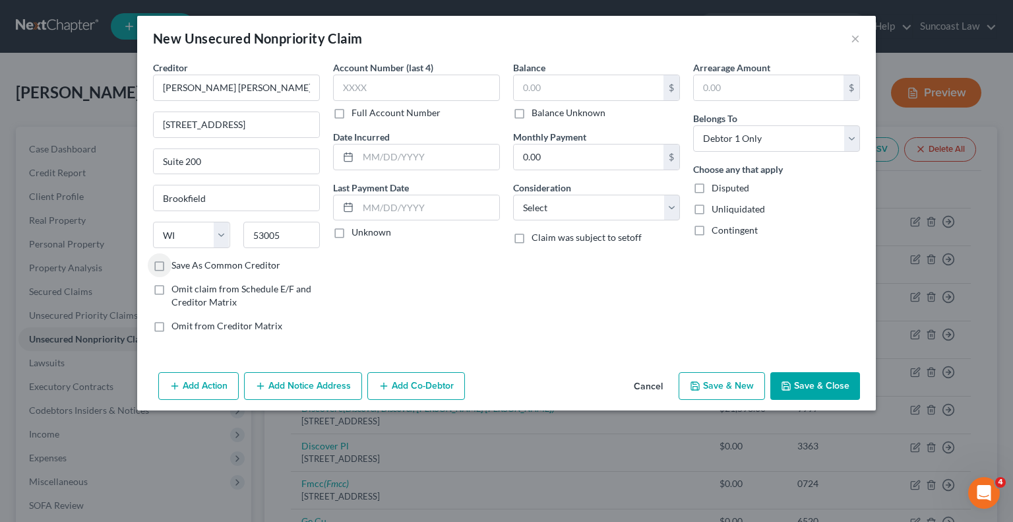
click at [352, 113] on label "Full Account Number" at bounding box center [396, 112] width 89 height 13
click at [357, 113] on input "Full Account Number" at bounding box center [361, 110] width 9 height 9
click at [404, 89] on input "text" at bounding box center [416, 88] width 167 height 26
type input "5223052"
click at [549, 77] on input "text" at bounding box center [589, 87] width 150 height 25
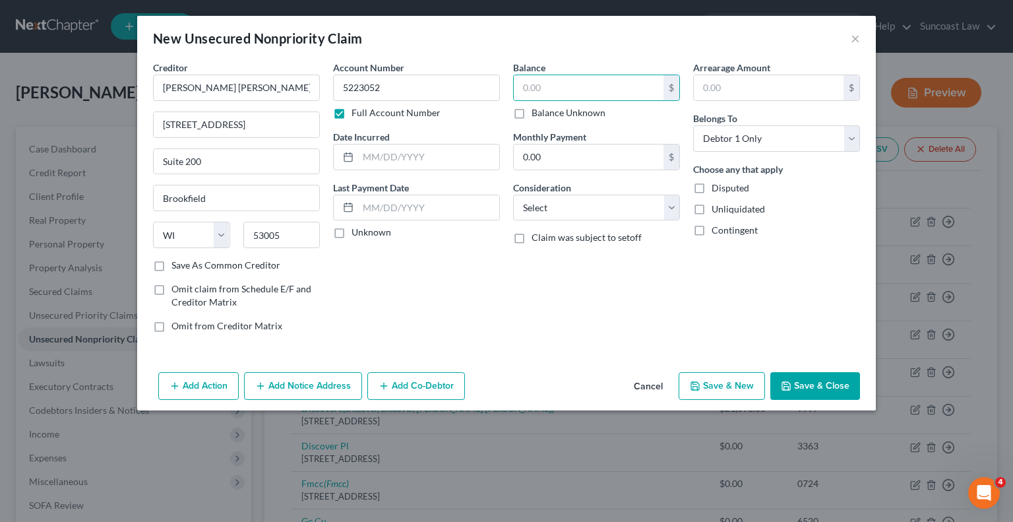
click at [532, 113] on label "Balance Unknown" at bounding box center [569, 112] width 74 height 13
click at [537, 113] on input "Balance Unknown" at bounding box center [541, 110] width 9 height 9
checkbox input "true"
type input "0.00"
click at [806, 390] on button "Save & Close" at bounding box center [815, 386] width 90 height 28
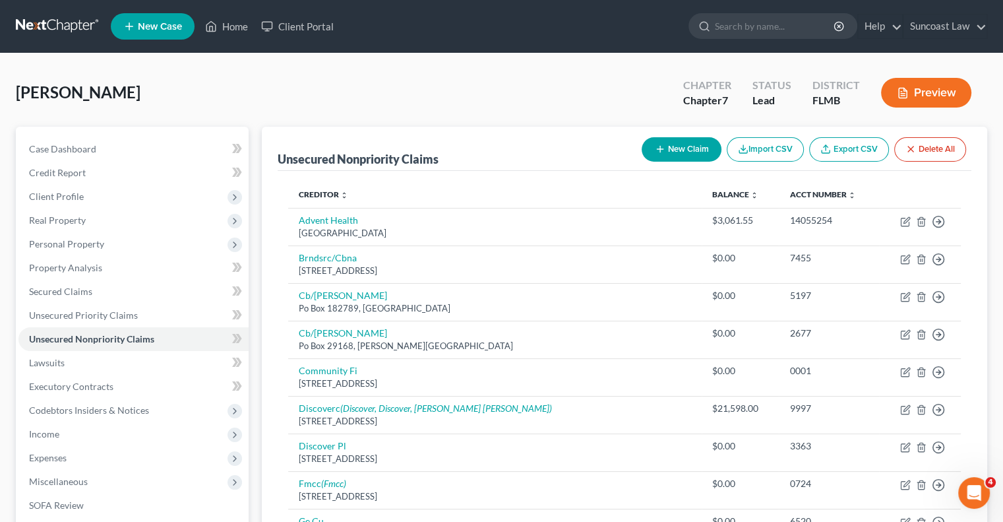
click at [676, 153] on button "New Claim" at bounding box center [682, 149] width 80 height 24
select select "0"
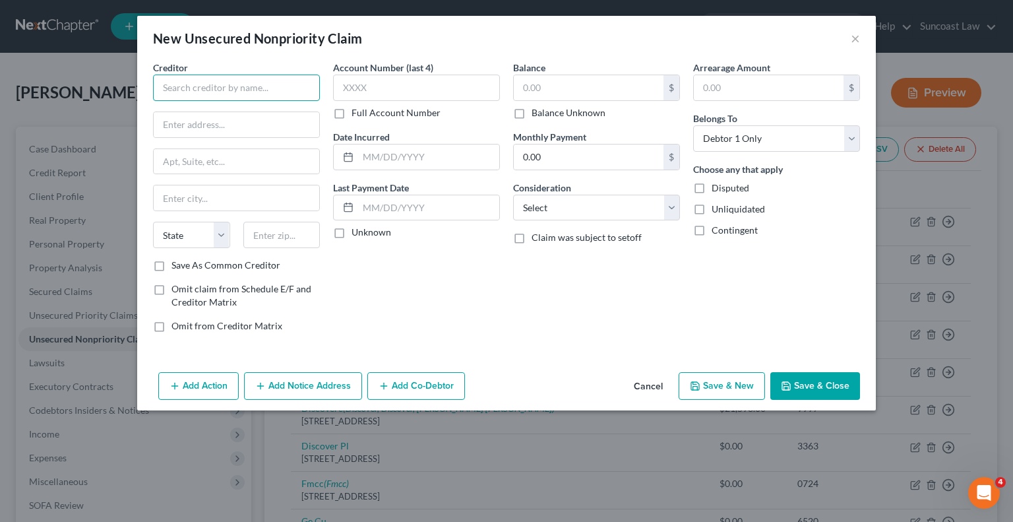
click at [274, 88] on input "text" at bounding box center [236, 88] width 167 height 26
type input "Andreu Palma Solis"
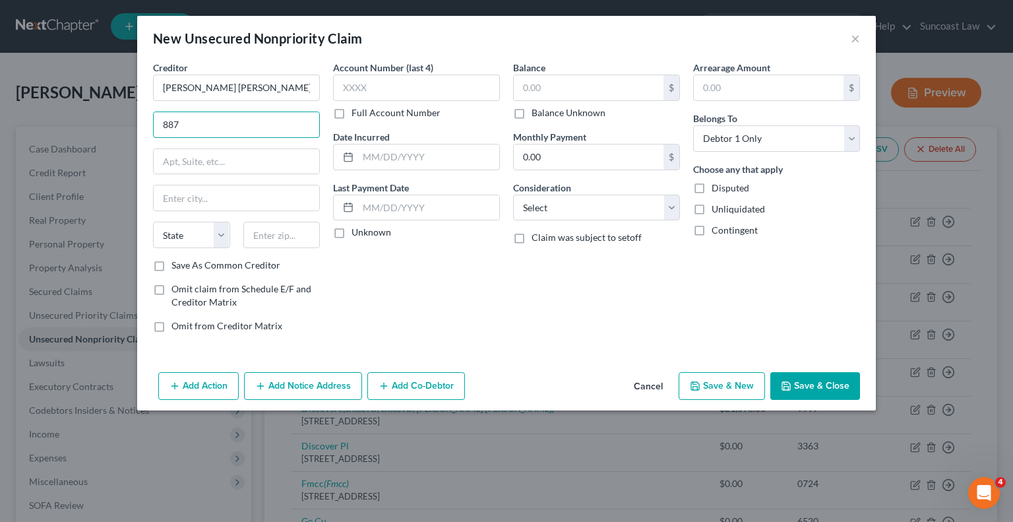
type input "887 Donald Ross Rd"
click at [288, 234] on input "text" at bounding box center [281, 235] width 77 height 26
type input "33408"
type input "North Palm Beach"
select select "9"
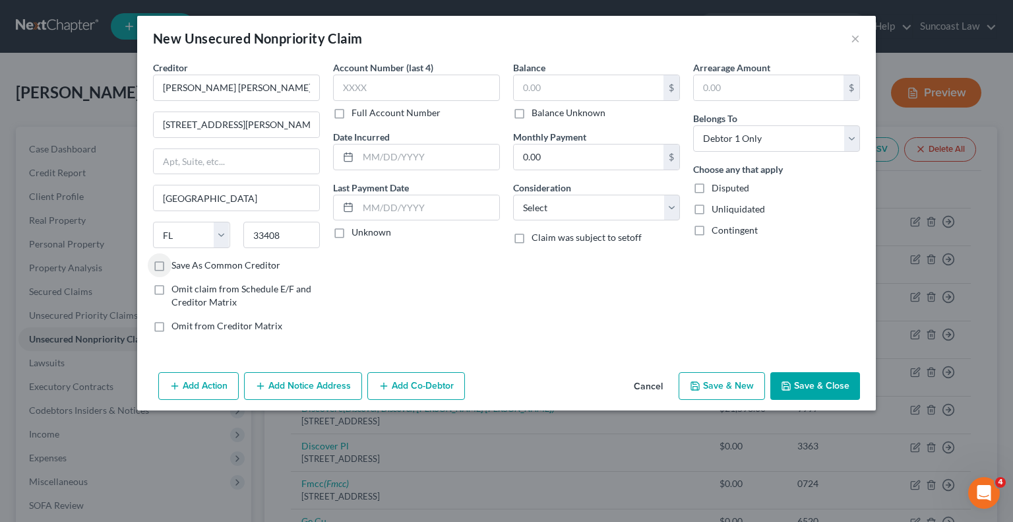
click at [352, 114] on label "Full Account Number" at bounding box center [396, 112] width 89 height 13
click at [357, 114] on input "Full Account Number" at bounding box center [361, 110] width 9 height 9
click at [380, 91] on input "text" at bounding box center [416, 88] width 167 height 26
type input "2577008126"
click at [532, 112] on label "Balance Unknown" at bounding box center [569, 112] width 74 height 13
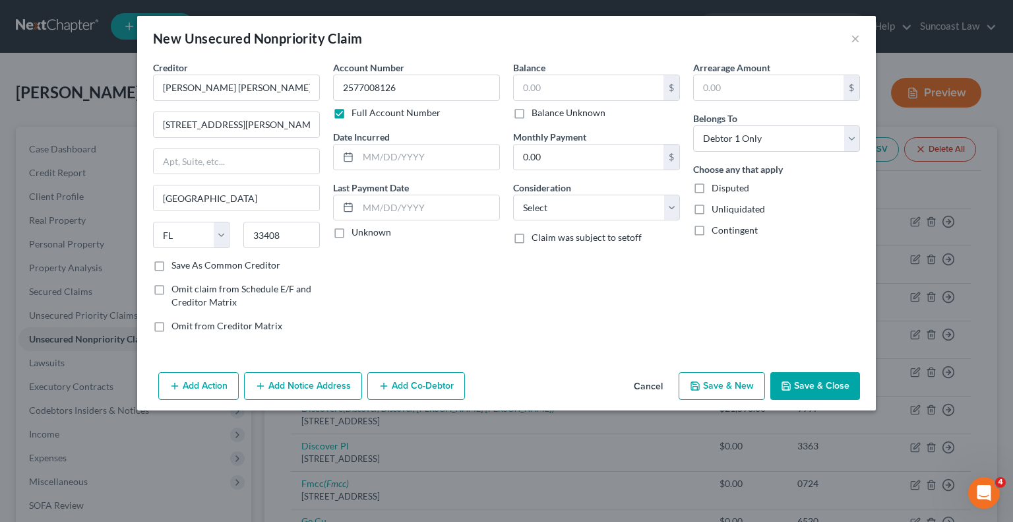
click at [537, 112] on input "Balance Unknown" at bounding box center [541, 110] width 9 height 9
checkbox input "true"
type input "0.00"
click at [830, 383] on button "Save & Close" at bounding box center [815, 386] width 90 height 28
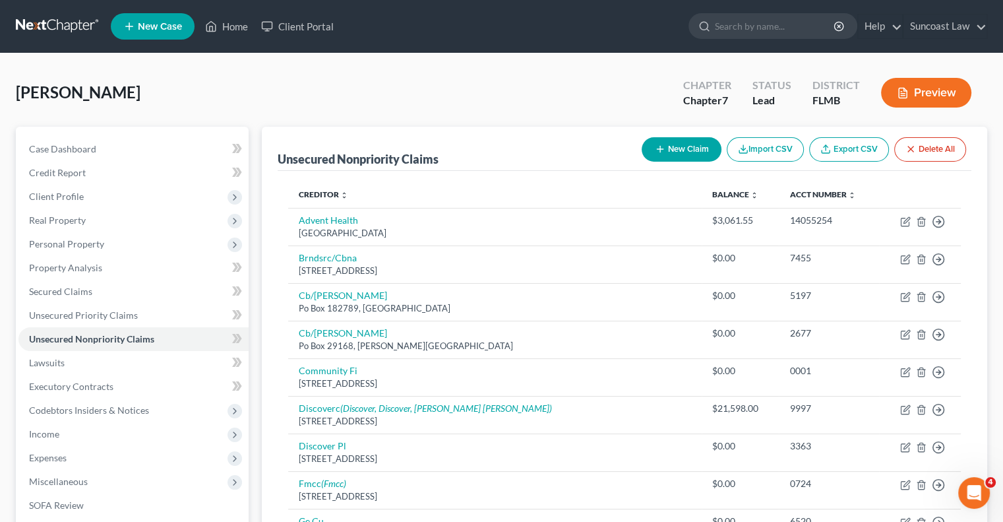
click at [675, 155] on button "New Claim" at bounding box center [682, 149] width 80 height 24
select select "0"
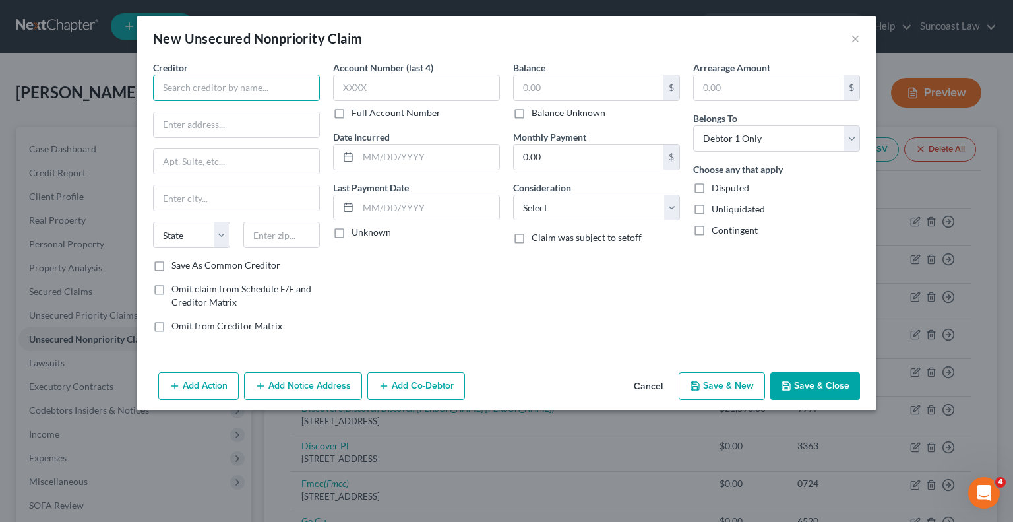
click at [266, 90] on input "text" at bounding box center [236, 88] width 167 height 26
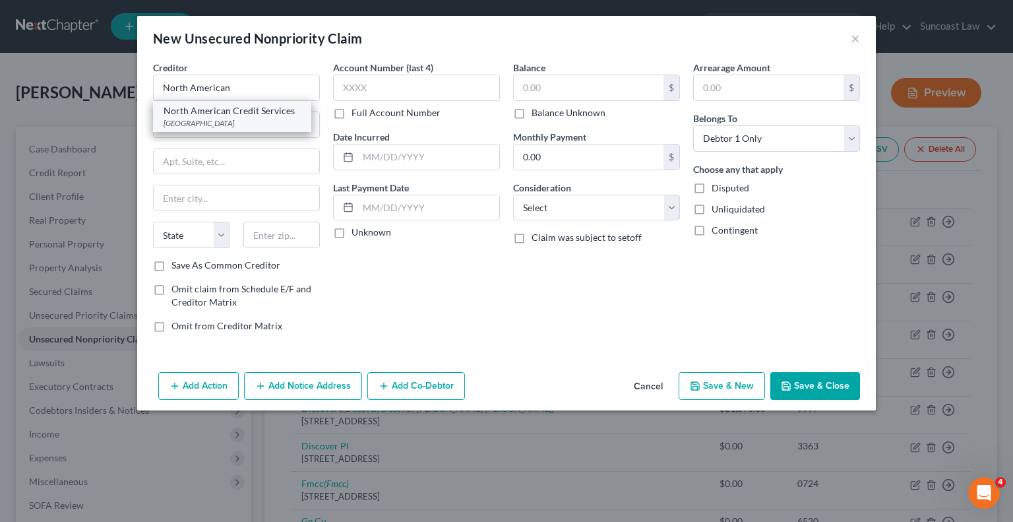
click at [248, 113] on div "North American Credit Services" at bounding box center [232, 110] width 137 height 13
type input "North American Credit Services"
type input "Po Box 182221"
type input "Chattanooga"
select select "44"
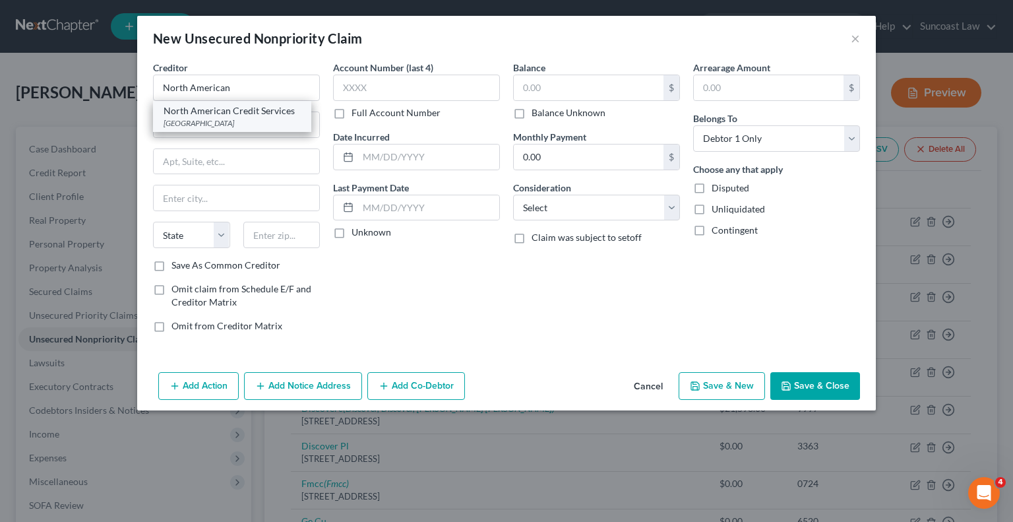
type input "37422"
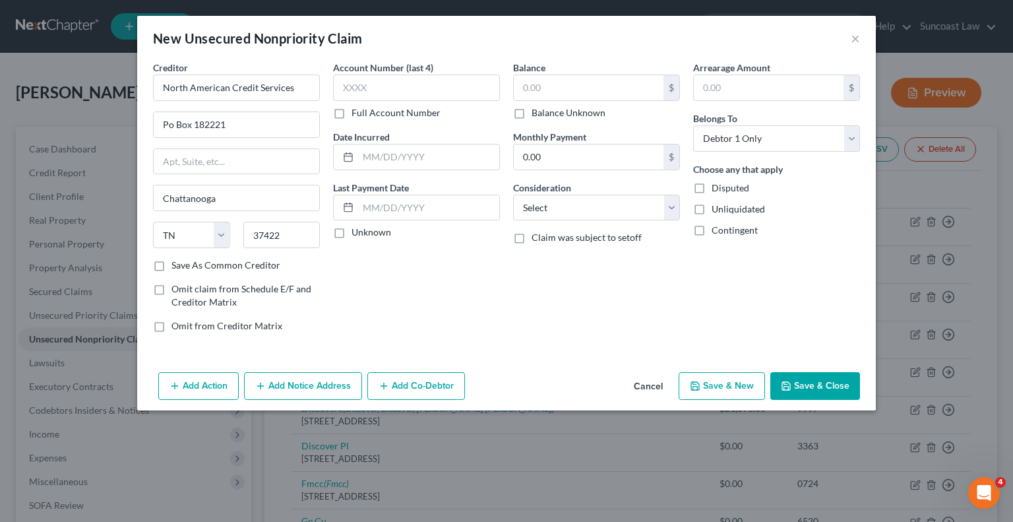
click at [352, 113] on label "Full Account Number" at bounding box center [396, 112] width 89 height 13
click at [357, 113] on input "Full Account Number" at bounding box center [361, 110] width 9 height 9
click at [419, 89] on input "text" at bounding box center [416, 88] width 167 height 26
type input "14055254"
click at [573, 93] on input "text" at bounding box center [589, 87] width 150 height 25
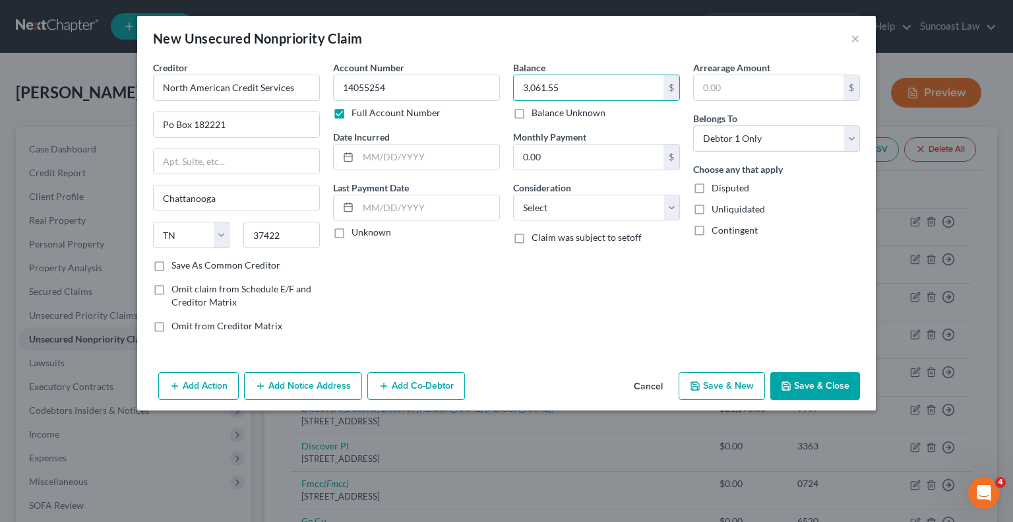
type input "3,061.55"
click at [844, 373] on button "Save & Close" at bounding box center [815, 386] width 90 height 28
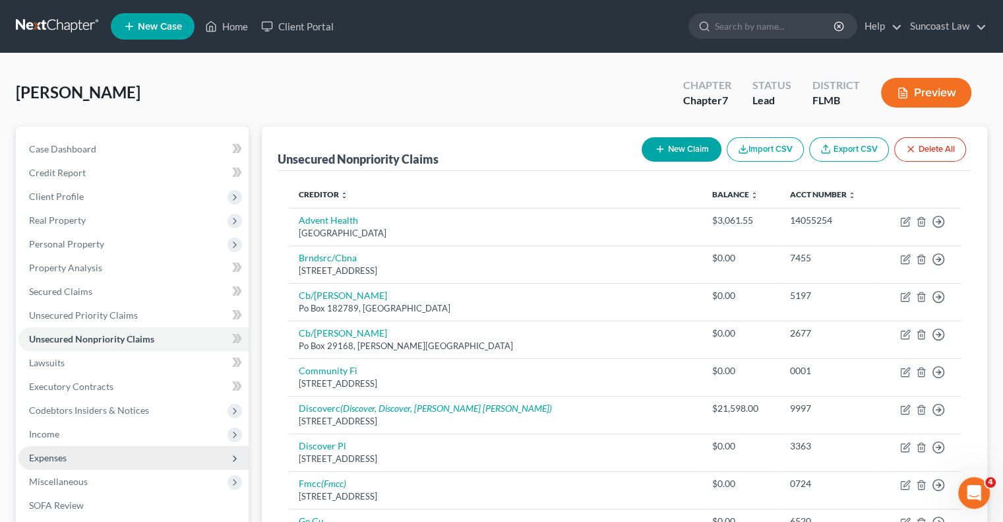
click at [80, 462] on span "Expenses" at bounding box center [133, 458] width 230 height 24
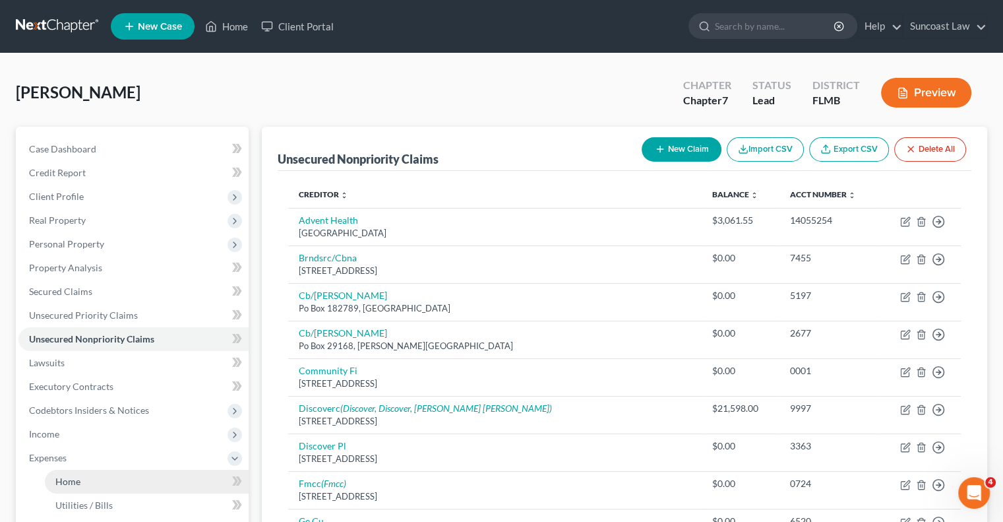
click at [115, 481] on link "Home" at bounding box center [147, 482] width 204 height 24
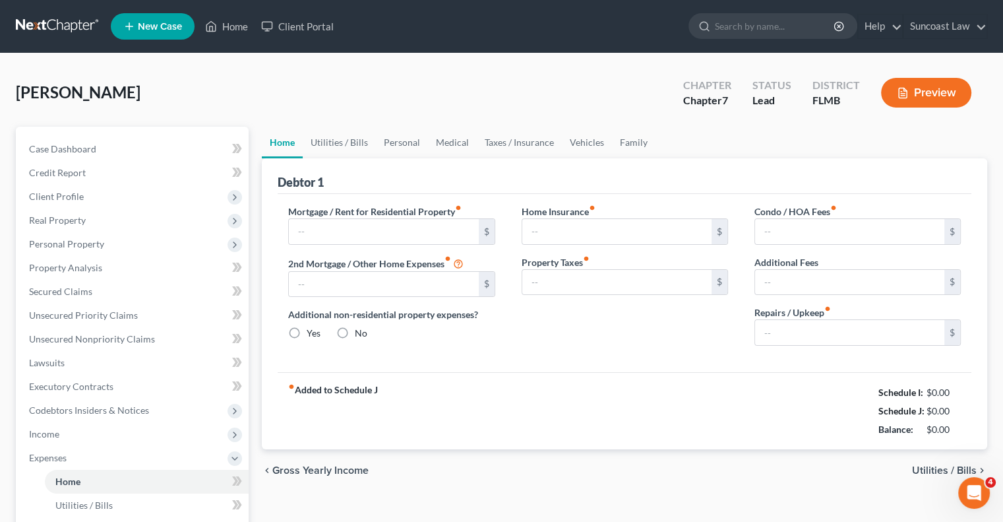
type input "0.00"
radio input "true"
type input "0.00"
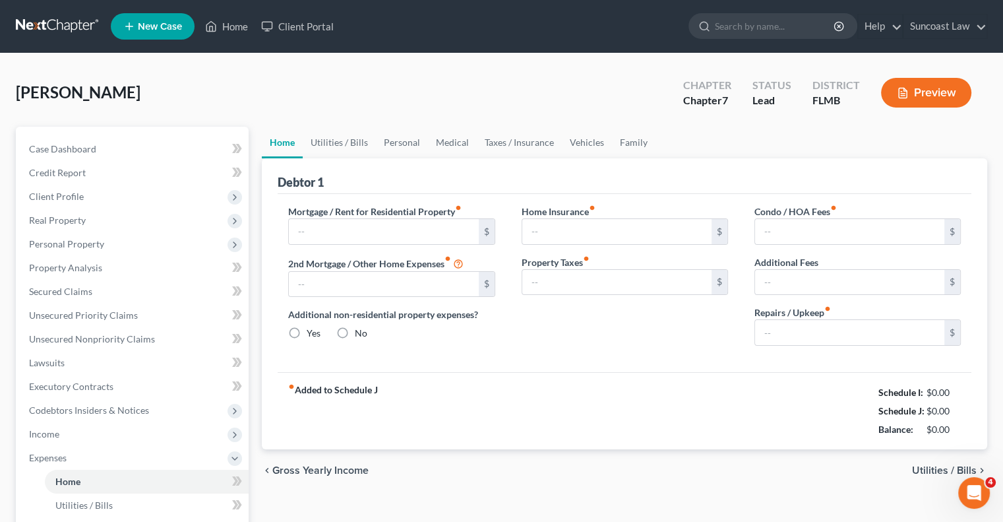
type input "0.00"
click at [377, 228] on input "text" at bounding box center [383, 231] width 189 height 25
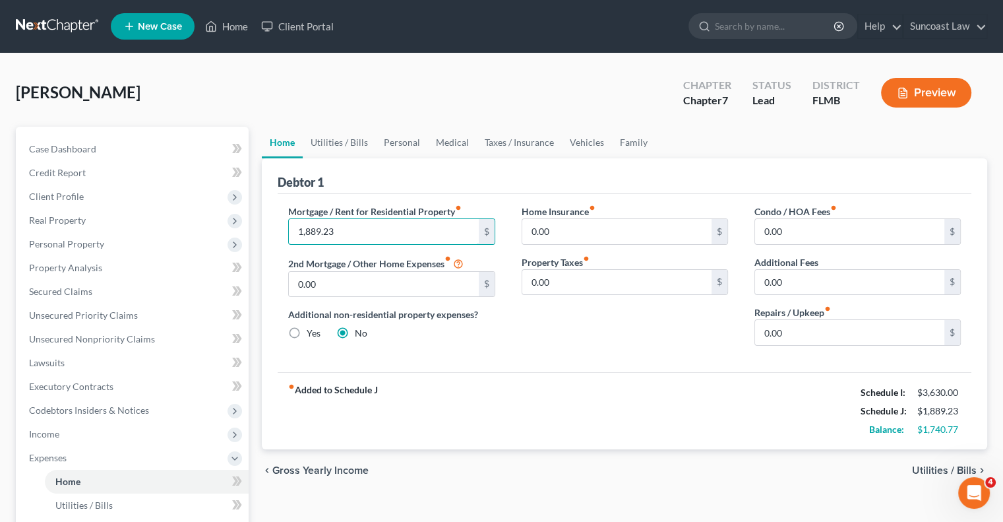
type input "1,889.23"
click at [351, 137] on link "Utilities / Bills" at bounding box center [339, 143] width 73 height 32
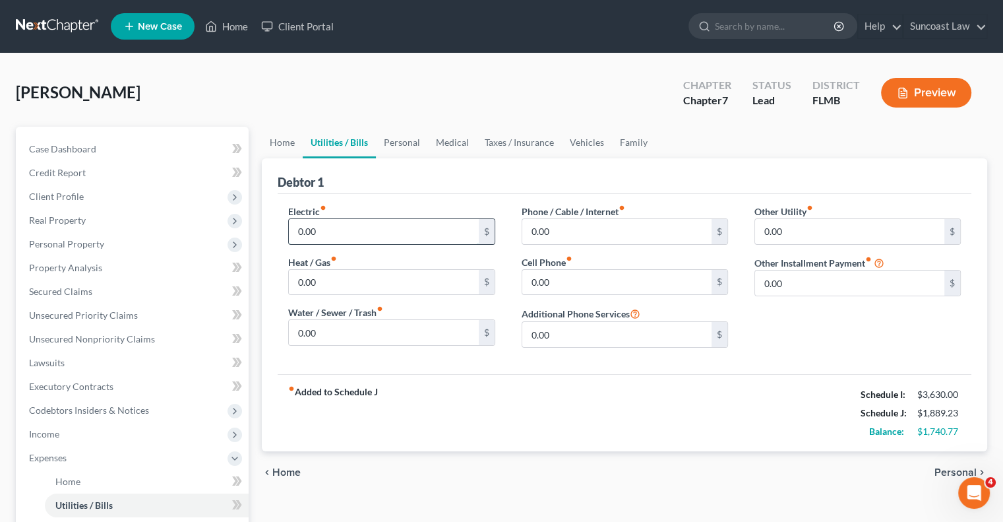
click at [394, 228] on input "0.00" at bounding box center [383, 231] width 189 height 25
type input "170"
type input "135"
click at [552, 234] on input "45" at bounding box center [616, 231] width 189 height 25
type input "110"
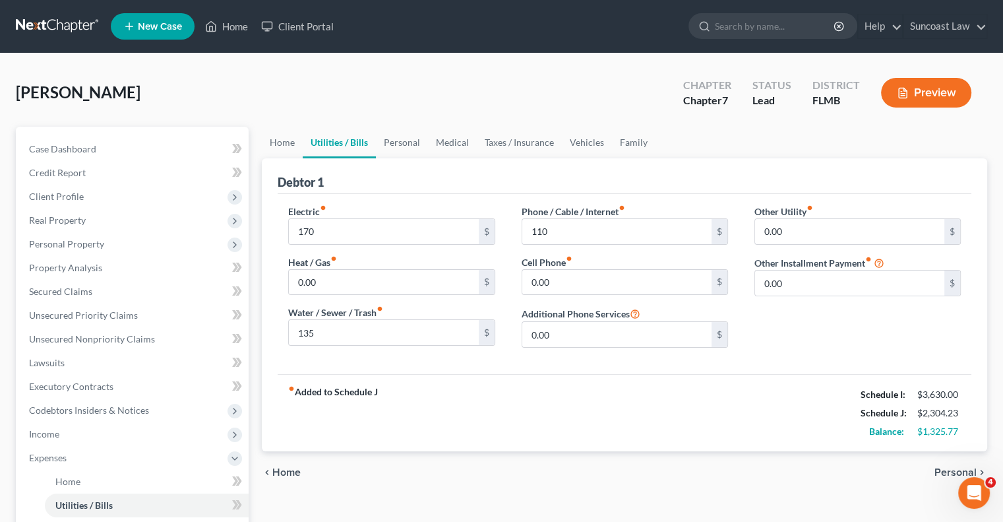
scroll to position [35, 0]
click at [572, 276] on input "0.00" at bounding box center [616, 282] width 189 height 25
type input "100"
click at [411, 144] on link "Personal" at bounding box center [402, 143] width 52 height 32
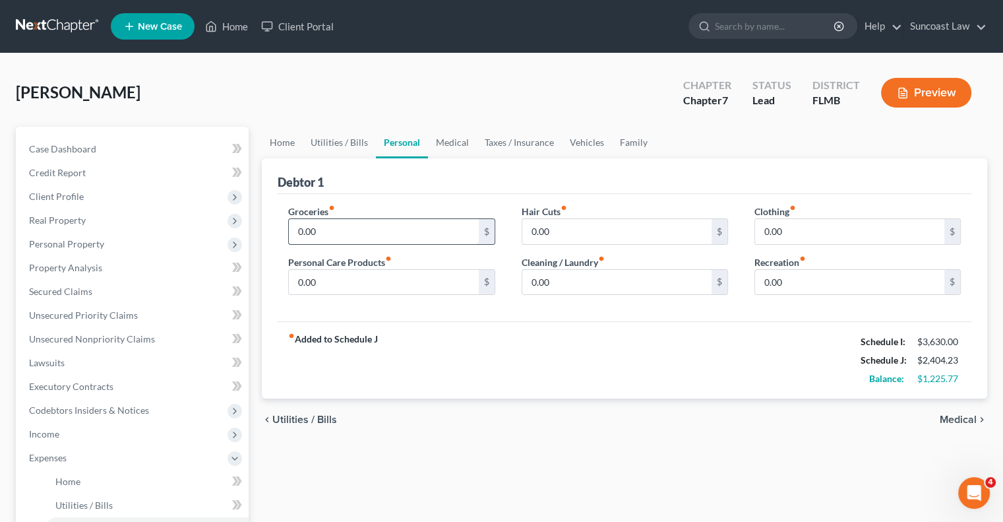
click at [375, 232] on input "0.00" at bounding box center [383, 231] width 189 height 25
type input "500"
type input "100"
type input "50"
type input "100"
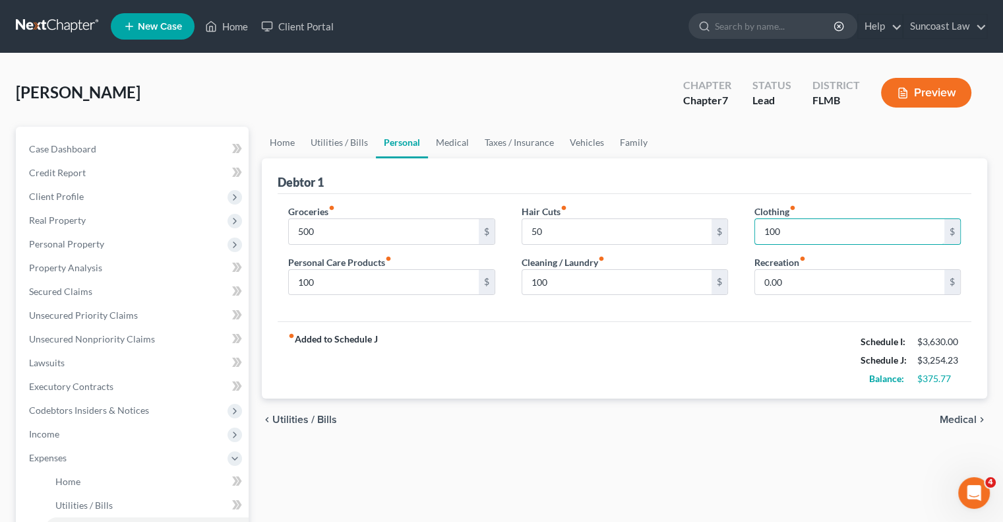
type input "100"
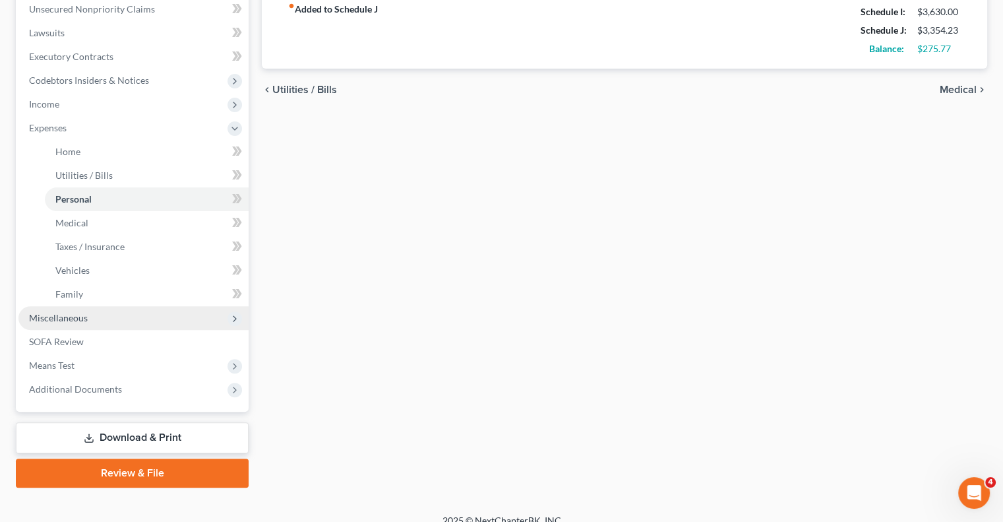
drag, startPoint x: 88, startPoint y: 319, endPoint x: 98, endPoint y: 319, distance: 9.9
click at [88, 319] on span "Miscellaneous" at bounding box center [133, 318] width 230 height 24
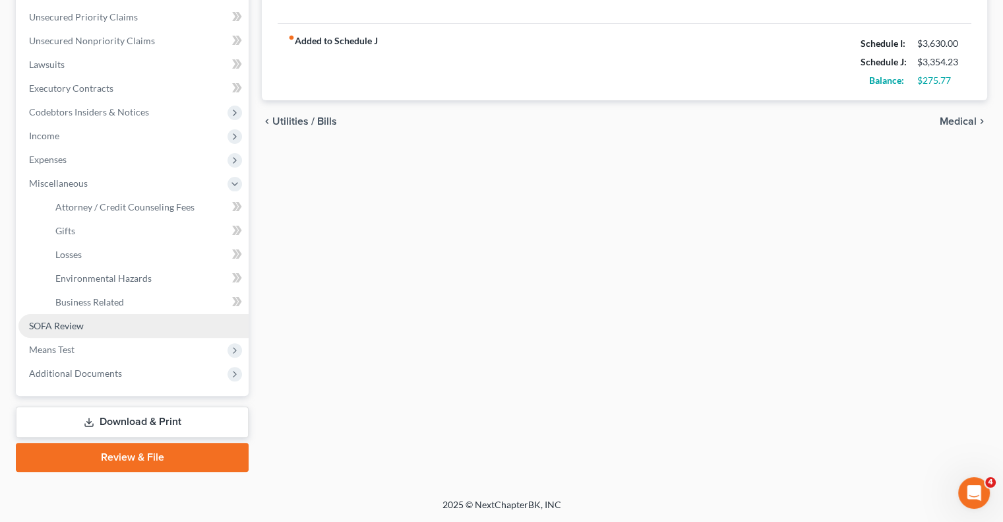
scroll to position [297, 0]
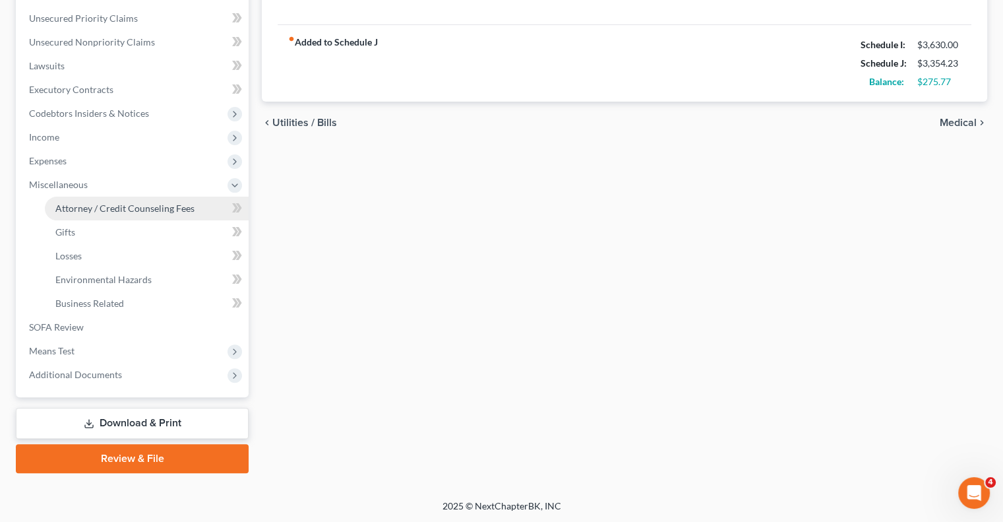
click at [131, 212] on span "Attorney / Credit Counseling Fees" at bounding box center [124, 207] width 139 height 11
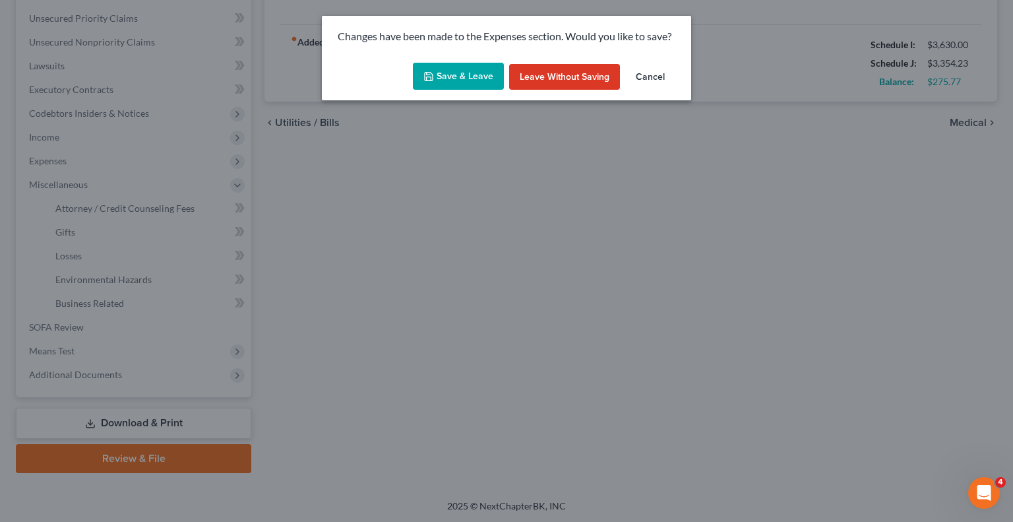
click at [465, 84] on button "Save & Leave" at bounding box center [458, 77] width 91 height 28
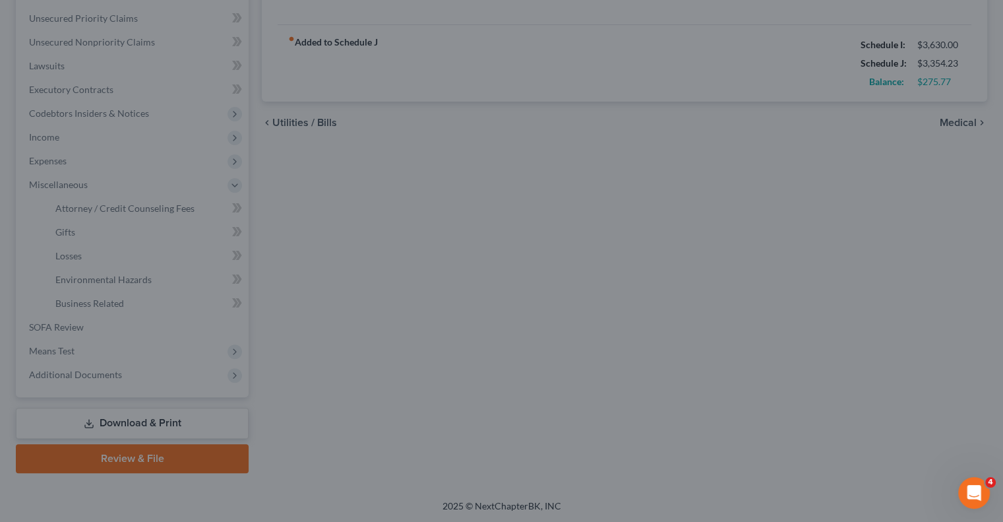
type input "500.00"
type input "100.00"
type input "50.00"
type input "100.00"
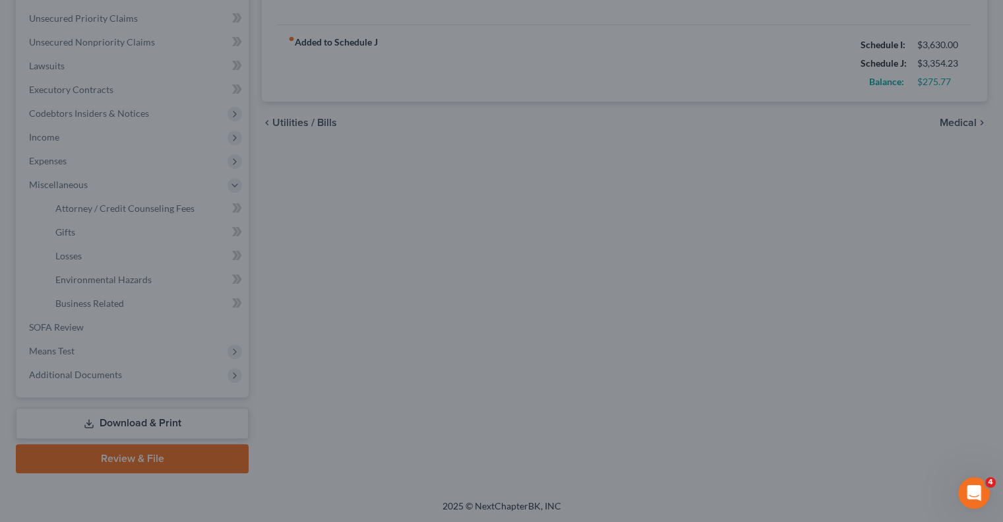
type input "100.00"
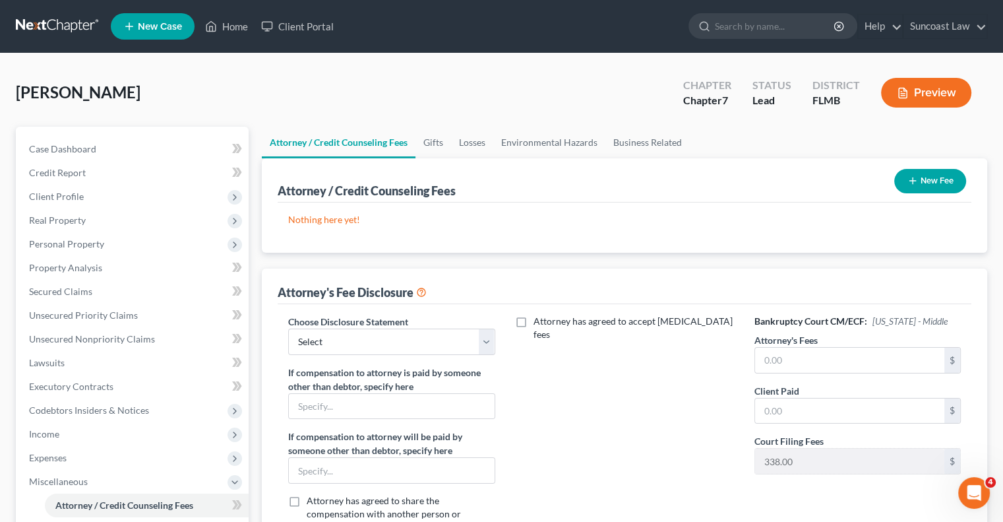
click at [946, 177] on button "New Fee" at bounding box center [930, 181] width 72 height 24
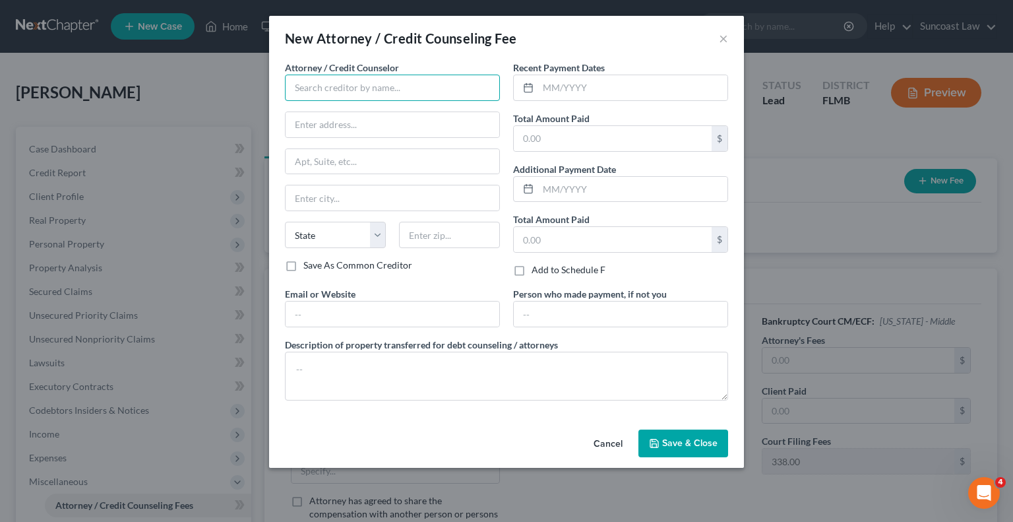
click at [405, 87] on input "text" at bounding box center [392, 88] width 215 height 26
type input "Suncoast Law"
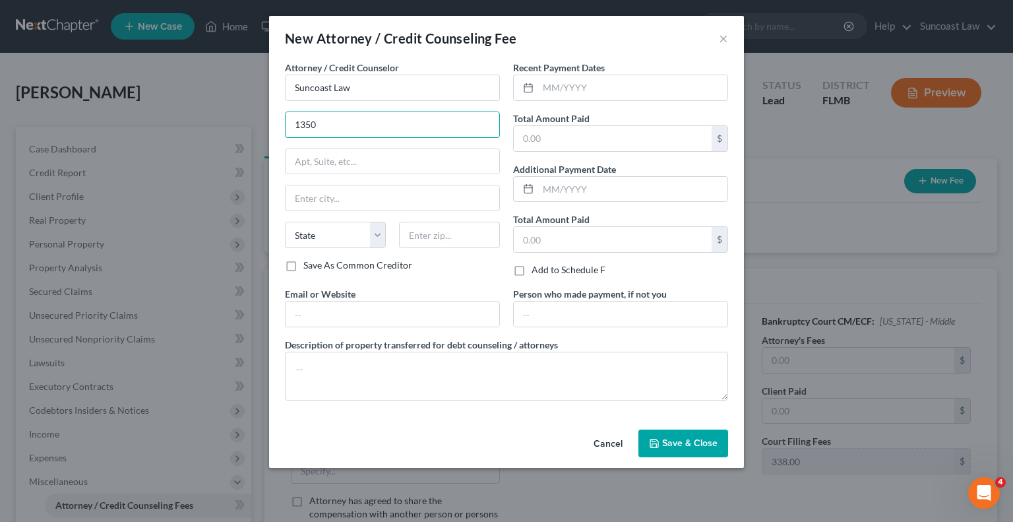
type input "1350 N Orange Ave"
click at [487, 245] on input "text" at bounding box center [449, 235] width 101 height 26
type input "32789"
type input "Winter Park"
select select "9"
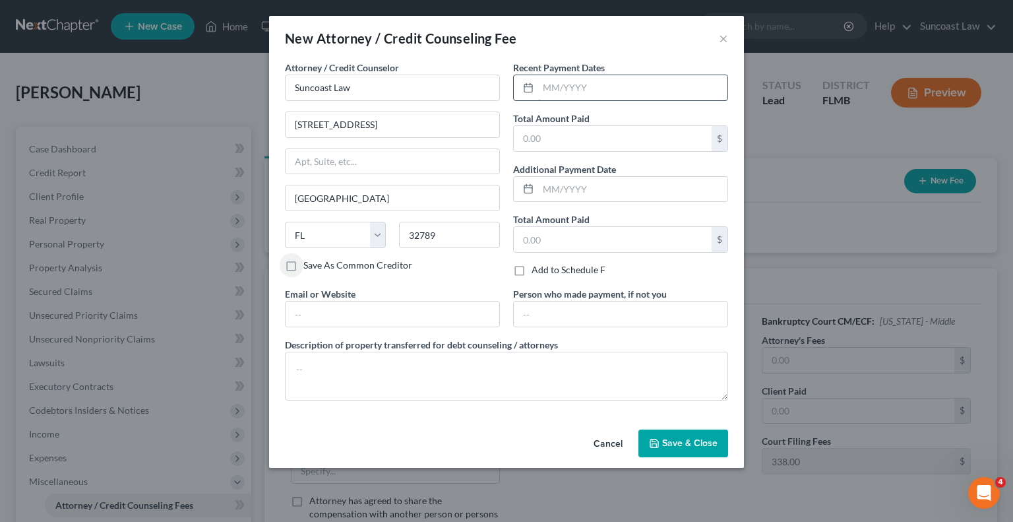
click at [561, 80] on input "text" at bounding box center [632, 87] width 189 height 25
type input "07/2025"
type input "1,750"
click at [678, 440] on span "Save & Close" at bounding box center [689, 442] width 55 height 11
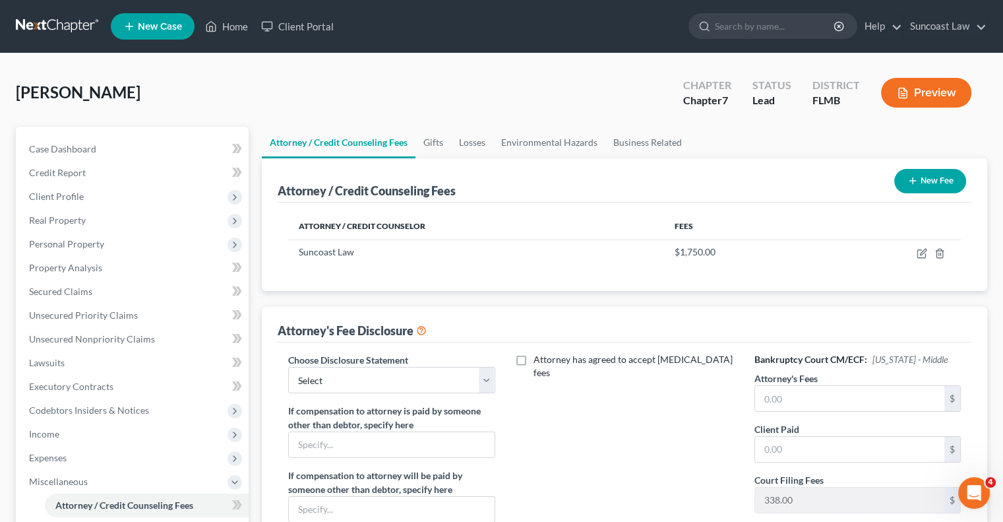
drag, startPoint x: 327, startPoint y: 348, endPoint x: 373, endPoint y: 416, distance: 81.6
click at [327, 348] on div "Choose Disclosure Statement Select Attorney If compensation to attorney is paid…" at bounding box center [625, 477] width 694 height 271
click at [319, 379] on select "Select Attorney" at bounding box center [391, 380] width 206 height 26
select select "0"
click at [288, 367] on select "Select Attorney" at bounding box center [391, 380] width 206 height 26
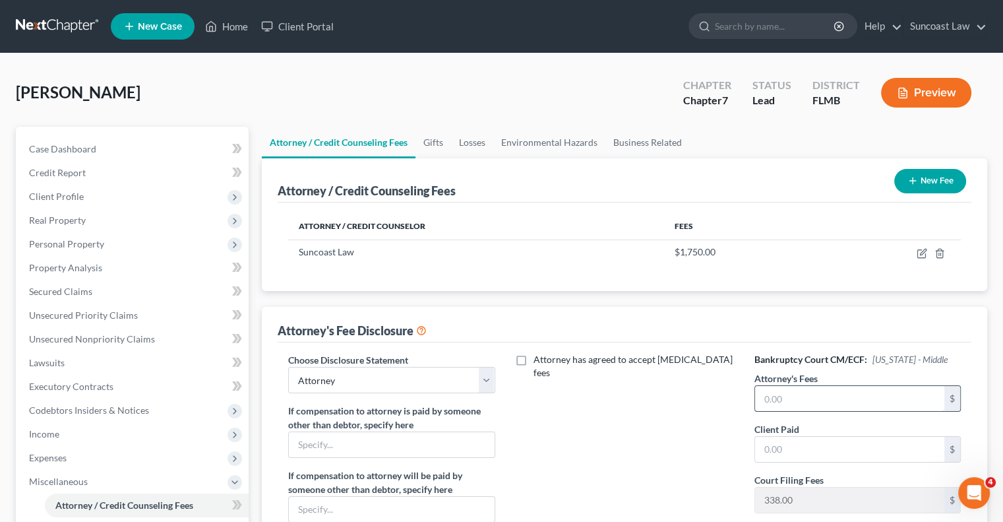
click at [831, 387] on input "text" at bounding box center [849, 398] width 189 height 25
type input "1,750"
click at [939, 179] on button "New Fee" at bounding box center [930, 181] width 72 height 24
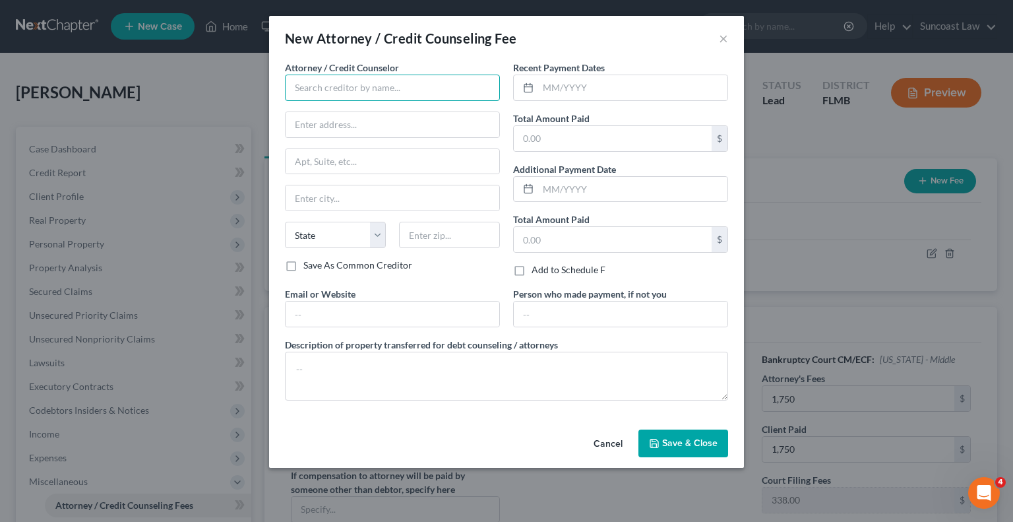
click at [377, 98] on input "text" at bounding box center [392, 88] width 215 height 26
type input "Dollar Learning Foundation"
click at [598, 86] on input "text" at bounding box center [632, 87] width 189 height 25
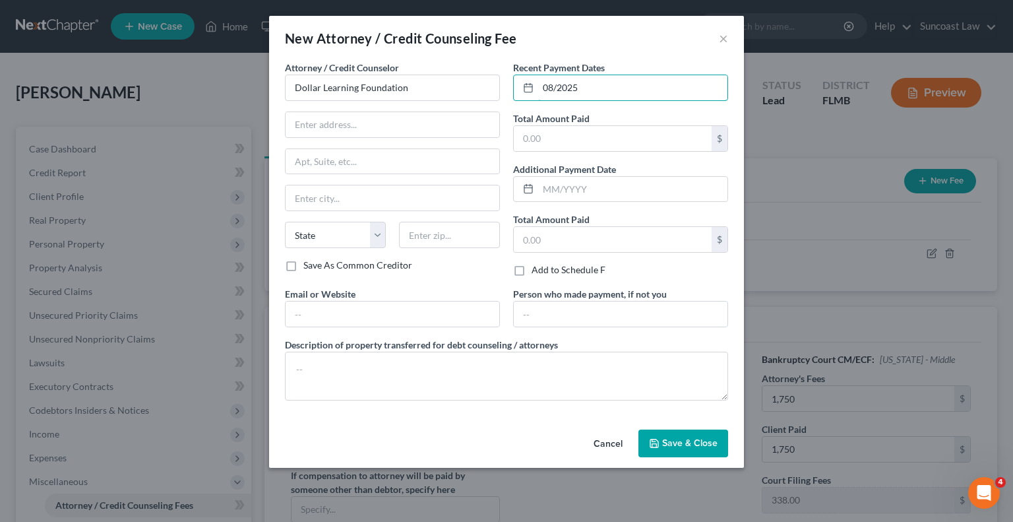
type input "08/2025"
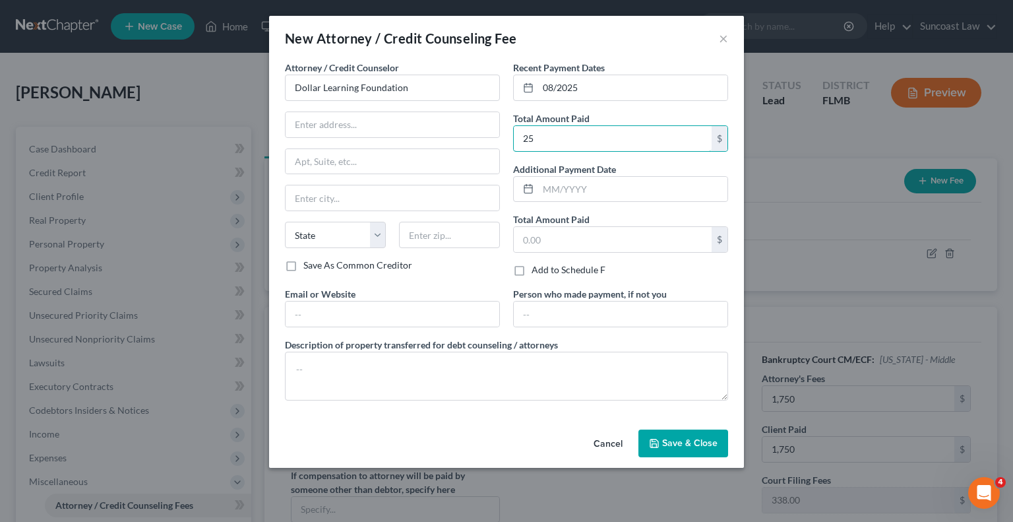
type input "25"
click at [678, 448] on button "Save & Close" at bounding box center [683, 443] width 90 height 28
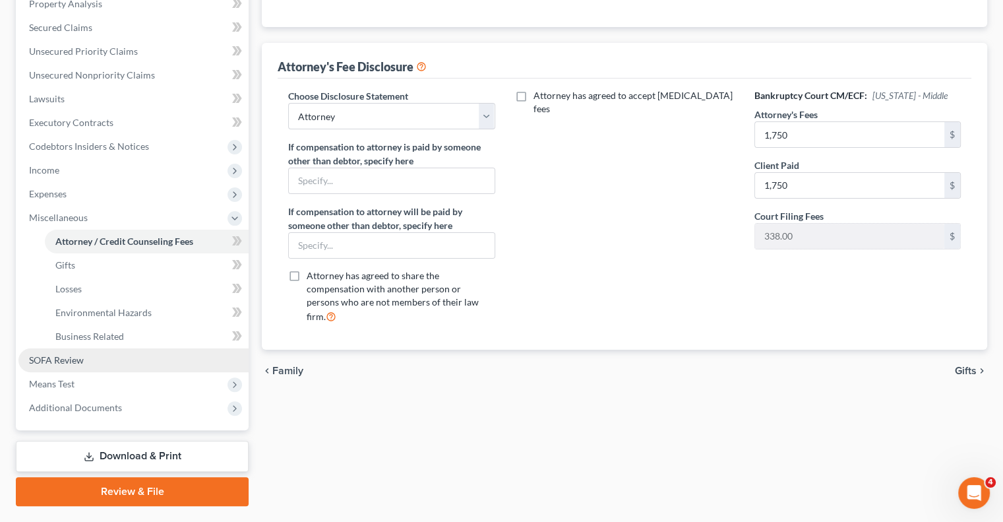
click at [90, 359] on link "SOFA Review" at bounding box center [133, 360] width 230 height 24
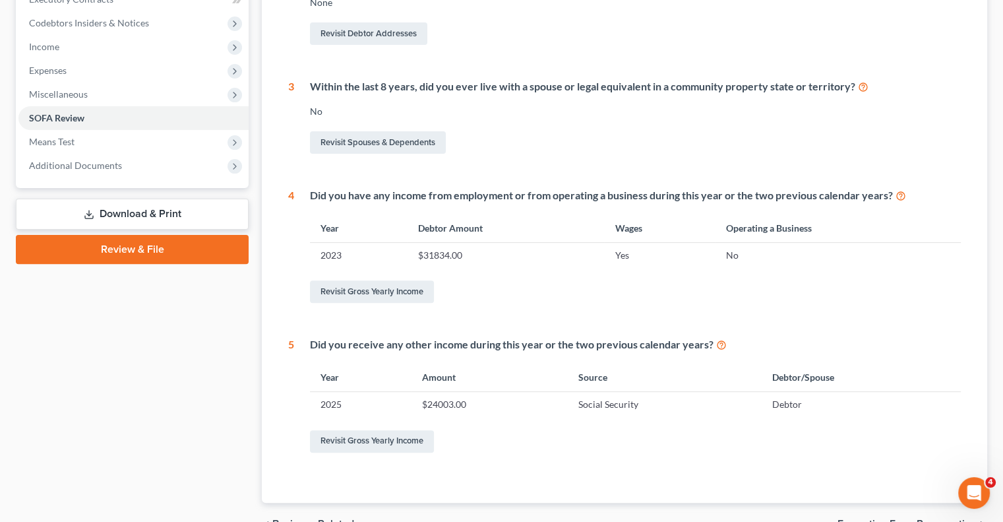
scroll to position [396, 0]
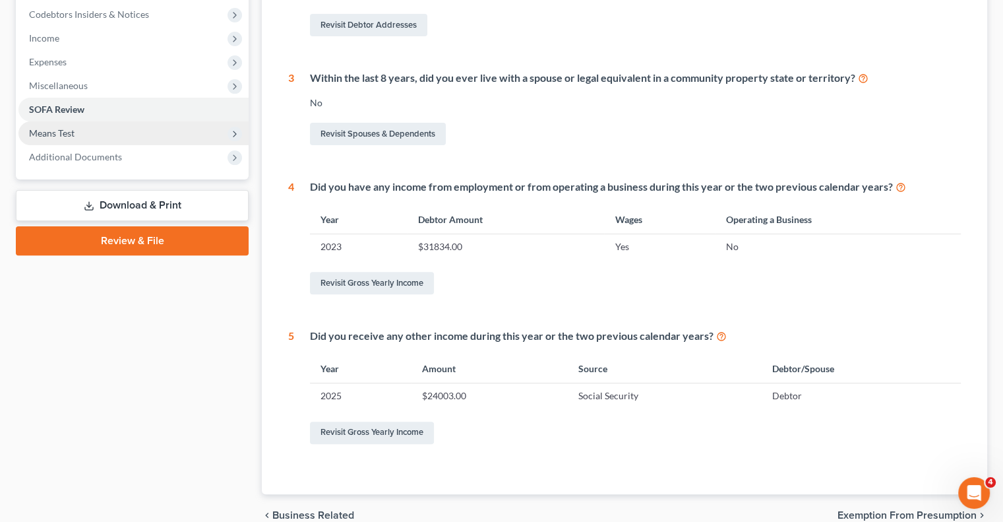
click at [59, 126] on span "Means Test" at bounding box center [133, 133] width 230 height 24
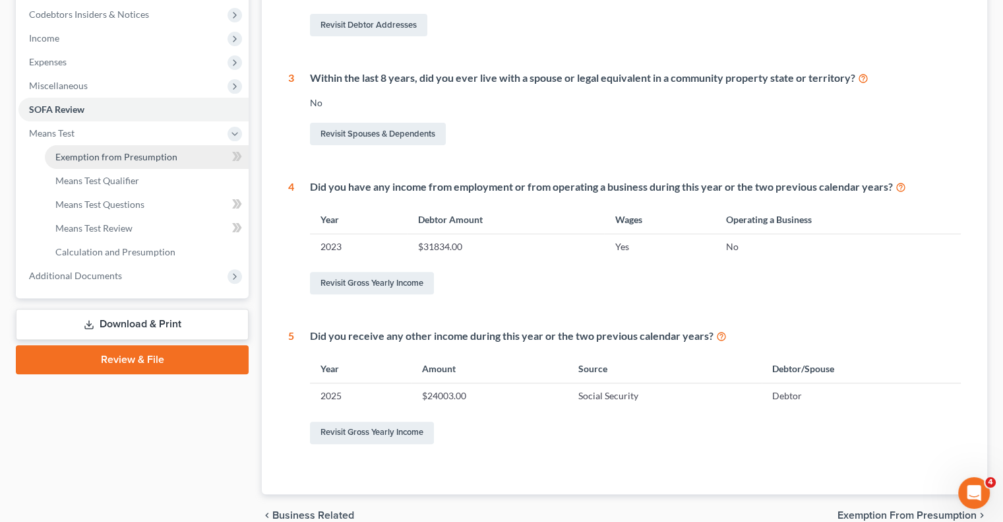
click at [123, 156] on span "Exemption from Presumption" at bounding box center [116, 156] width 122 height 11
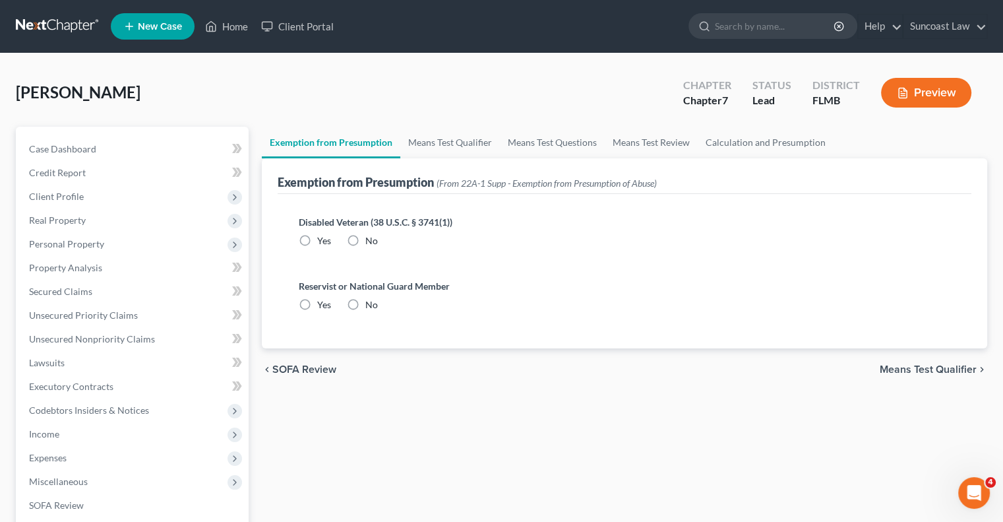
click at [365, 240] on label "No" at bounding box center [371, 240] width 13 height 13
click at [371, 240] on input "No" at bounding box center [375, 238] width 9 height 9
radio input "true"
click at [365, 302] on label "No" at bounding box center [371, 304] width 13 height 13
click at [371, 302] on input "No" at bounding box center [375, 302] width 9 height 9
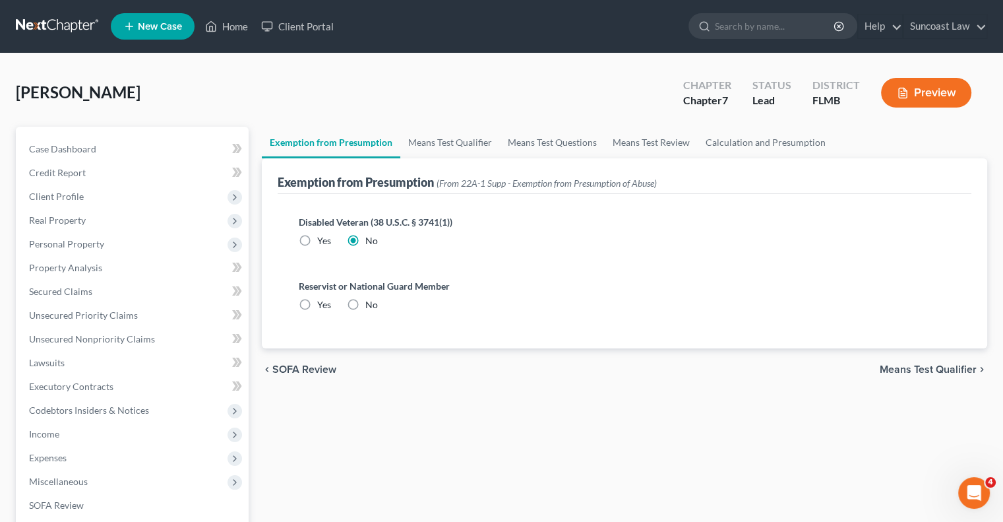
radio input "true"
click at [449, 143] on link "Means Test Qualifier" at bounding box center [450, 143] width 100 height 32
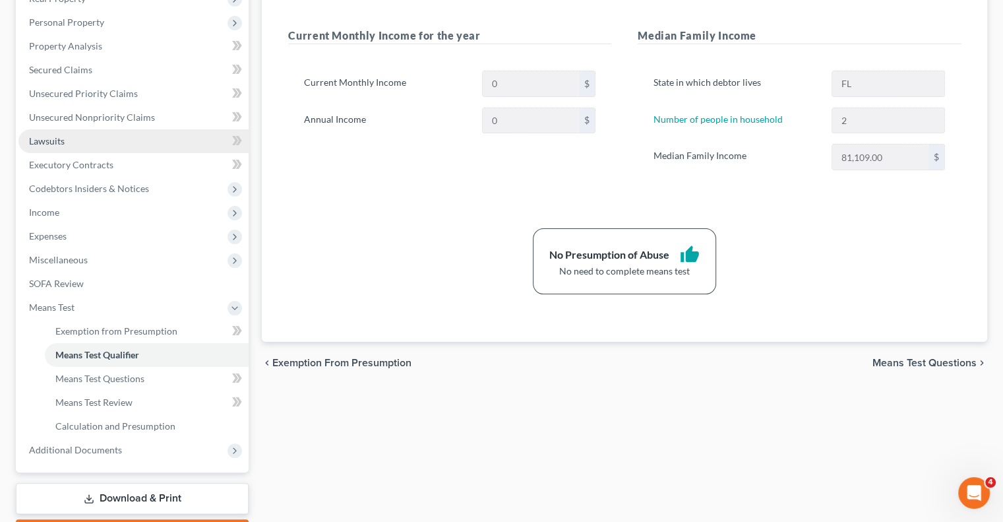
scroll to position [165, 0]
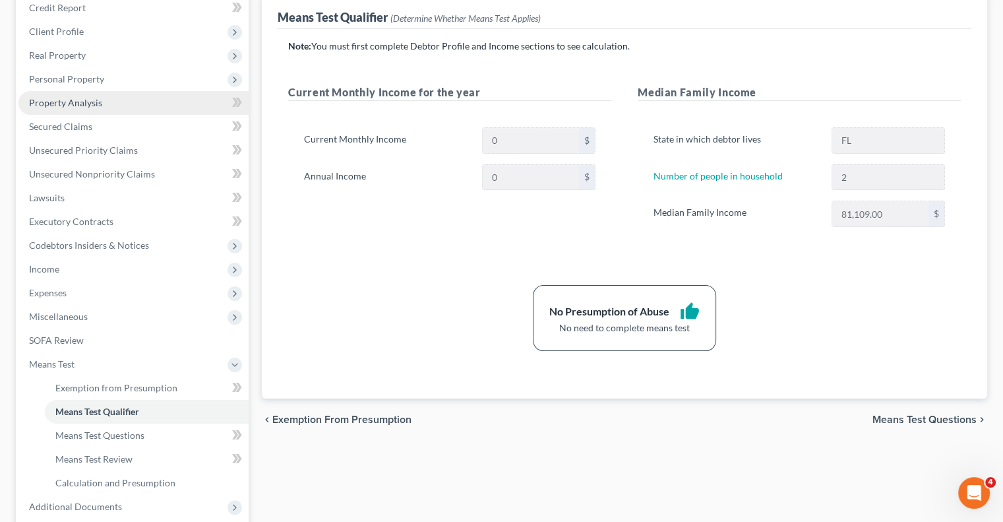
click at [116, 101] on link "Property Analysis" at bounding box center [133, 103] width 230 height 24
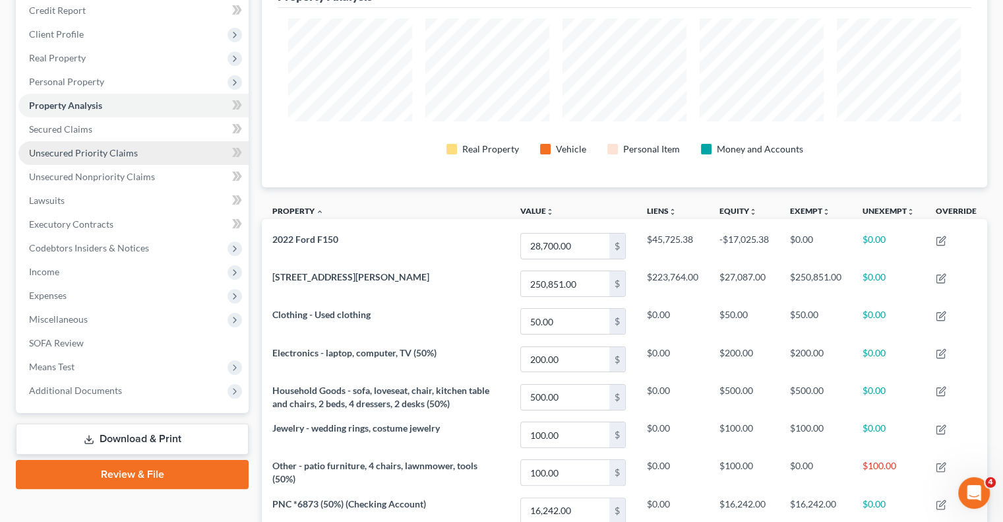
scroll to position [132, 0]
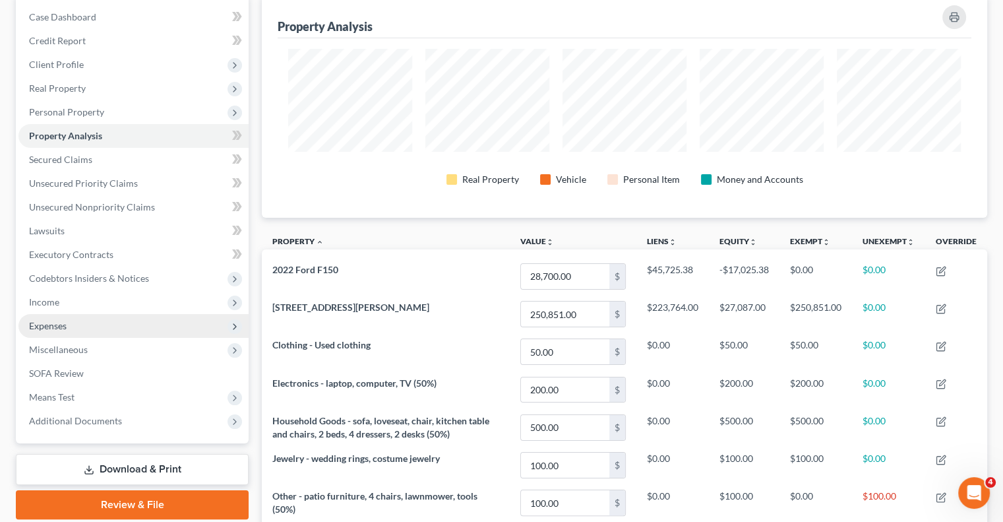
click at [66, 332] on span "Expenses" at bounding box center [133, 326] width 230 height 24
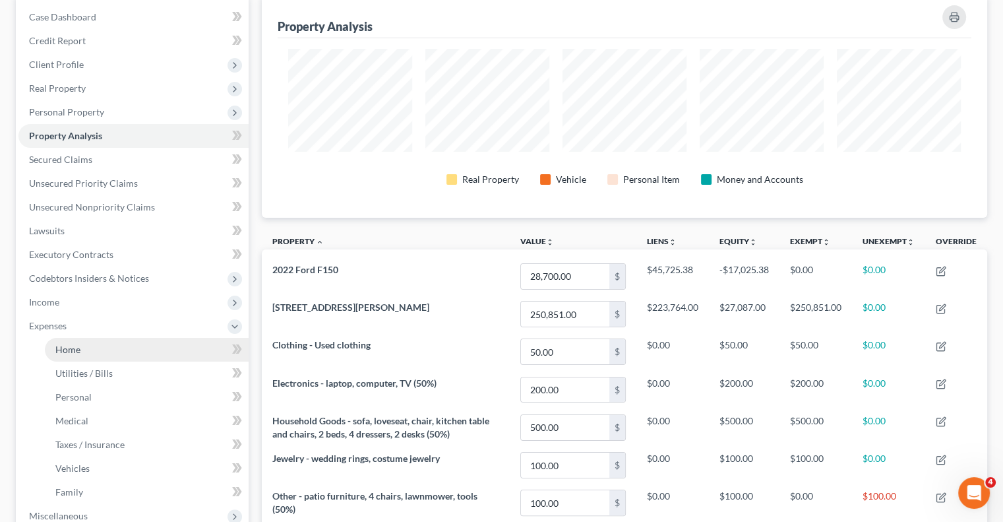
click at [106, 345] on link "Home" at bounding box center [147, 350] width 204 height 24
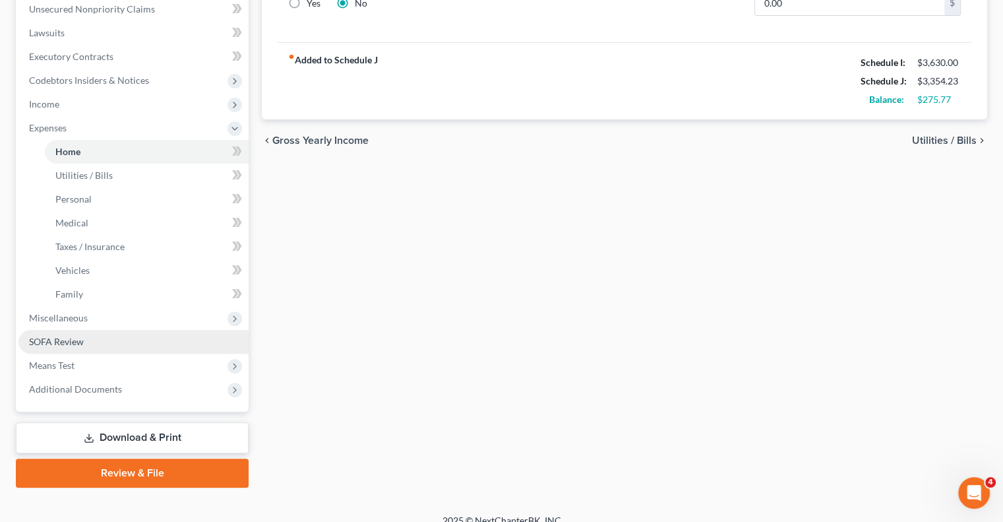
drag, startPoint x: 73, startPoint y: 340, endPoint x: 78, endPoint y: 348, distance: 9.0
click at [73, 340] on span "SOFA Review" at bounding box center [56, 341] width 55 height 11
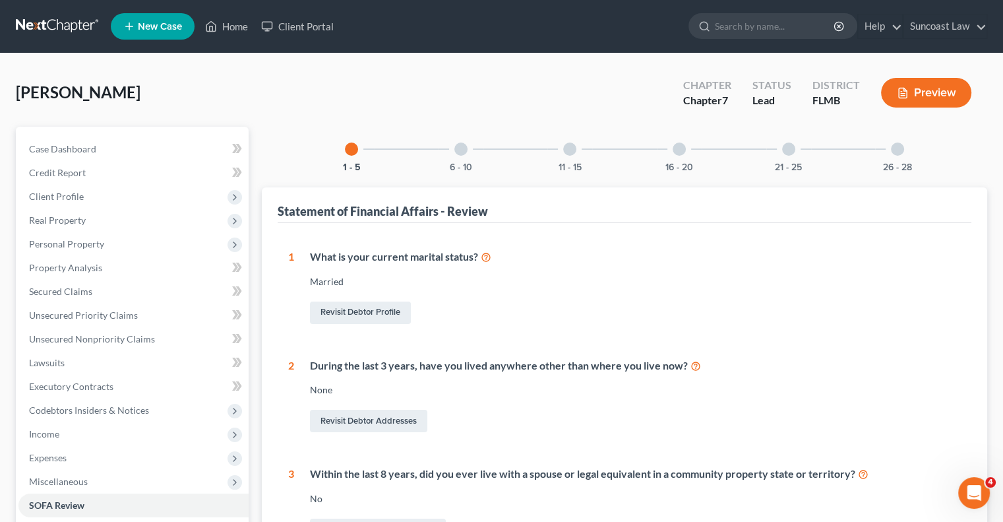
click at [464, 146] on div at bounding box center [460, 148] width 13 height 13
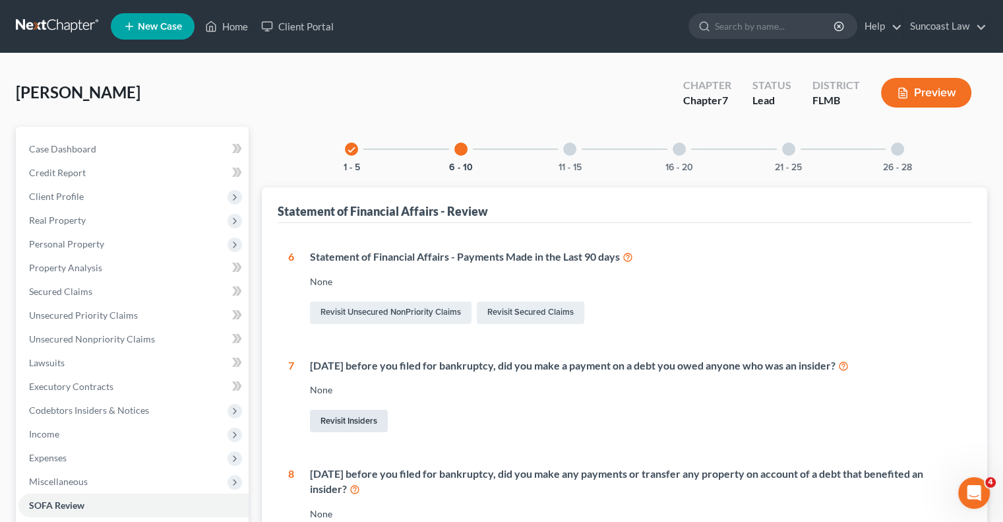
click at [355, 421] on link "Revisit Insiders" at bounding box center [349, 421] width 78 height 22
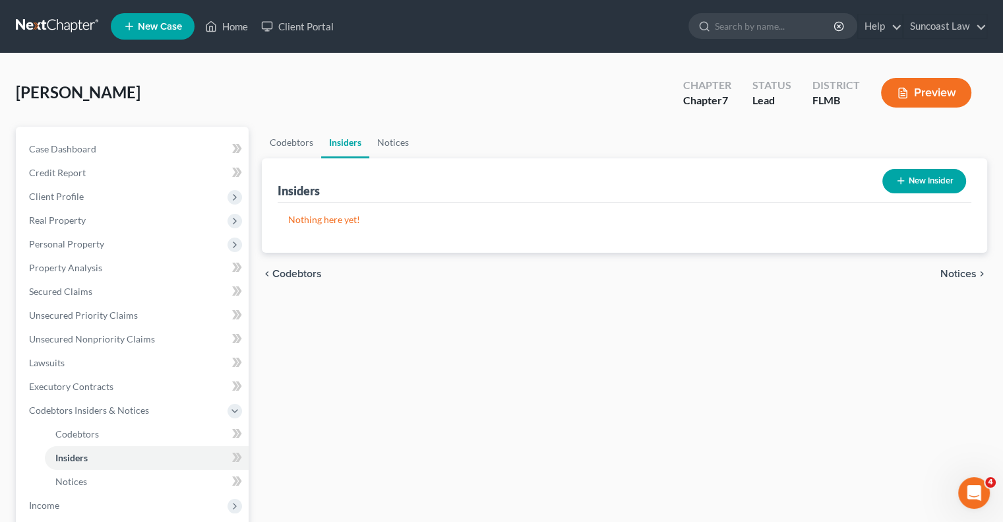
click at [911, 185] on button "New Insider" at bounding box center [924, 181] width 84 height 24
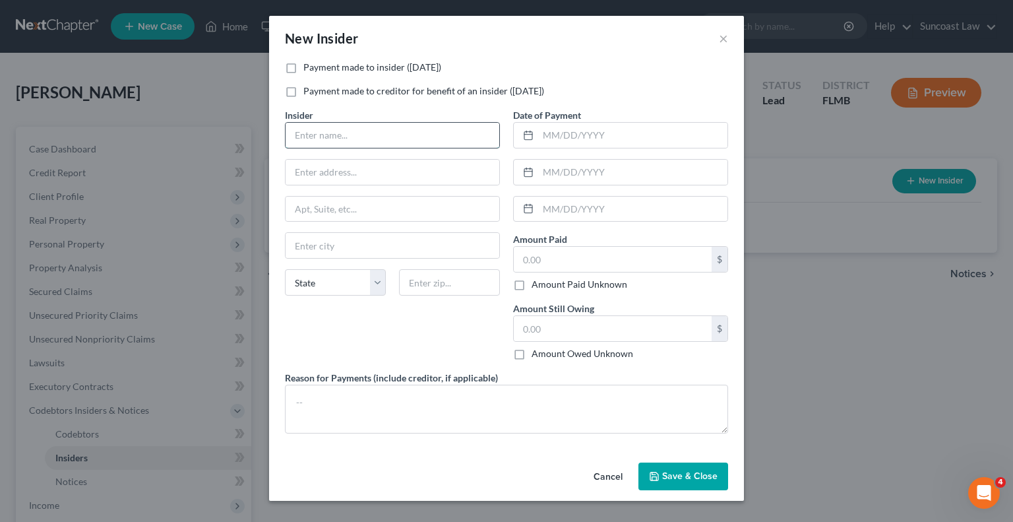
click at [342, 137] on input "text" at bounding box center [393, 135] width 214 height 25
type input "Jessica Justice"
click at [522, 403] on textarea at bounding box center [506, 409] width 443 height 49
click at [409, 179] on input "text" at bounding box center [393, 172] width 214 height 25
type input "4028 Hidden Hills Circle"
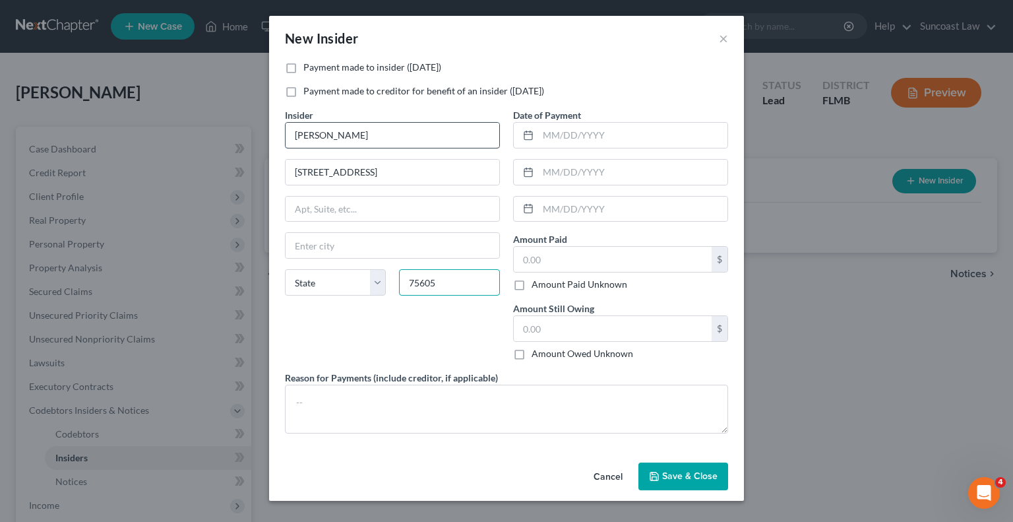
type input "75605"
type input "Longview"
select select "45"
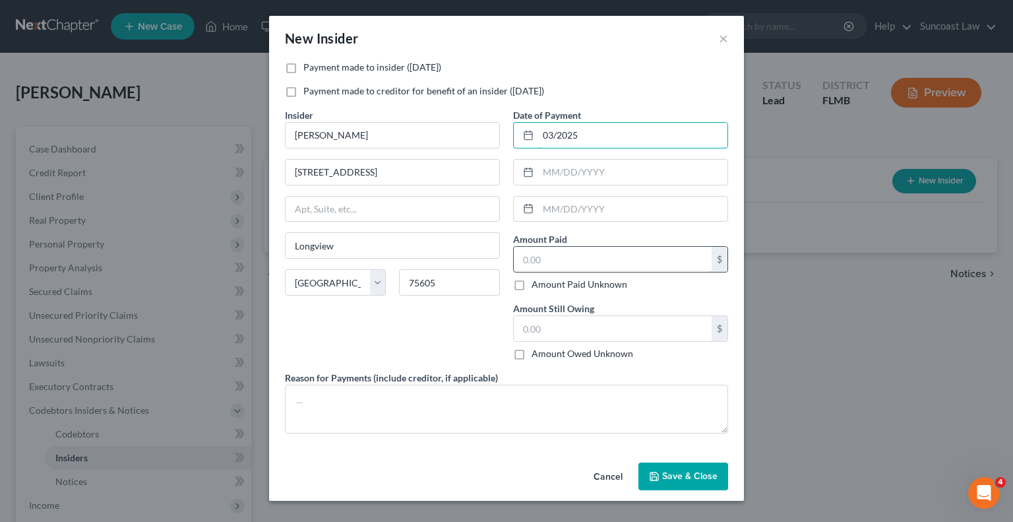
type input "03/2025"
click at [582, 261] on input "text" at bounding box center [613, 259] width 198 height 25
type input "4,000"
click at [303, 68] on label "Payment made to insider (within 1 year)" at bounding box center [372, 67] width 138 height 13
click at [309, 68] on input "Payment made to insider (within 1 year)" at bounding box center [313, 65] width 9 height 9
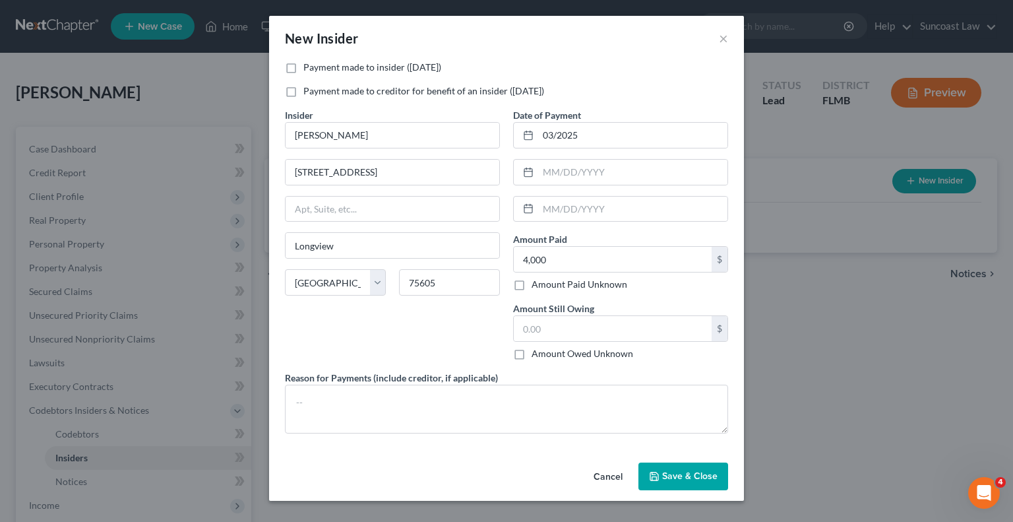
checkbox input "true"
click at [512, 393] on textarea at bounding box center [506, 409] width 443 height 49
type textarea "Daughter"
click at [687, 466] on button "Save & Close" at bounding box center [683, 476] width 90 height 28
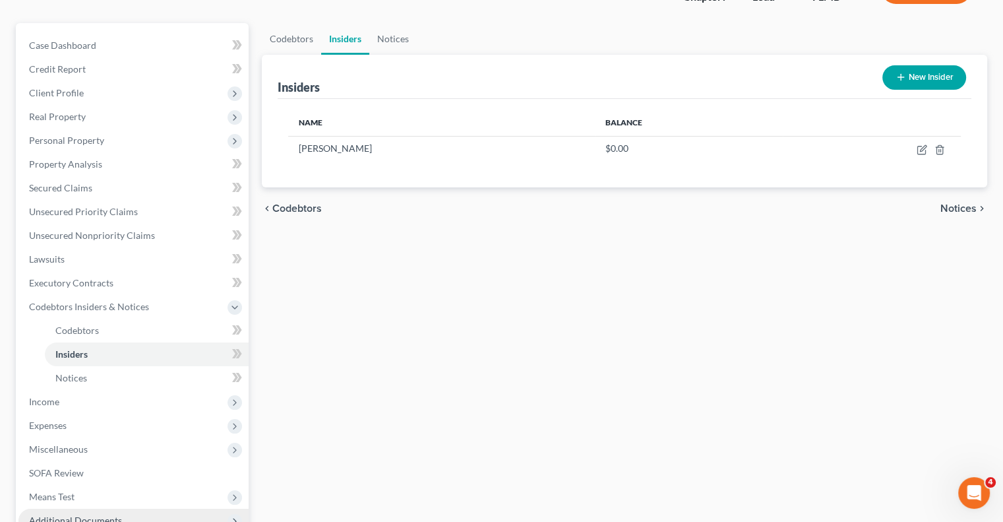
scroll to position [249, 0]
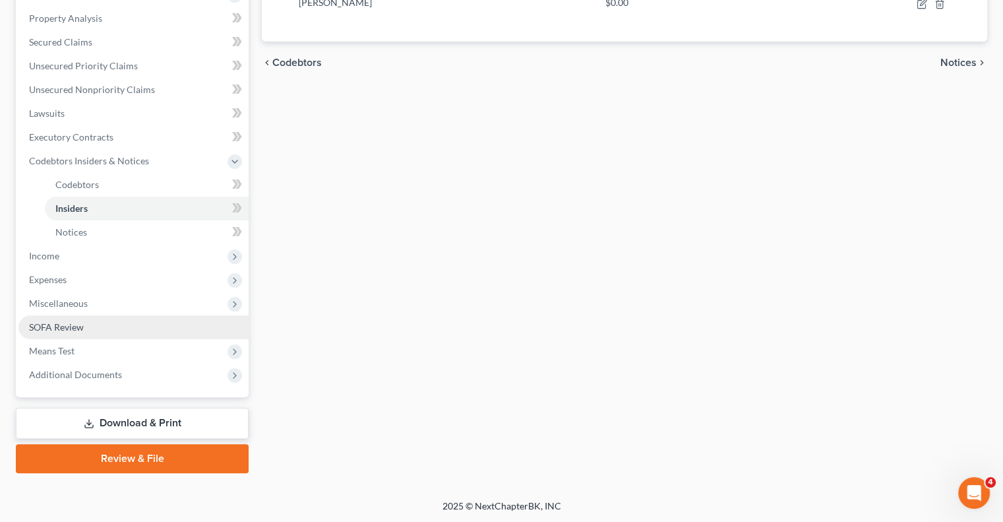
click at [65, 329] on span "SOFA Review" at bounding box center [56, 326] width 55 height 11
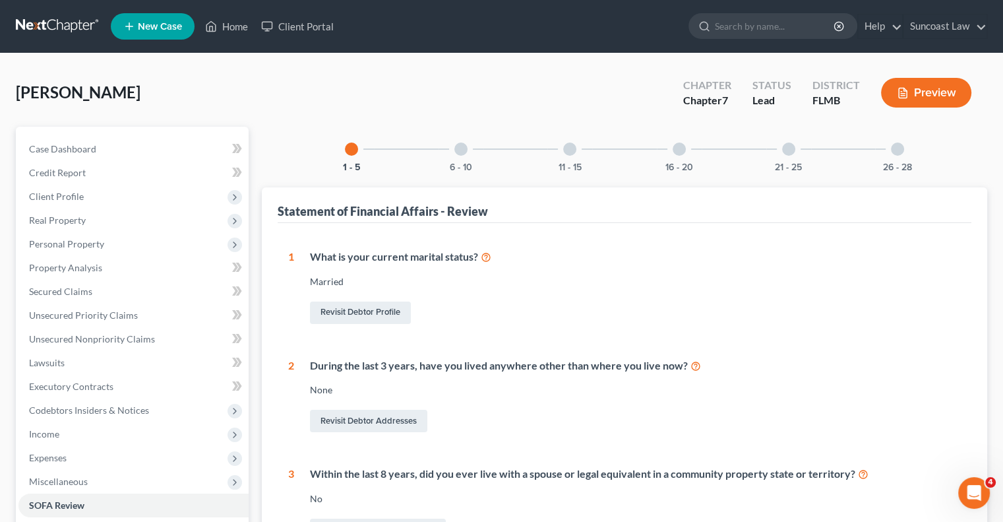
click at [573, 144] on div at bounding box center [569, 148] width 13 height 13
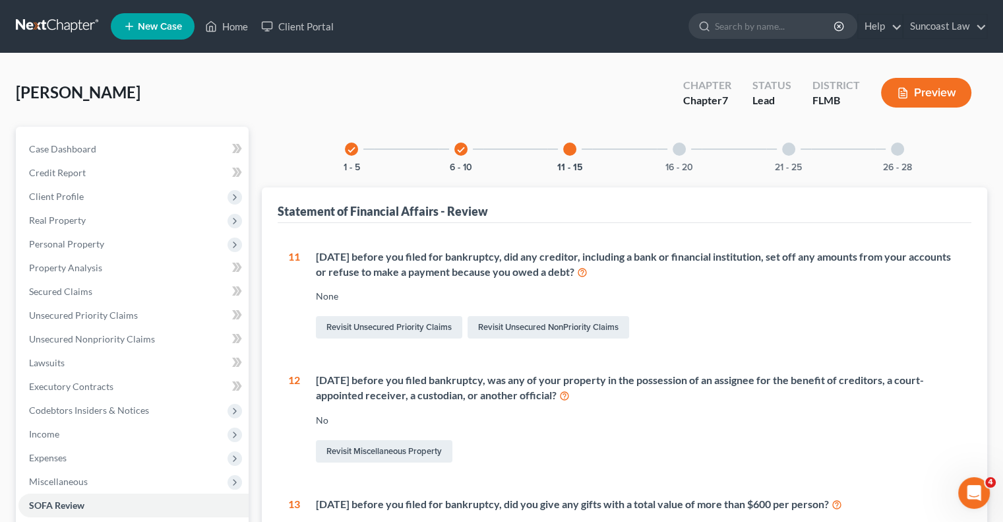
click at [673, 142] on div "16 - 20" at bounding box center [679, 149] width 45 height 45
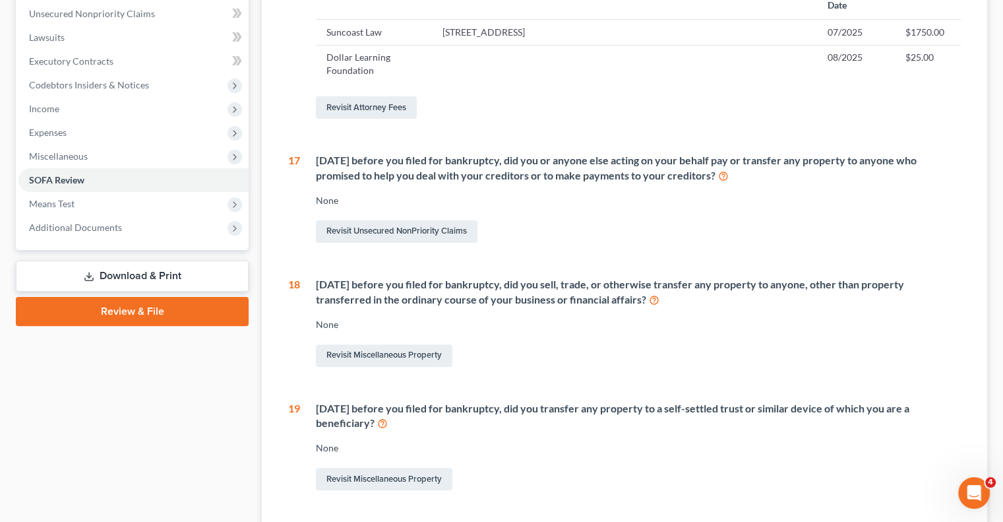
scroll to position [396, 0]
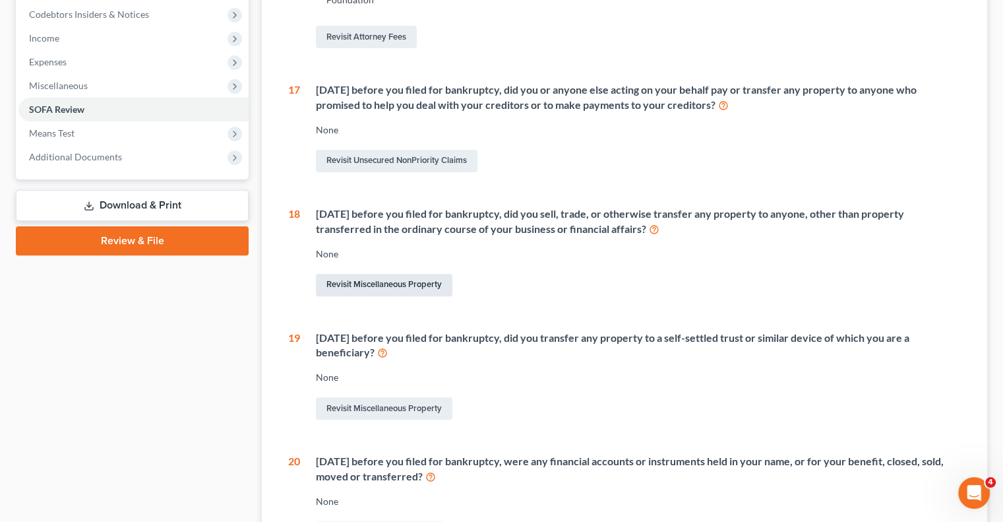
click at [417, 296] on link "Revisit Miscellaneous Property" at bounding box center [384, 285] width 137 height 22
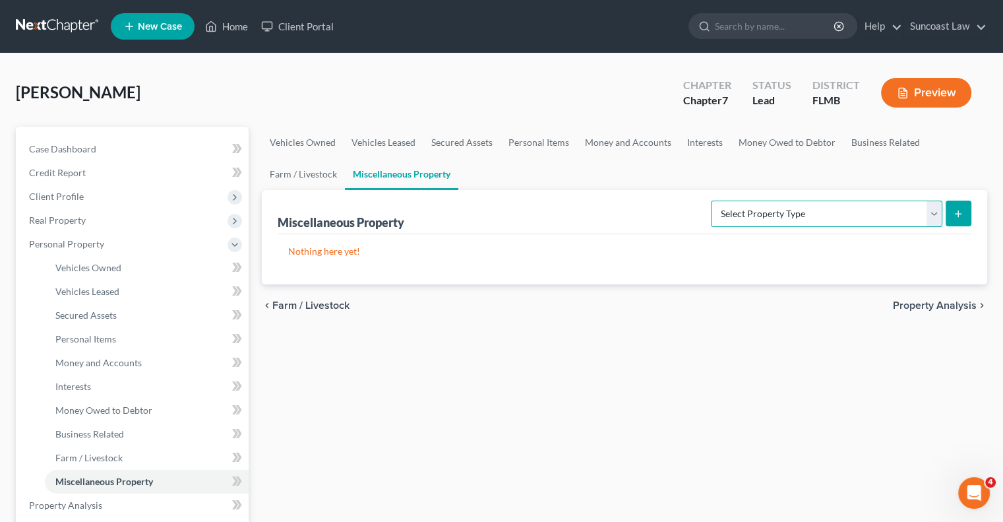
click at [878, 207] on select "Select Property Type Assigned for Creditor Benefit Within 1 Year (SOFA: 12) Hol…" at bounding box center [827, 214] width 232 height 26
select select "transferred"
click at [711, 201] on select "Select Property Type Assigned for Creditor Benefit Within 1 Year (SOFA: 12) Hol…" at bounding box center [827, 214] width 232 height 26
click at [960, 210] on icon "submit" at bounding box center [958, 213] width 11 height 11
select select "Ordinary (within 2 years)"
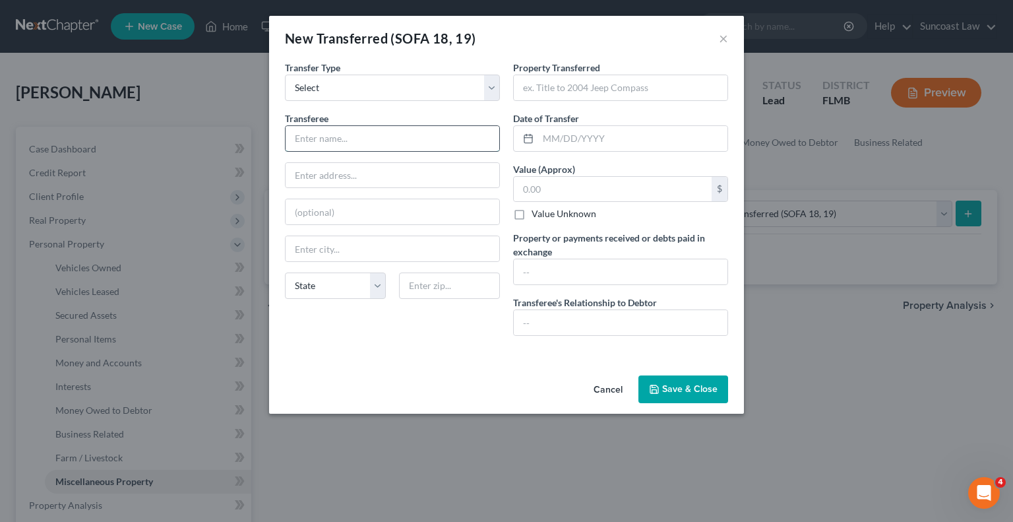
click at [401, 133] on input "text" at bounding box center [393, 138] width 214 height 25
type input "Autonation USA Sanford"
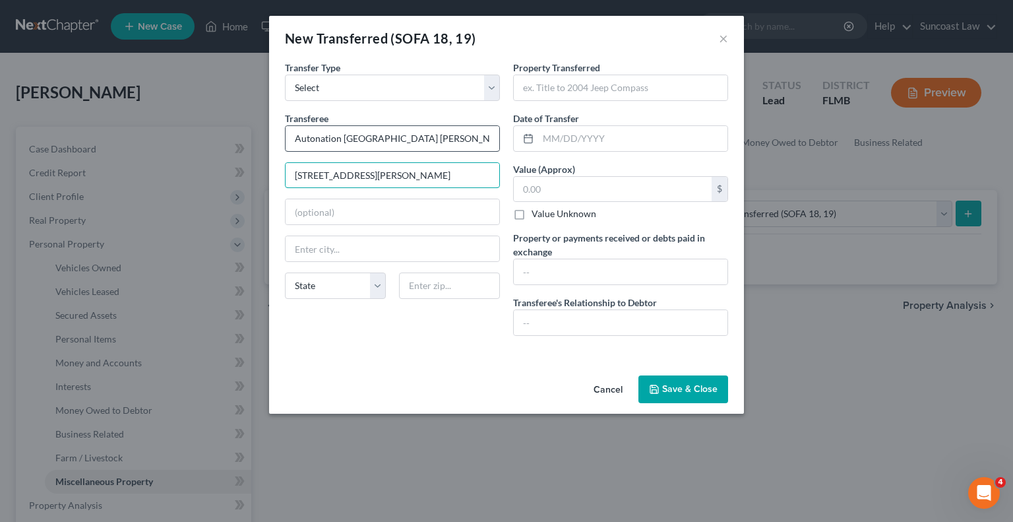
type input "1300 Rinehart Rd"
type input "32771"
type input "Sanford"
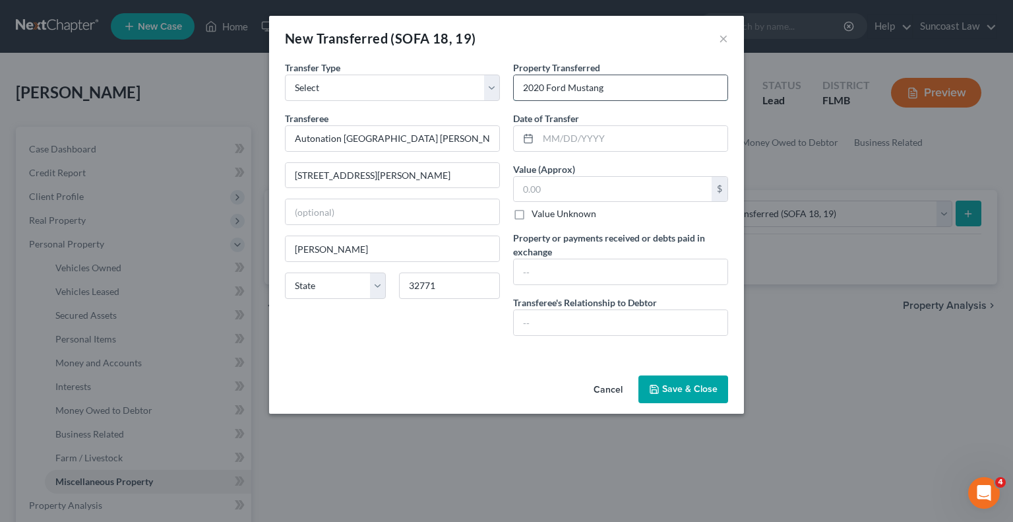
type input "2020 Ford Mustang"
type input "08/2024"
type input "2"
click at [532, 213] on label "Value Unknown" at bounding box center [564, 213] width 65 height 13
click at [537, 213] on input "Value Unknown" at bounding box center [541, 211] width 9 height 9
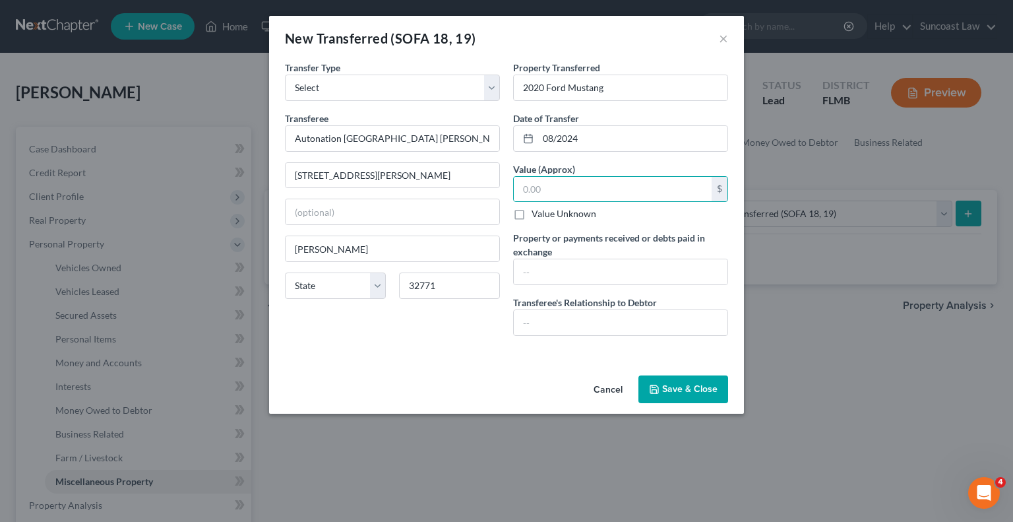
checkbox input "true"
type input "0.00"
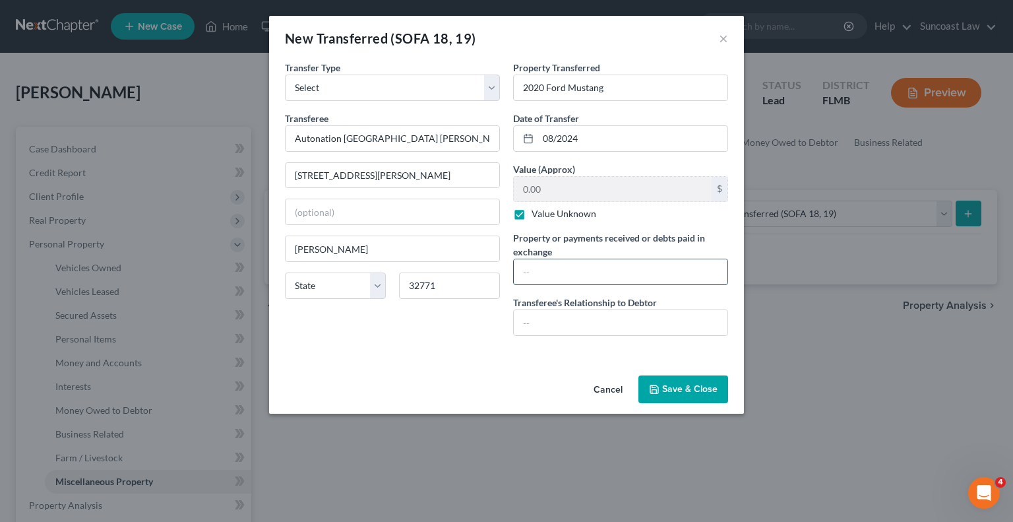
click at [596, 269] on input "text" at bounding box center [621, 271] width 214 height 25
type input "$25,084, paid off lien of $23,716.71"
click at [636, 322] on input "text" at bounding box center [621, 322] width 214 height 25
type input "none"
click at [702, 388] on button "Save & Close" at bounding box center [683, 389] width 90 height 28
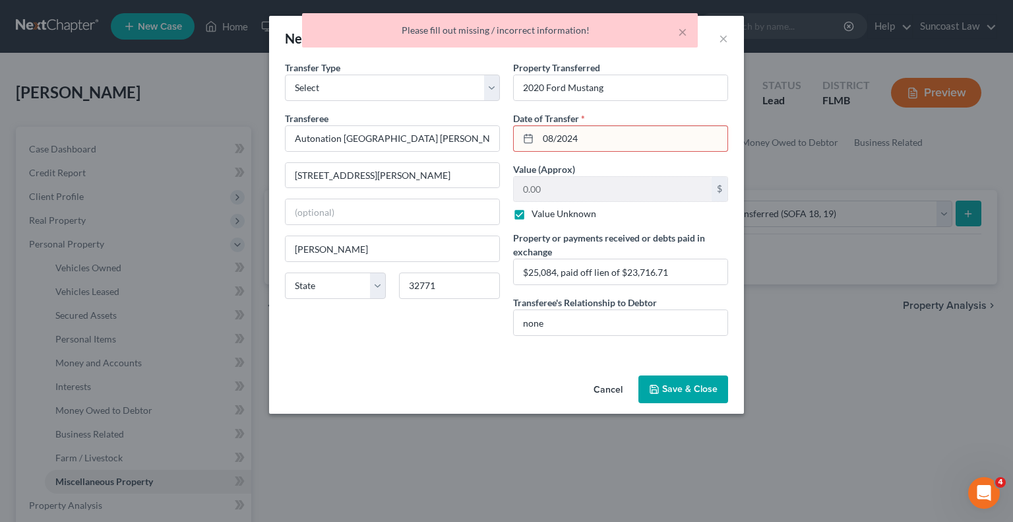
click at [557, 139] on input "08/2024" at bounding box center [632, 138] width 189 height 25
type input "08/12/2024"
click at [709, 385] on button "Save & Close" at bounding box center [683, 389] width 90 height 28
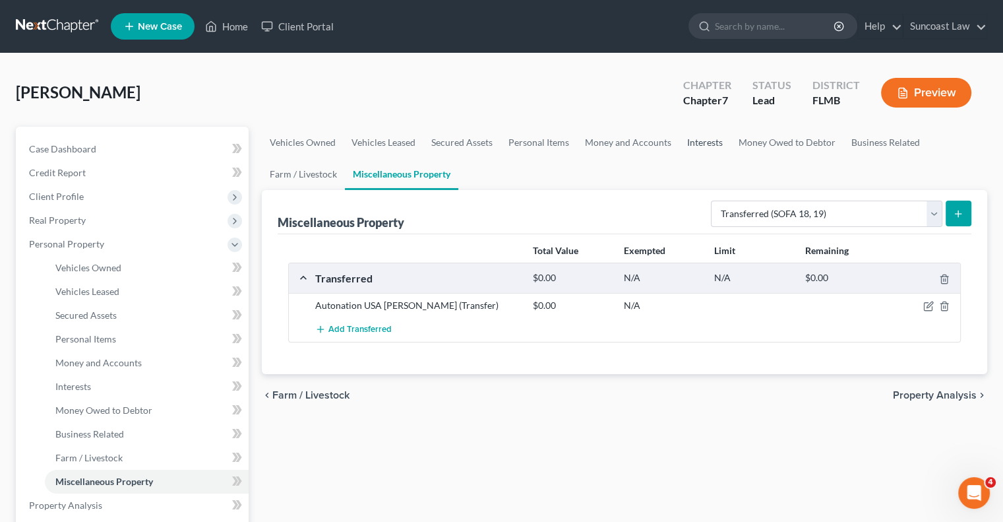
click at [704, 139] on link "Interests" at bounding box center [704, 143] width 51 height 32
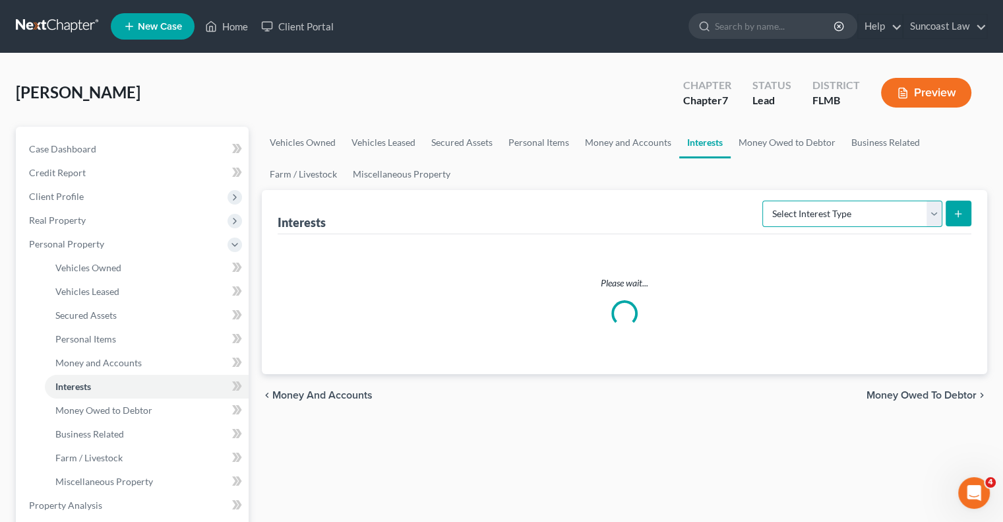
click at [834, 210] on select "Select Interest Type 401K (A/B: 21) Annuity (A/B: 23) Bond (A/B: 18) Education …" at bounding box center [852, 214] width 180 height 26
select select "401k"
click at [764, 201] on select "Select Interest Type 401K (A/B: 21) Annuity (A/B: 23) Bond (A/B: 18) Education …" at bounding box center [852, 214] width 180 height 26
click at [958, 220] on button "submit" at bounding box center [959, 214] width 26 height 26
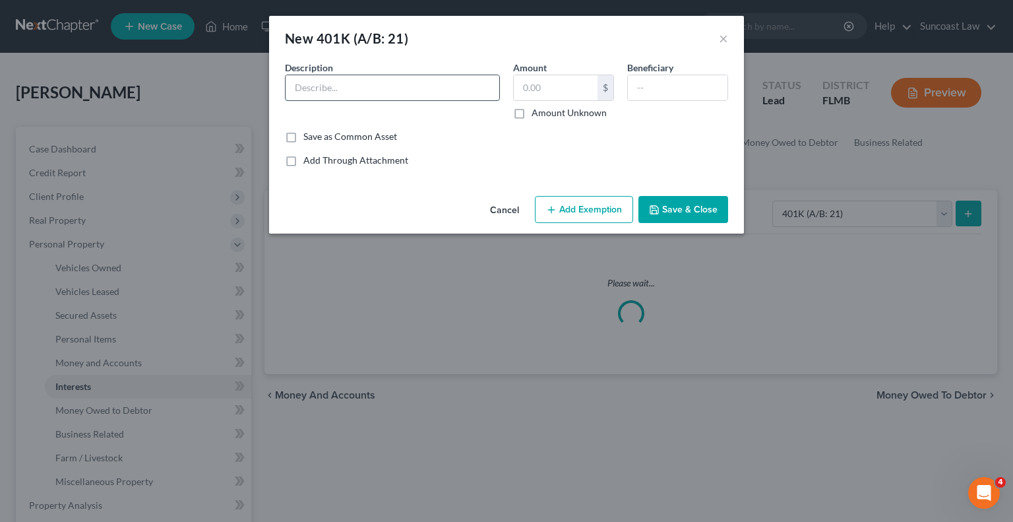
click at [424, 97] on input "text" at bounding box center [393, 87] width 214 height 25
type input "AHRP"
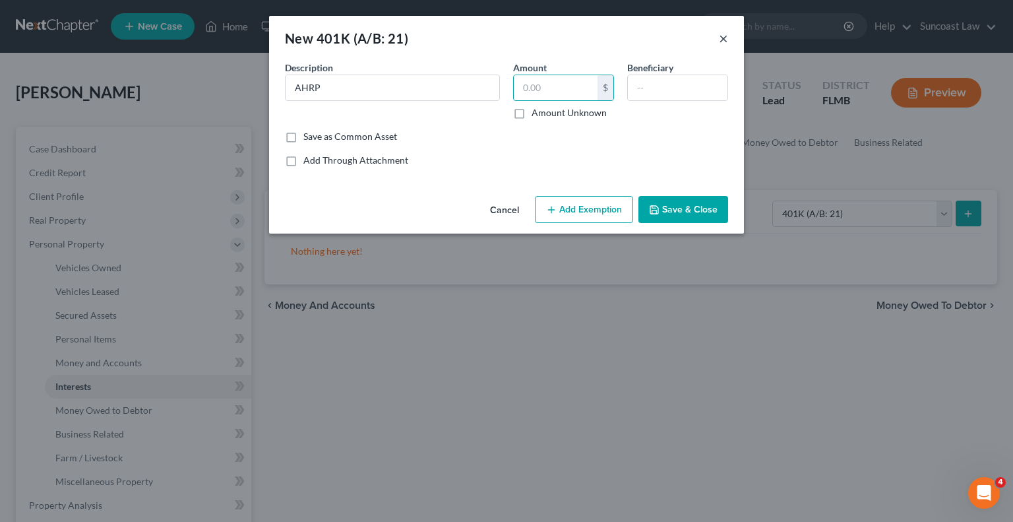
click at [724, 42] on button "×" at bounding box center [723, 38] width 9 height 16
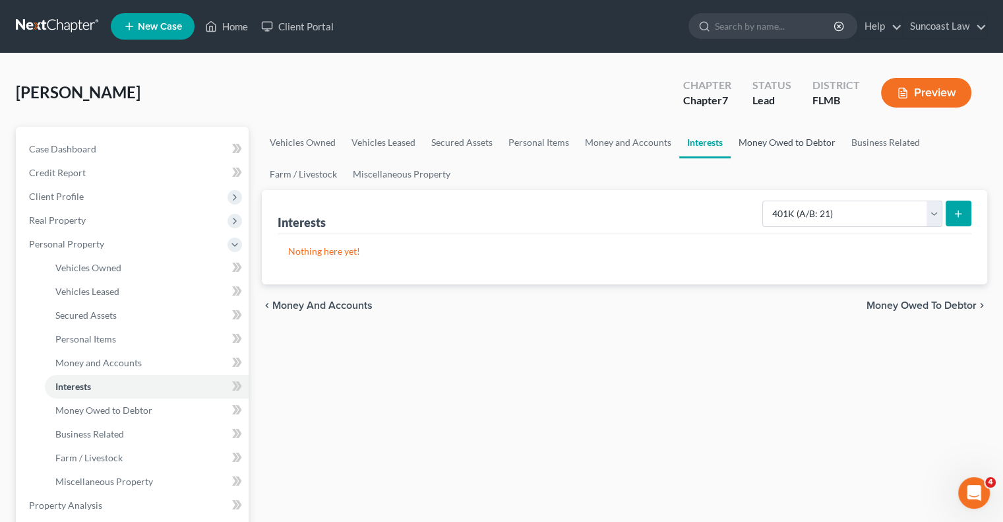
click at [778, 140] on link "Money Owed to Debtor" at bounding box center [787, 143] width 113 height 32
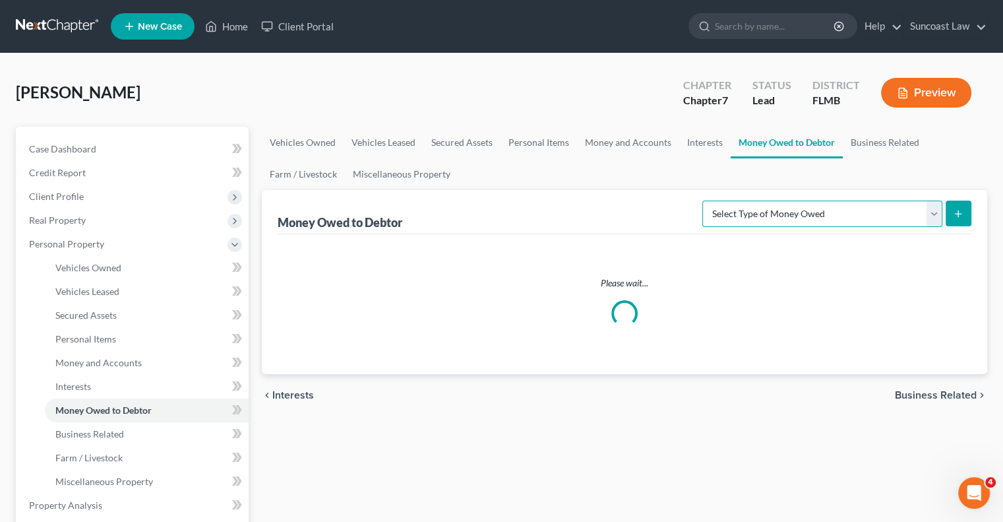
click at [831, 212] on select "Select Type of Money Owed Accounts Receivable (A/B: 38) Alimony (A/B: 29) Child…" at bounding box center [822, 214] width 240 height 26
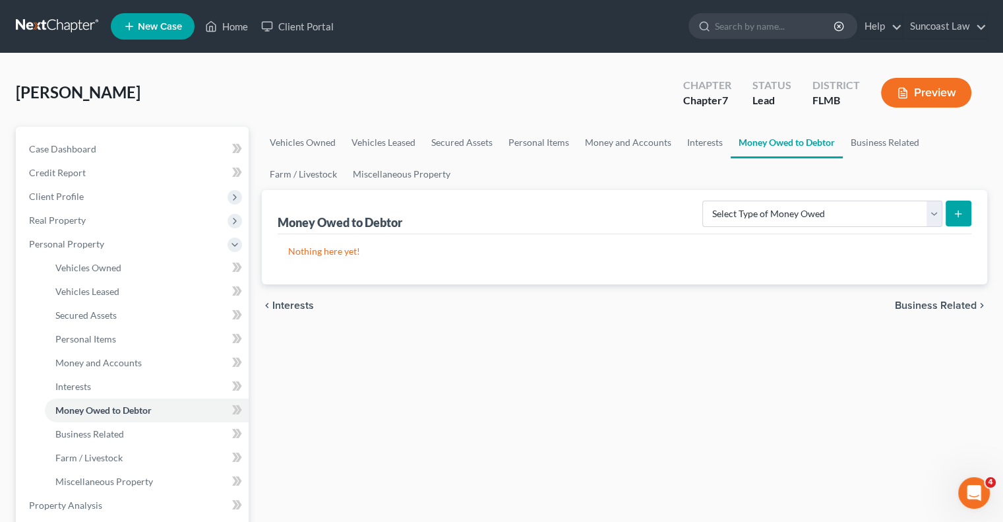
click at [852, 197] on div "Select Type of Money Owed Accounts Receivable (A/B: 38) Alimony (A/B: 29) Child…" at bounding box center [834, 212] width 274 height 35
click at [860, 216] on select "Select Type of Money Owed Accounts Receivable (A/B: 38) Alimony (A/B: 29) Child…" at bounding box center [822, 214] width 240 height 26
click at [698, 134] on link "Interests" at bounding box center [704, 143] width 51 height 32
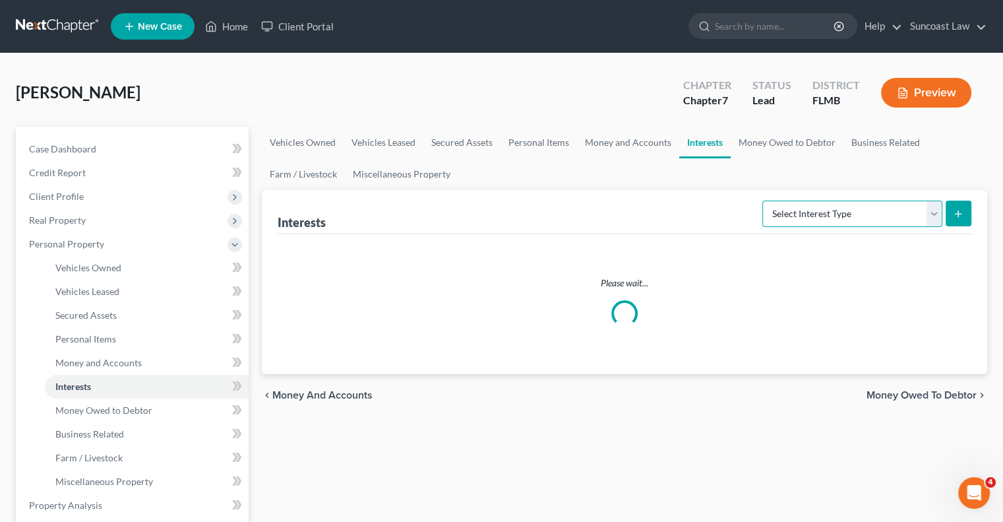
click at [863, 212] on select "Select Interest Type 401K (A/B: 21) Annuity (A/B: 23) Bond (A/B: 18) Education …" at bounding box center [852, 214] width 180 height 26
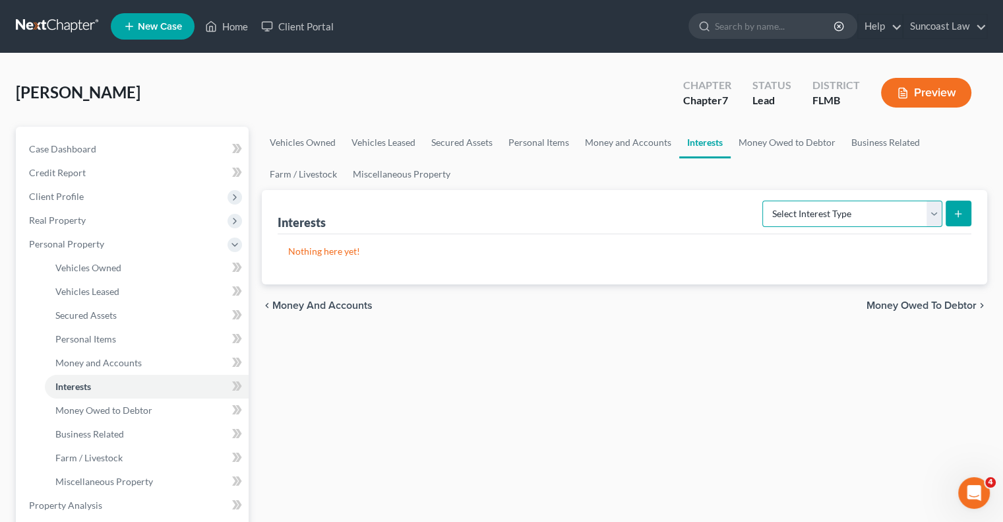
select select "term_life_insurance"
click at [764, 201] on select "Select Interest Type 401K (A/B: 21) Annuity (A/B: 23) Bond (A/B: 18) Education …" at bounding box center [852, 214] width 180 height 26
click at [958, 218] on icon "submit" at bounding box center [958, 213] width 11 height 11
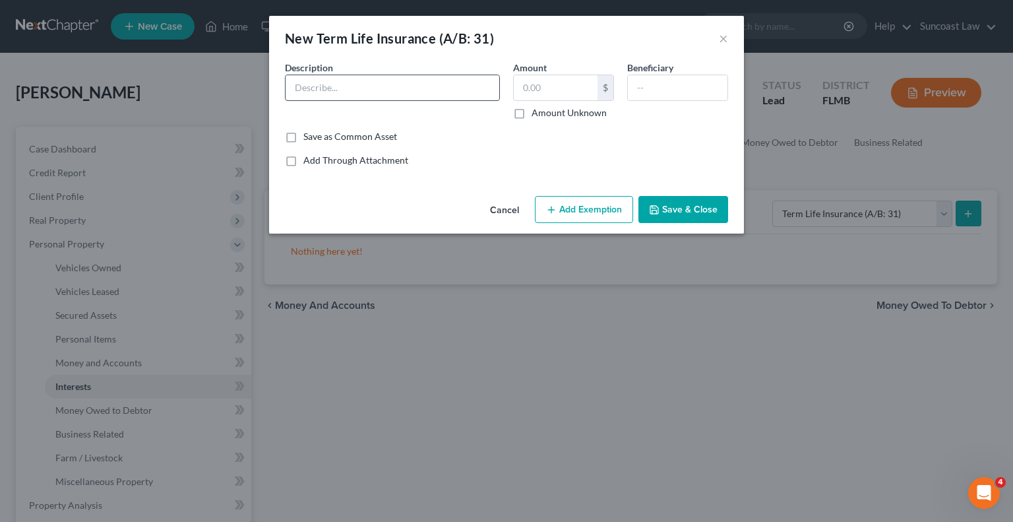
click at [408, 89] on input "text" at bounding box center [393, 87] width 214 height 25
type input "Minnesota Life Insurance company with death benefit of $100,000"
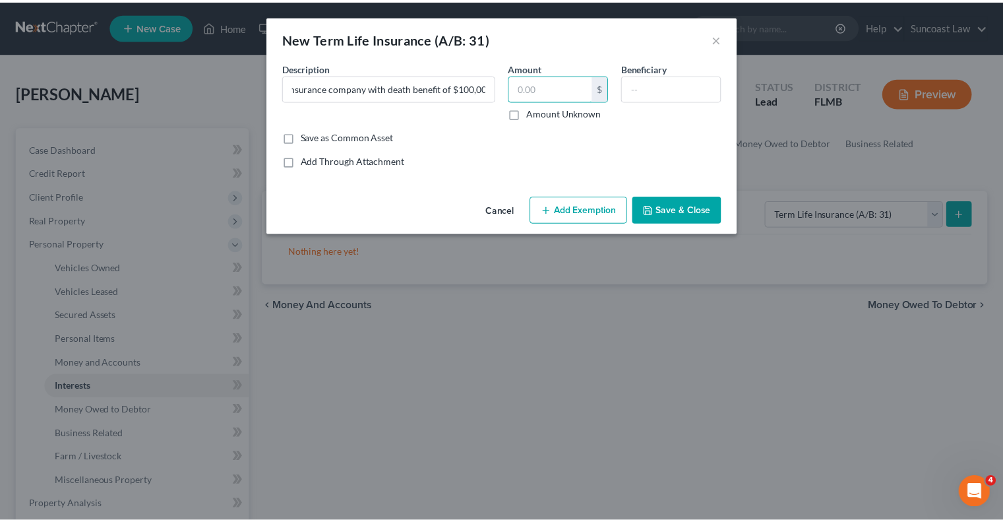
scroll to position [0, 0]
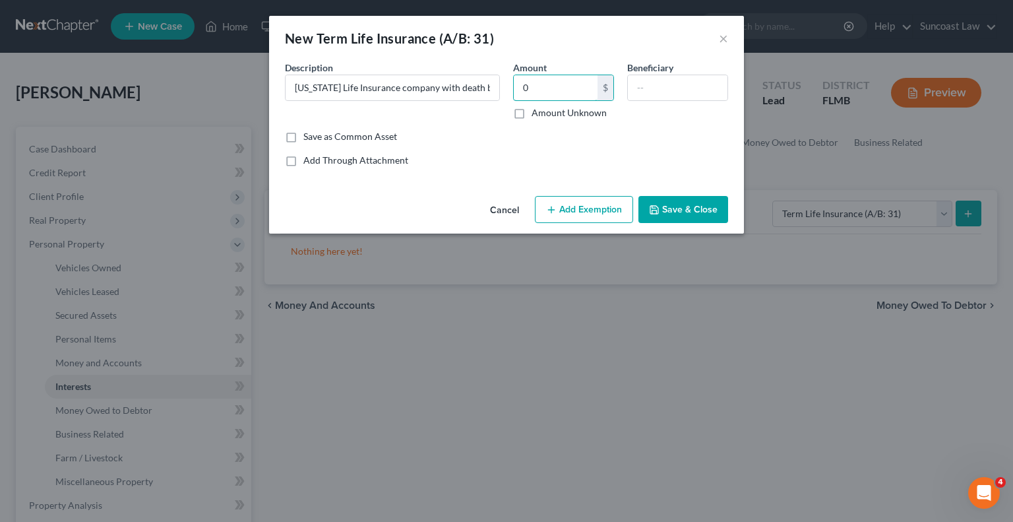
type input "0"
type input "Stanley Miles"
click at [596, 210] on button "Add Exemption" at bounding box center [584, 210] width 98 height 28
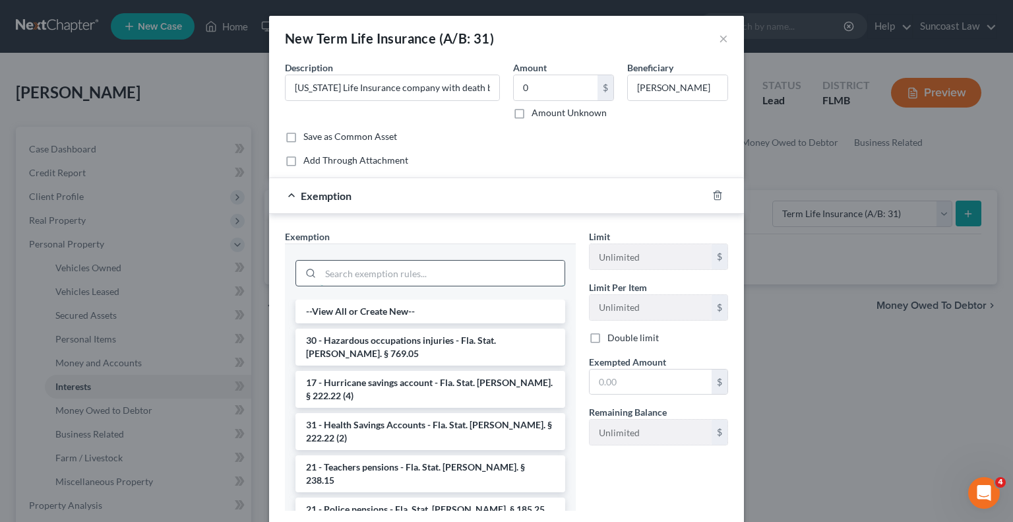
click at [433, 267] on input "search" at bounding box center [443, 273] width 244 height 25
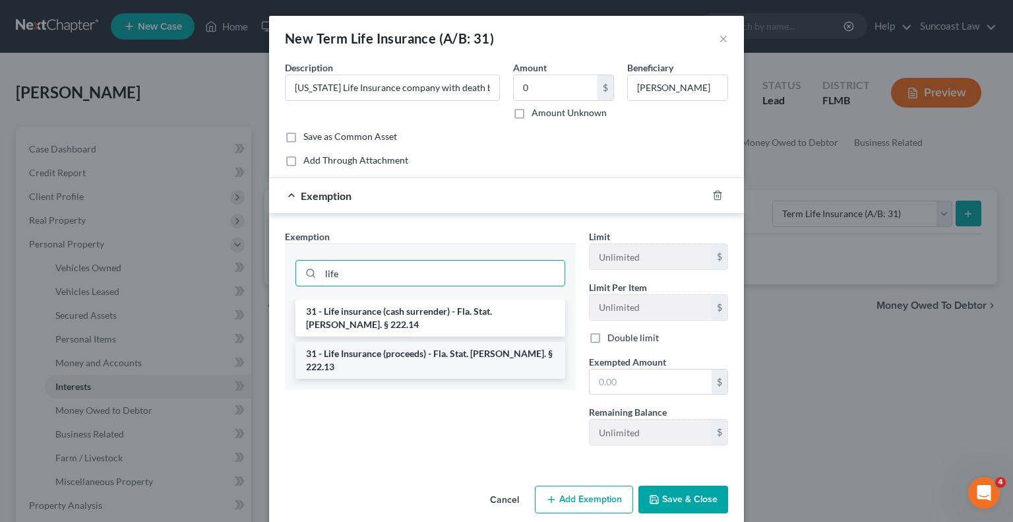
type input "life"
click at [454, 344] on li "31 - Life Insurance (proceeds) - Fla. Stat. [PERSON_NAME]. § 222.13" at bounding box center [430, 360] width 270 height 37
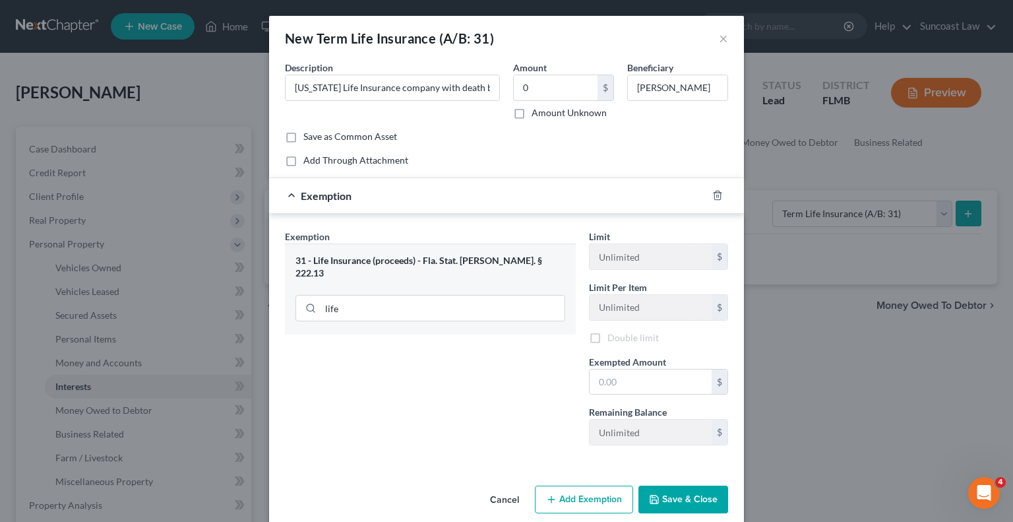
click at [454, 344] on div "Exemption Set must be selected for CA. Exemption * 31 - Life Insurance (proceed…" at bounding box center [430, 343] width 304 height 226
click at [647, 375] on input "text" at bounding box center [651, 383] width 122 height 25
type input "0"
click at [678, 501] on button "Save & Close" at bounding box center [683, 501] width 90 height 28
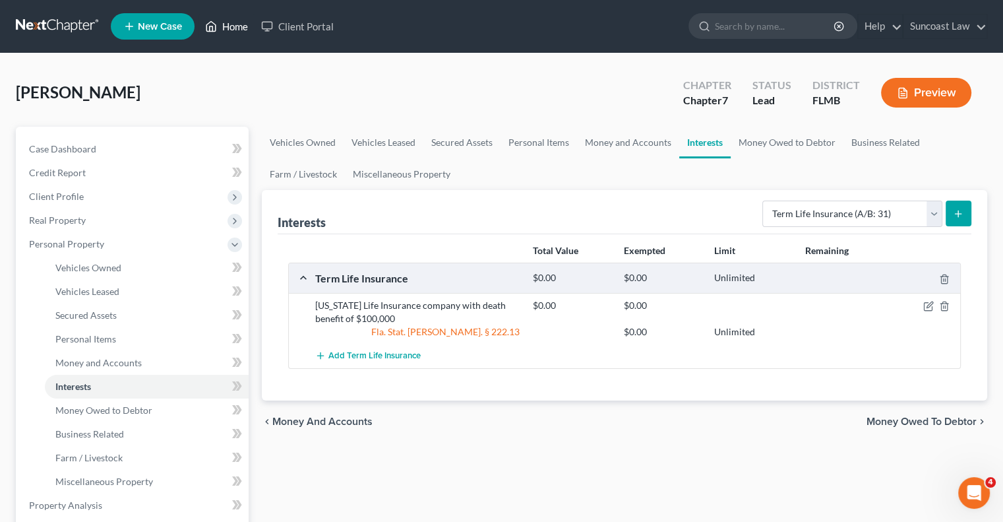
drag, startPoint x: 239, startPoint y: 31, endPoint x: 250, endPoint y: 40, distance: 13.6
click at [239, 31] on link "Home" at bounding box center [227, 27] width 56 height 24
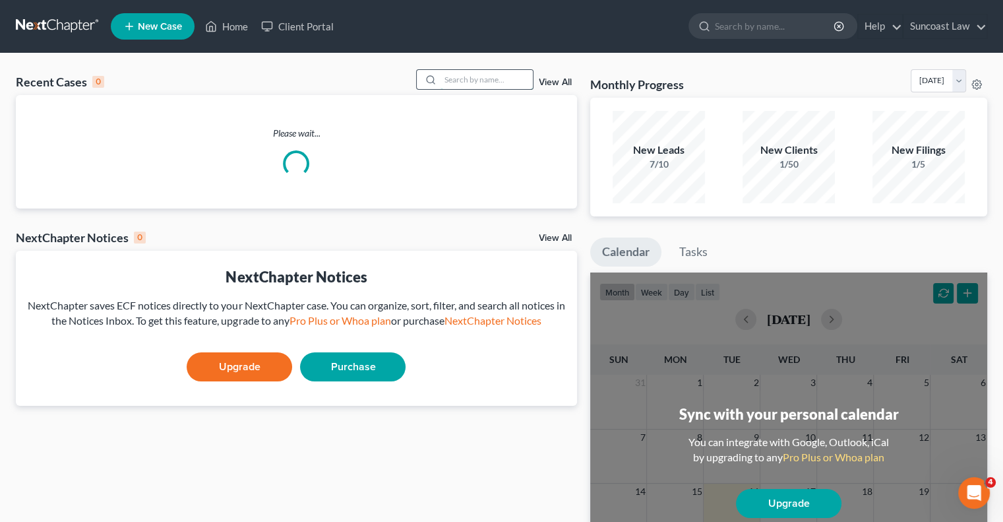
click at [475, 76] on input "search" at bounding box center [487, 79] width 92 height 19
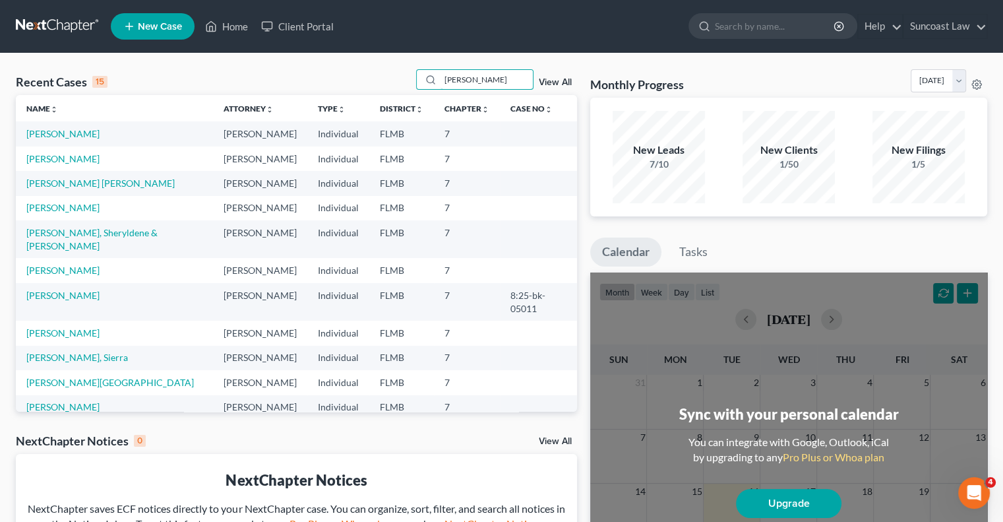
type input "victor"
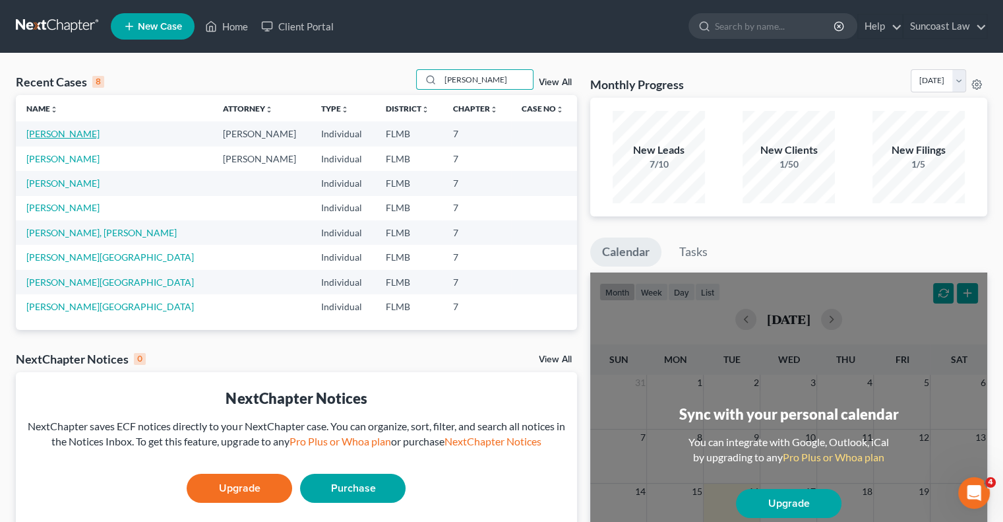
click at [69, 135] on link "[PERSON_NAME]" at bounding box center [62, 133] width 73 height 11
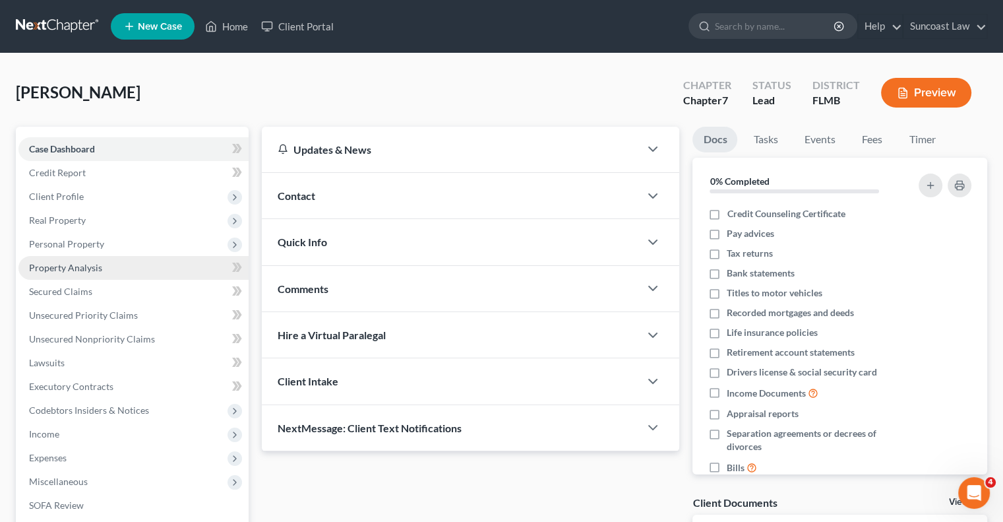
drag, startPoint x: 106, startPoint y: 261, endPoint x: 114, endPoint y: 264, distance: 9.4
click at [106, 261] on link "Property Analysis" at bounding box center [133, 268] width 230 height 24
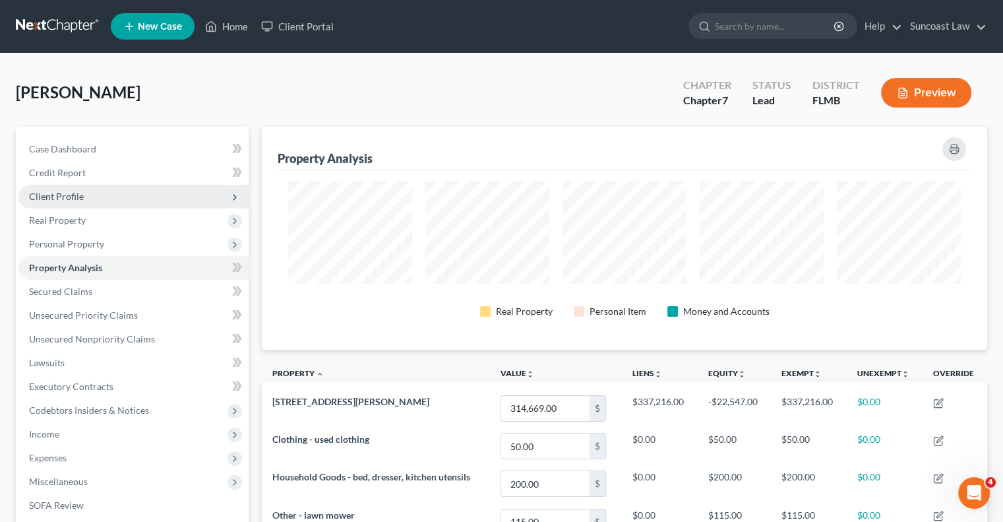
click at [78, 194] on span "Client Profile" at bounding box center [56, 196] width 55 height 11
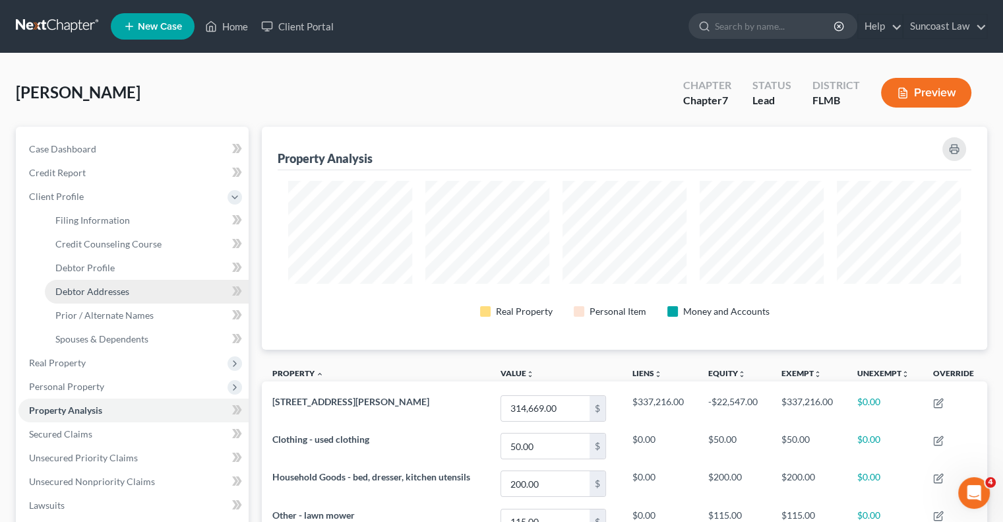
click at [114, 284] on link "Debtor Addresses" at bounding box center [147, 292] width 204 height 24
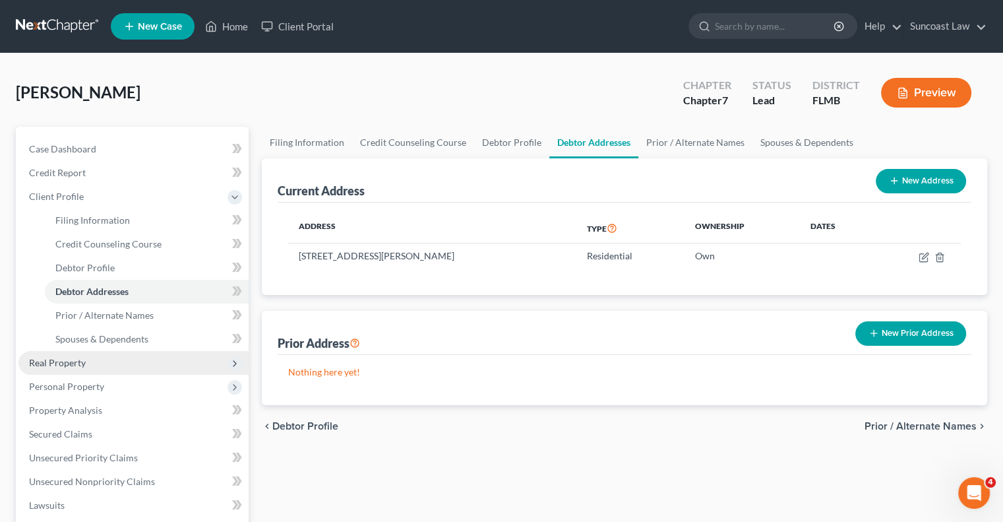
click at [63, 364] on span "Real Property" at bounding box center [57, 362] width 57 height 11
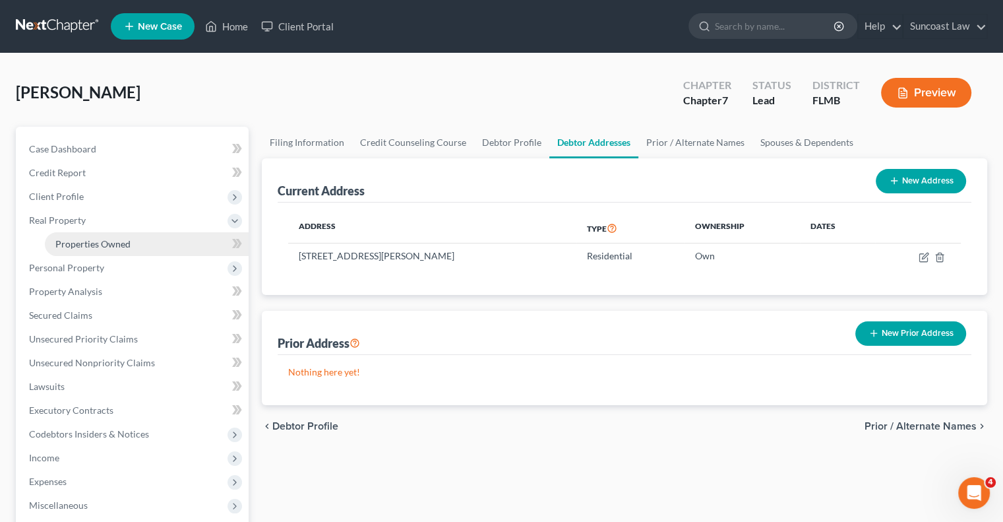
click at [100, 242] on span "Properties Owned" at bounding box center [92, 243] width 75 height 11
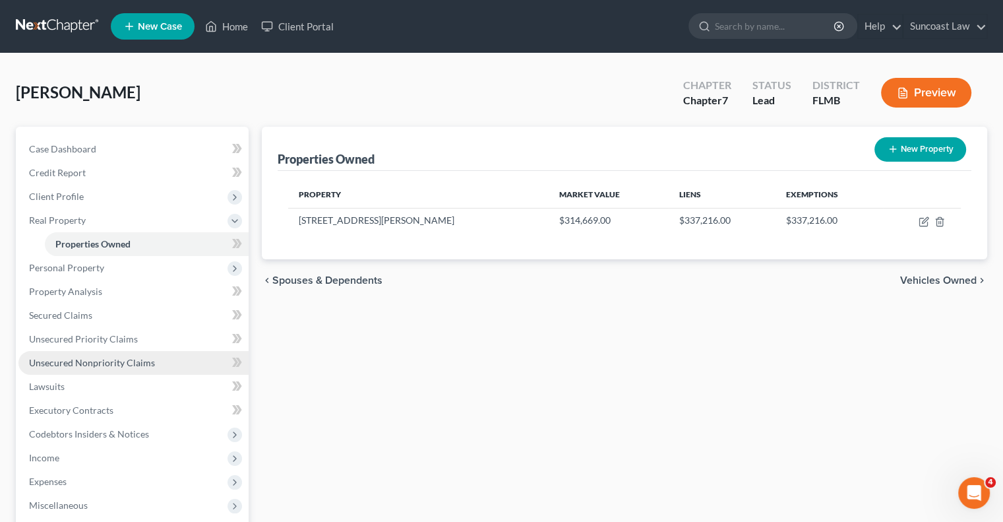
drag, startPoint x: 108, startPoint y: 366, endPoint x: 140, endPoint y: 371, distance: 32.6
click at [107, 365] on span "Unsecured Nonpriority Claims" at bounding box center [92, 362] width 126 height 11
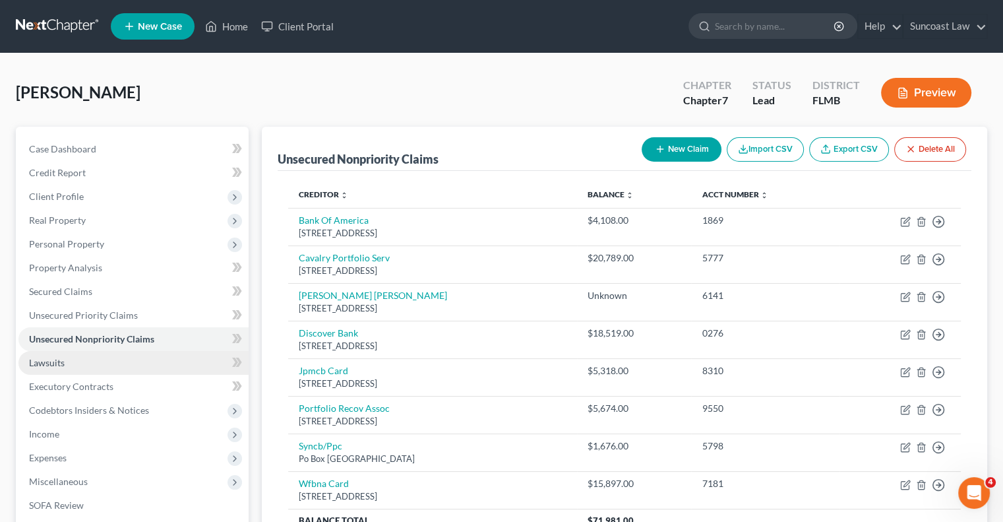
click at [37, 357] on span "Lawsuits" at bounding box center [47, 362] width 36 height 11
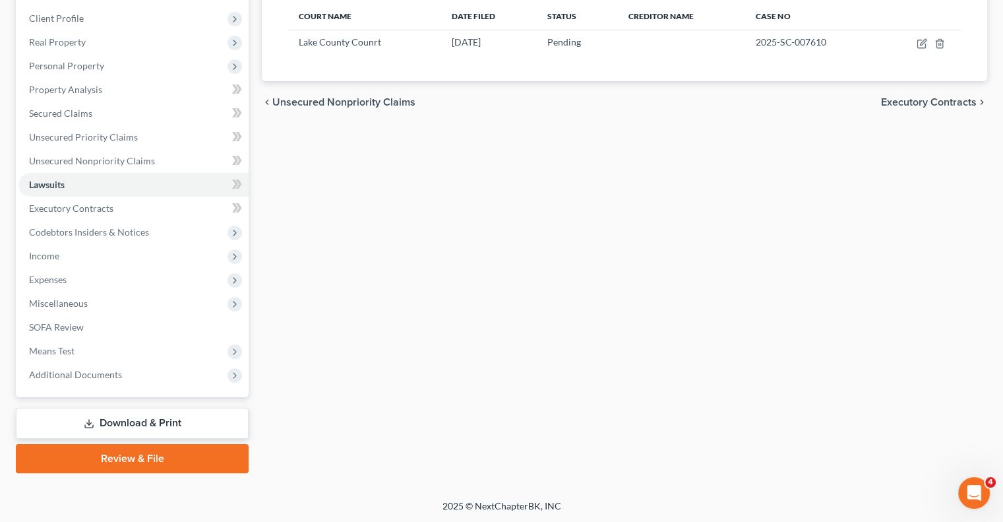
click at [133, 419] on link "Download & Print" at bounding box center [132, 423] width 233 height 31
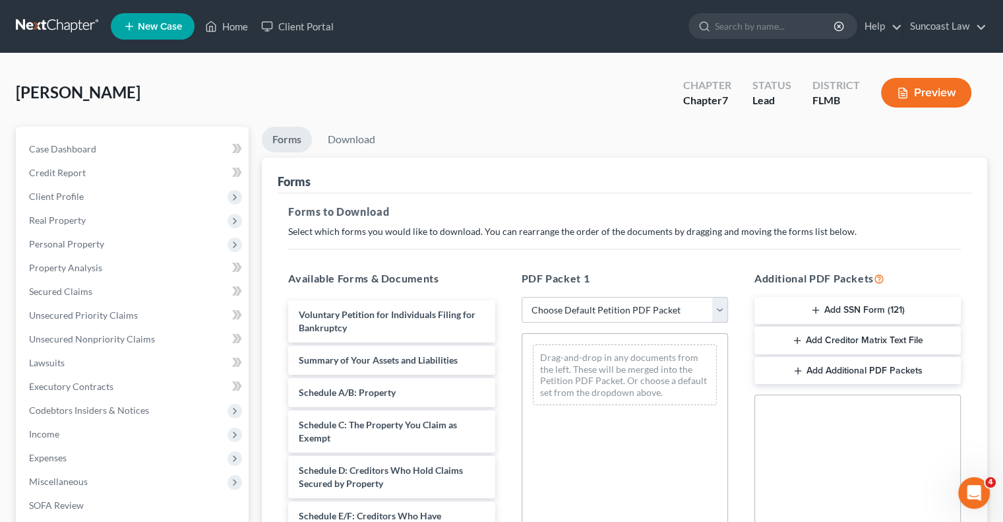
drag, startPoint x: 659, startPoint y: 305, endPoint x: 661, endPoint y: 320, distance: 14.6
click at [659, 305] on select "Choose Default Petition PDF Packet Complete Bankruptcy Petition (all forms and …" at bounding box center [625, 310] width 206 height 26
select select "0"
click at [522, 297] on select "Choose Default Petition PDF Packet Complete Bankruptcy Petition (all forms and …" at bounding box center [625, 310] width 206 height 26
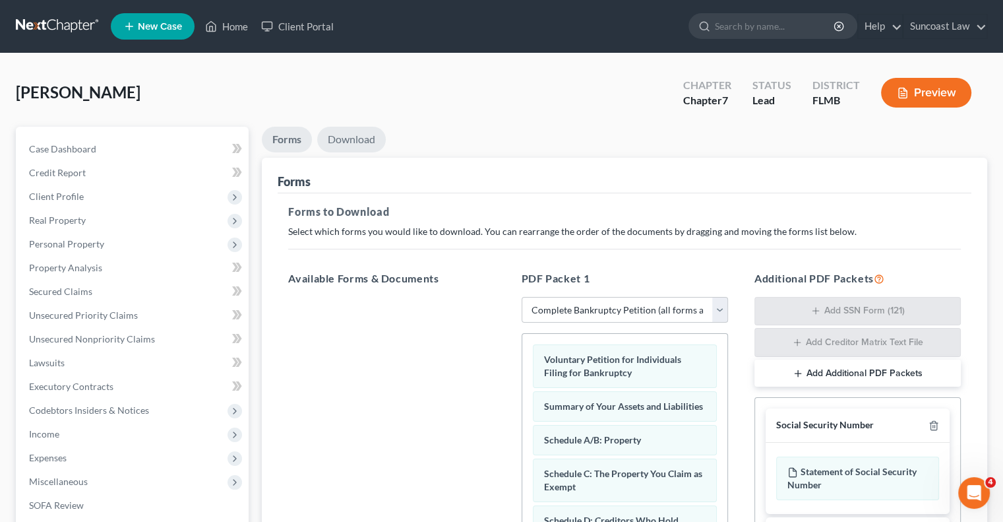
click at [350, 144] on link "Download" at bounding box center [351, 140] width 69 height 26
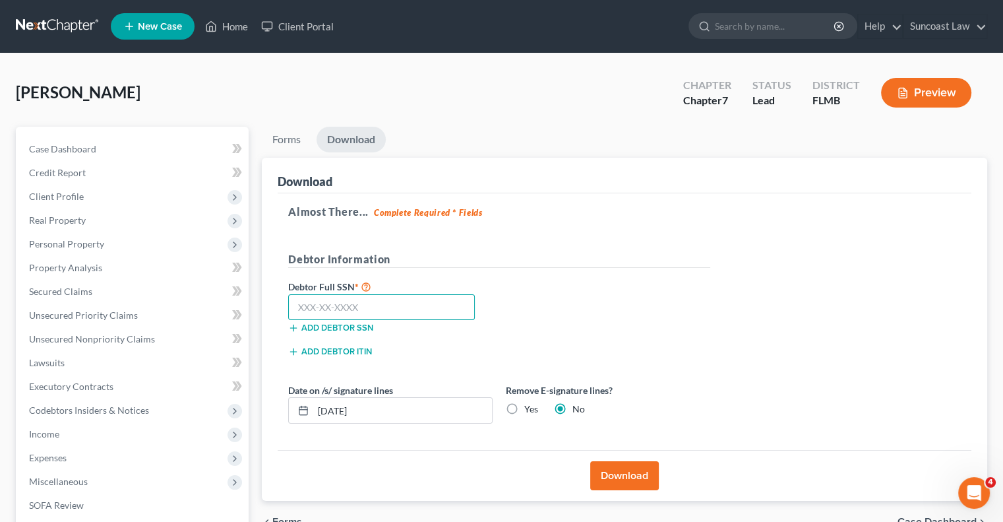
click at [388, 306] on input "text" at bounding box center [381, 307] width 187 height 26
type input "118-82-6141"
drag, startPoint x: 380, startPoint y: 409, endPoint x: 332, endPoint y: 412, distance: 48.3
click at [332, 412] on input "09/16/2025" at bounding box center [402, 410] width 179 height 25
type input "09/29/2025"
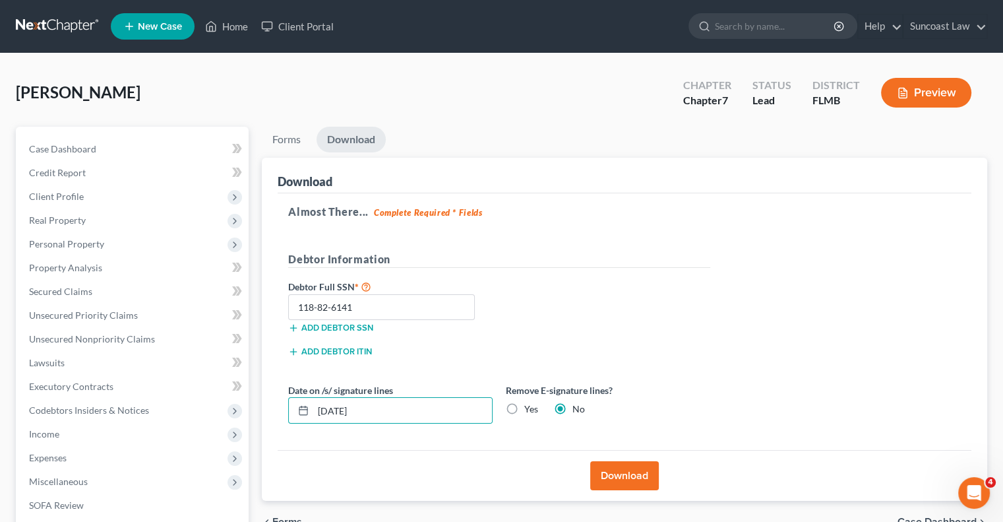
click at [524, 412] on label "Yes" at bounding box center [531, 408] width 14 height 13
click at [530, 411] on input "Yes" at bounding box center [534, 406] width 9 height 9
radio input "true"
radio input "false"
click at [639, 476] on button "Download" at bounding box center [624, 475] width 69 height 29
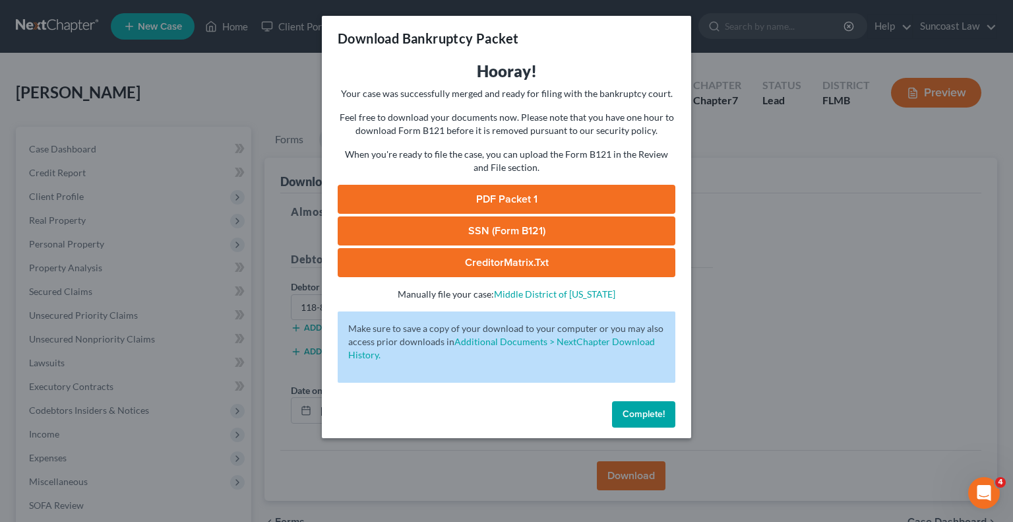
click at [602, 231] on link "SSN (Form B121)" at bounding box center [507, 230] width 338 height 29
click at [594, 194] on link "PDF Packet 1" at bounding box center [507, 199] width 338 height 29
click at [662, 414] on span "Complete!" at bounding box center [644, 413] width 42 height 11
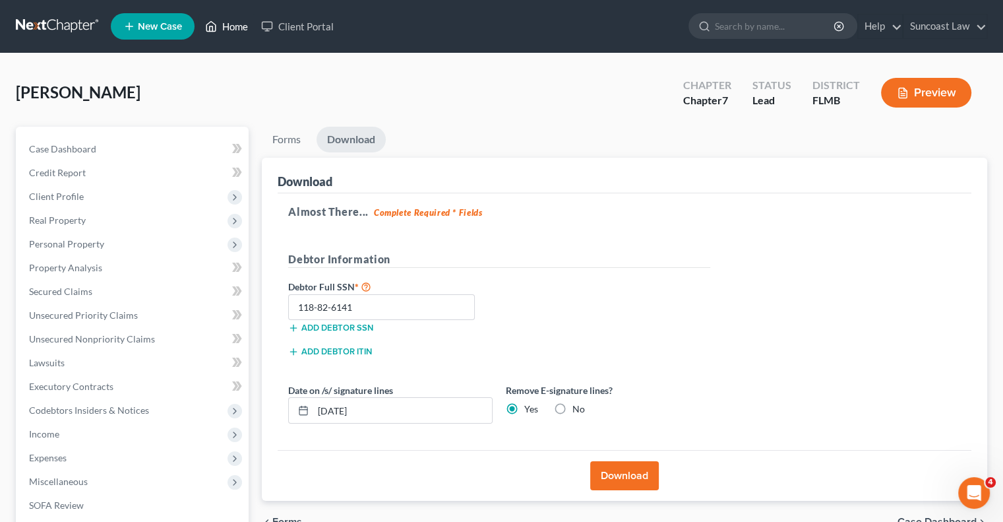
click at [230, 30] on link "Home" at bounding box center [227, 27] width 56 height 24
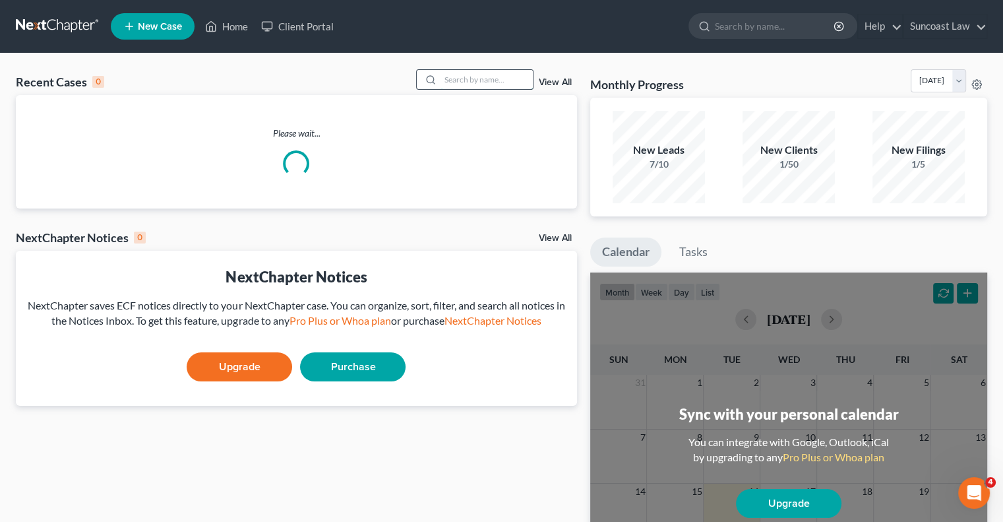
click at [470, 83] on input "search" at bounding box center [487, 79] width 92 height 19
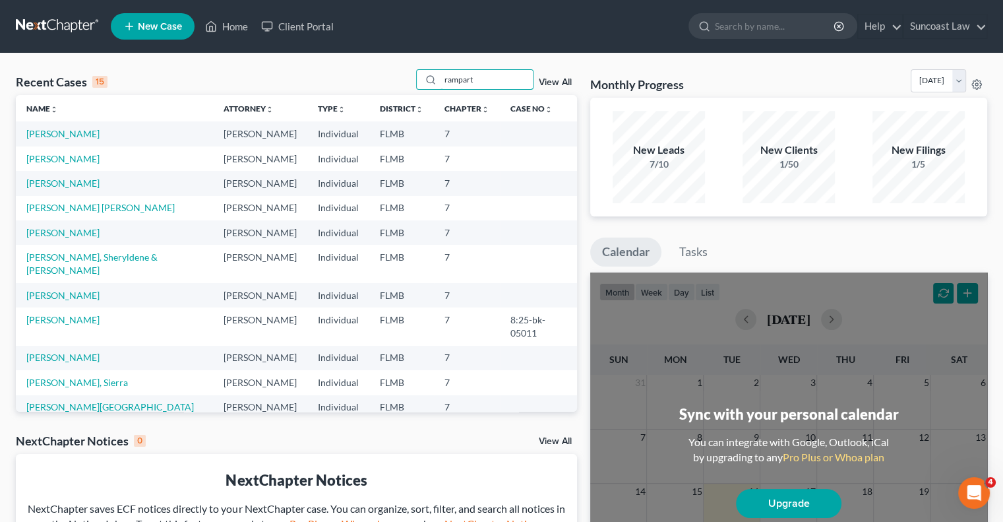
type input "rampart"
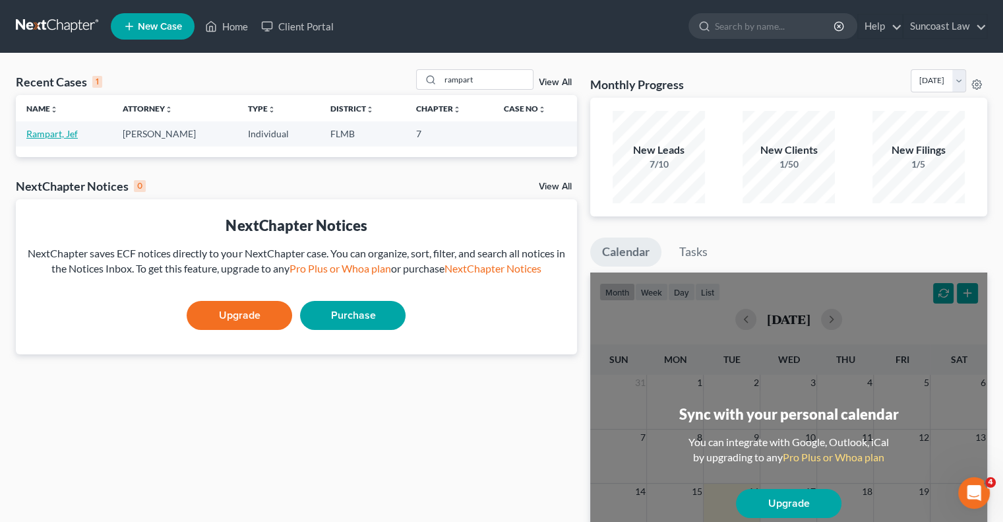
click at [56, 135] on link "Rampart, Jef" at bounding box center [51, 133] width 51 height 11
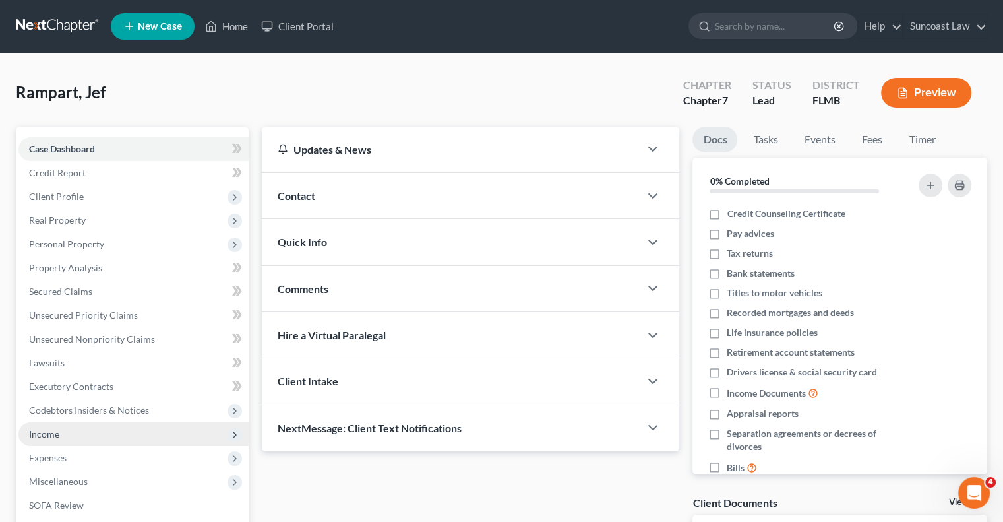
drag, startPoint x: 74, startPoint y: 440, endPoint x: 83, endPoint y: 443, distance: 9.6
click at [74, 439] on span "Income" at bounding box center [133, 434] width 230 height 24
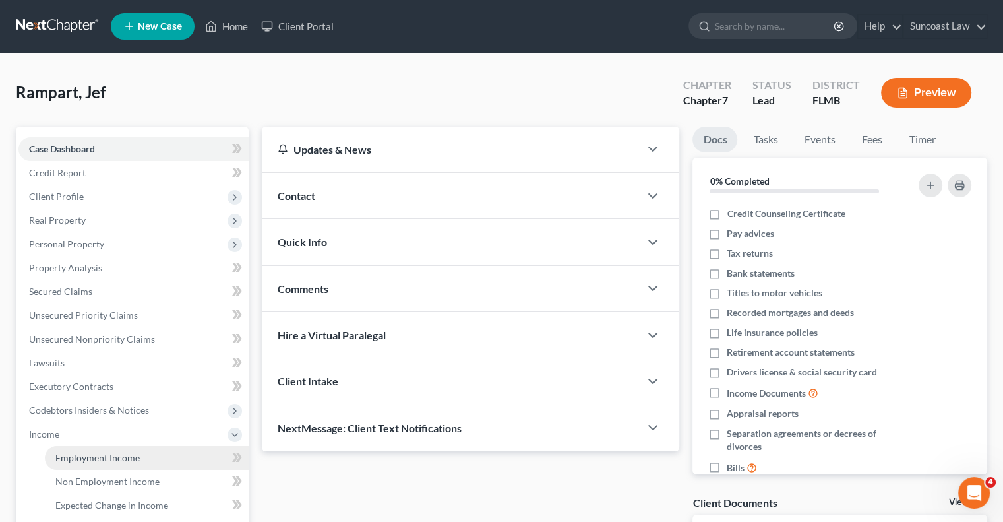
click at [139, 466] on link "Employment Income" at bounding box center [147, 458] width 204 height 24
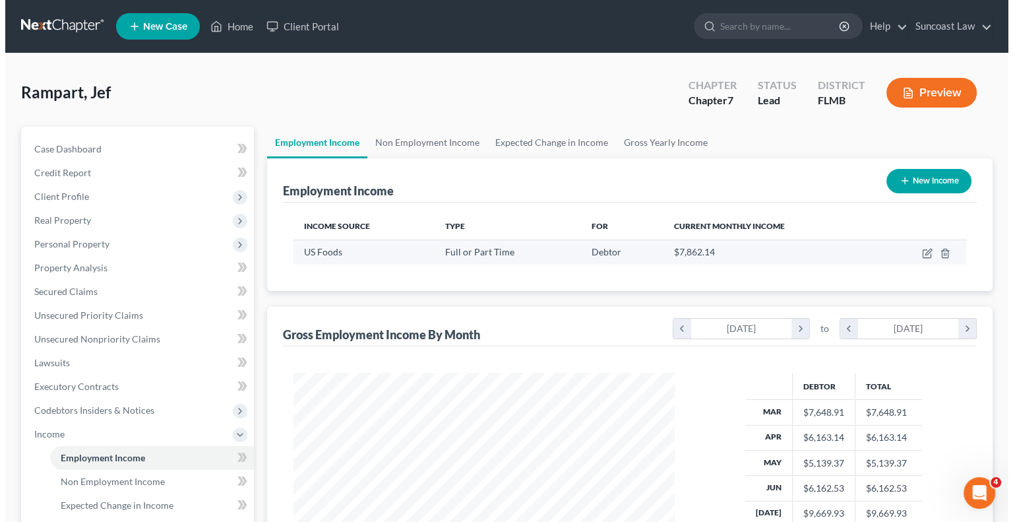
scroll to position [235, 407]
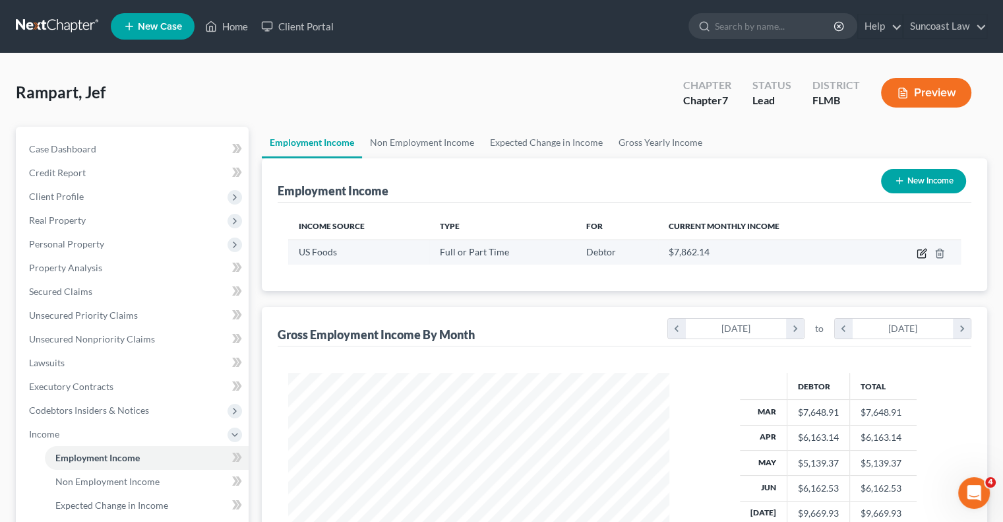
click at [919, 256] on icon "button" at bounding box center [922, 253] width 11 height 11
select select "0"
select select "9"
select select "3"
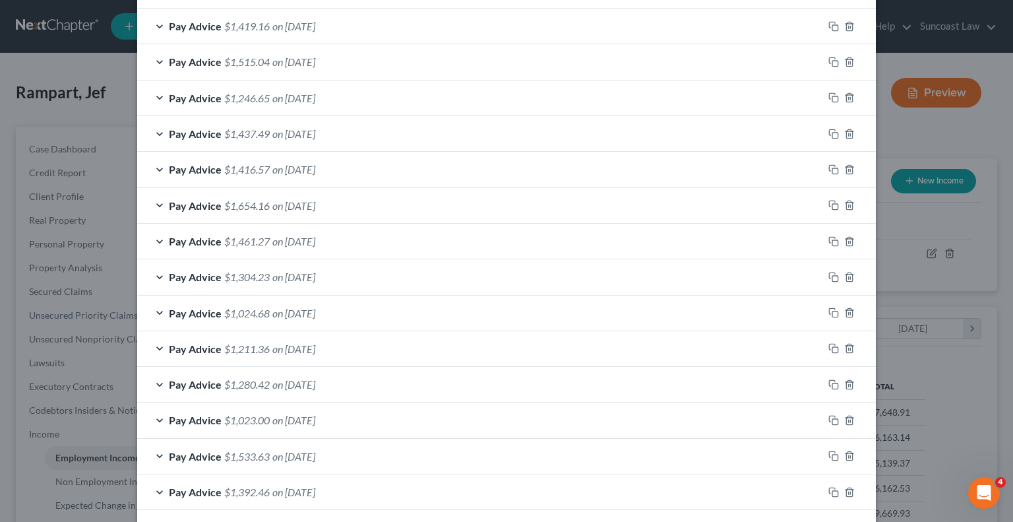
scroll to position [777, 0]
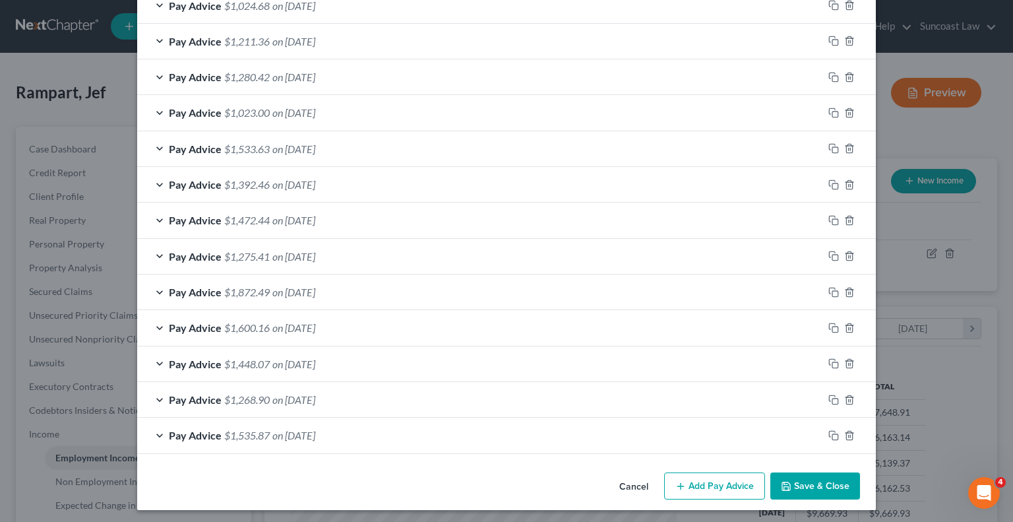
click at [709, 480] on button "Add Pay Advice" at bounding box center [714, 486] width 101 height 28
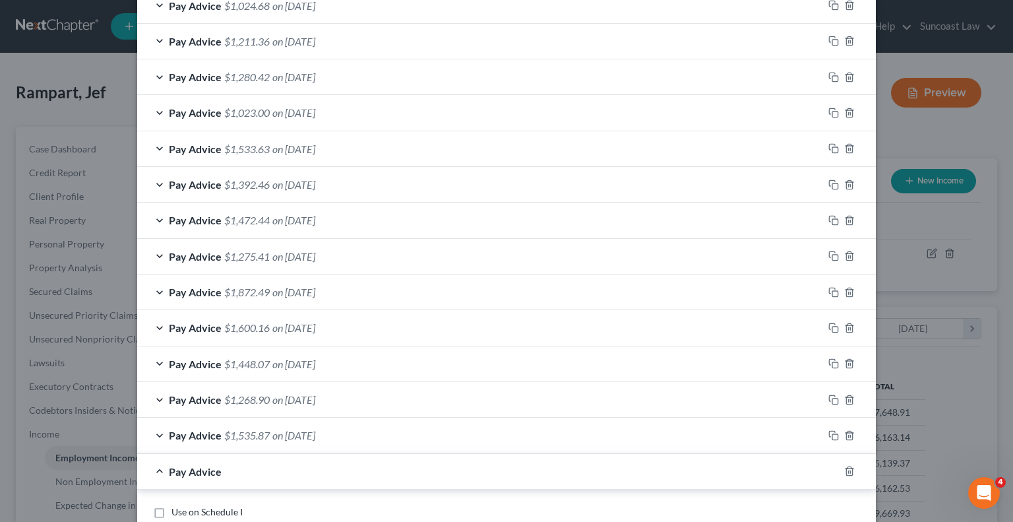
scroll to position [975, 0]
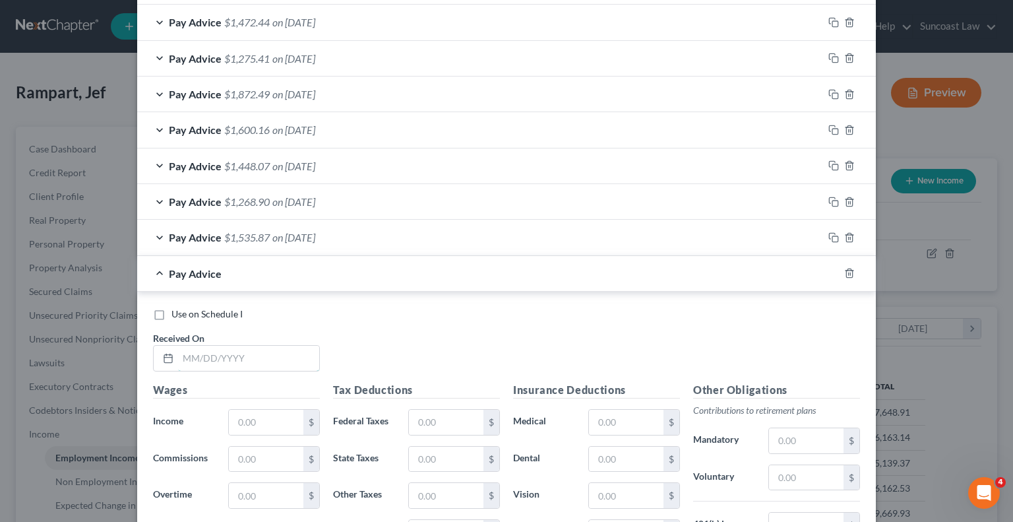
drag, startPoint x: 274, startPoint y: 359, endPoint x: 302, endPoint y: 331, distance: 39.2
click at [274, 358] on input "text" at bounding box center [248, 358] width 141 height 25
type input "04/03/2025"
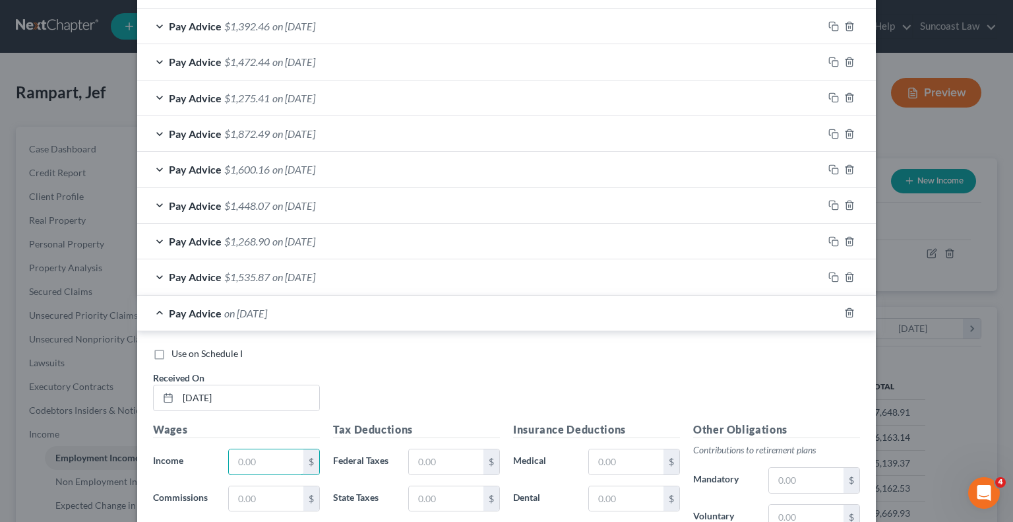
scroll to position [1014, 0]
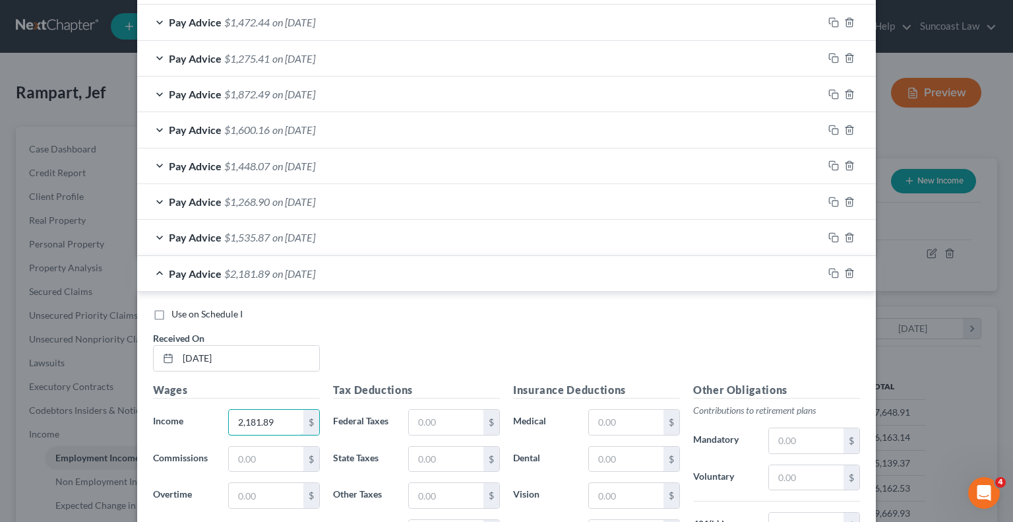
type input "2,181.89"
drag, startPoint x: 426, startPoint y: 412, endPoint x: 436, endPoint y: 404, distance: 12.7
click at [426, 412] on input "text" at bounding box center [446, 422] width 75 height 25
type input "362.30"
drag, startPoint x: 803, startPoint y: 477, endPoint x: 817, endPoint y: 469, distance: 16.5
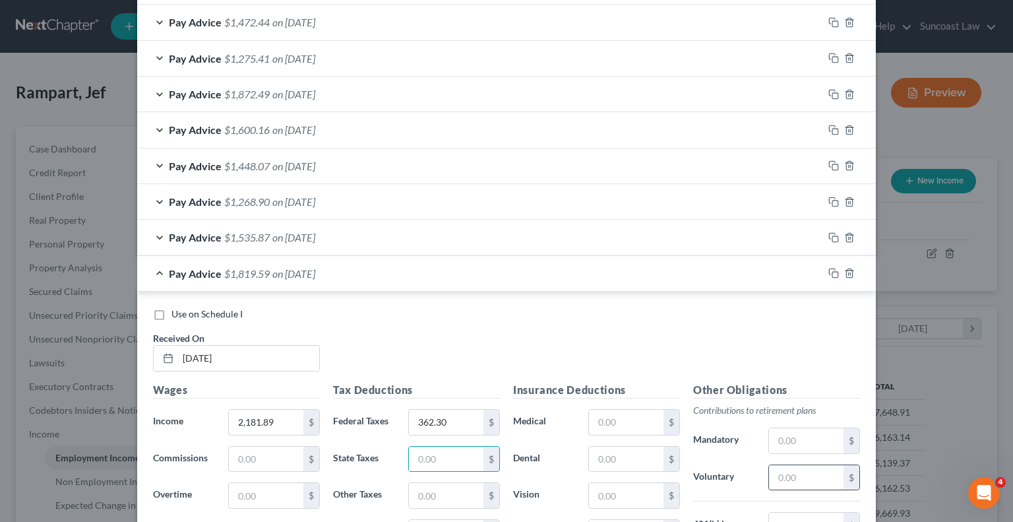
click at [803, 477] on input "text" at bounding box center [806, 477] width 75 height 25
type input "152.74"
drag, startPoint x: 628, startPoint y: 412, endPoint x: 646, endPoint y: 404, distance: 19.8
click at [628, 412] on input "text" at bounding box center [626, 422] width 75 height 25
type input "40.79"
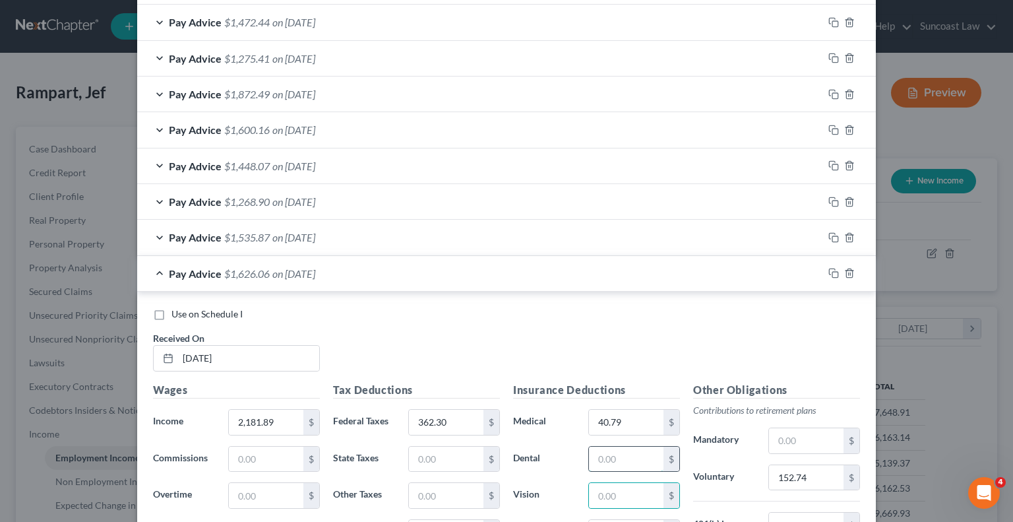
drag, startPoint x: 613, startPoint y: 456, endPoint x: 623, endPoint y: 443, distance: 16.1
click at [615, 456] on input "text" at bounding box center [626, 459] width 75 height 25
type input "2.75"
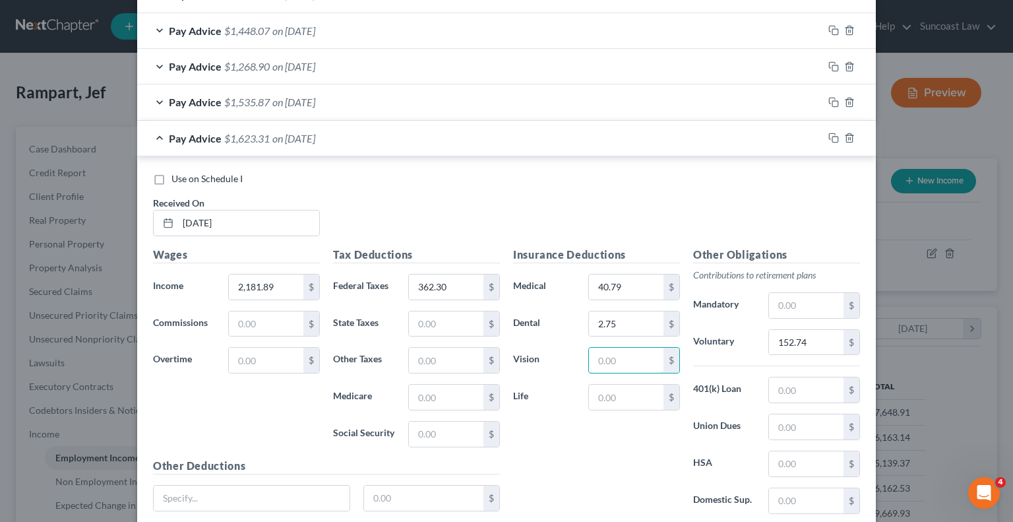
scroll to position [1247, 0]
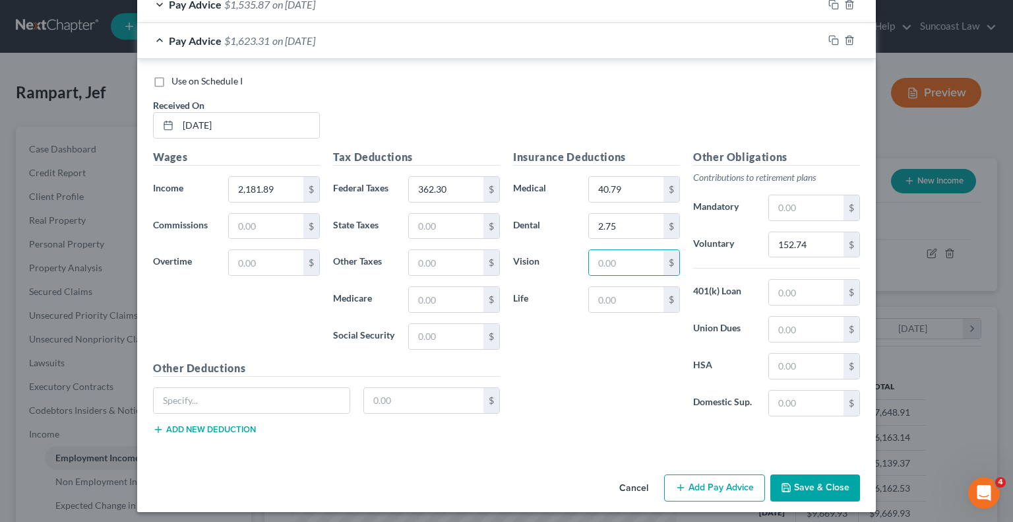
click at [716, 487] on button "Add Pay Advice" at bounding box center [714, 488] width 101 height 28
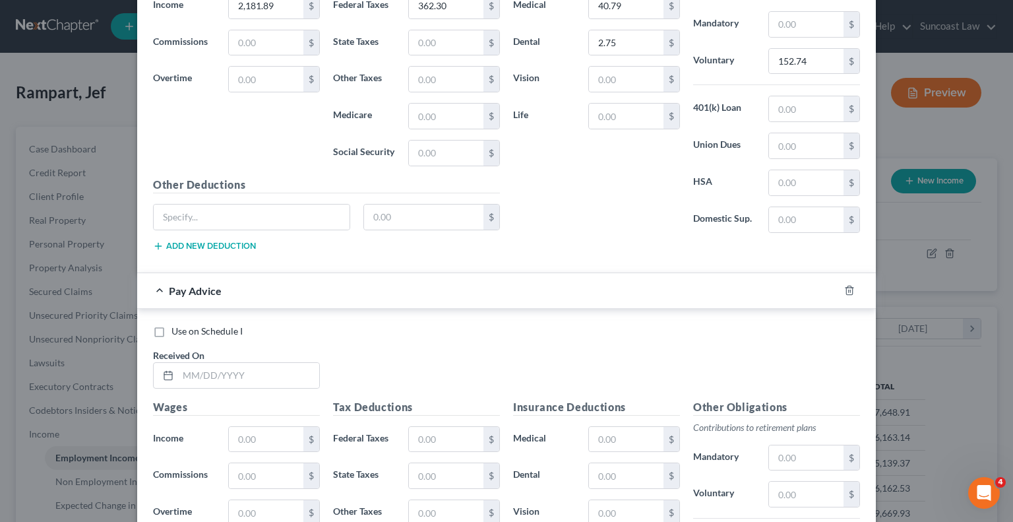
scroll to position [1511, 0]
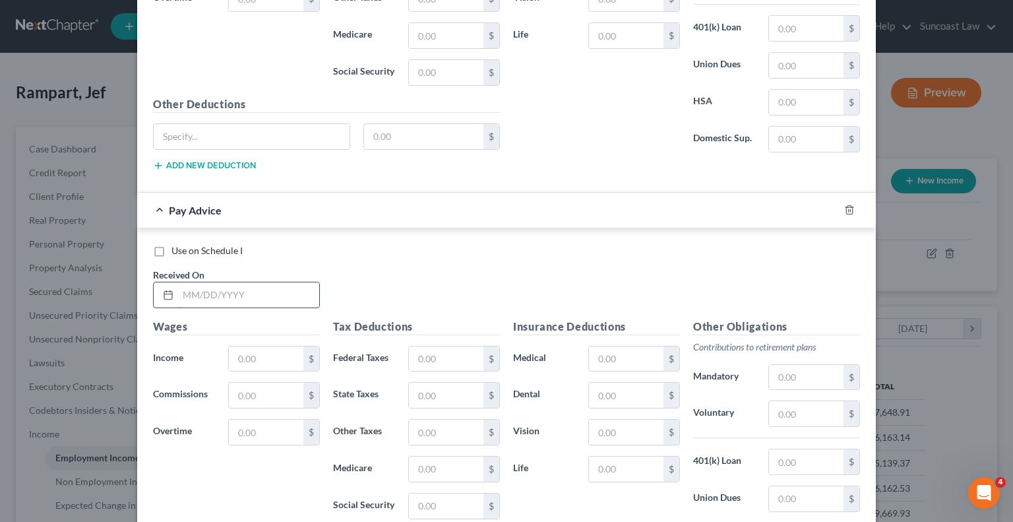
click at [282, 284] on input "text" at bounding box center [248, 294] width 141 height 25
type input "05/15/2025"
type input "1,882.77"
drag, startPoint x: 443, startPoint y: 355, endPoint x: 525, endPoint y: 295, distance: 101.4
click at [443, 355] on input "text" at bounding box center [446, 358] width 75 height 25
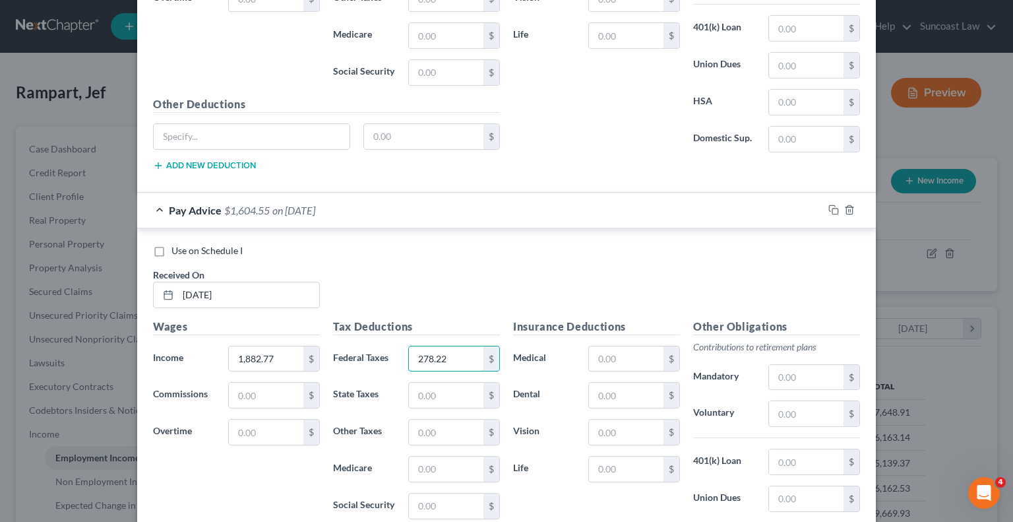
type input "278.22"
drag, startPoint x: 801, startPoint y: 408, endPoint x: 895, endPoint y: 351, distance: 109.8
click at [801, 408] on input "text" at bounding box center [806, 413] width 75 height 25
type input "131.80"
drag, startPoint x: 619, startPoint y: 353, endPoint x: 687, endPoint y: 168, distance: 196.5
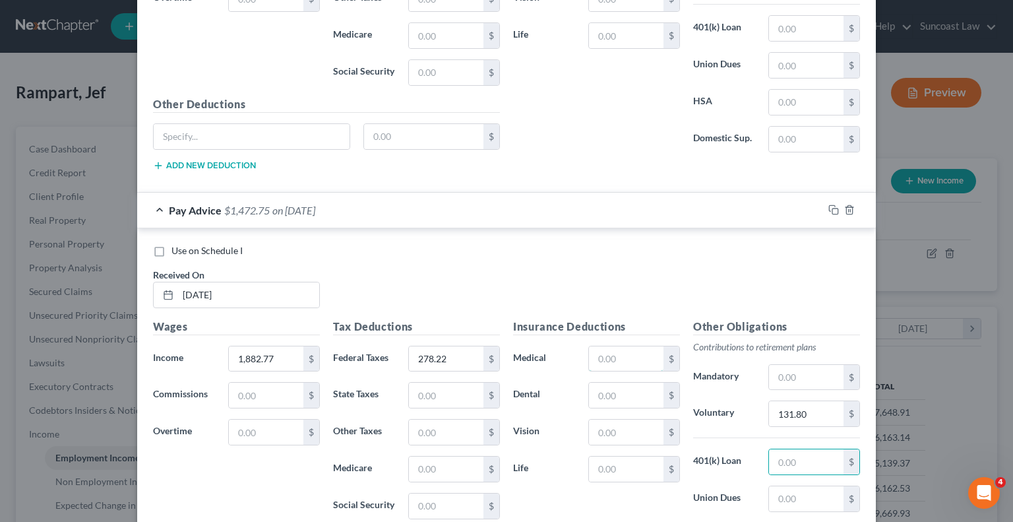
click at [619, 353] on input "text" at bounding box center [626, 358] width 75 height 25
type input "40.79"
type input "2.75"
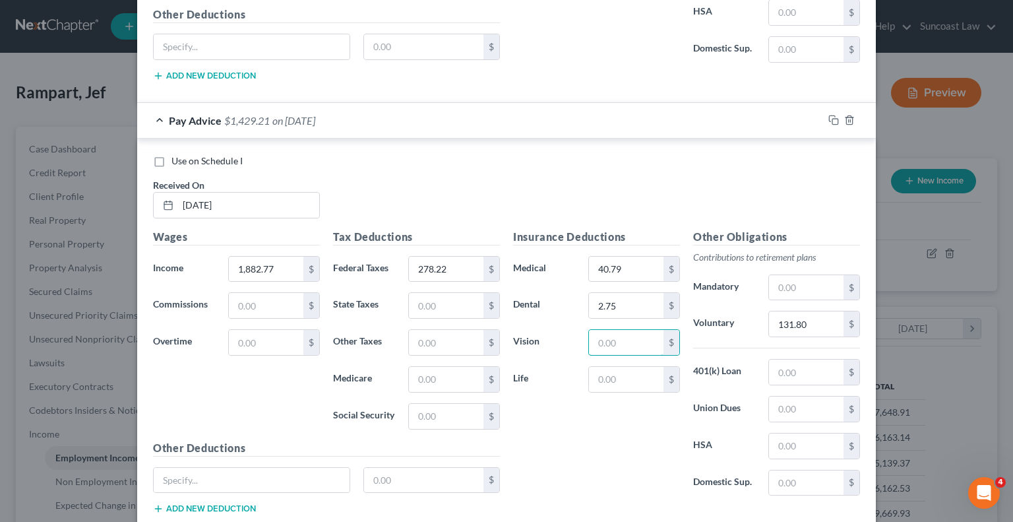
scroll to position [1678, 0]
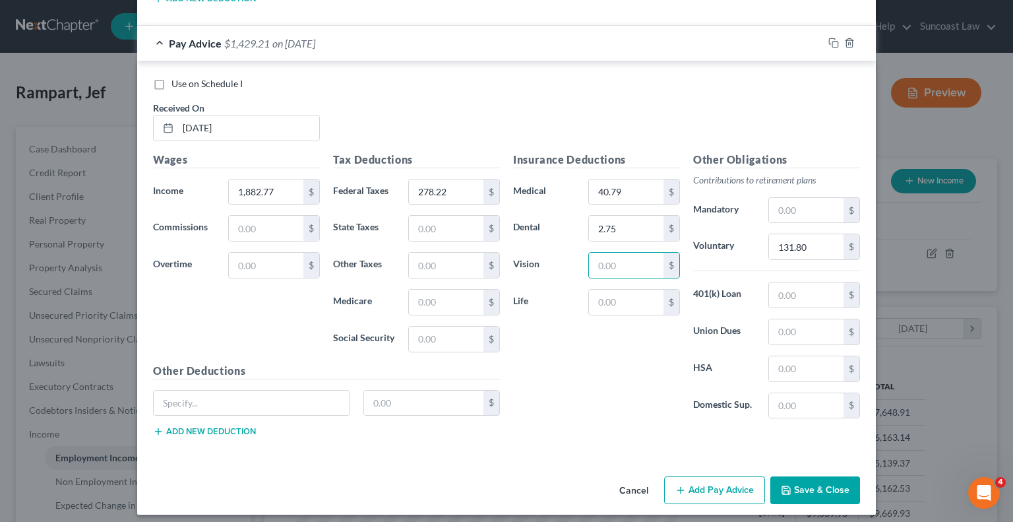
click at [696, 483] on button "Add Pay Advice" at bounding box center [714, 490] width 101 height 28
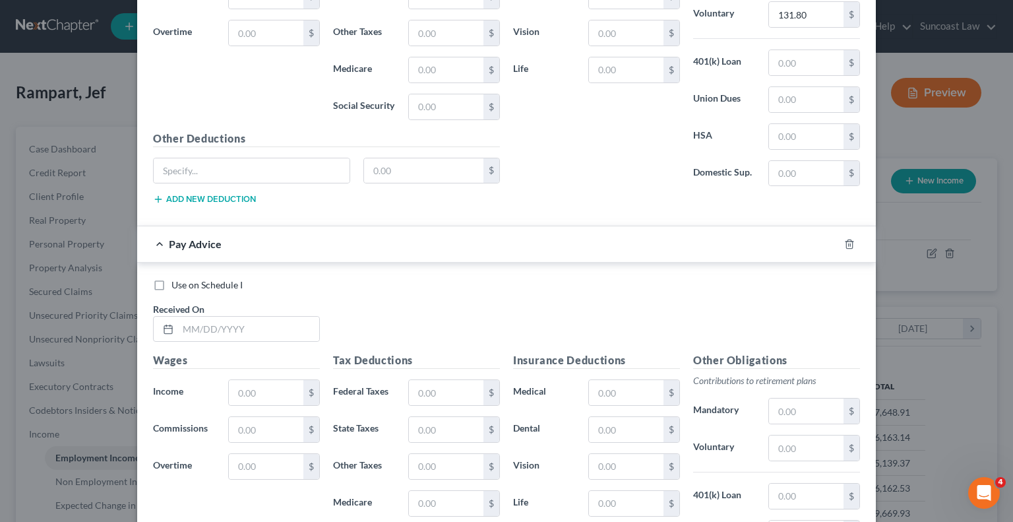
scroll to position [1942, 0]
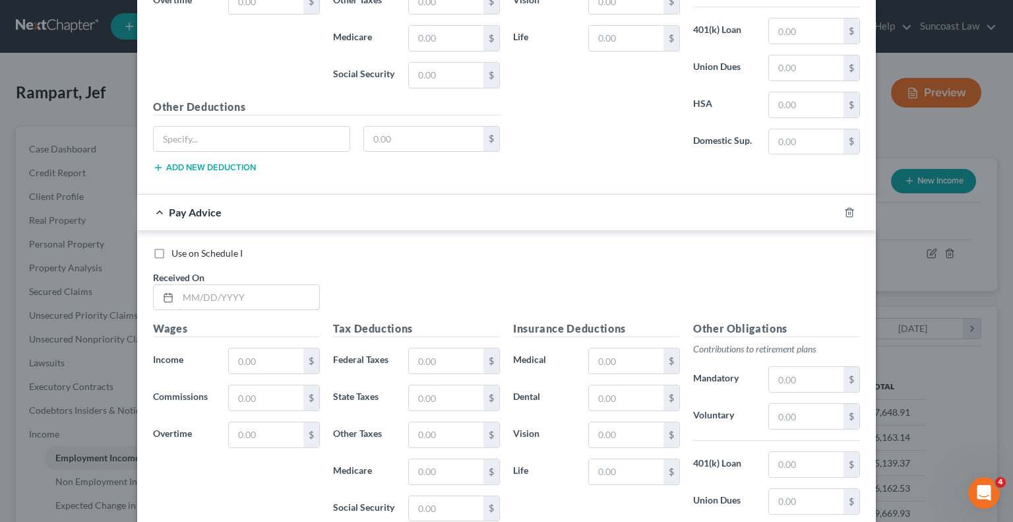
drag, startPoint x: 263, startPoint y: 289, endPoint x: 264, endPoint y: 273, distance: 15.9
click at [263, 289] on input "text" at bounding box center [248, 297] width 141 height 25
type input "05/22/2025"
type input "1,673.52"
drag, startPoint x: 422, startPoint y: 347, endPoint x: 491, endPoint y: 288, distance: 91.2
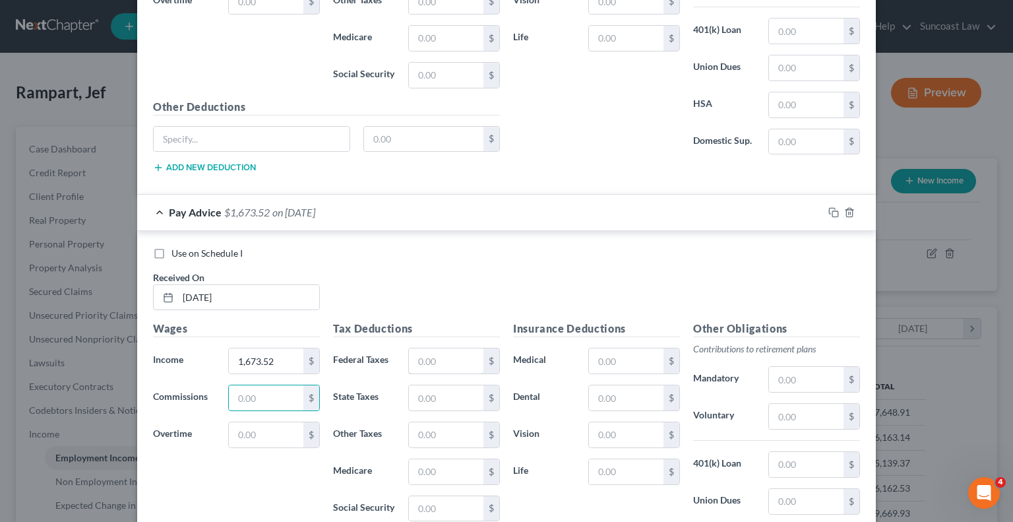
click at [422, 348] on input "text" at bounding box center [446, 360] width 75 height 25
type input "219.40"
drag, startPoint x: 603, startPoint y: 348, endPoint x: 650, endPoint y: 305, distance: 63.0
click at [603, 348] on input "text" at bounding box center [626, 360] width 75 height 25
type input "40.79"
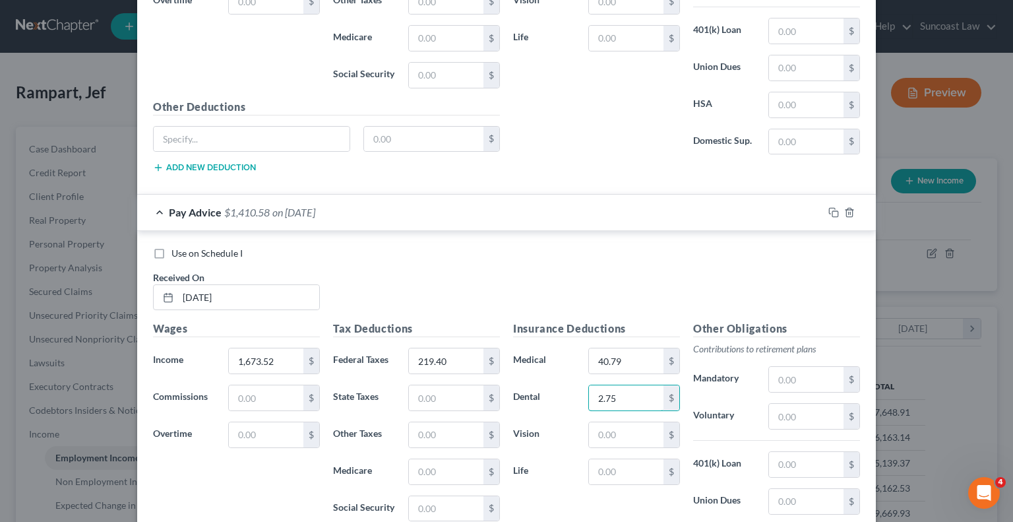
type input "2.75"
drag, startPoint x: 796, startPoint y: 403, endPoint x: 799, endPoint y: 394, distance: 9.6
click at [797, 404] on input "text" at bounding box center [806, 416] width 75 height 25
type input "117.15"
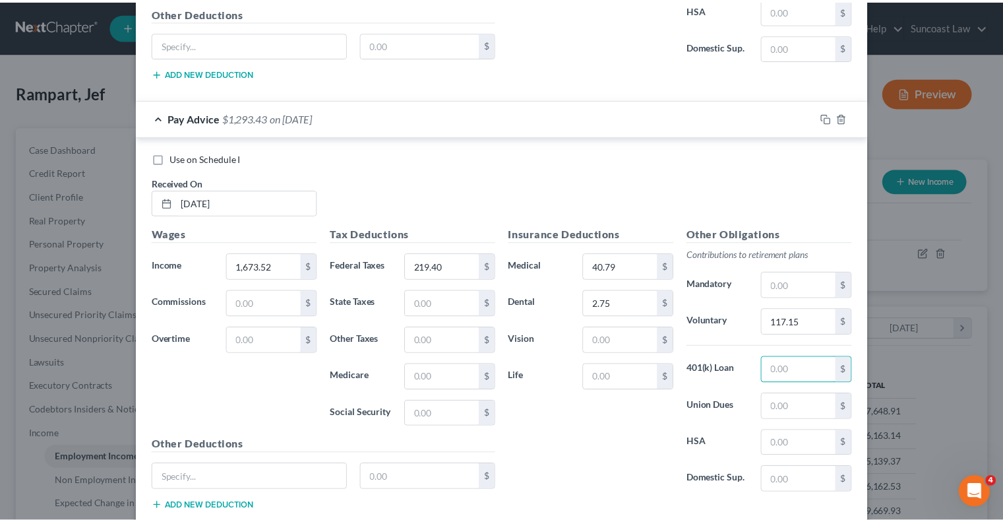
scroll to position [2109, 0]
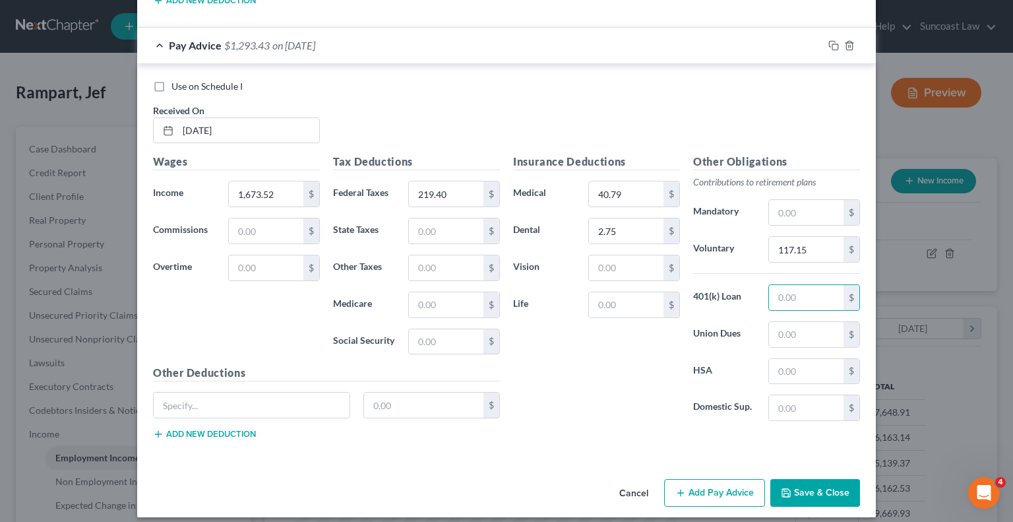
click at [817, 480] on button "Save & Close" at bounding box center [815, 493] width 90 height 28
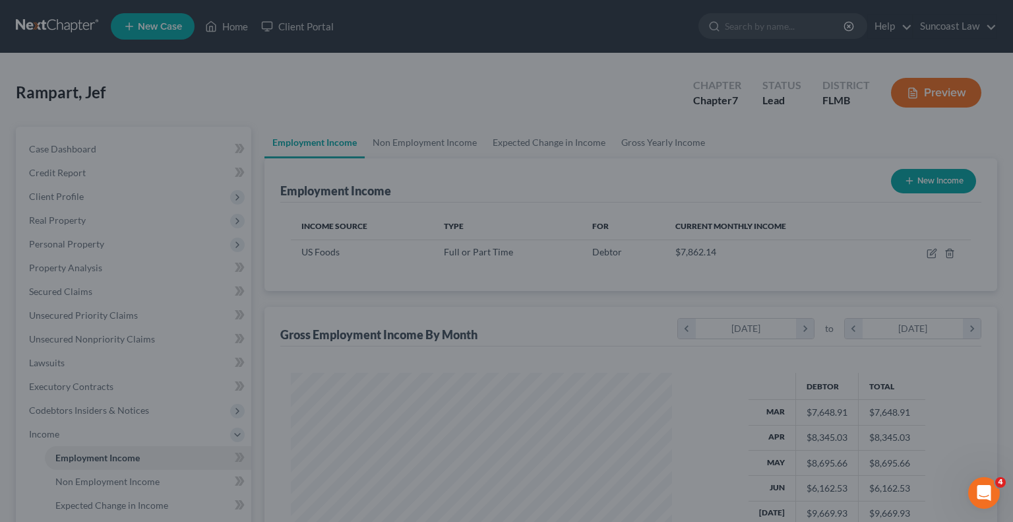
scroll to position [659326, 659154]
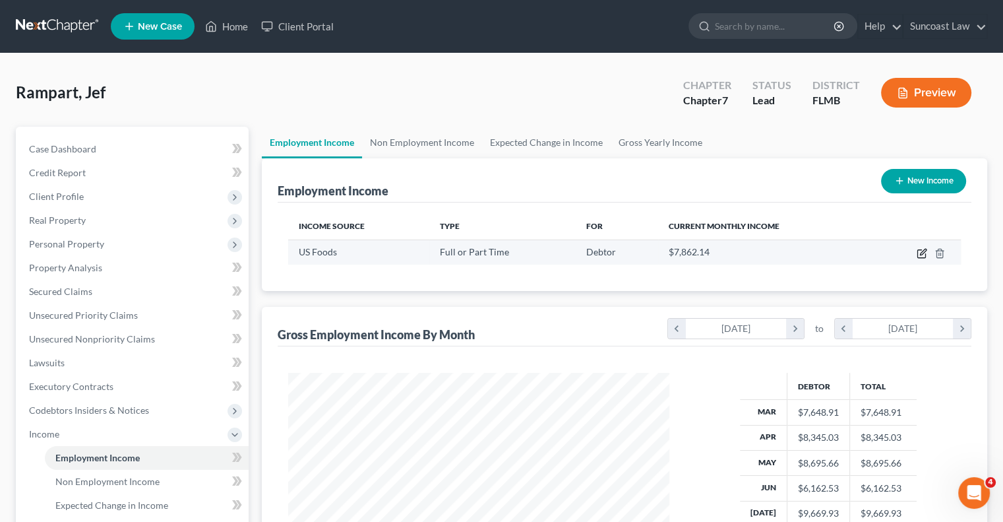
click at [921, 255] on icon "button" at bounding box center [922, 253] width 11 height 11
select select "0"
select select "9"
select select "3"
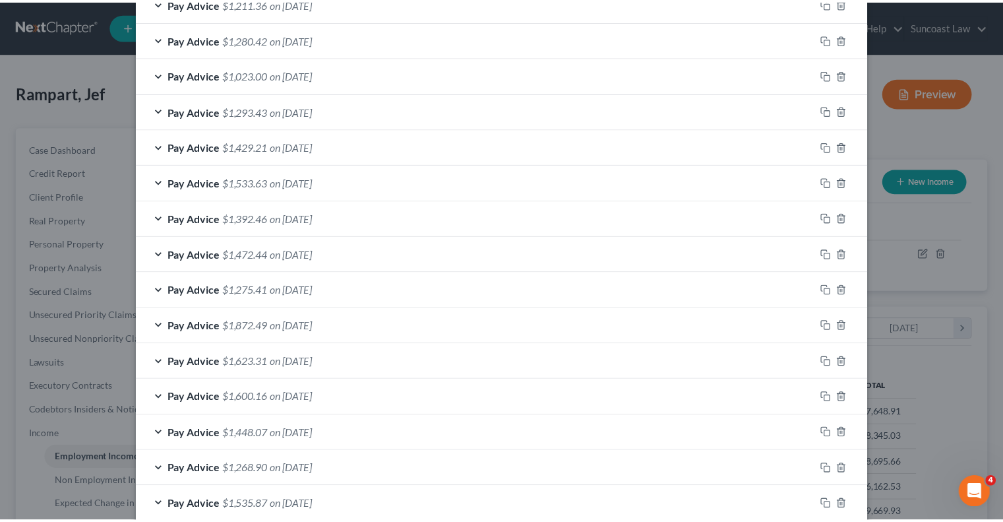
scroll to position [923, 0]
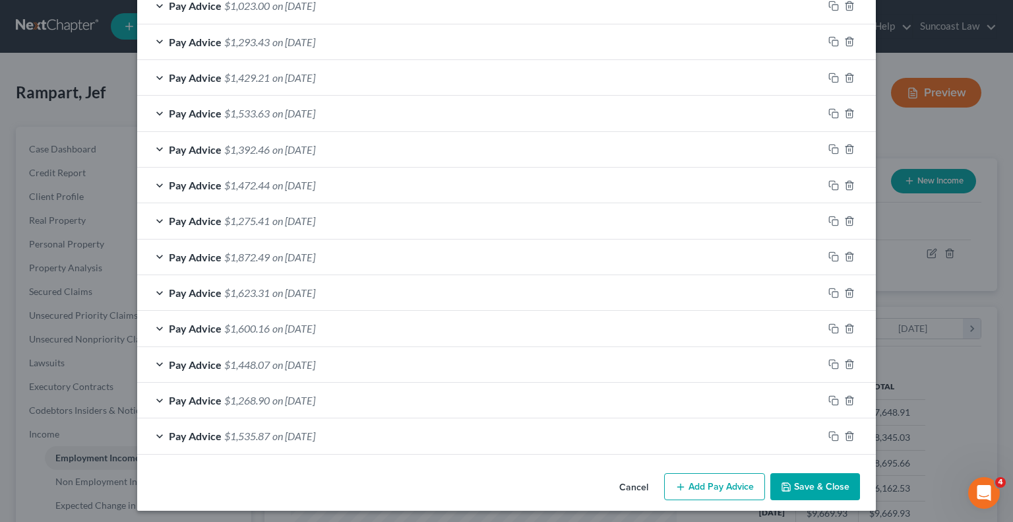
click at [817, 480] on button "Save & Close" at bounding box center [815, 487] width 90 height 28
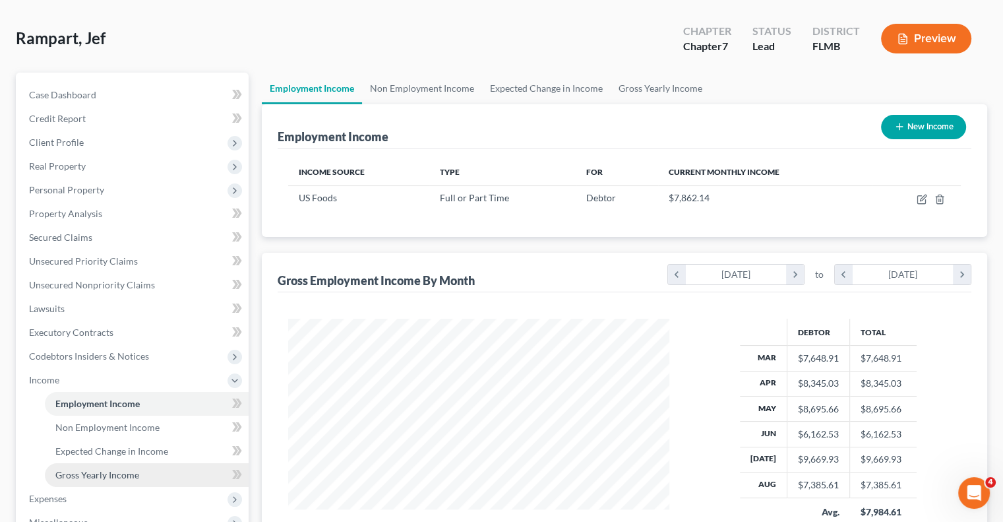
scroll to position [132, 0]
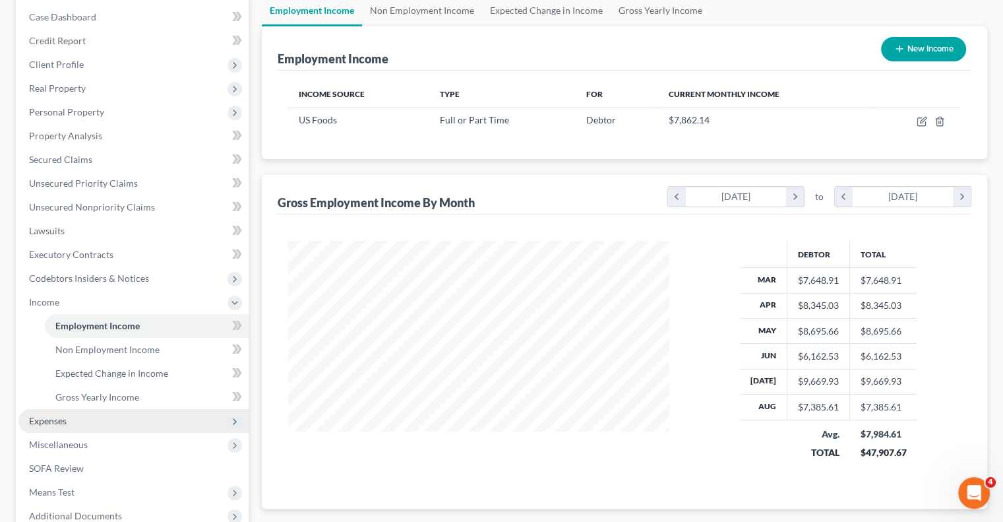
drag, startPoint x: 47, startPoint y: 425, endPoint x: 55, endPoint y: 428, distance: 8.3
click at [47, 425] on span "Expenses" at bounding box center [48, 420] width 38 height 11
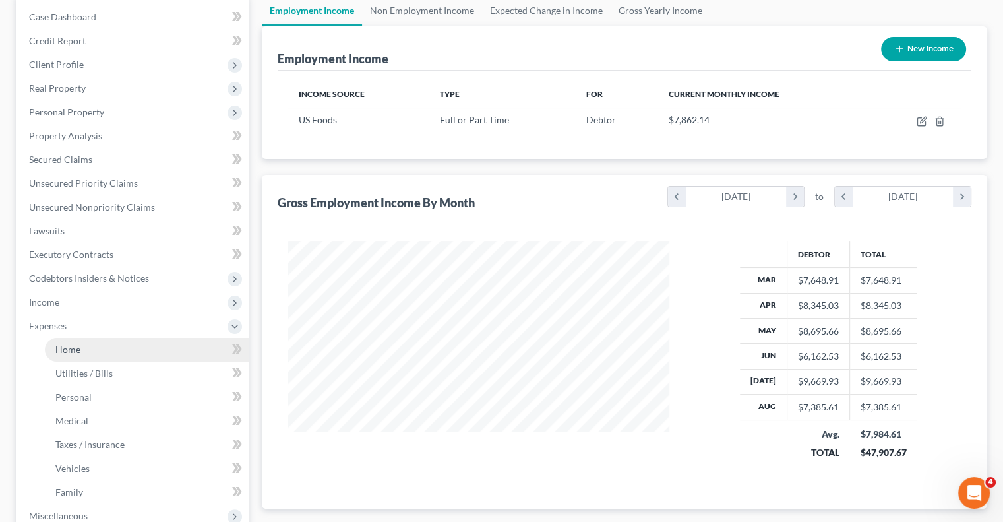
click at [69, 348] on span "Home" at bounding box center [67, 349] width 25 height 11
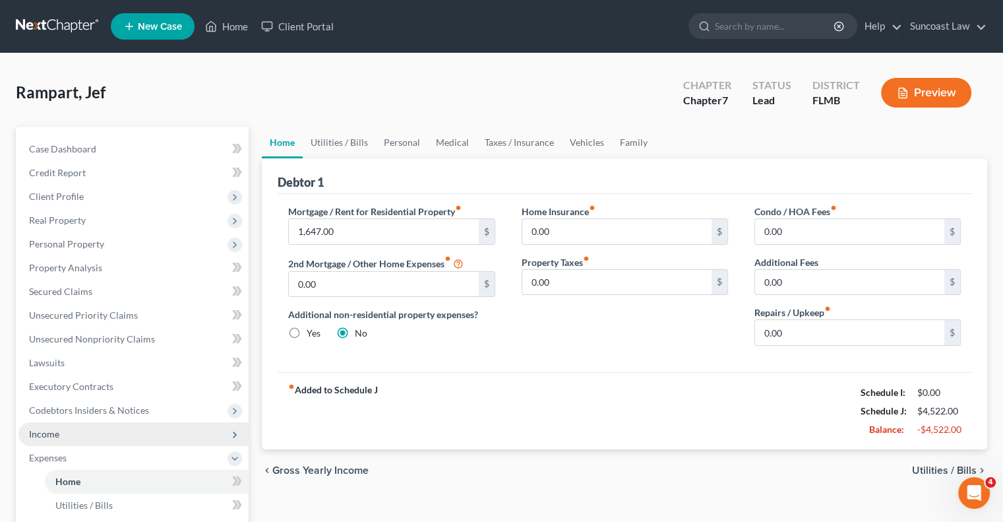
click at [66, 435] on span "Income" at bounding box center [133, 434] width 230 height 24
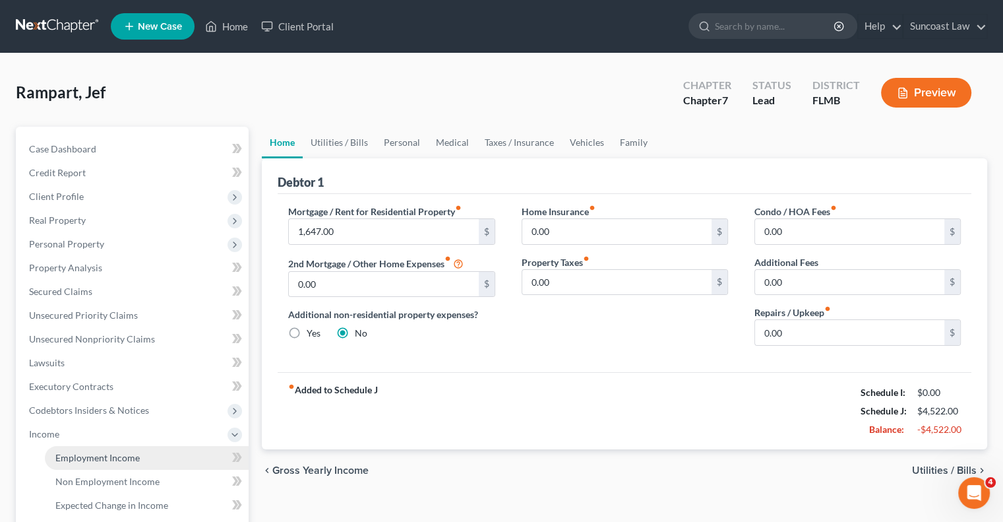
click at [88, 462] on span "Employment Income" at bounding box center [97, 457] width 84 height 11
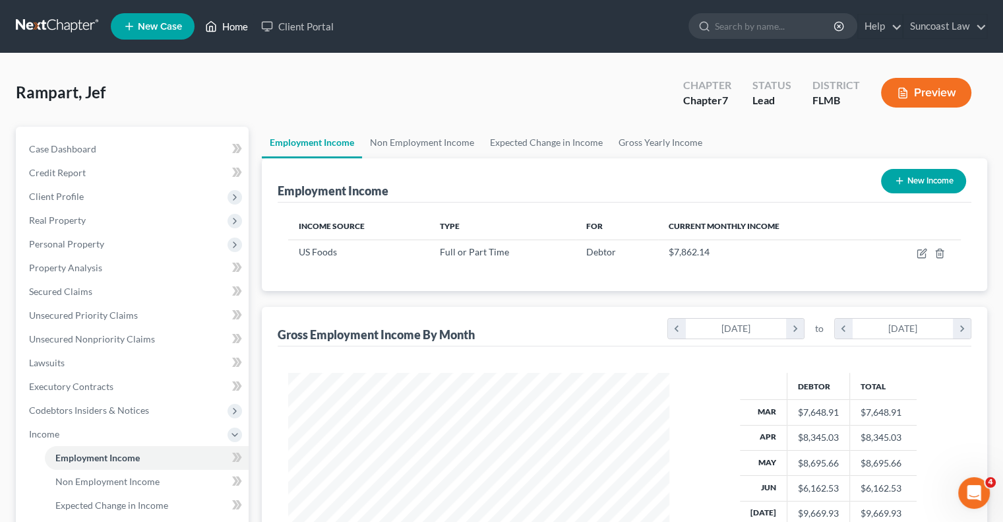
click at [226, 31] on link "Home" at bounding box center [227, 27] width 56 height 24
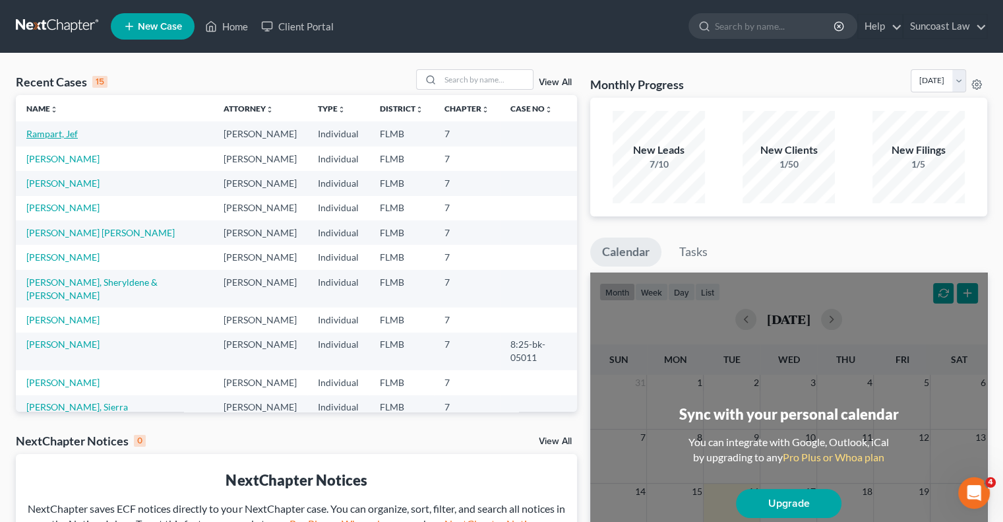
click at [58, 136] on link "Rampart, Jef" at bounding box center [51, 133] width 51 height 11
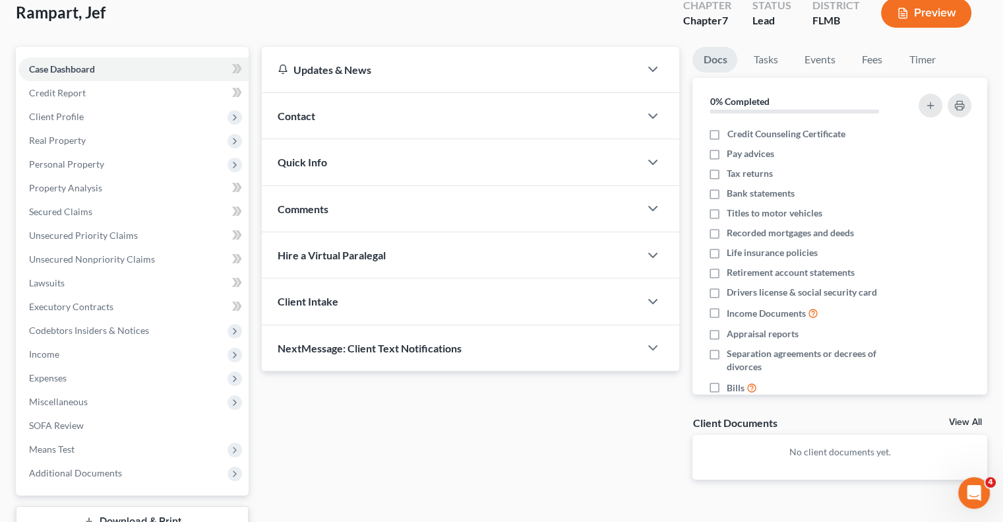
scroll to position [178, 0]
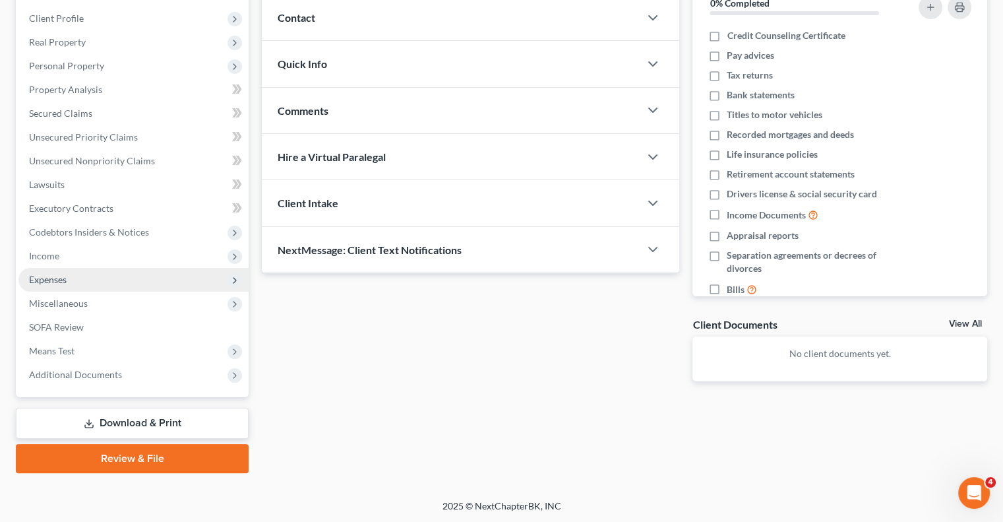
click at [42, 280] on span "Expenses" at bounding box center [48, 279] width 38 height 11
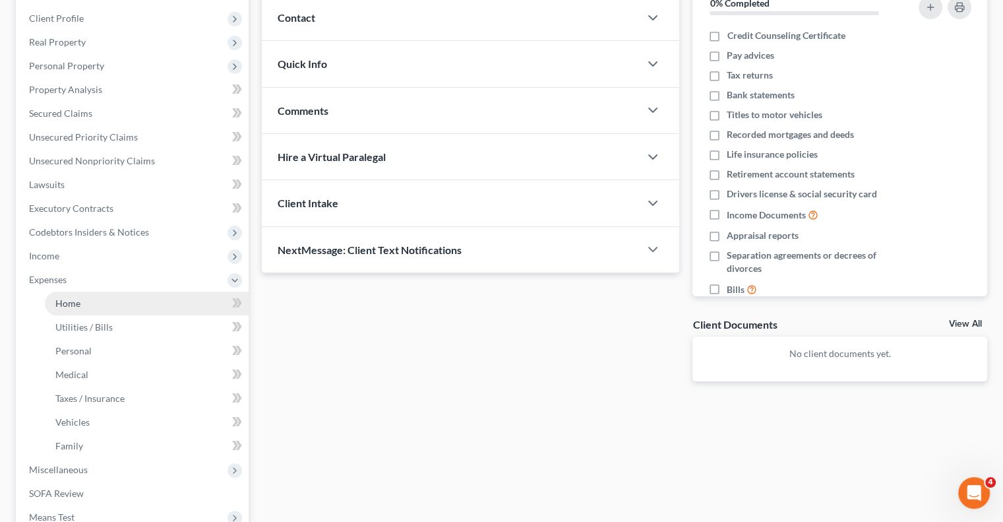
click at [82, 302] on link "Home" at bounding box center [147, 304] width 204 height 24
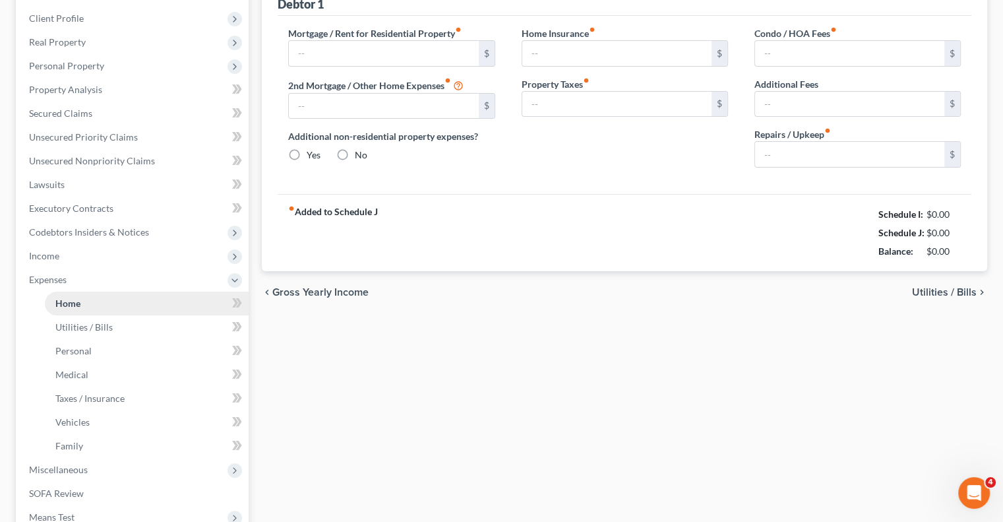
scroll to position [90, 0]
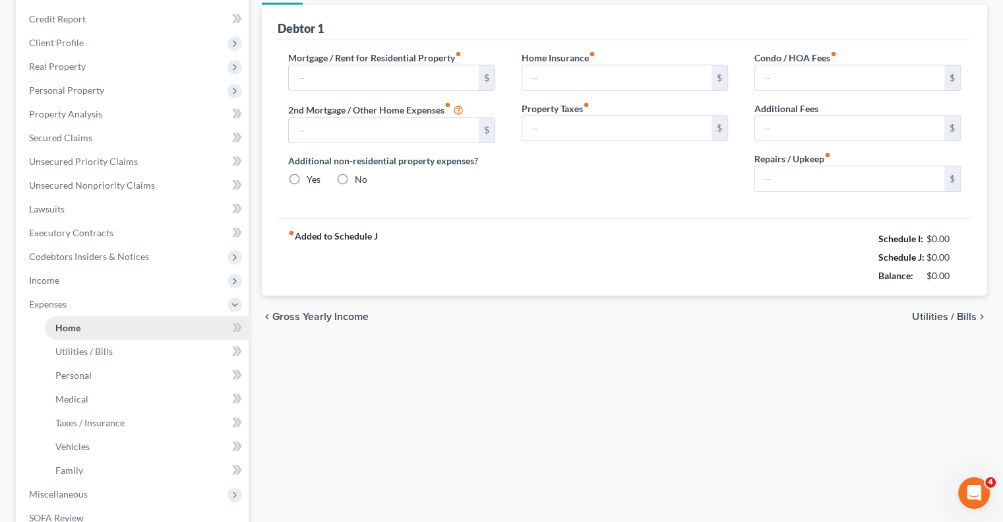
type input "1,647.00"
type input "0.00"
radio input "true"
type input "0.00"
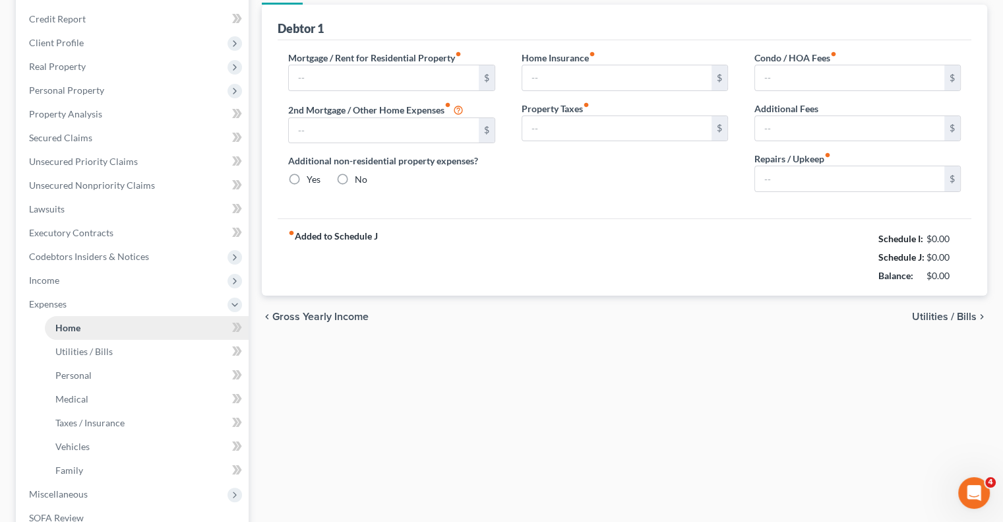
type input "0.00"
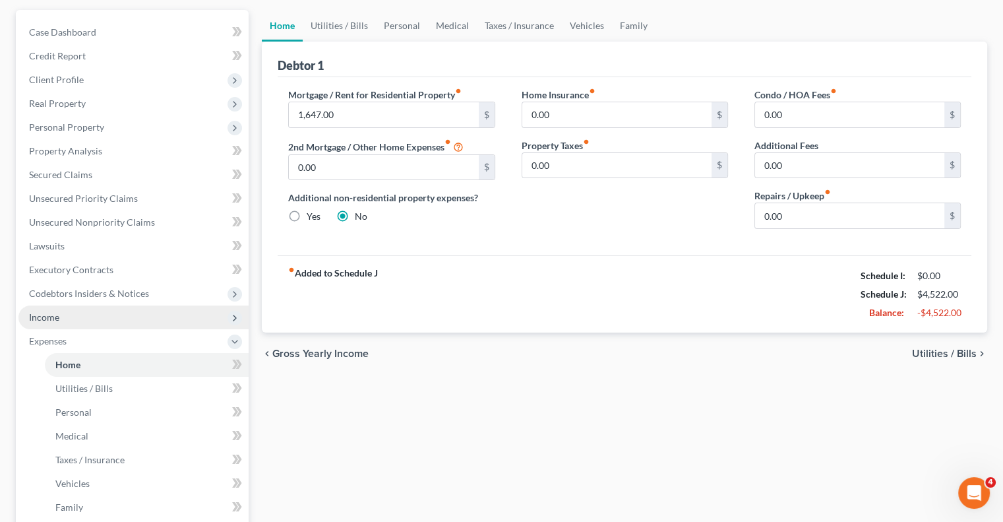
scroll to position [132, 0]
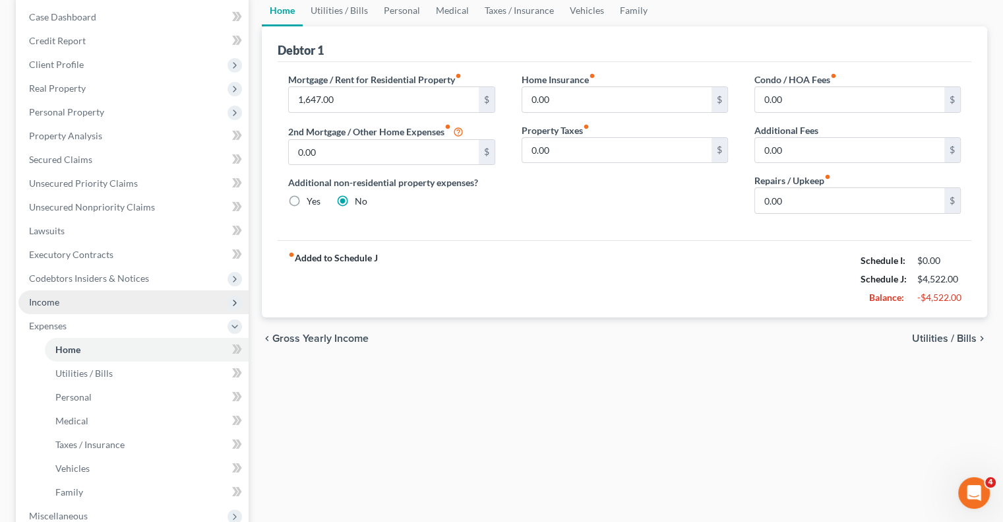
click at [53, 297] on span "Income" at bounding box center [44, 301] width 30 height 11
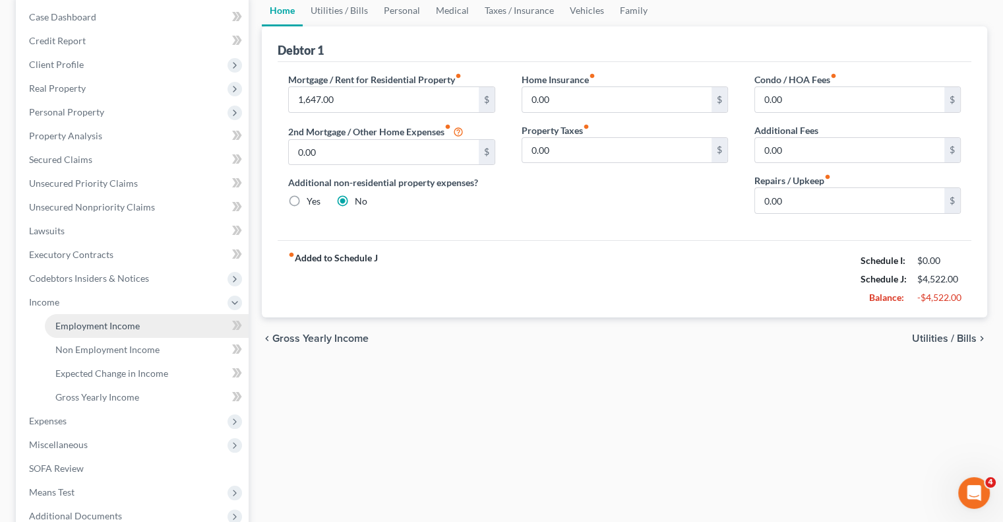
click at [124, 328] on span "Employment Income" at bounding box center [97, 325] width 84 height 11
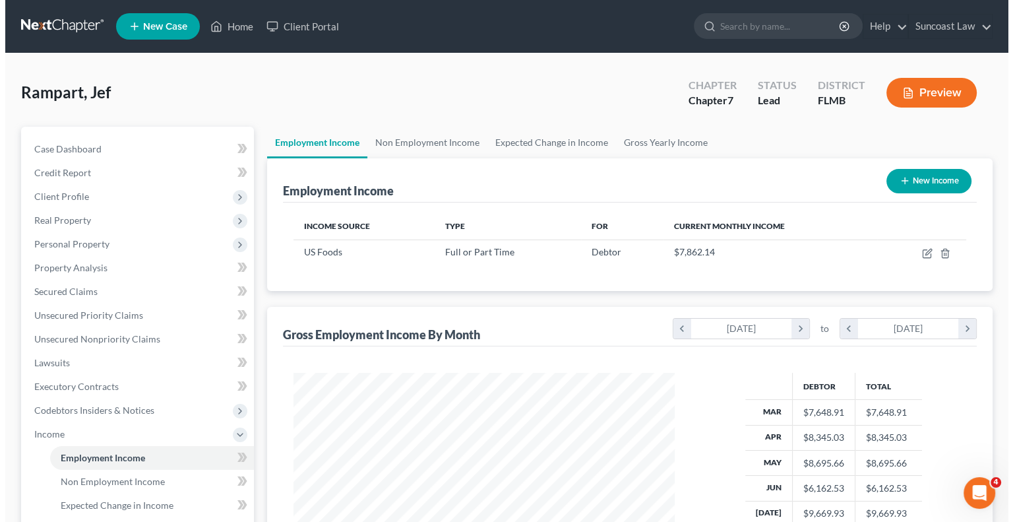
scroll to position [235, 407]
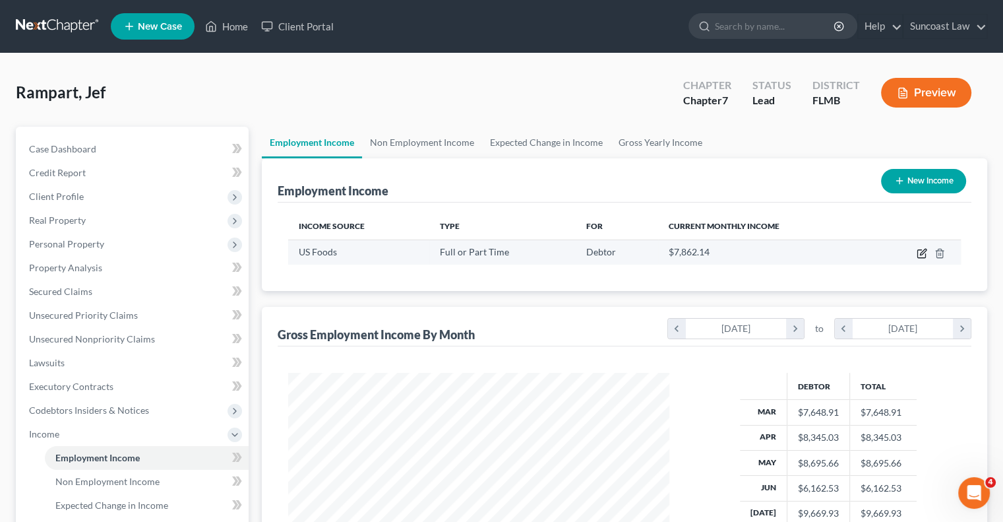
click at [922, 253] on icon "button" at bounding box center [922, 253] width 11 height 11
select select "0"
select select "9"
select select "3"
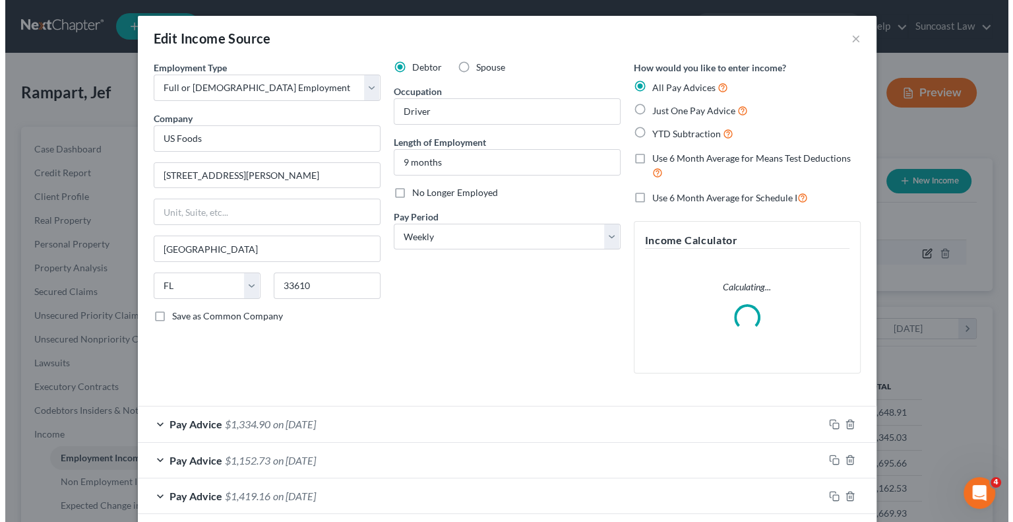
scroll to position [235, 412]
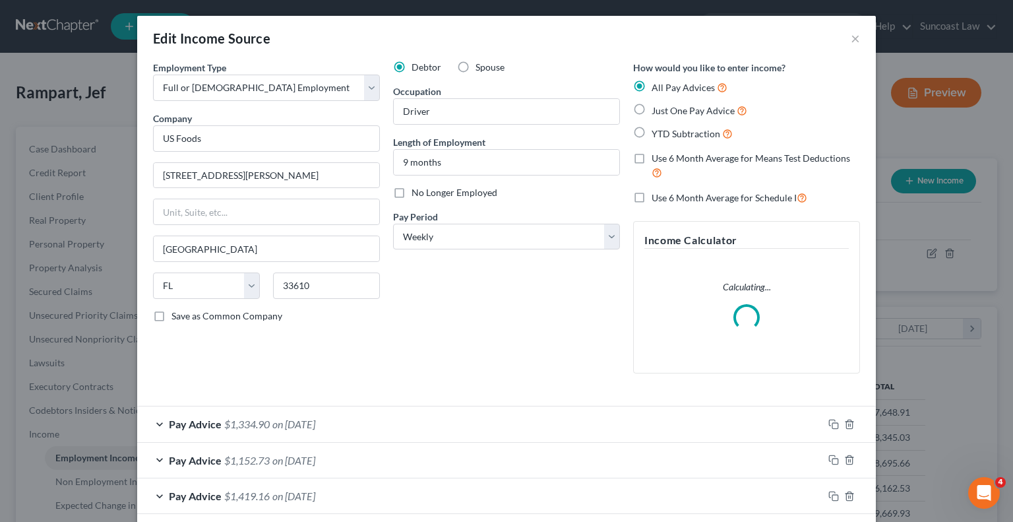
click at [652, 158] on label "Use 6 Month Average for Means Test Deductions" at bounding box center [756, 166] width 208 height 28
click at [657, 158] on input "Use 6 Month Average for Means Test Deductions" at bounding box center [661, 156] width 9 height 9
checkbox input "true"
click at [652, 192] on label "Use 6 Month Average for Schedule I" at bounding box center [730, 197] width 156 height 15
click at [657, 192] on input "Use 6 Month Average for Schedule I" at bounding box center [661, 194] width 9 height 9
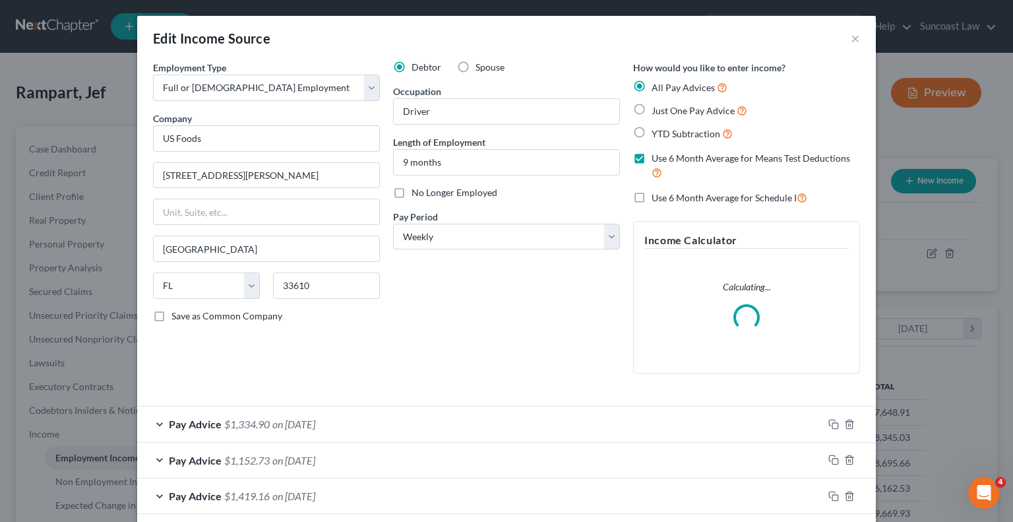
checkbox input "true"
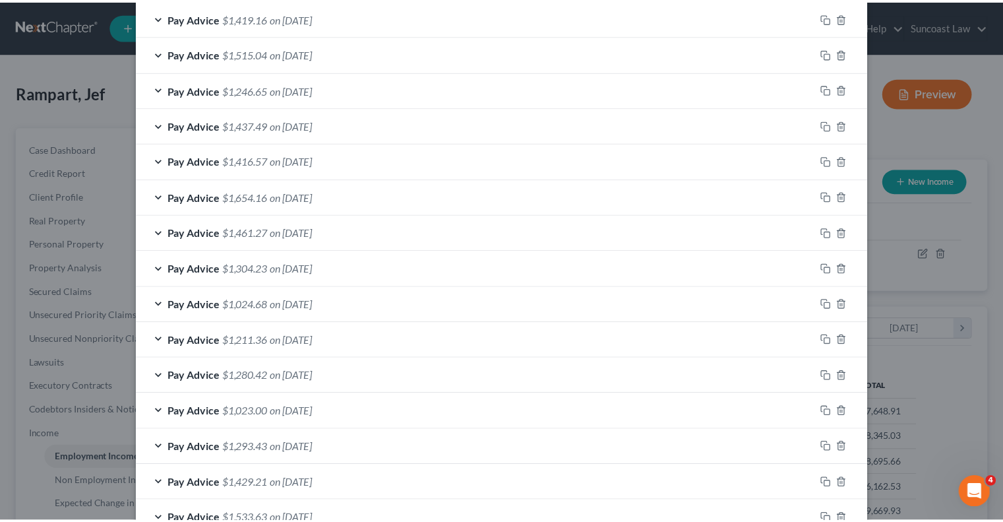
scroll to position [857, 0]
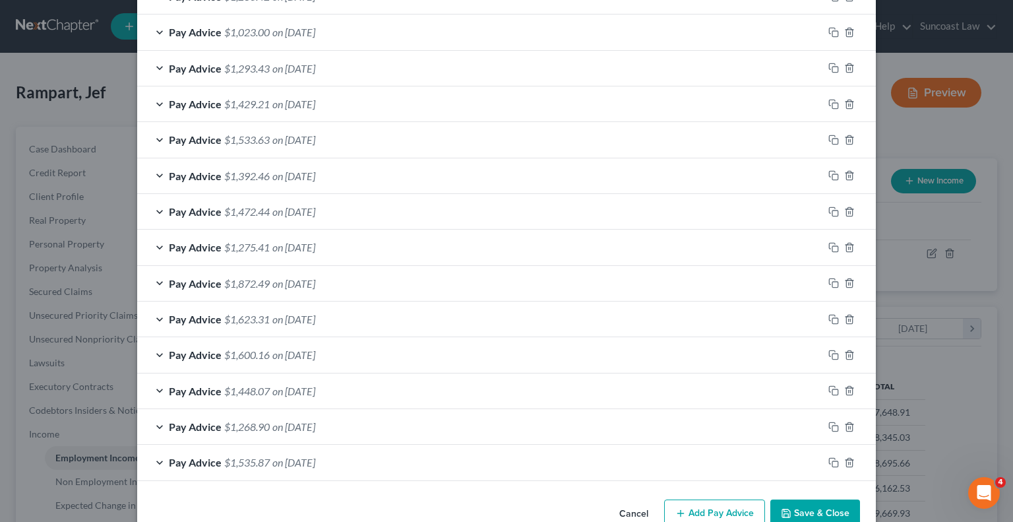
click at [818, 511] on button "Save & Close" at bounding box center [815, 513] width 90 height 28
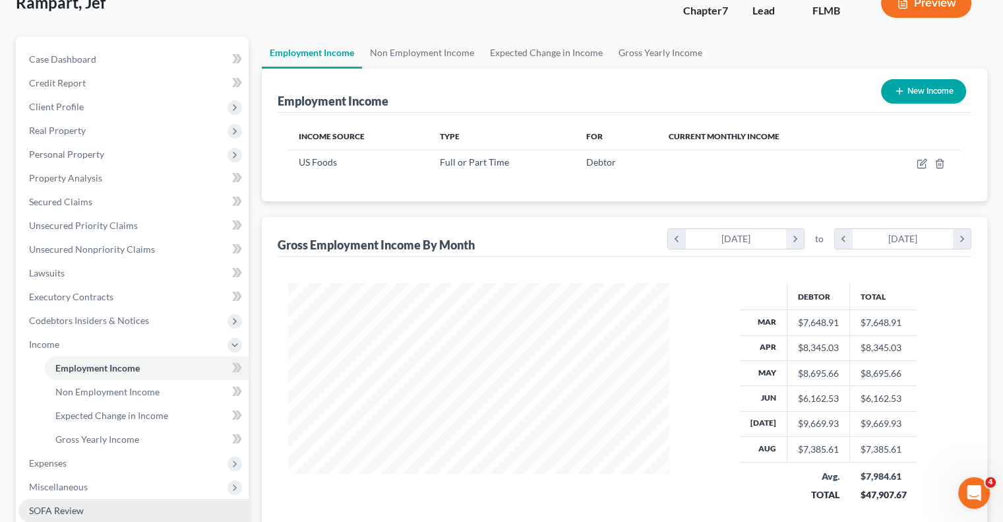
scroll to position [264, 0]
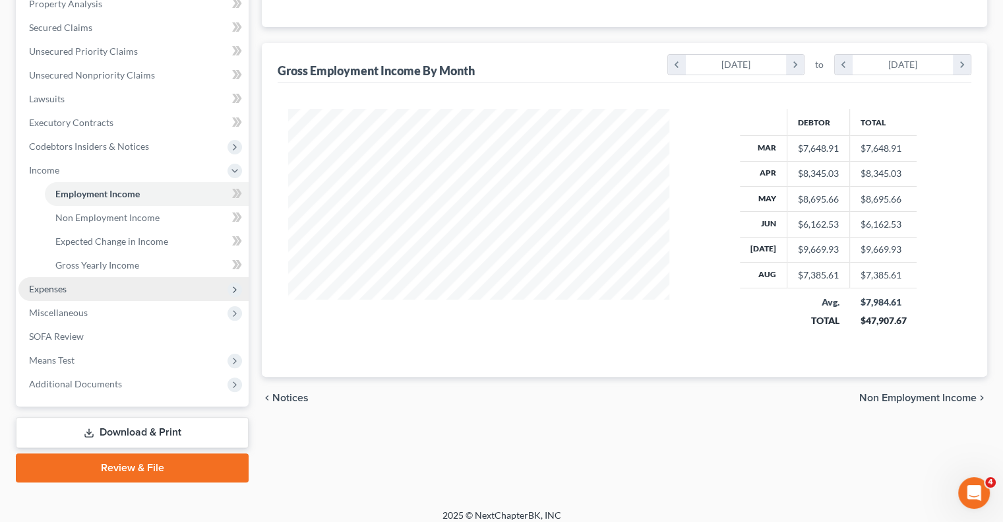
drag, startPoint x: 71, startPoint y: 285, endPoint x: 87, endPoint y: 292, distance: 17.4
click at [70, 284] on span "Expenses" at bounding box center [133, 289] width 230 height 24
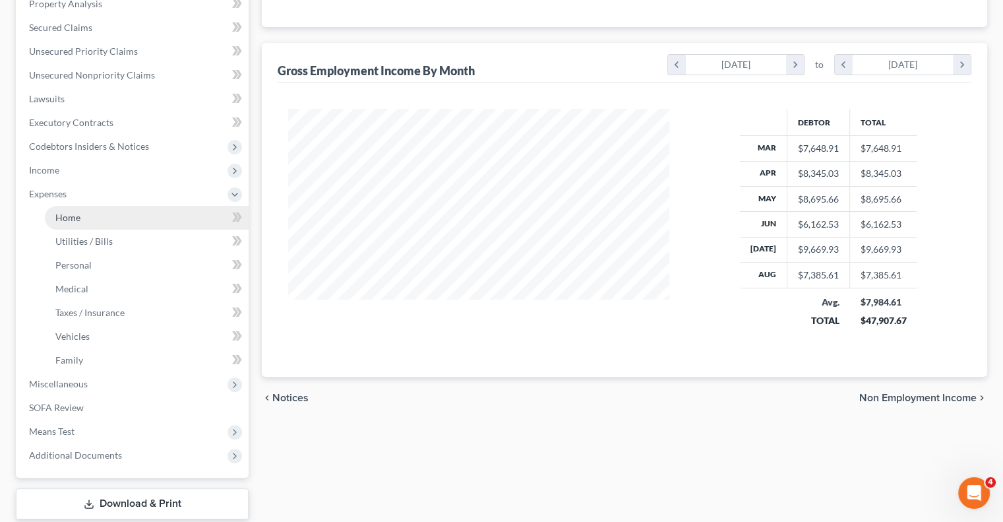
click at [77, 221] on span "Home" at bounding box center [67, 217] width 25 height 11
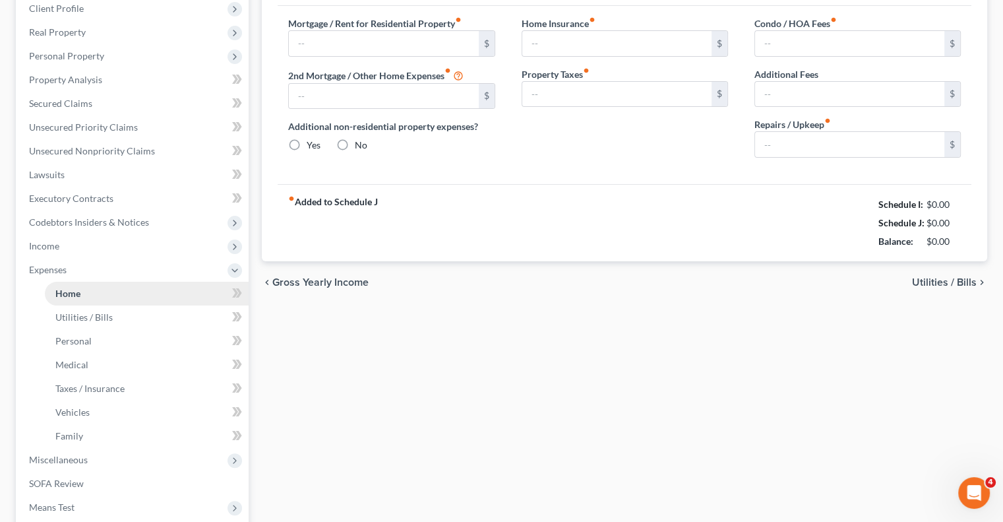
type input "1,647.00"
type input "0.00"
radio input "true"
type input "0.00"
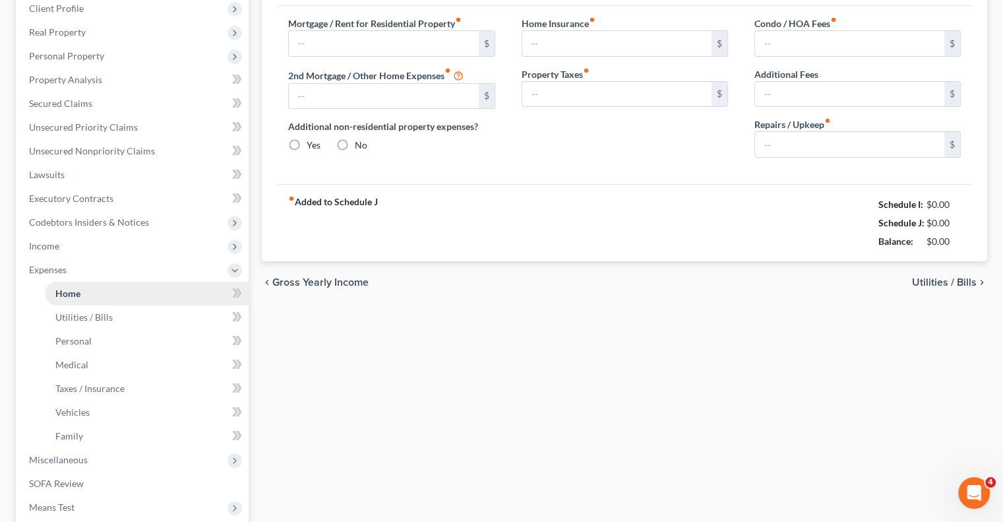
type input "0.00"
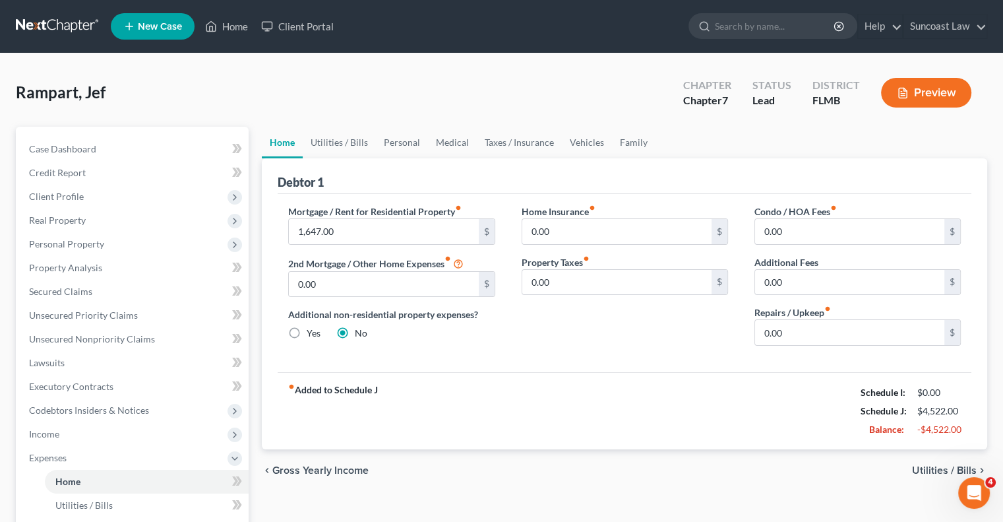
click at [923, 96] on button "Preview" at bounding box center [926, 93] width 90 height 30
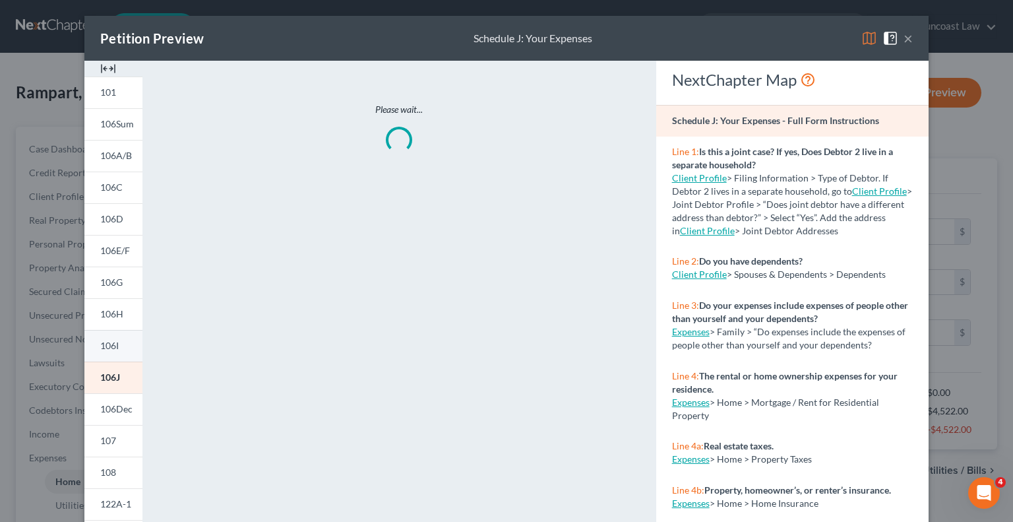
click at [100, 348] on span "106I" at bounding box center [109, 345] width 18 height 11
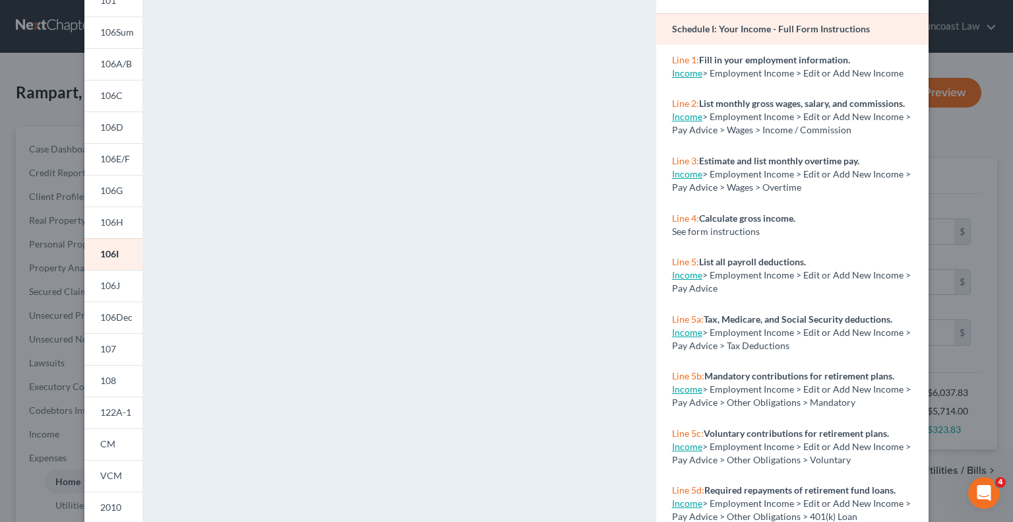
scroll to position [90, 0]
click at [108, 290] on span "106J" at bounding box center [110, 287] width 20 height 11
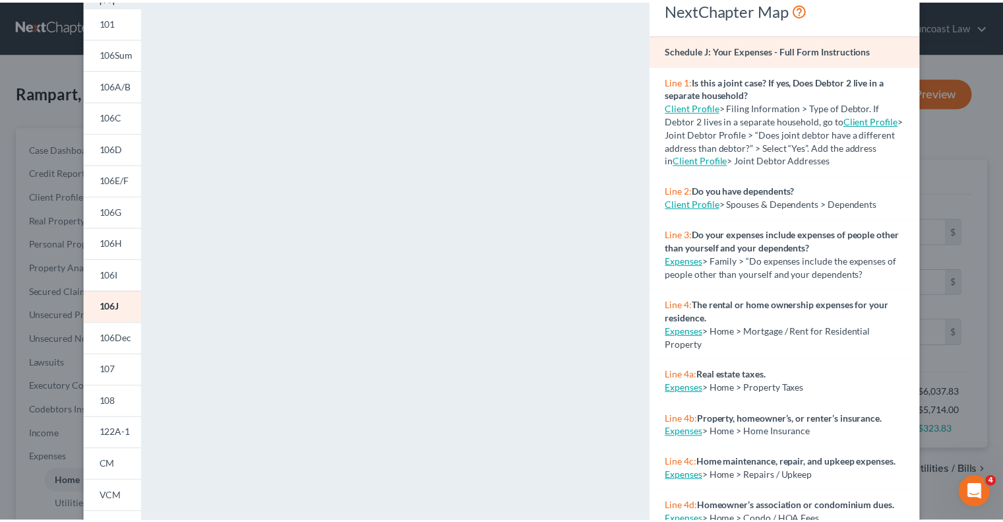
scroll to position [0, 0]
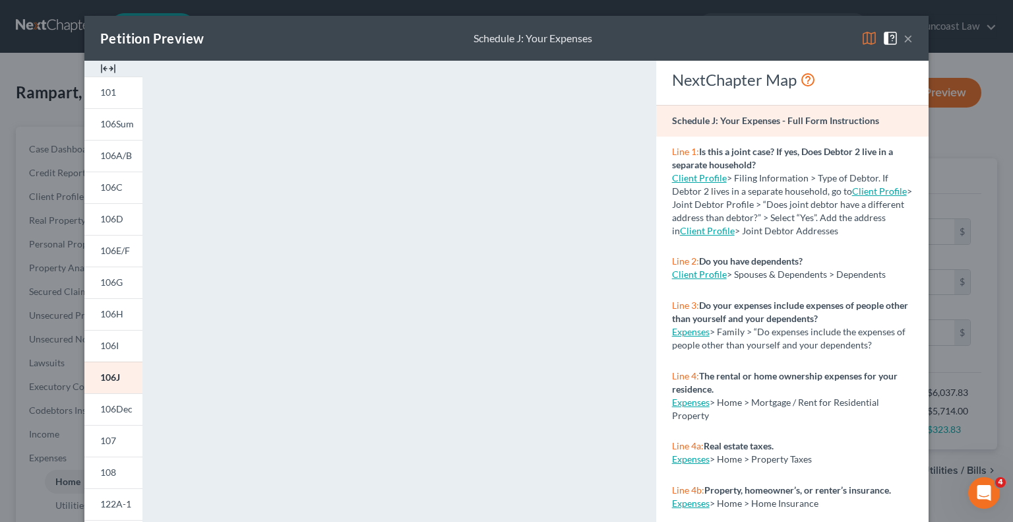
click at [904, 40] on button "×" at bounding box center [908, 38] width 9 height 16
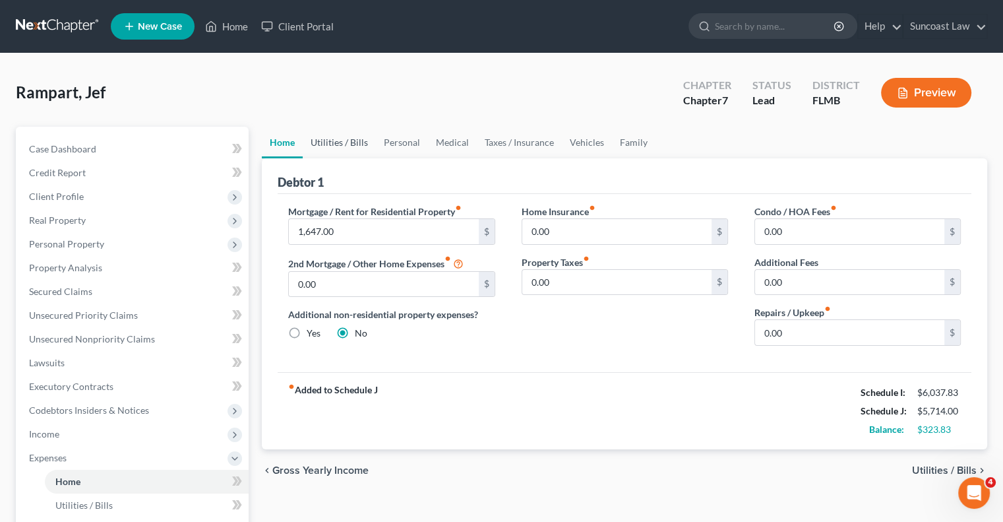
click at [356, 138] on link "Utilities / Bills" at bounding box center [339, 143] width 73 height 32
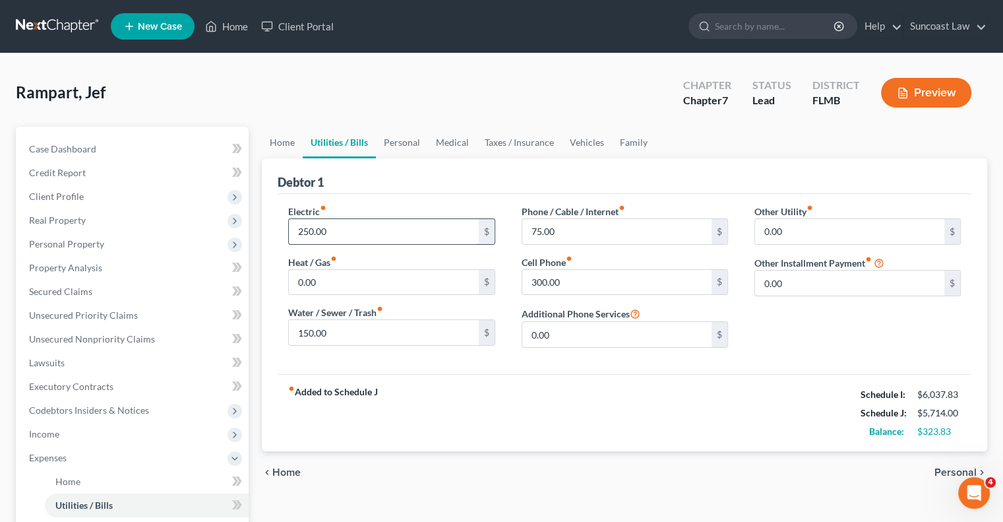
click at [379, 232] on input "250.00" at bounding box center [383, 231] width 189 height 25
type input "275"
click at [408, 145] on link "Personal" at bounding box center [402, 143] width 52 height 32
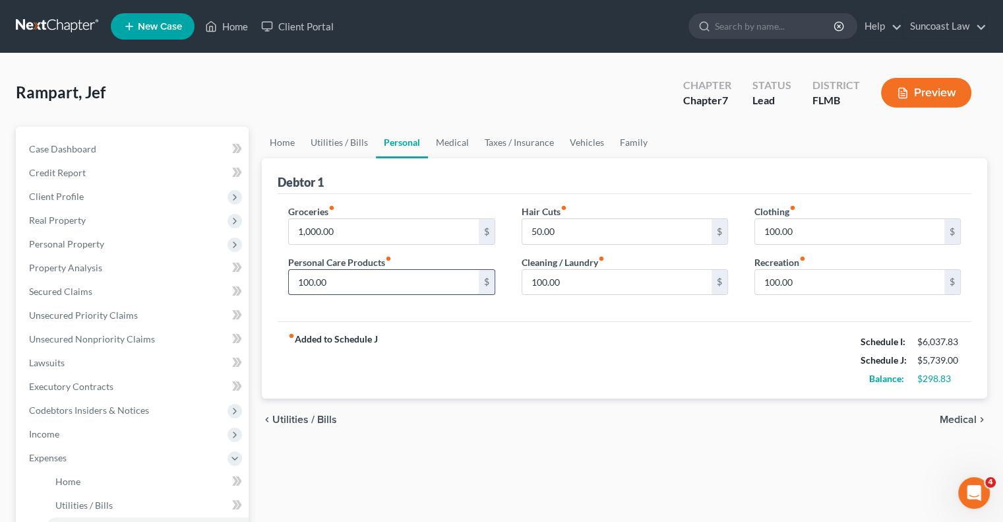
click at [385, 287] on input "100.00" at bounding box center [383, 282] width 189 height 25
type input "150"
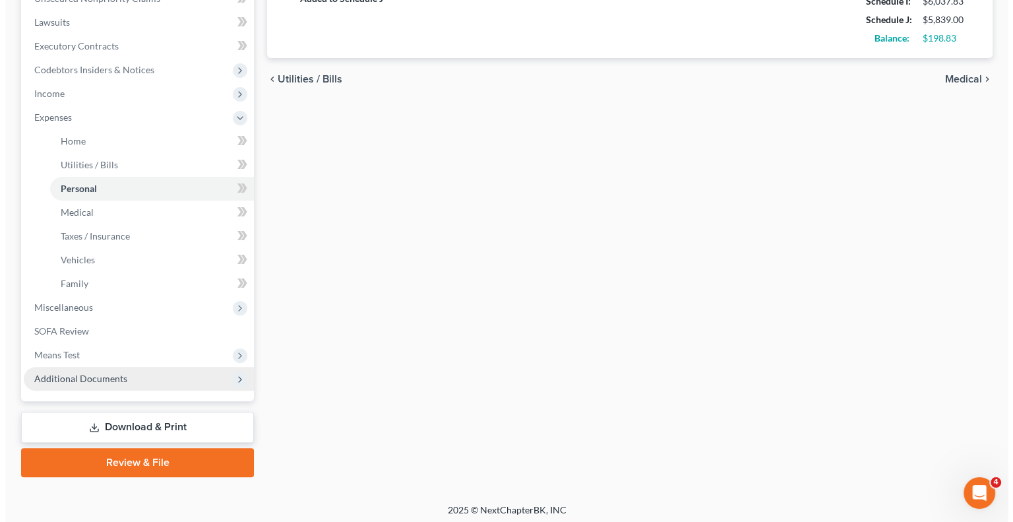
scroll to position [344, 0]
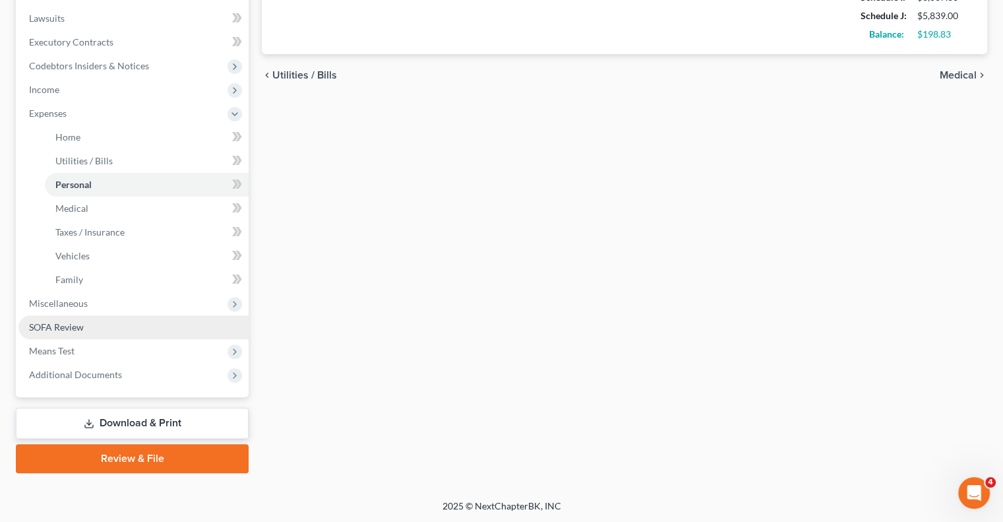
click at [94, 329] on link "SOFA Review" at bounding box center [133, 327] width 230 height 24
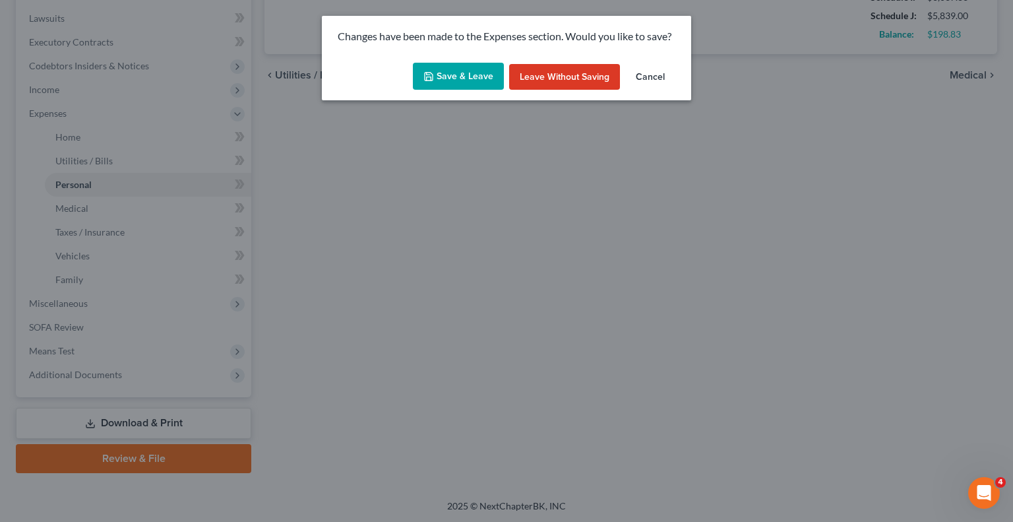
click at [452, 73] on button "Save & Leave" at bounding box center [458, 77] width 91 height 28
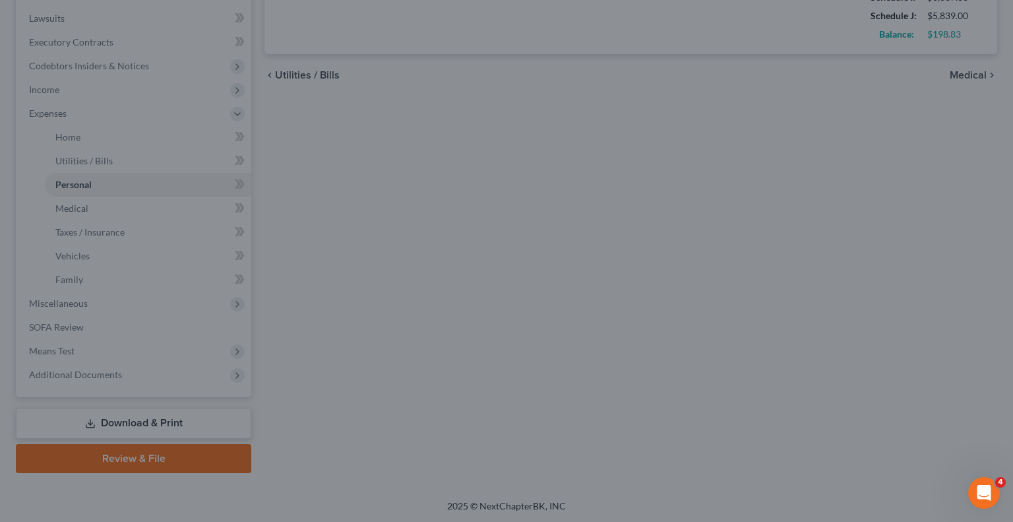
type input "150.00"
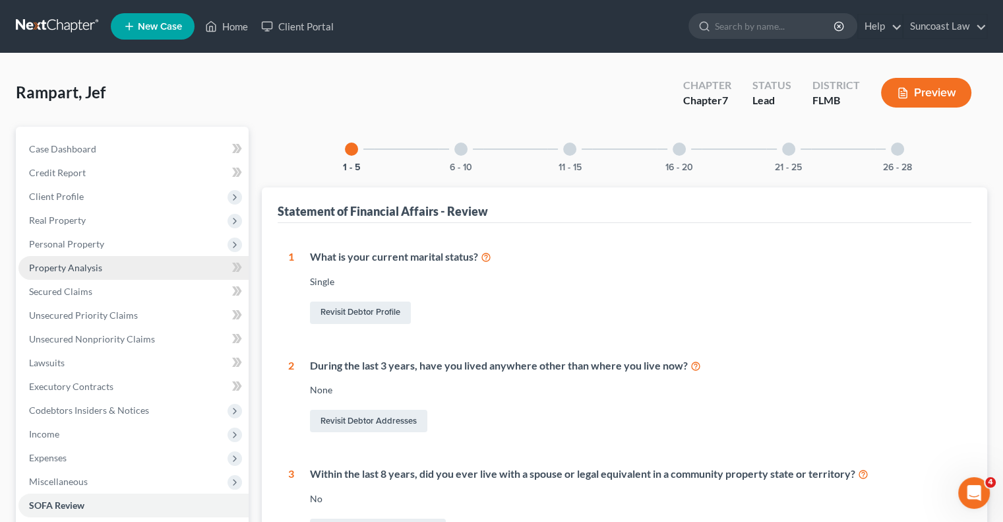
click at [103, 268] on link "Property Analysis" at bounding box center [133, 268] width 230 height 24
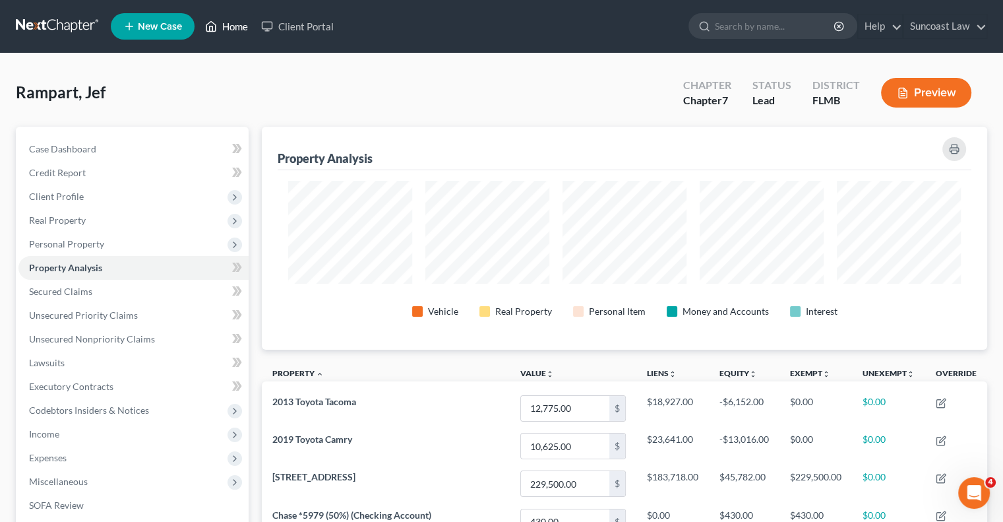
click at [231, 34] on link "Home" at bounding box center [227, 27] width 56 height 24
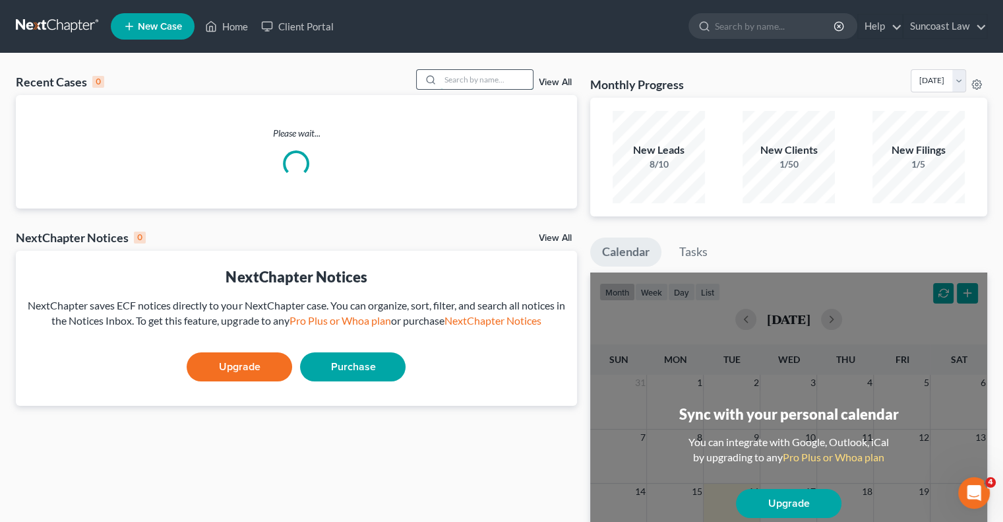
click at [503, 80] on input "search" at bounding box center [487, 79] width 92 height 19
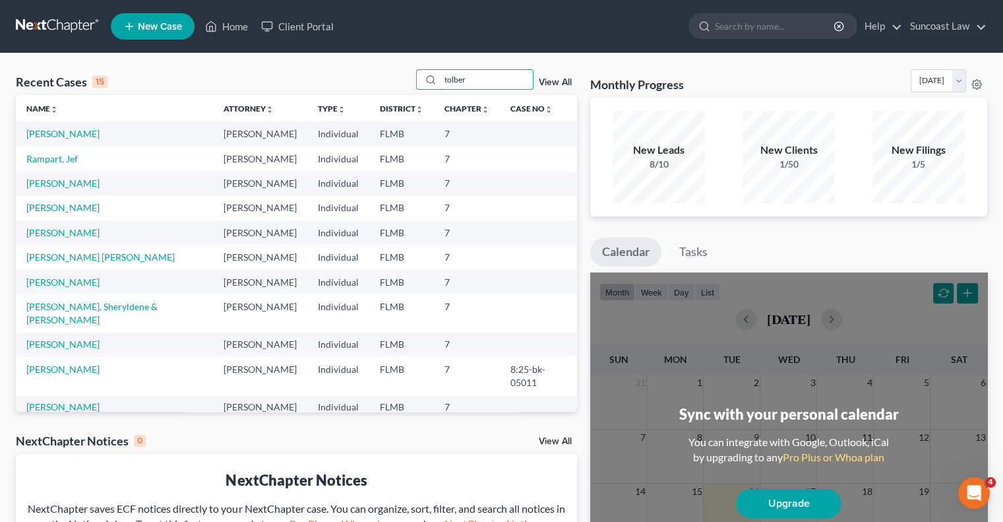
type input "tolber"
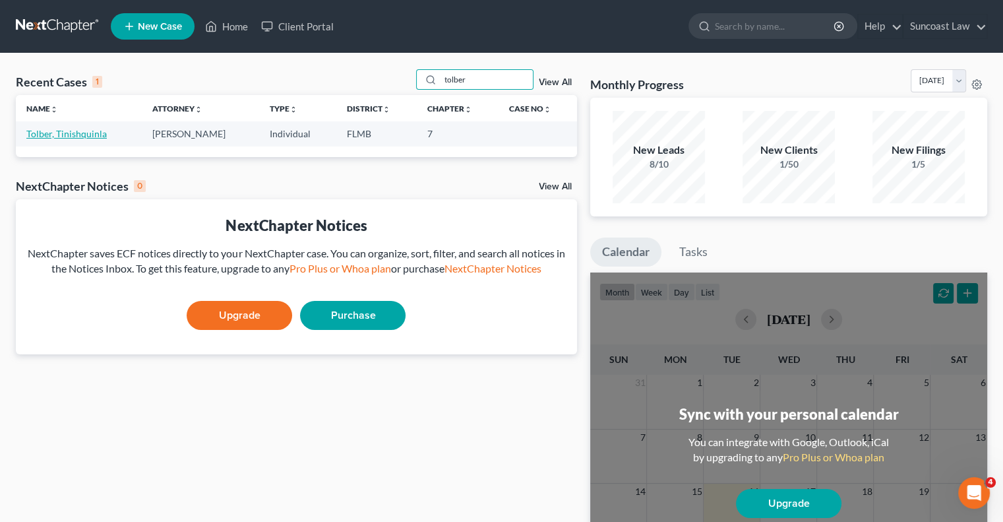
click at [69, 137] on link "Tolber, Tinishquinla" at bounding box center [66, 133] width 80 height 11
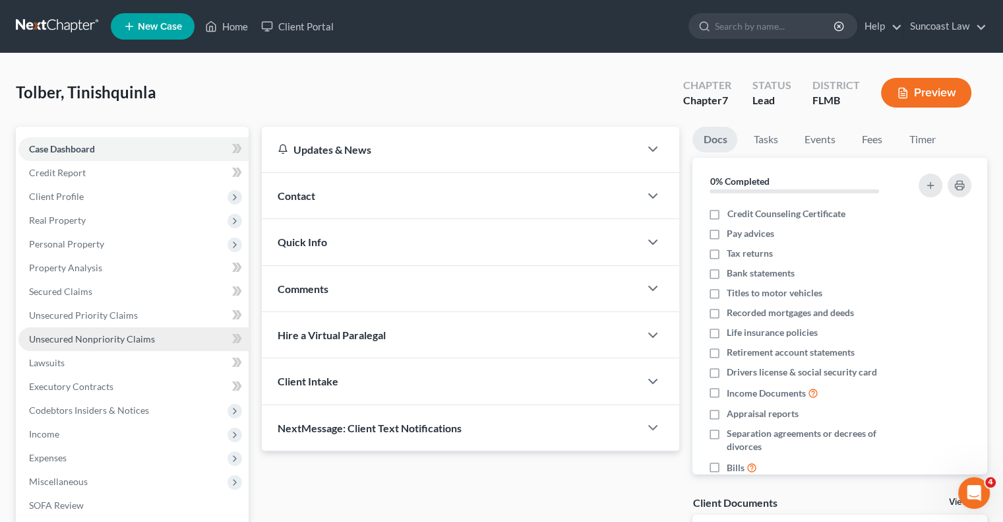
click at [120, 340] on span "Unsecured Nonpriority Claims" at bounding box center [92, 338] width 126 height 11
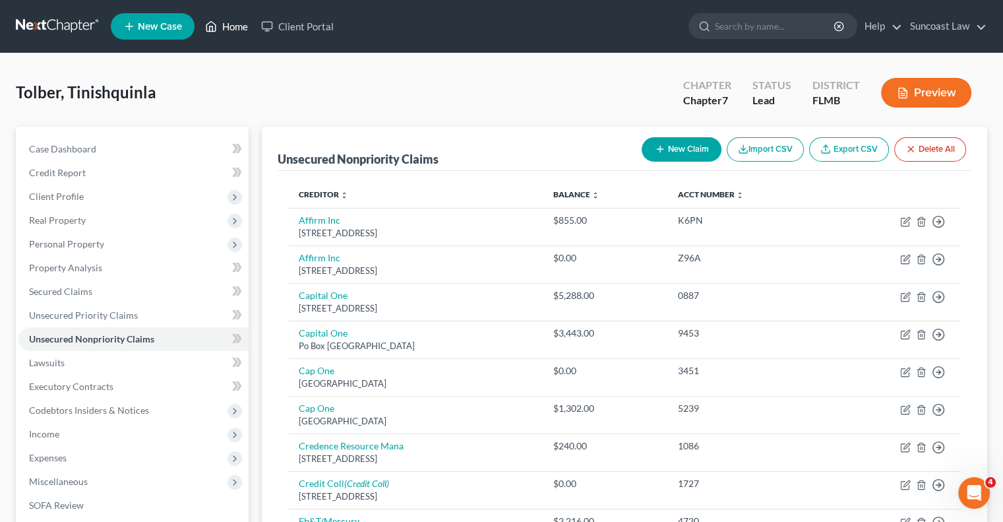
drag, startPoint x: 229, startPoint y: 28, endPoint x: 319, endPoint y: 57, distance: 94.3
click at [229, 28] on link "Home" at bounding box center [227, 27] width 56 height 24
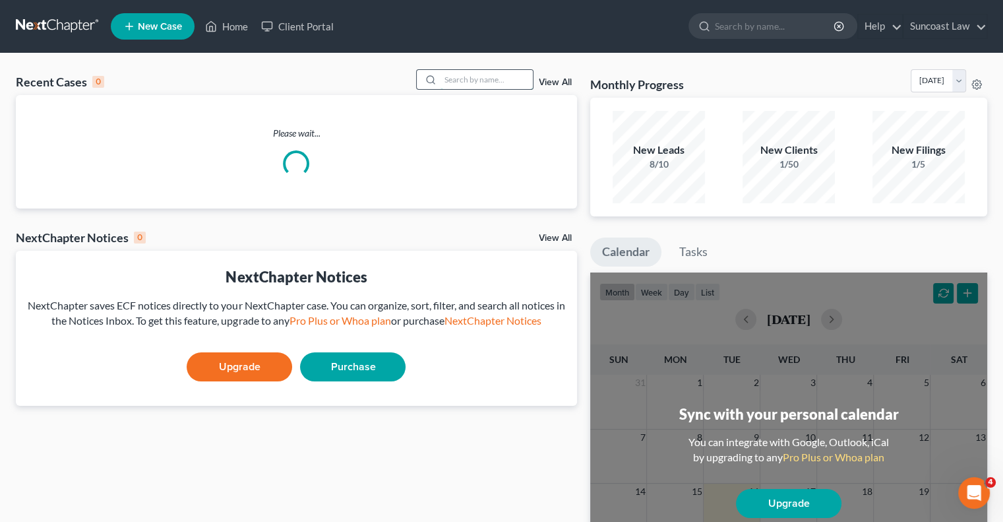
click at [459, 76] on input "search" at bounding box center [487, 79] width 92 height 19
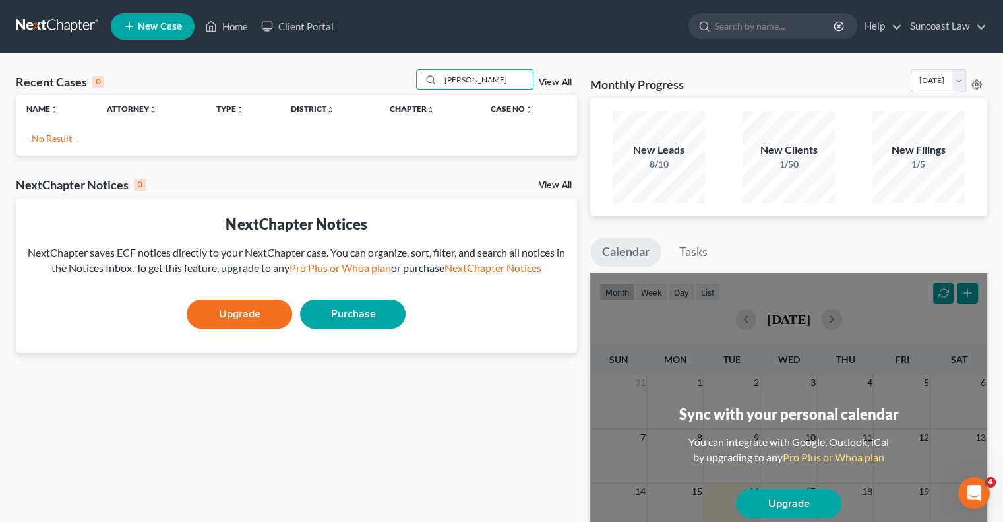
type input "osborn"
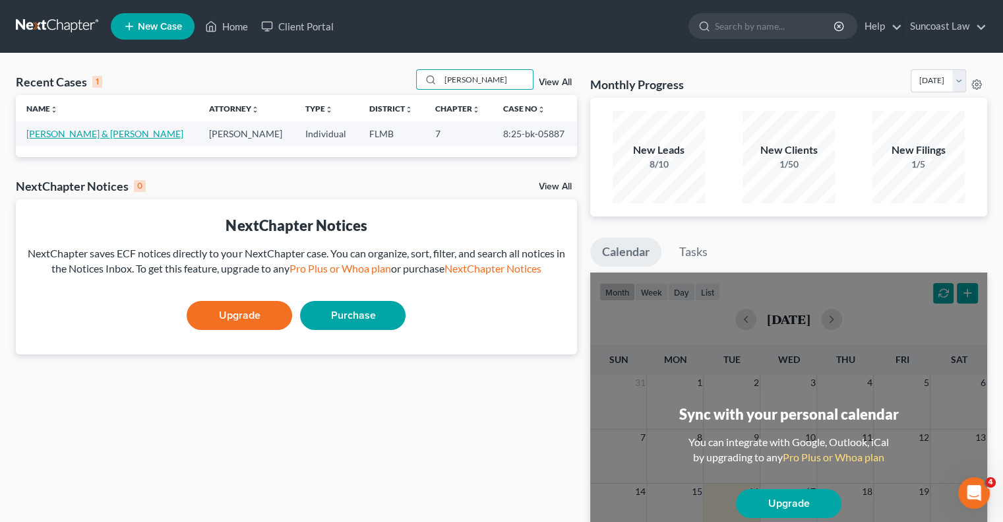
click at [113, 139] on link "Osborn, Michael & Claudia" at bounding box center [104, 133] width 157 height 11
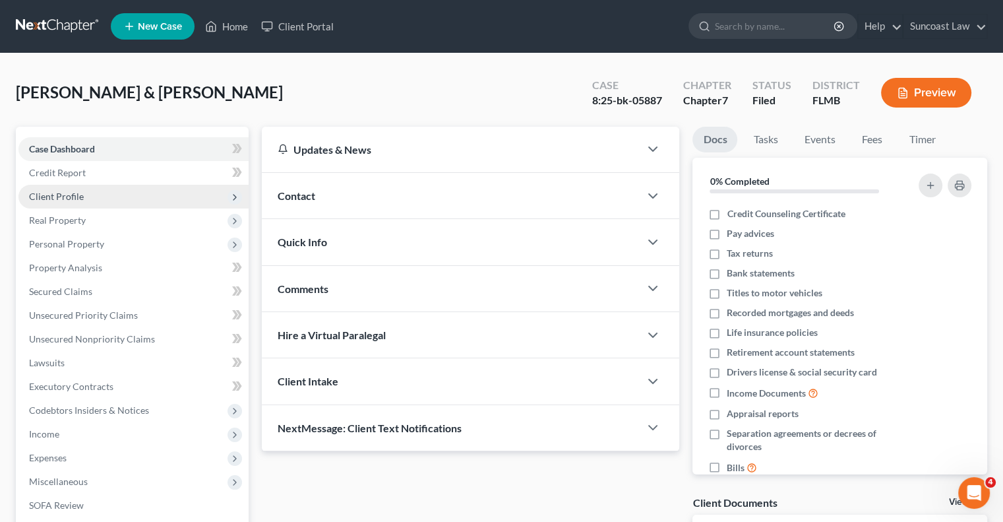
click at [67, 197] on span "Client Profile" at bounding box center [56, 196] width 55 height 11
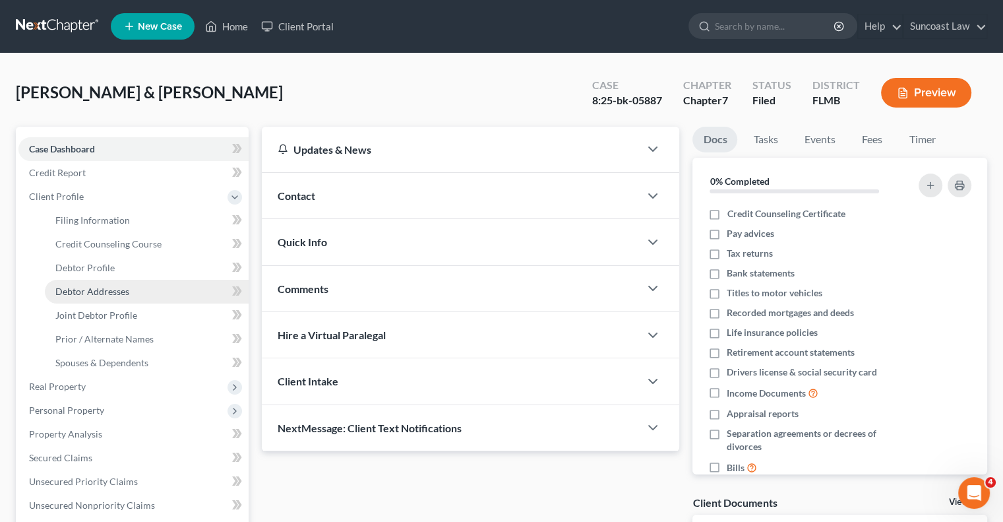
click at [102, 286] on span "Debtor Addresses" at bounding box center [92, 291] width 74 height 11
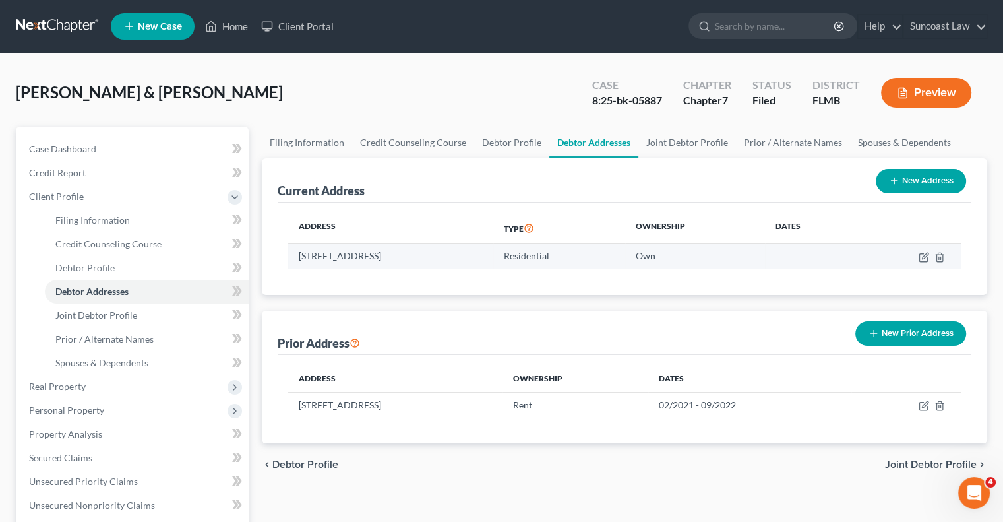
drag, startPoint x: 459, startPoint y: 255, endPoint x: 299, endPoint y: 247, distance: 159.8
click at [299, 247] on td "816 Avenal Lane, Davenport, FL 33837" at bounding box center [390, 255] width 205 height 25
copy td "816 Avenal Lane, Davenport, FL 33837"
click at [128, 498] on link "Unsecured Nonpriority Claims" at bounding box center [133, 505] width 230 height 24
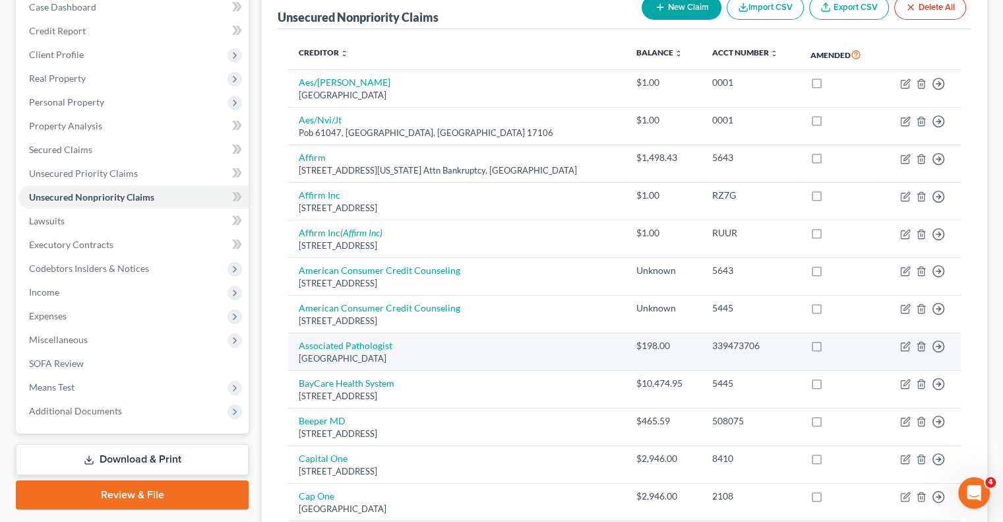
scroll to position [198, 0]
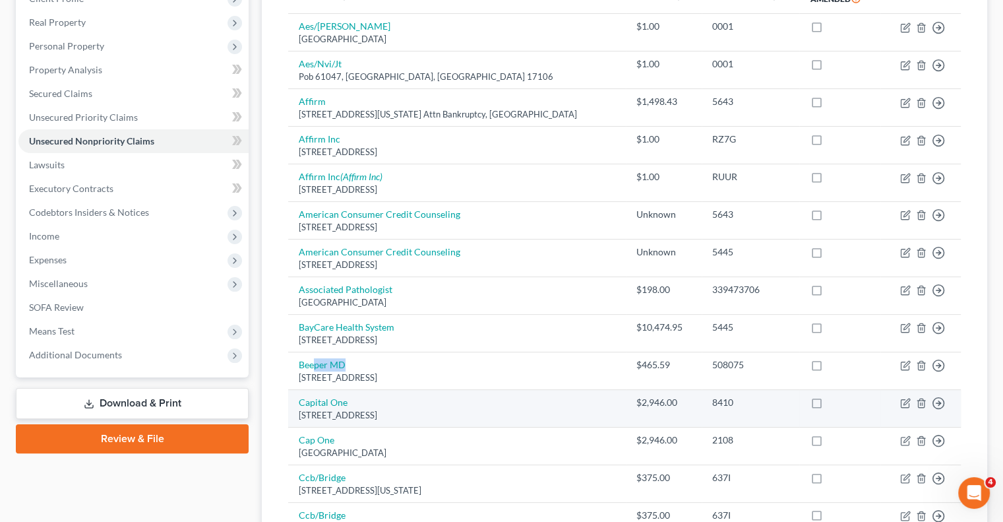
drag, startPoint x: 349, startPoint y: 363, endPoint x: 466, endPoint y: 391, distance: 120.6
click at [316, 363] on td "Beeper MD 21301 Powerline Rd Suite 106, Boca Raton, FL 33433" at bounding box center [457, 371] width 338 height 38
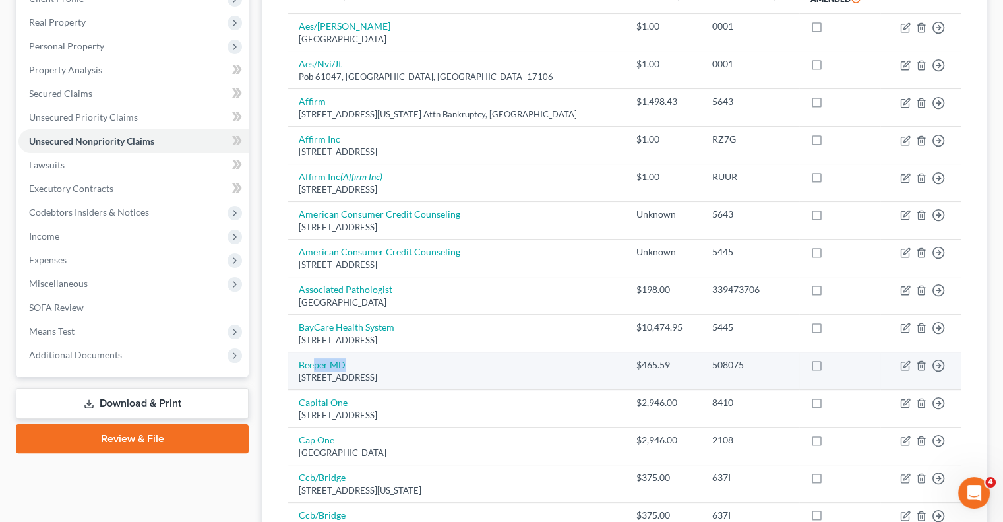
drag, startPoint x: 502, startPoint y: 372, endPoint x: 295, endPoint y: 377, distance: 206.5
click at [295, 377] on td "Beeper MD 21301 Powerline Rd Suite 106, Boca Raton, FL 33433" at bounding box center [457, 371] width 338 height 38
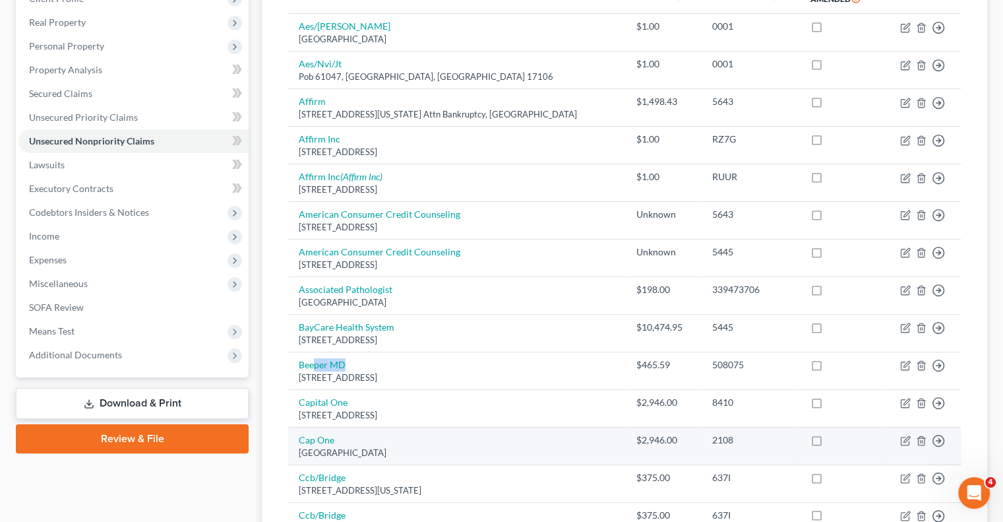
copy div "21301 Powerline Rd Suite 106, Boca Raton, FL 33433"
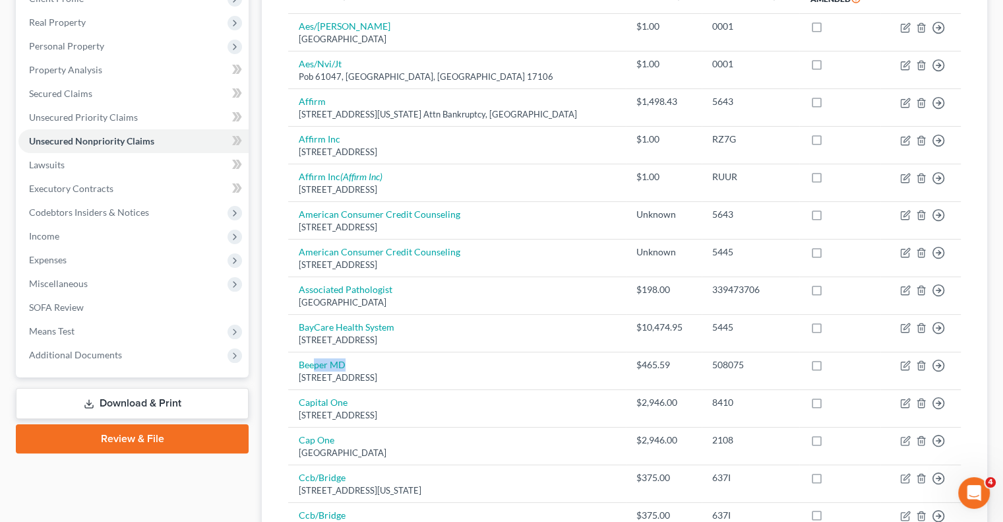
drag, startPoint x: 146, startPoint y: 403, endPoint x: 171, endPoint y: 401, distance: 25.8
click at [146, 403] on link "Download & Print" at bounding box center [132, 403] width 233 height 31
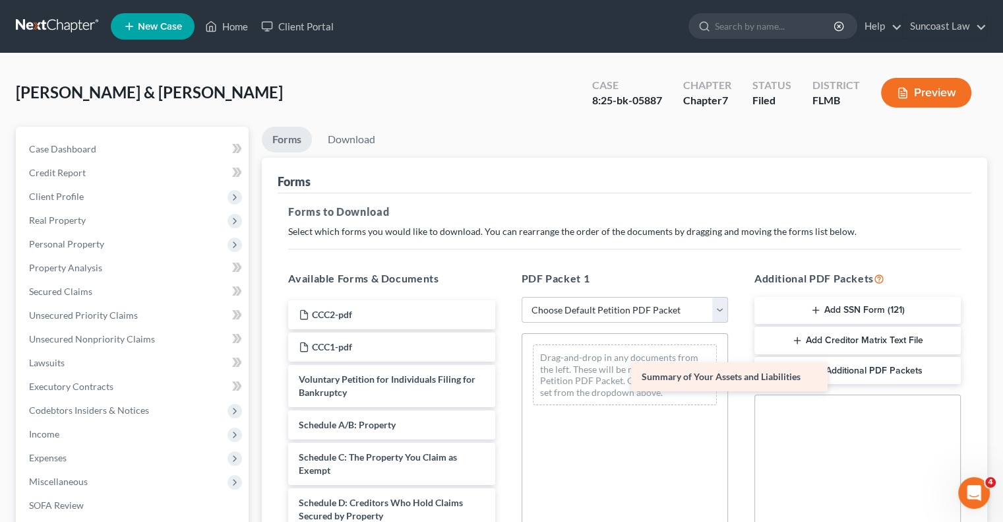
drag, startPoint x: 372, startPoint y: 425, endPoint x: 710, endPoint y: 376, distance: 341.2
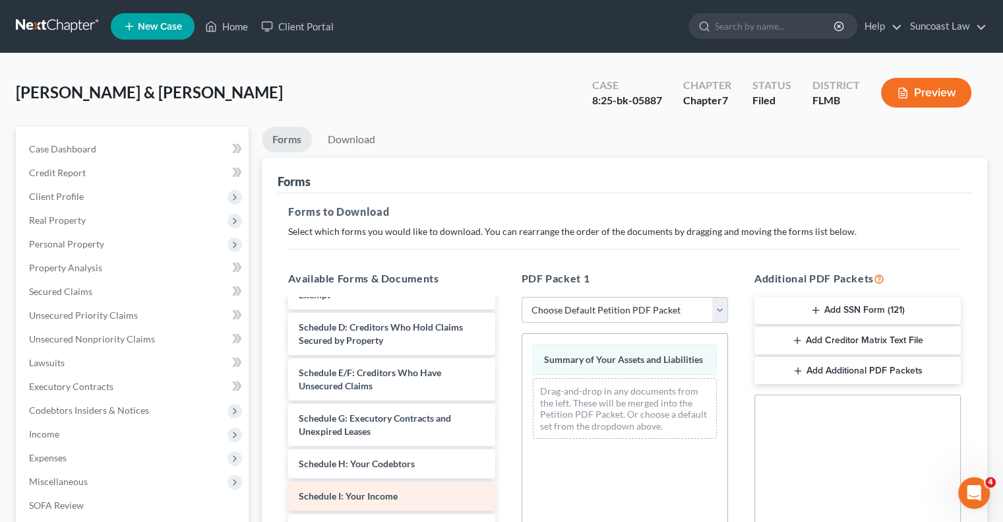
scroll to position [198, 0]
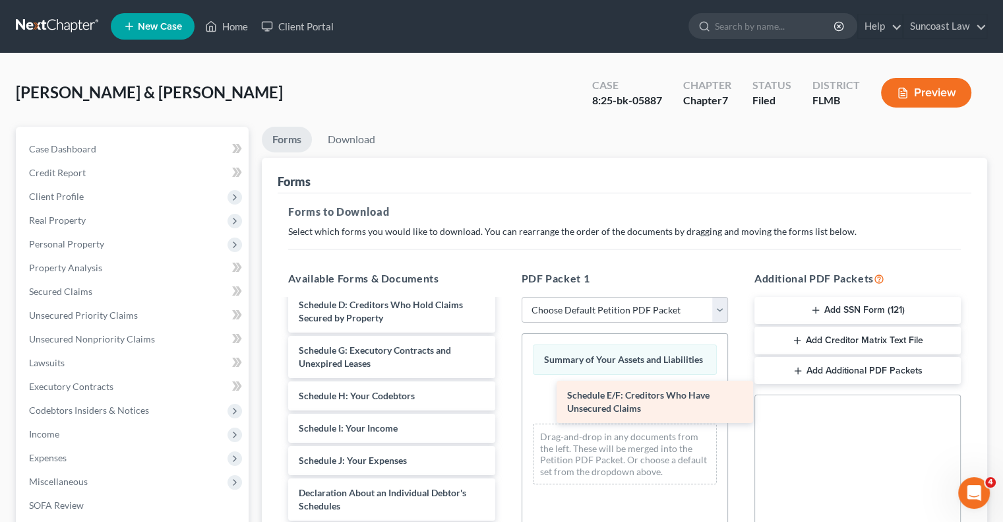
drag, startPoint x: 355, startPoint y: 360, endPoint x: 622, endPoint y: 406, distance: 271.0
click at [505, 406] on div "Schedule E/F: Creditors Who Have Unsecured Claims CCC2-pdf CCC1-pdf Voluntary P…" at bounding box center [392, 450] width 228 height 697
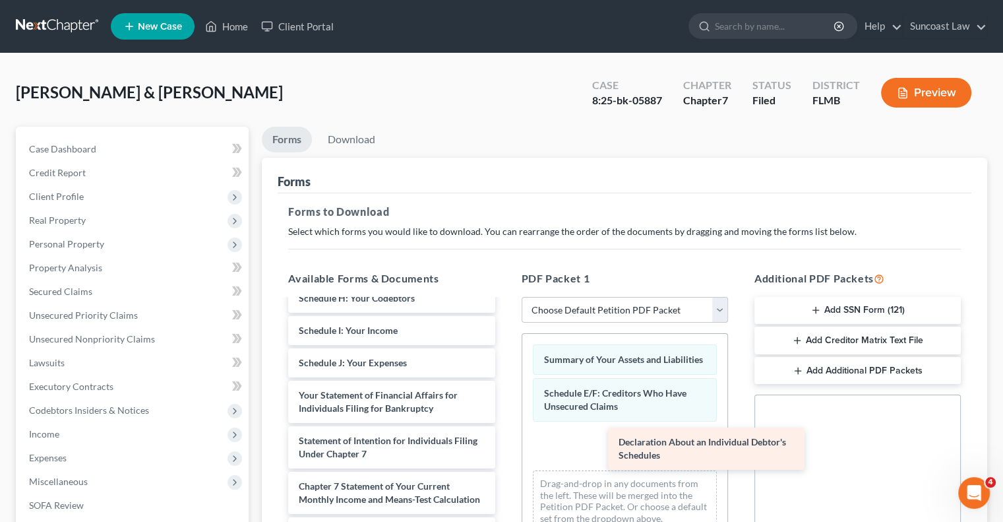
scroll to position [309, 0]
drag, startPoint x: 364, startPoint y: 371, endPoint x: 655, endPoint y: 453, distance: 302.3
click at [505, 452] on div "Declaration About an Individual Debtor's Schedules CCC2-pdf CCC1-pdf Voluntary …" at bounding box center [392, 331] width 228 height 652
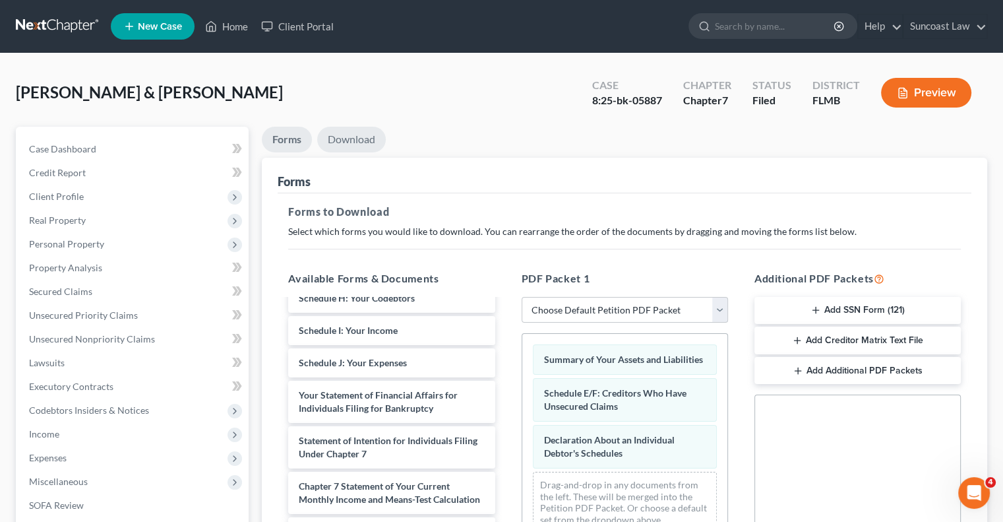
click at [351, 135] on link "Download" at bounding box center [351, 140] width 69 height 26
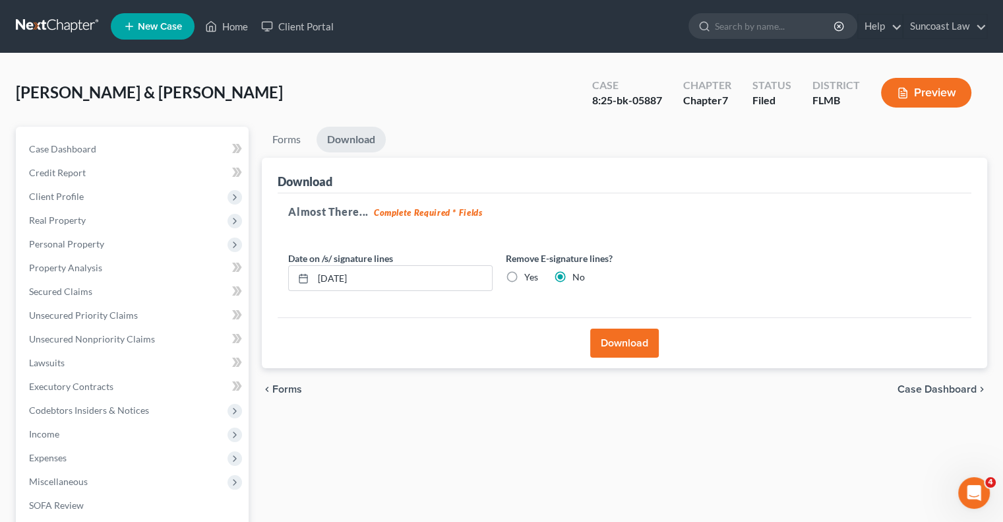
click at [636, 340] on button "Download" at bounding box center [624, 342] width 69 height 29
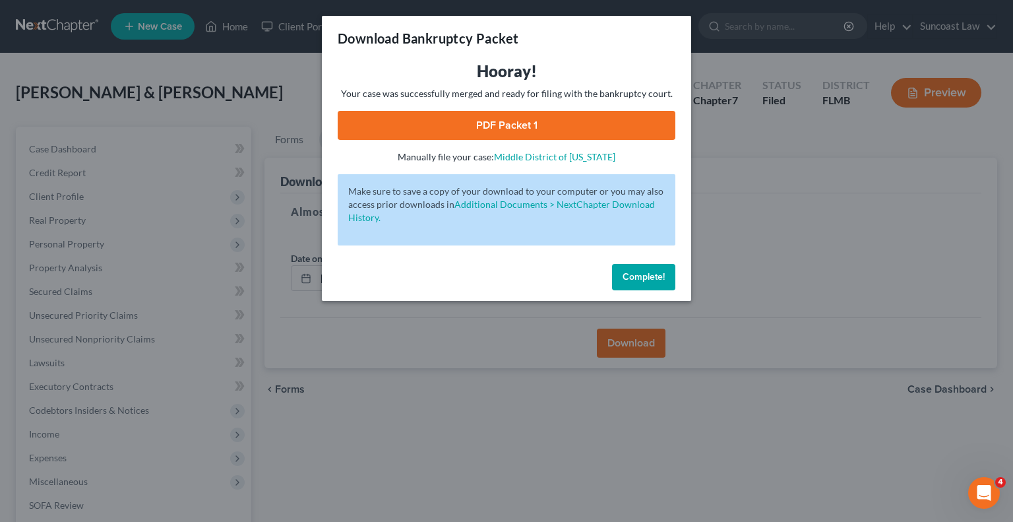
click at [574, 128] on link "PDF Packet 1" at bounding box center [507, 125] width 338 height 29
drag, startPoint x: 647, startPoint y: 279, endPoint x: 640, endPoint y: 256, distance: 24.0
click at [647, 279] on span "Complete!" at bounding box center [644, 276] width 42 height 11
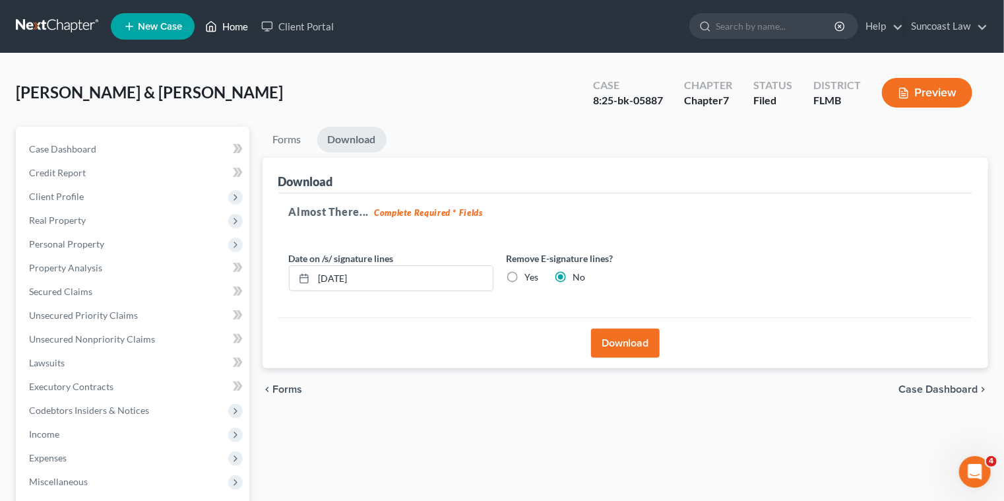
drag, startPoint x: 232, startPoint y: 30, endPoint x: 270, endPoint y: 71, distance: 56.0
click at [232, 29] on link "Home" at bounding box center [227, 27] width 56 height 24
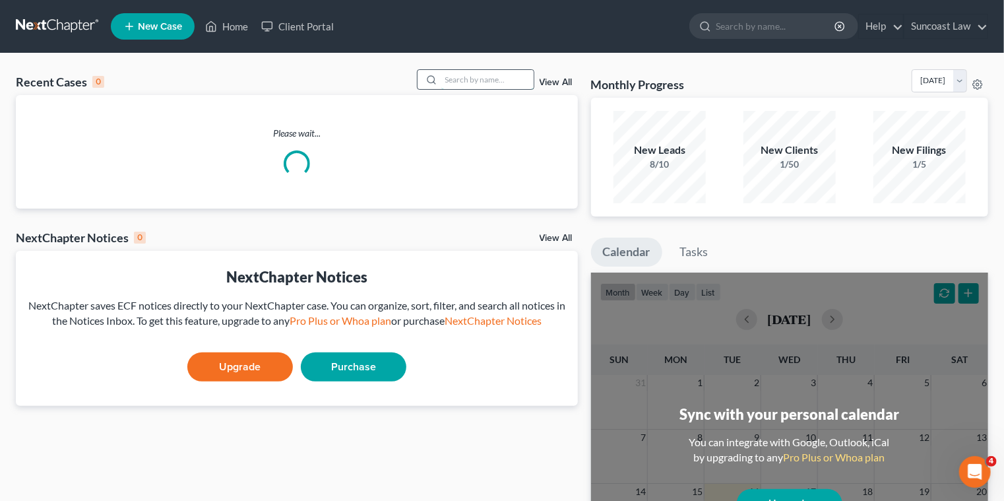
click at [450, 82] on input "search" at bounding box center [487, 79] width 92 height 19
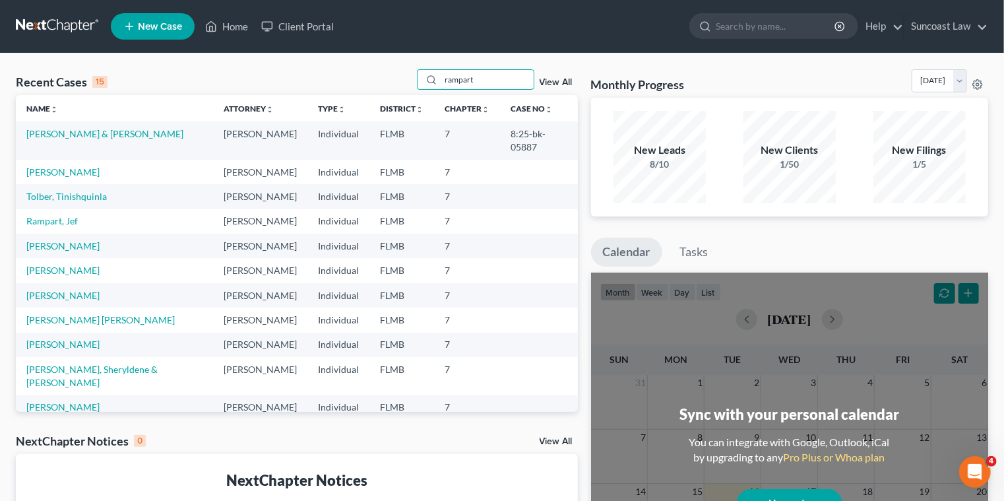
type input "rampart"
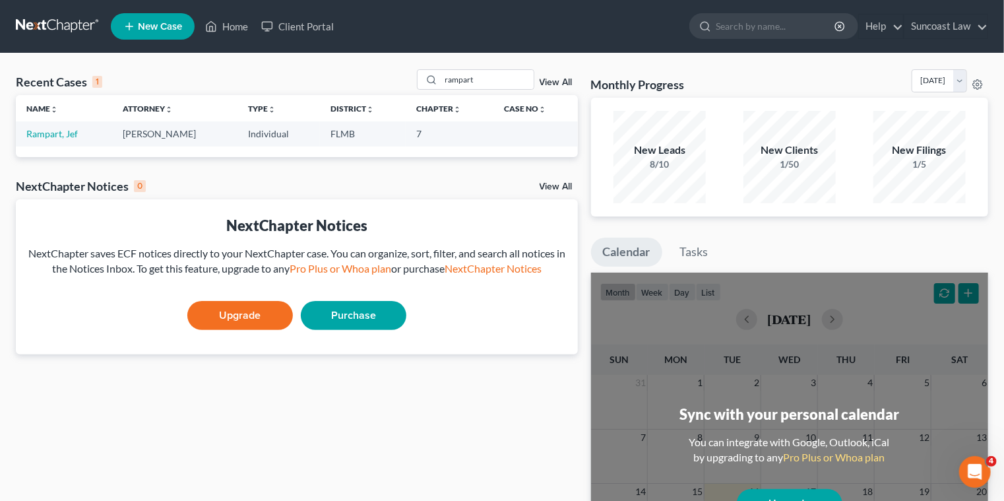
click at [51, 140] on td "Rampart, Jef" at bounding box center [64, 133] width 96 height 24
click at [51, 134] on link "Rampart, Jef" at bounding box center [51, 133] width 51 height 11
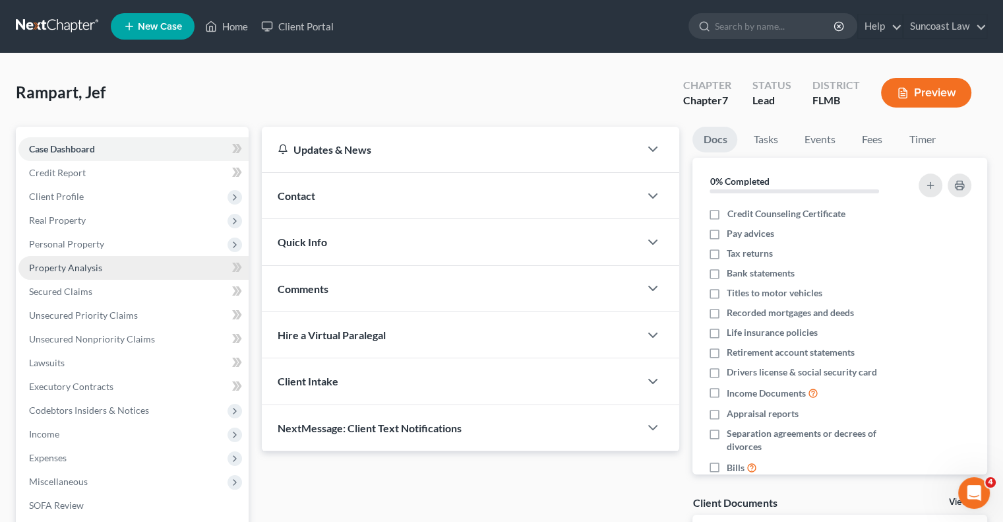
click at [102, 264] on link "Property Analysis" at bounding box center [133, 268] width 230 height 24
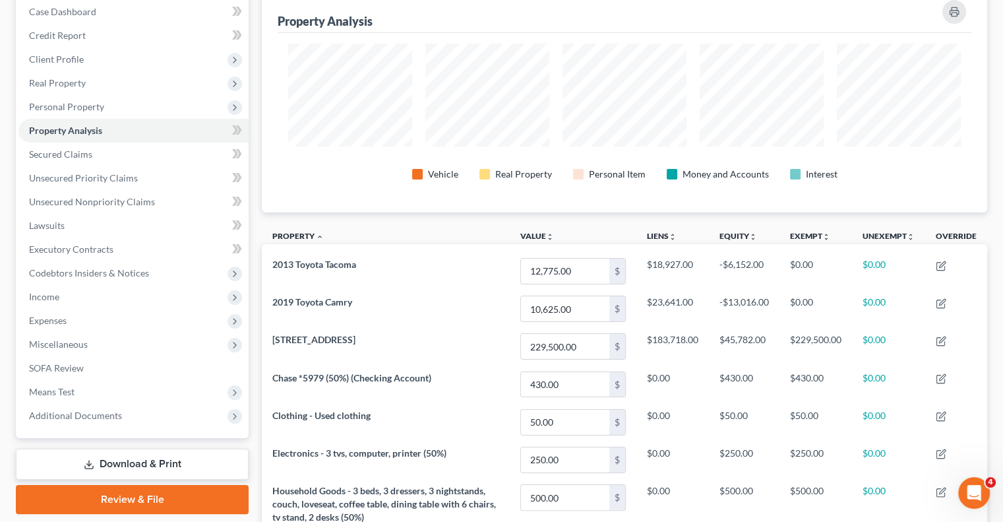
scroll to position [264, 0]
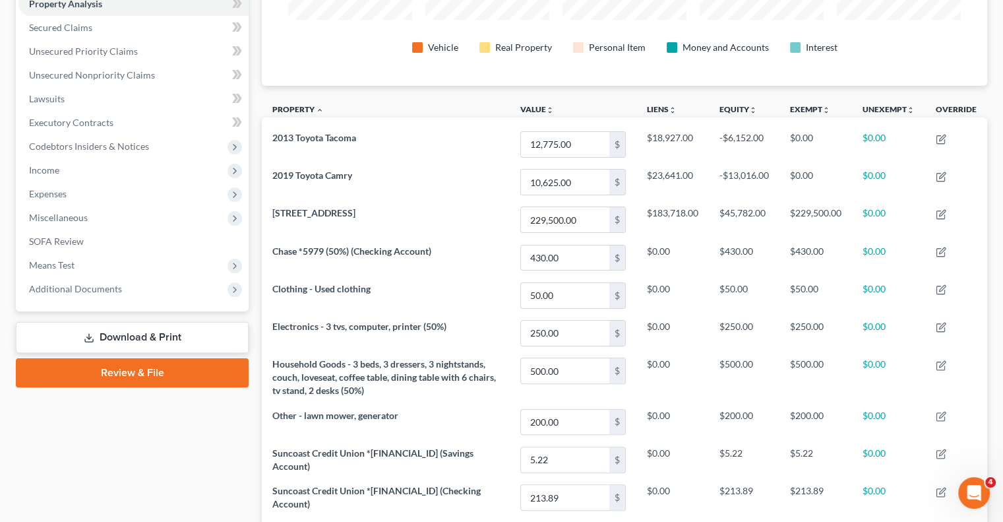
drag, startPoint x: 159, startPoint y: 330, endPoint x: 195, endPoint y: 338, distance: 37.1
click at [159, 330] on link "Download & Print" at bounding box center [132, 337] width 233 height 31
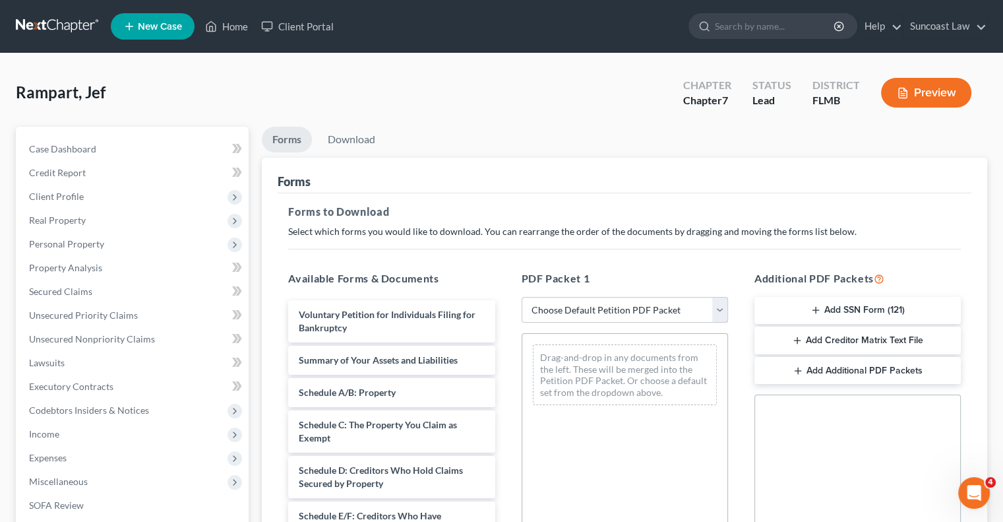
click at [617, 301] on select "Choose Default Petition PDF Packet Complete Bankruptcy Petition (all forms and …" at bounding box center [625, 310] width 206 height 26
select select "0"
click at [522, 297] on select "Choose Default Petition PDF Packet Complete Bankruptcy Petition (all forms and …" at bounding box center [625, 310] width 206 height 26
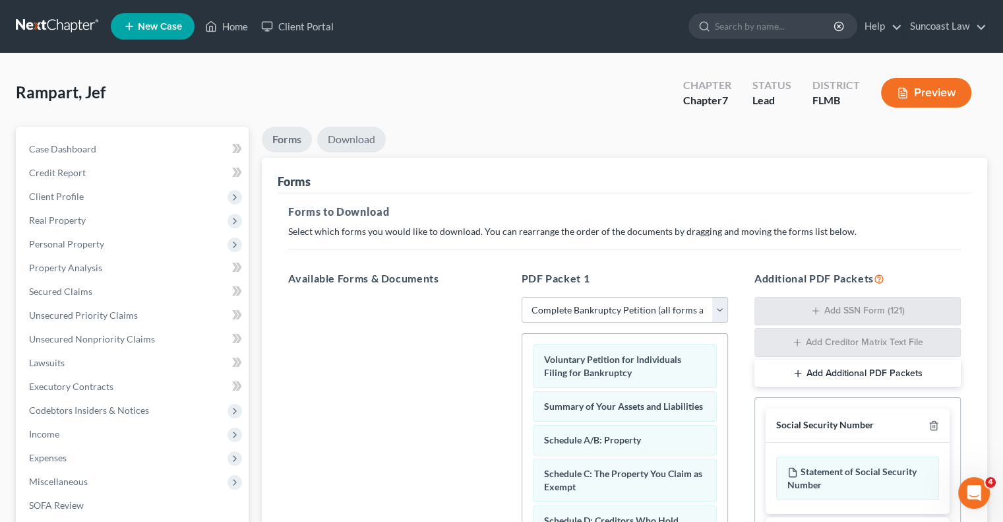
click at [361, 144] on link "Download" at bounding box center [351, 140] width 69 height 26
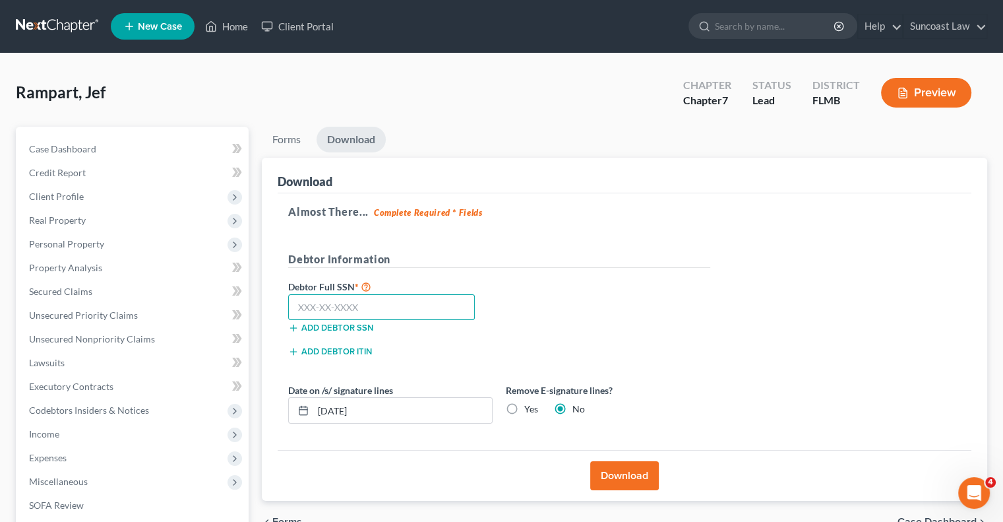
click at [377, 307] on input "text" at bounding box center [381, 307] width 187 height 26
type input "771-66-0137"
drag, startPoint x: 394, startPoint y: 408, endPoint x: 336, endPoint y: 411, distance: 57.5
click at [336, 411] on input "09/16/2025" at bounding box center [402, 410] width 179 height 25
type input "09/18/2025"
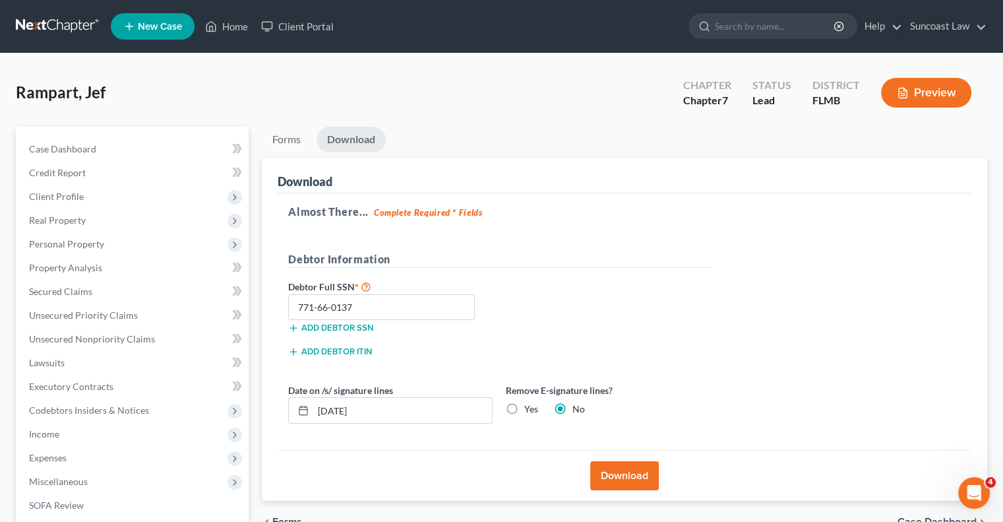
click at [524, 406] on label "Yes" at bounding box center [531, 408] width 14 height 13
click at [530, 406] on input "Yes" at bounding box center [534, 406] width 9 height 9
radio input "true"
radio input "false"
click at [645, 471] on button "Download" at bounding box center [624, 475] width 69 height 29
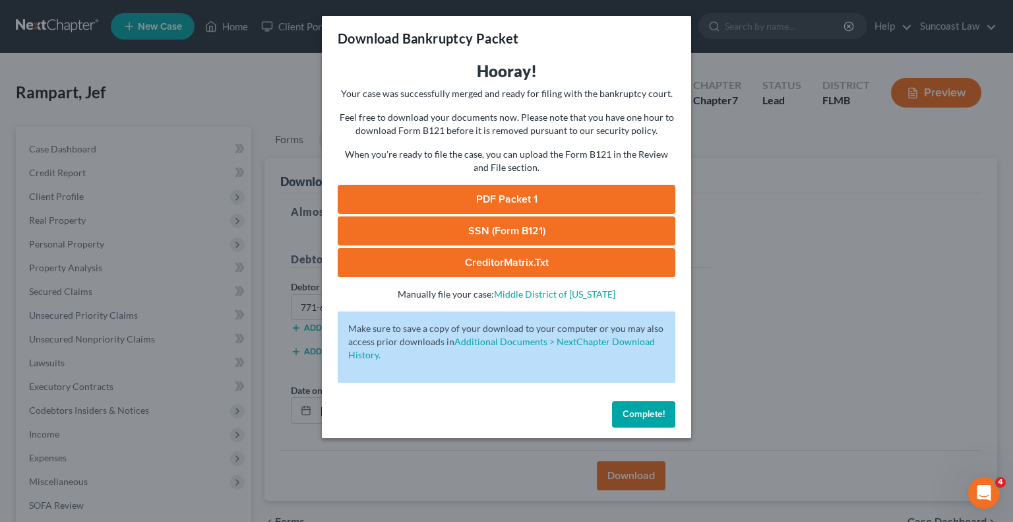
click at [550, 227] on link "SSN (Form B121)" at bounding box center [507, 230] width 338 height 29
click at [600, 195] on link "PDF Packet 1" at bounding box center [507, 199] width 338 height 29
click at [665, 419] on button "Complete!" at bounding box center [643, 414] width 63 height 26
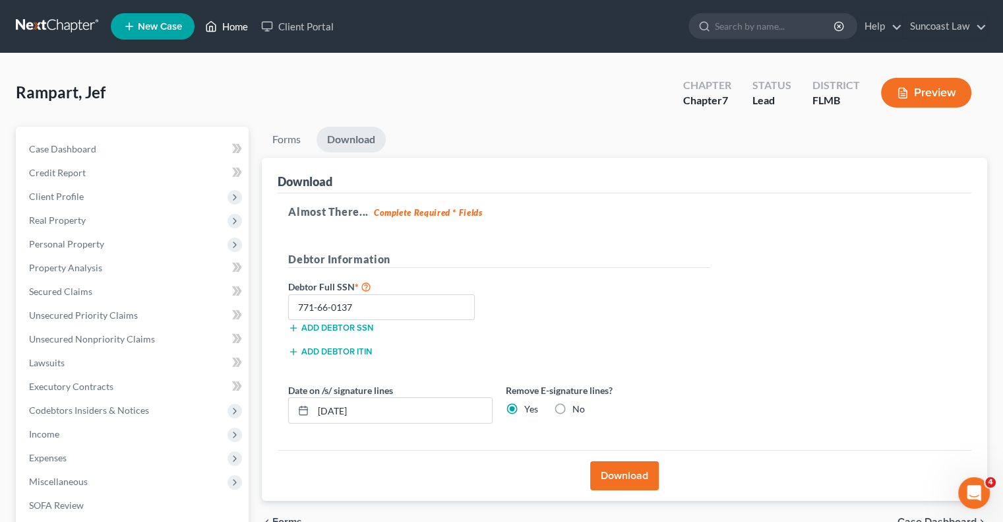
drag, startPoint x: 237, startPoint y: 26, endPoint x: 278, endPoint y: 49, distance: 46.1
click at [237, 26] on link "Home" at bounding box center [227, 27] width 56 height 24
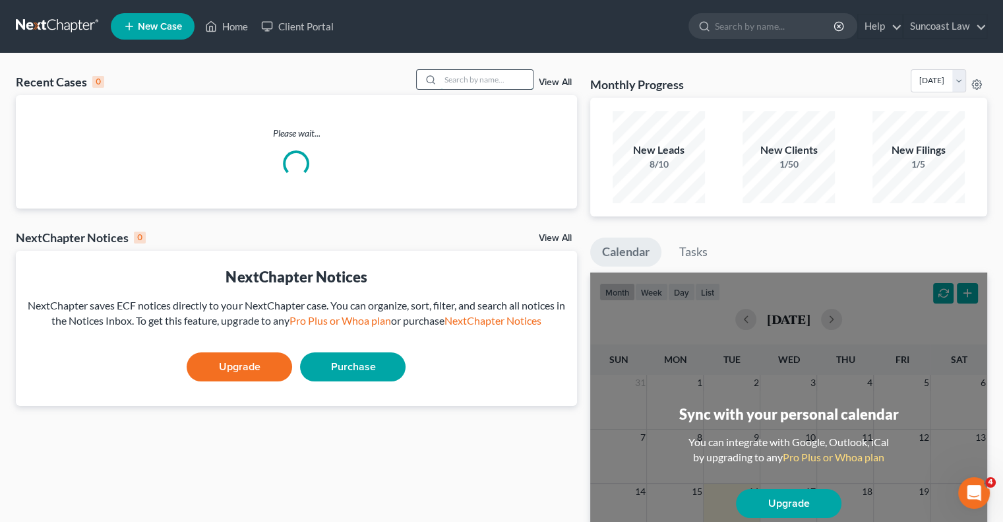
click at [446, 82] on input "search" at bounding box center [487, 79] width 92 height 19
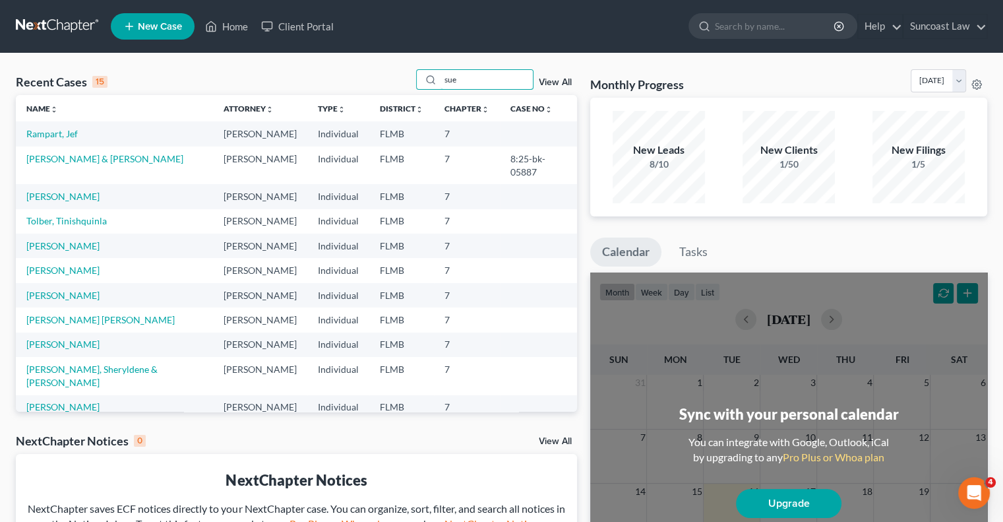
type input "sue"
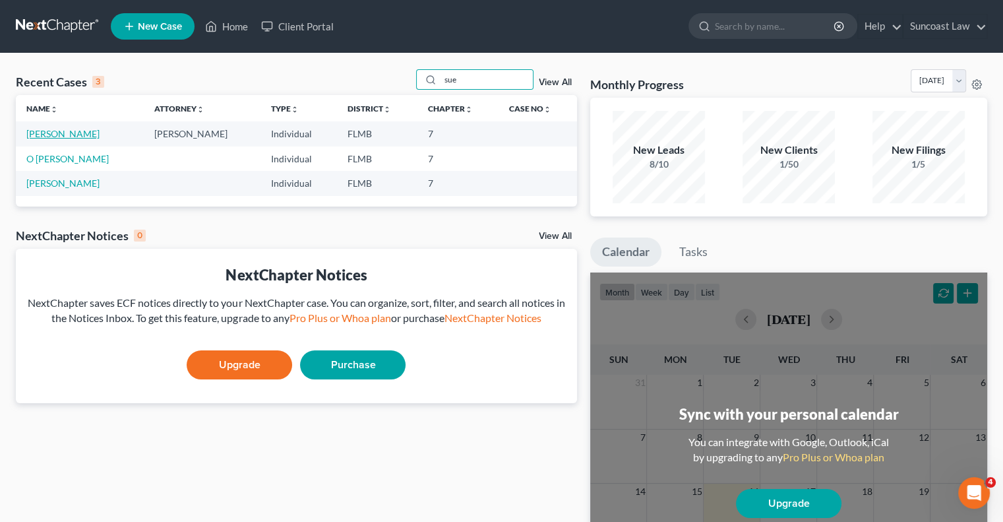
click at [87, 135] on link "Van Nottingham, Sue" at bounding box center [62, 133] width 73 height 11
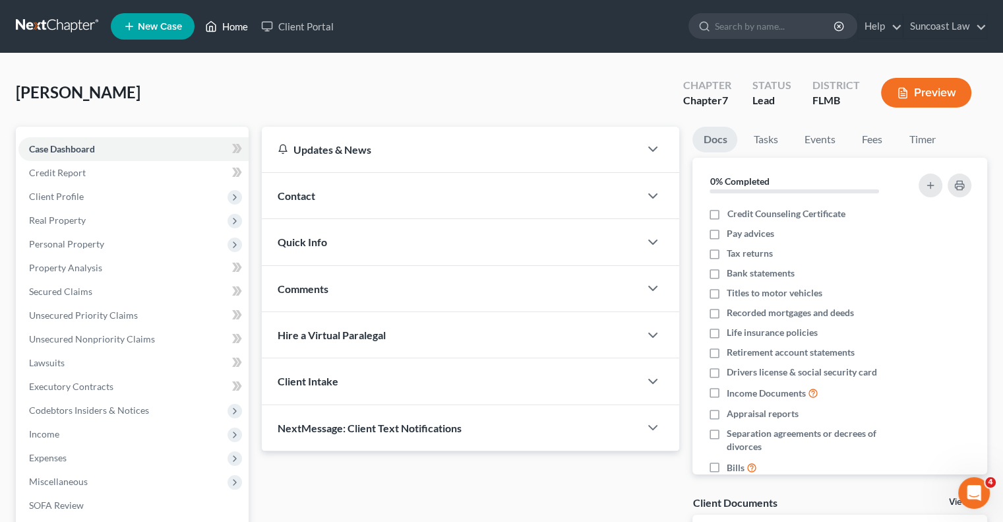
drag, startPoint x: 237, startPoint y: 26, endPoint x: 430, endPoint y: 115, distance: 212.2
click at [236, 25] on link "Home" at bounding box center [227, 27] width 56 height 24
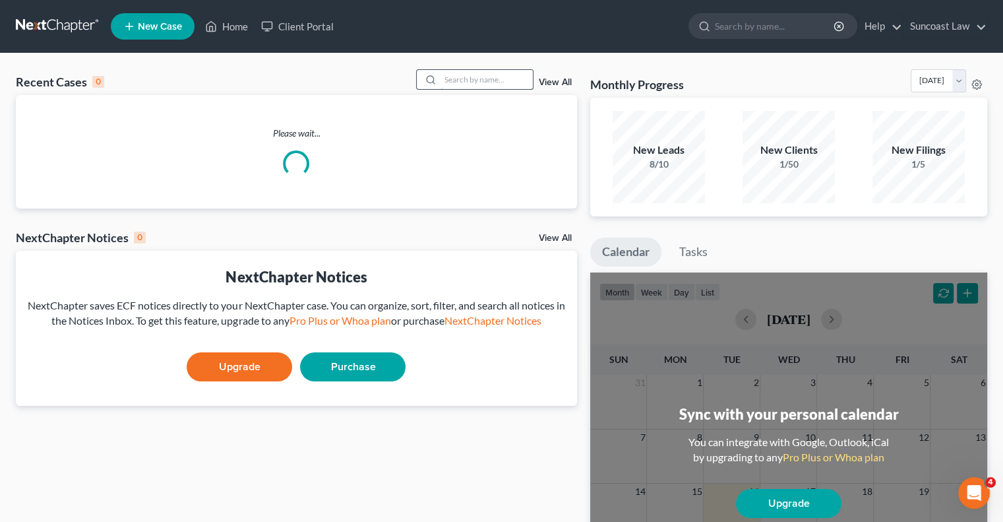
click at [472, 83] on input "search" at bounding box center [487, 79] width 92 height 19
type input "ricardo"
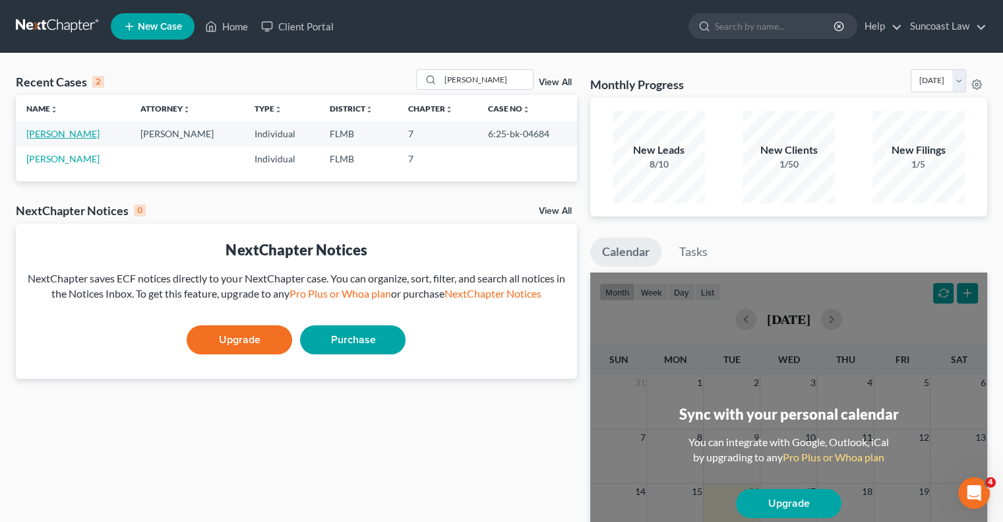
click at [61, 133] on link "Ibarria, Ricardo" at bounding box center [62, 133] width 73 height 11
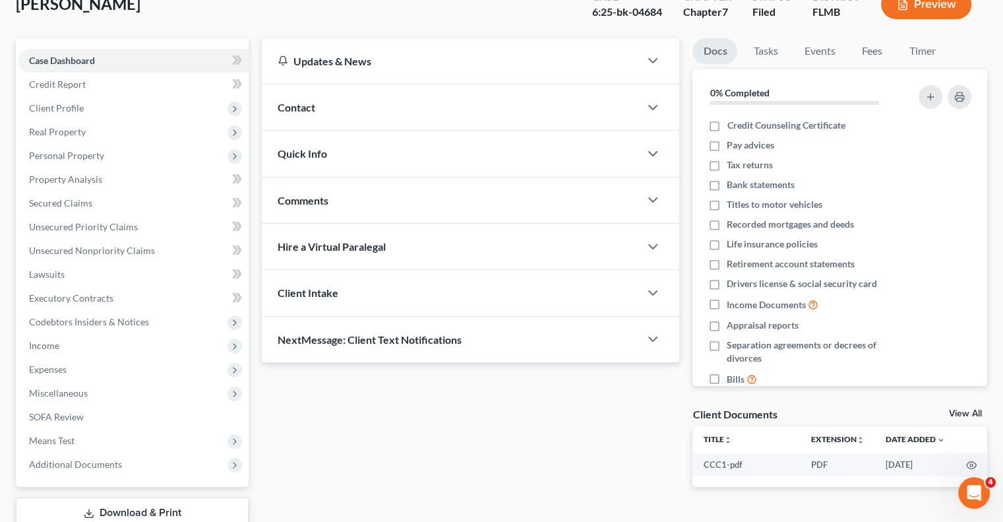
scroll to position [178, 0]
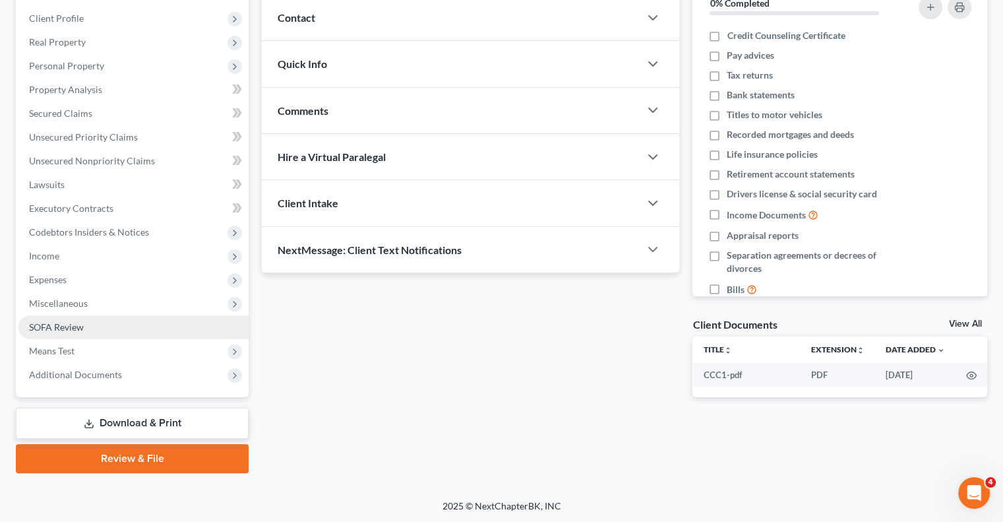
click at [71, 324] on span "SOFA Review" at bounding box center [56, 326] width 55 height 11
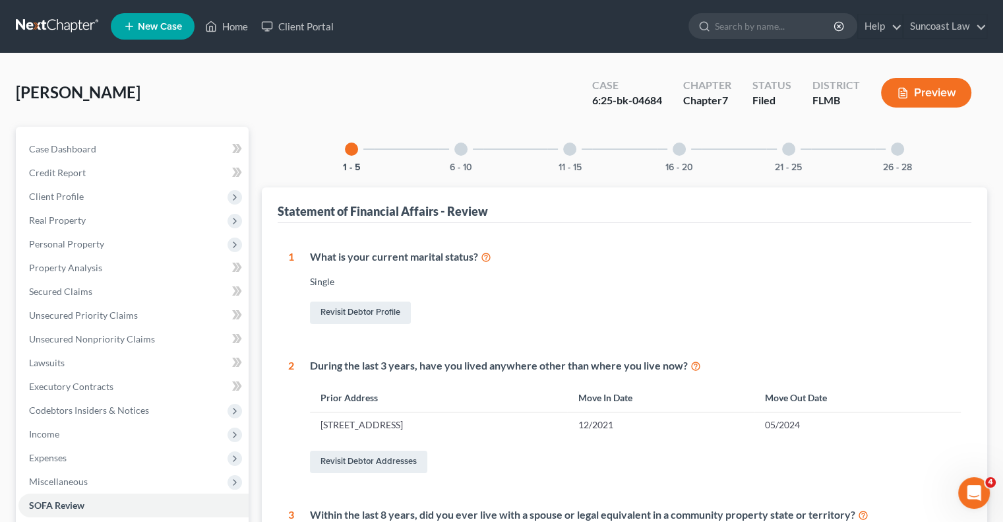
click at [891, 154] on div "26 - 28" at bounding box center [897, 149] width 45 height 45
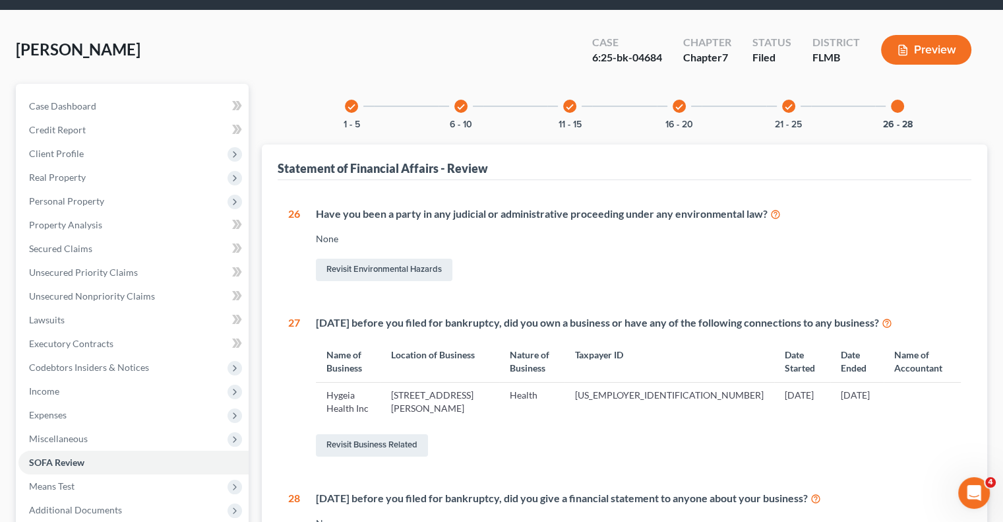
scroll to position [66, 0]
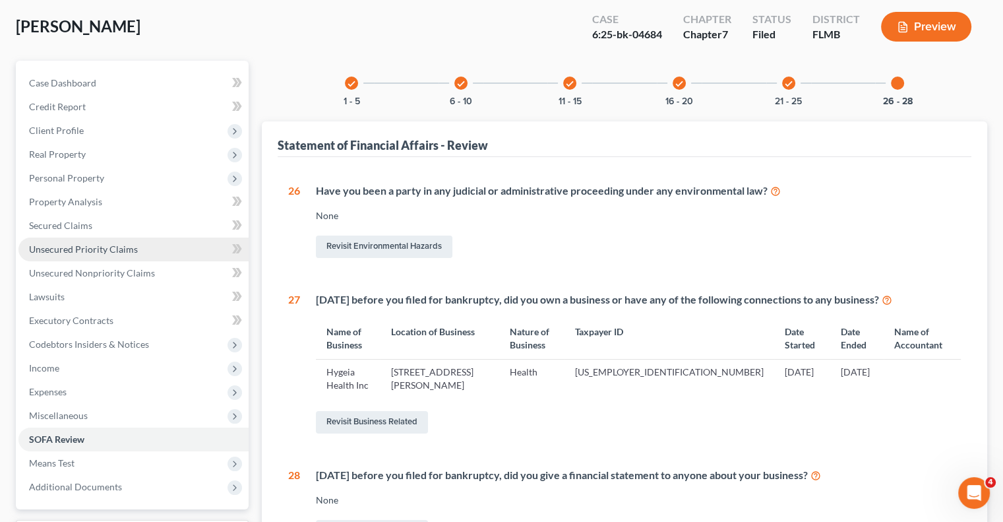
click at [92, 247] on span "Unsecured Priority Claims" at bounding box center [83, 248] width 109 height 11
